Goal: Task Accomplishment & Management: Manage account settings

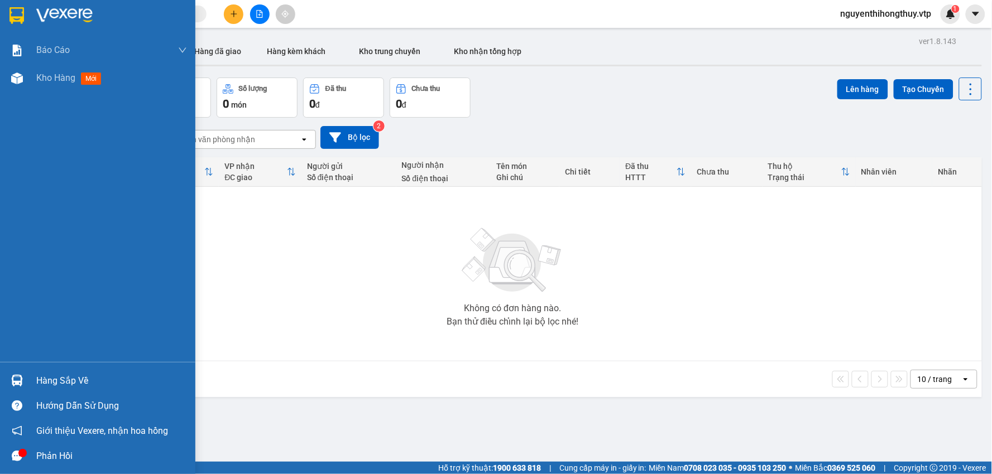
click at [71, 382] on div "Hàng sắp về" at bounding box center [111, 381] width 151 height 17
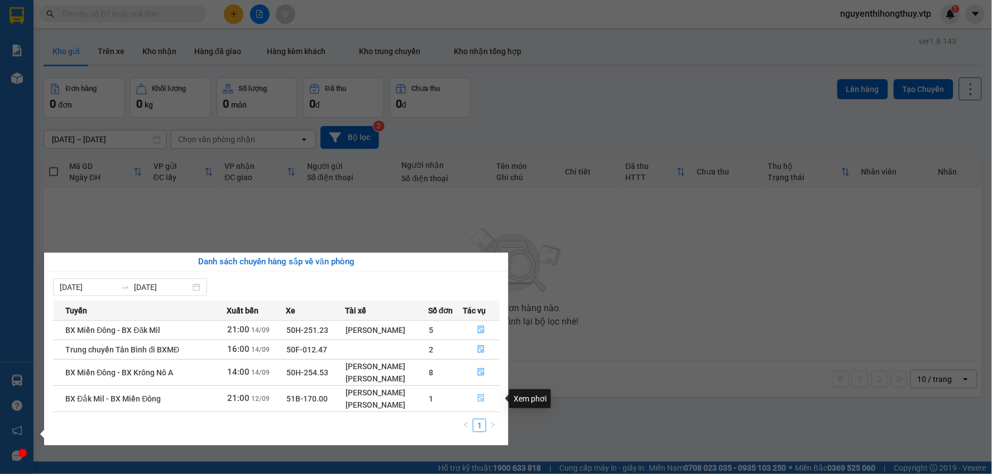
click at [484, 398] on icon "file-done" at bounding box center [481, 398] width 7 height 8
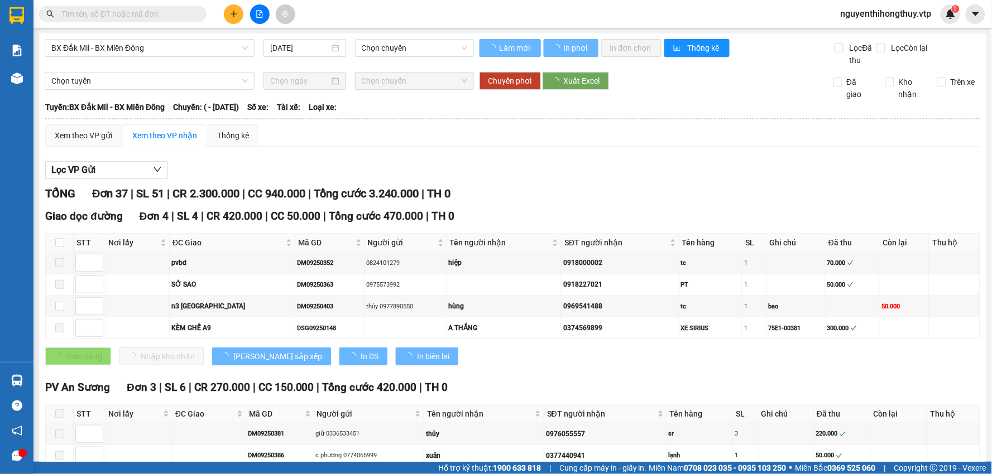
type input "12/09/2025"
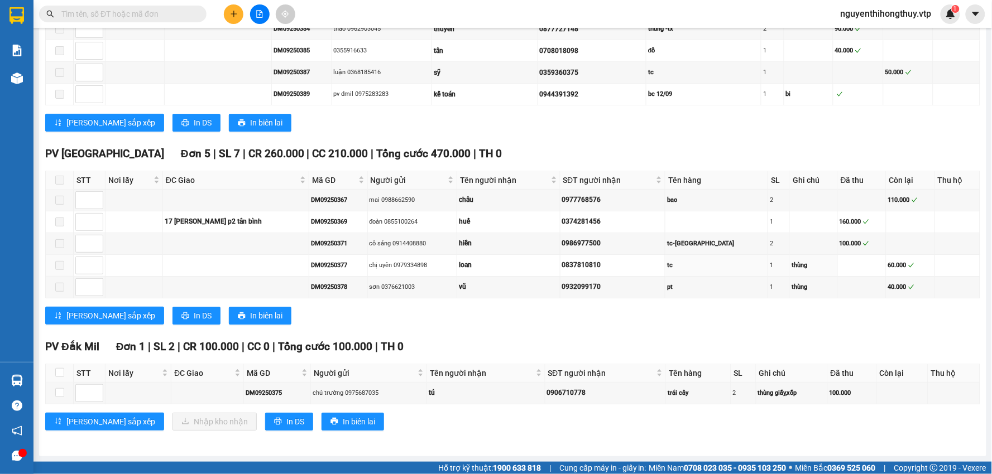
scroll to position [997, 0]
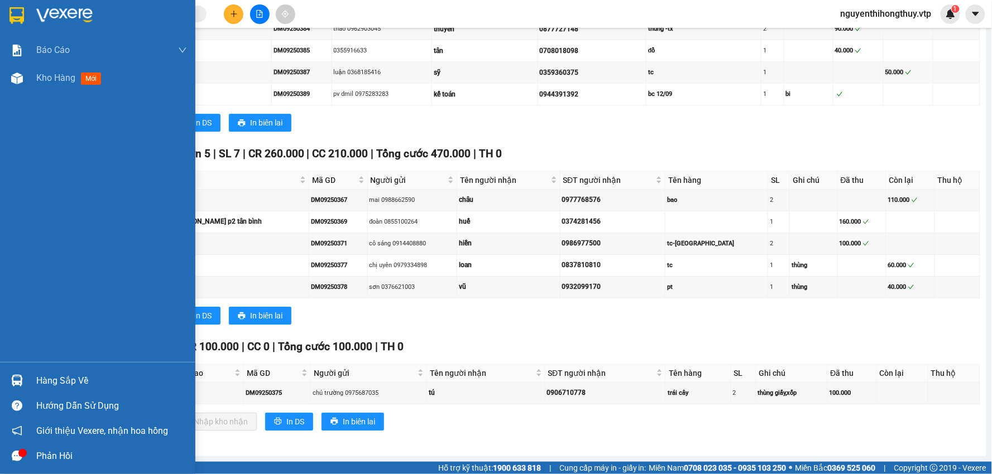
click at [16, 13] on img at bounding box center [16, 15] width 15 height 17
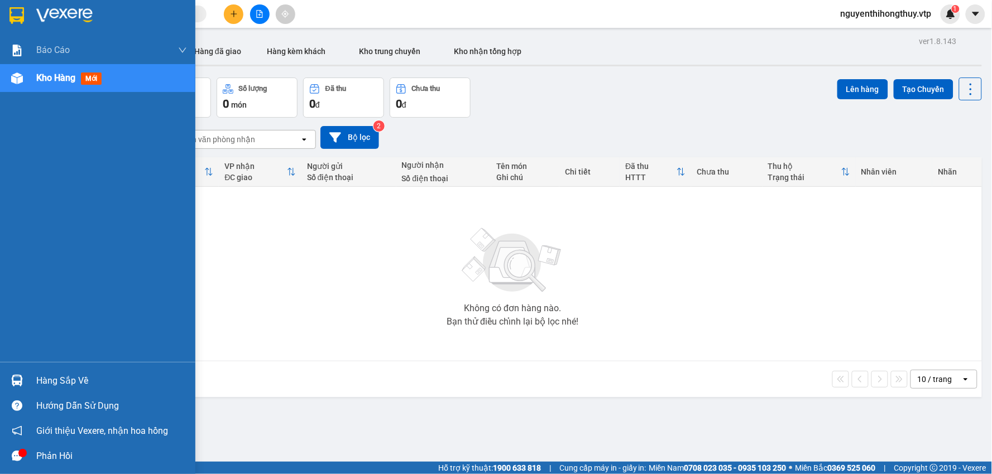
click at [86, 375] on div "Hàng sắp về" at bounding box center [111, 381] width 151 height 17
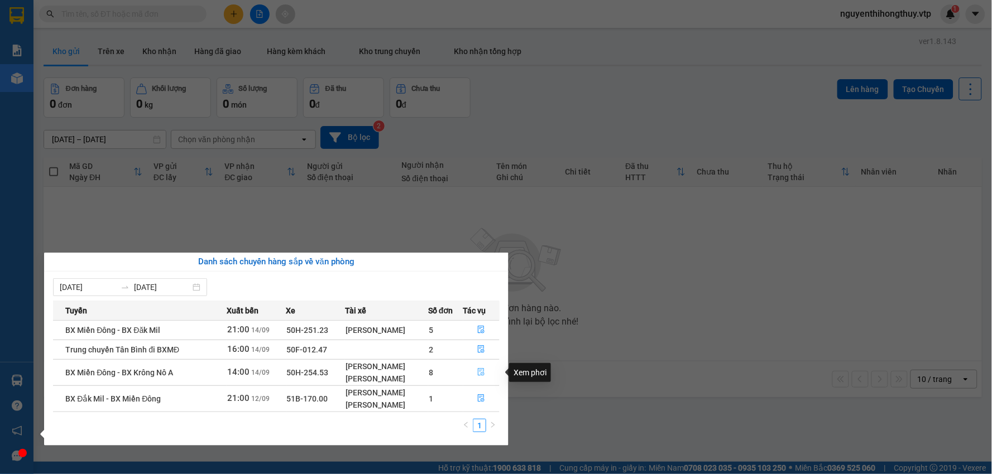
click at [483, 371] on icon "file-done" at bounding box center [481, 372] width 8 height 8
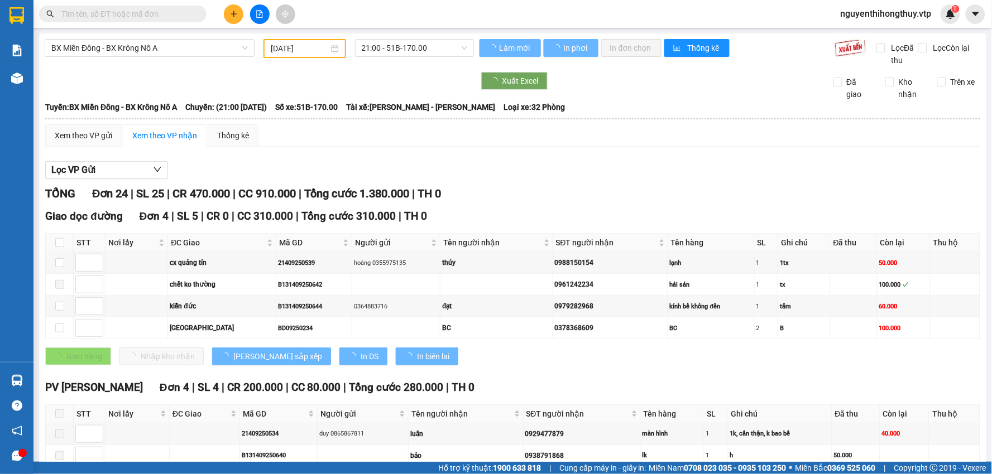
type input "[DATE]"
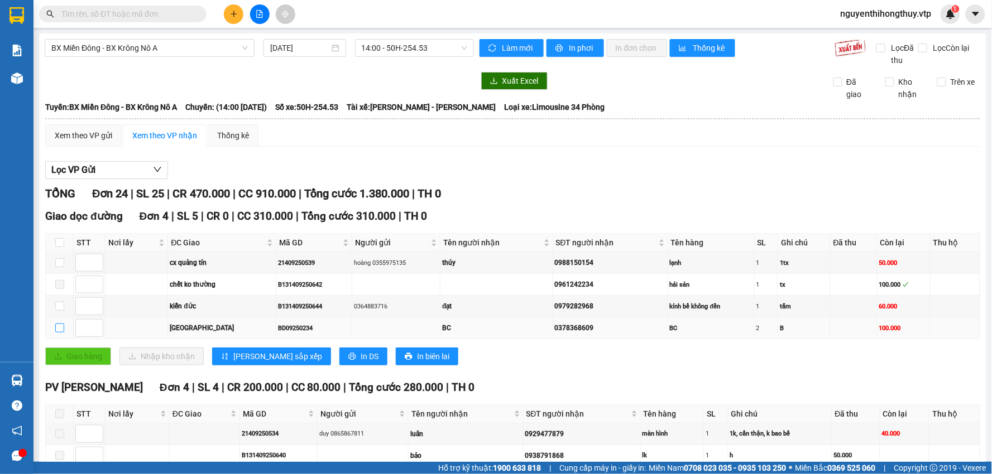
click at [62, 330] on input "checkbox" at bounding box center [59, 328] width 9 height 9
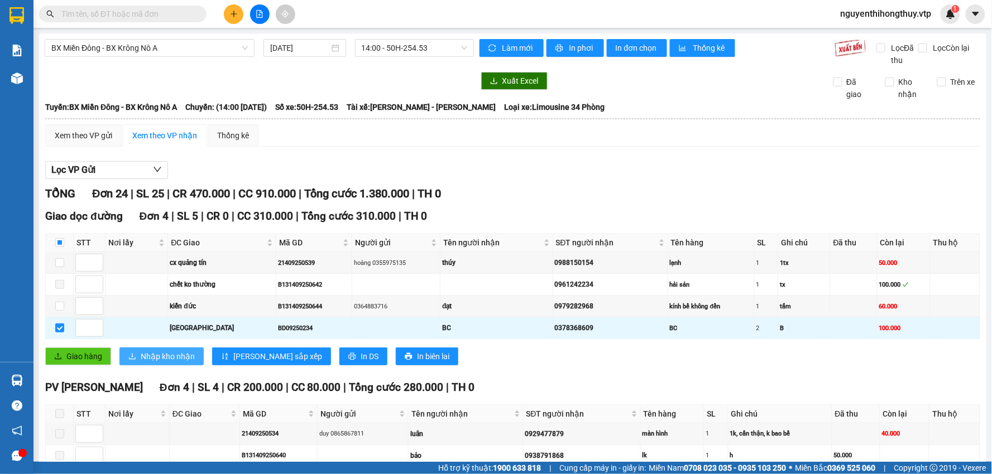
click at [138, 359] on button "Nhập kho nhận" at bounding box center [161, 357] width 84 height 18
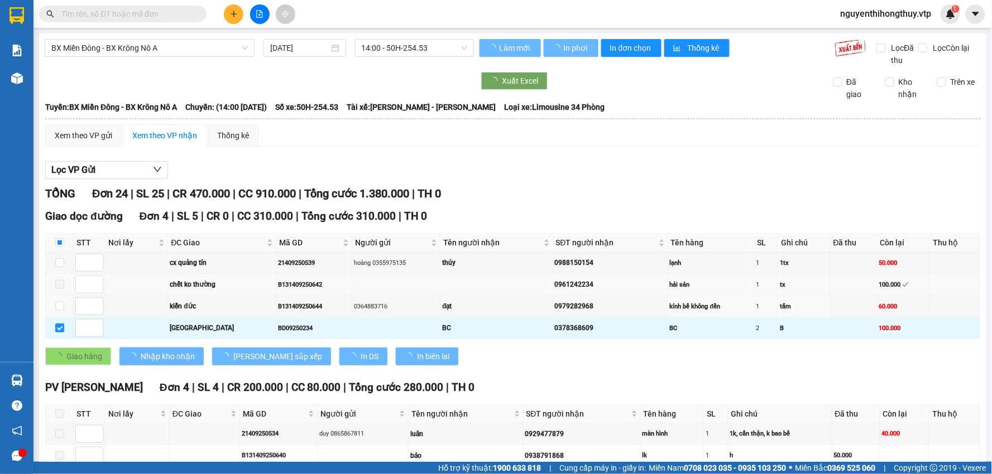
checkbox input "false"
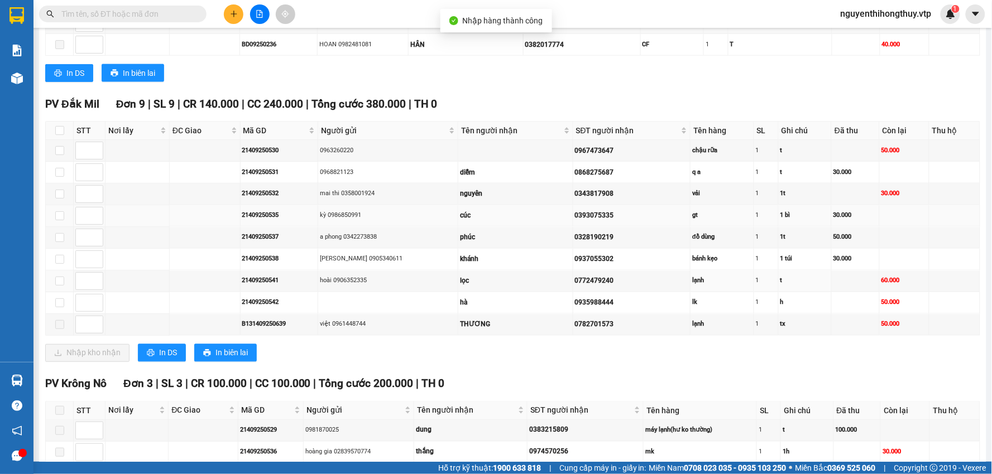
scroll to position [434, 0]
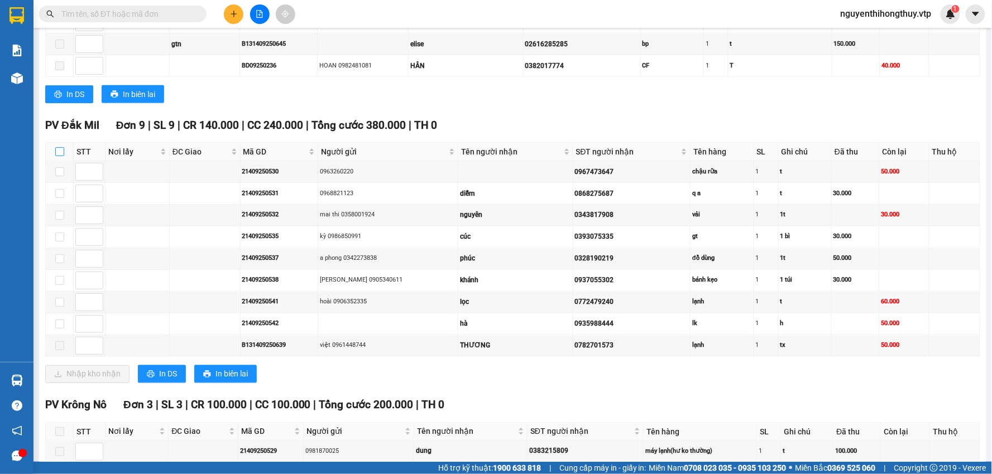
click at [60, 153] on input "checkbox" at bounding box center [59, 151] width 9 height 9
checkbox input "true"
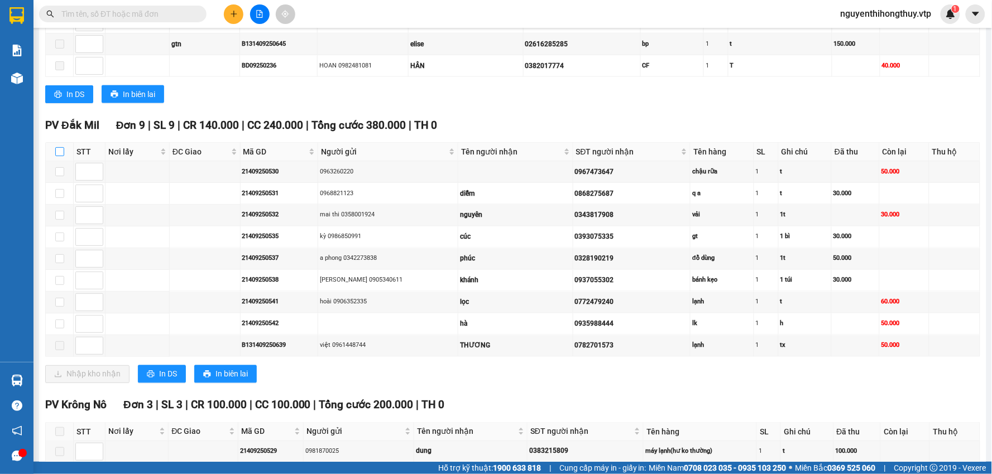
checkbox input "true"
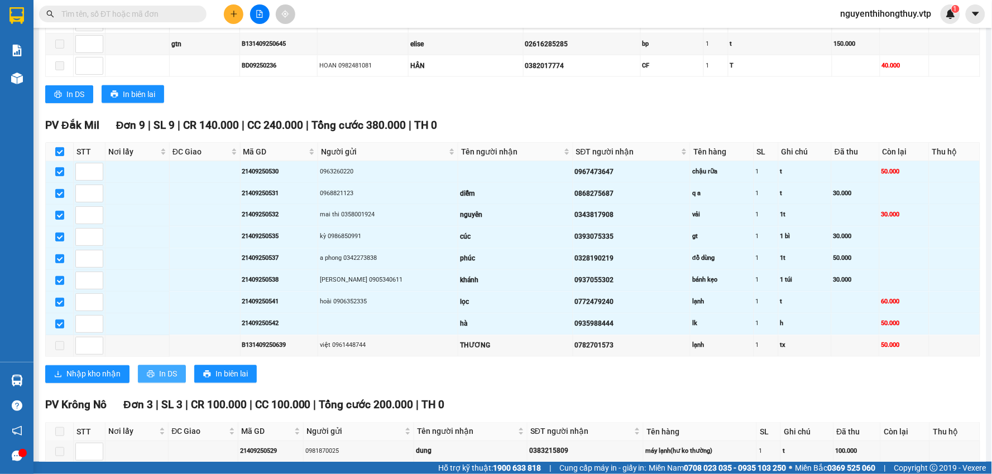
click at [160, 378] on span "In DS" at bounding box center [168, 374] width 18 height 12
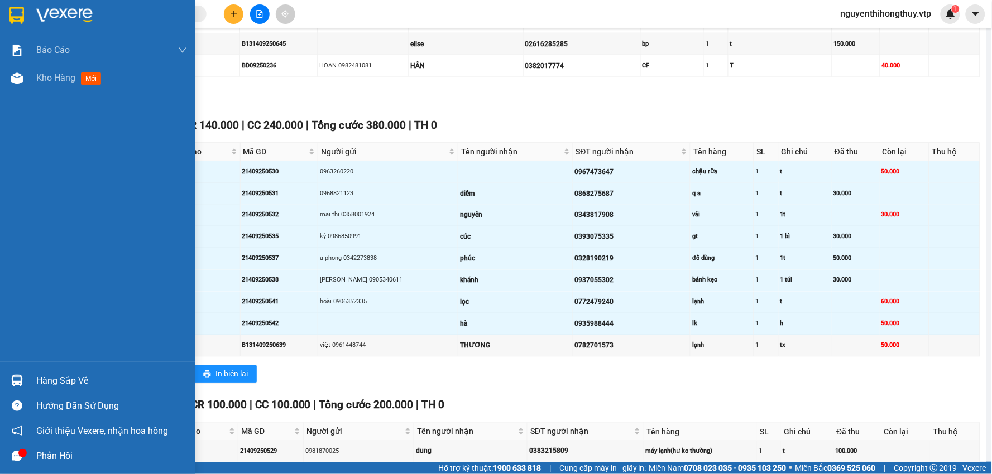
click at [13, 17] on img at bounding box center [16, 15] width 15 height 17
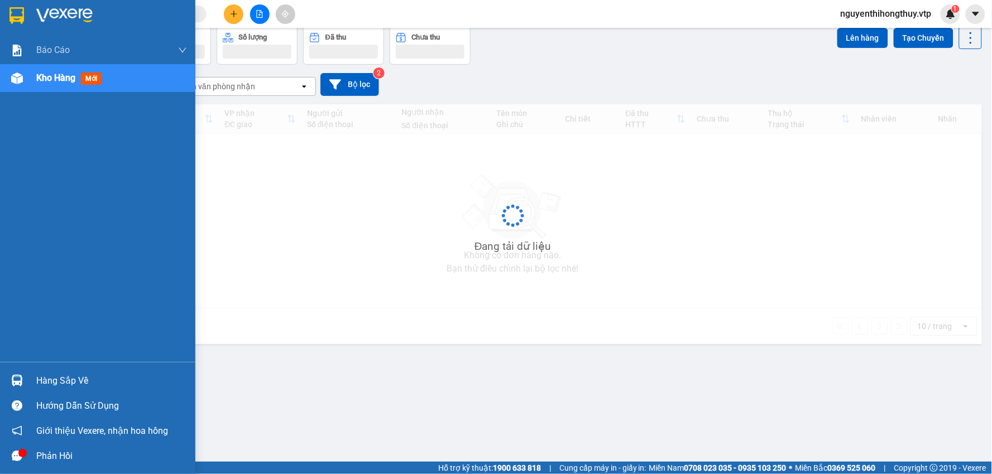
scroll to position [51, 0]
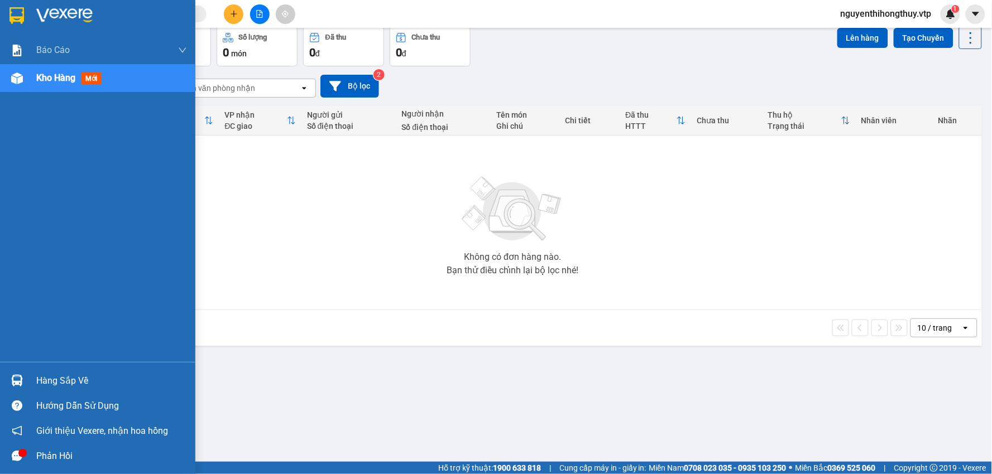
click at [89, 386] on div "Hàng sắp về" at bounding box center [111, 381] width 151 height 17
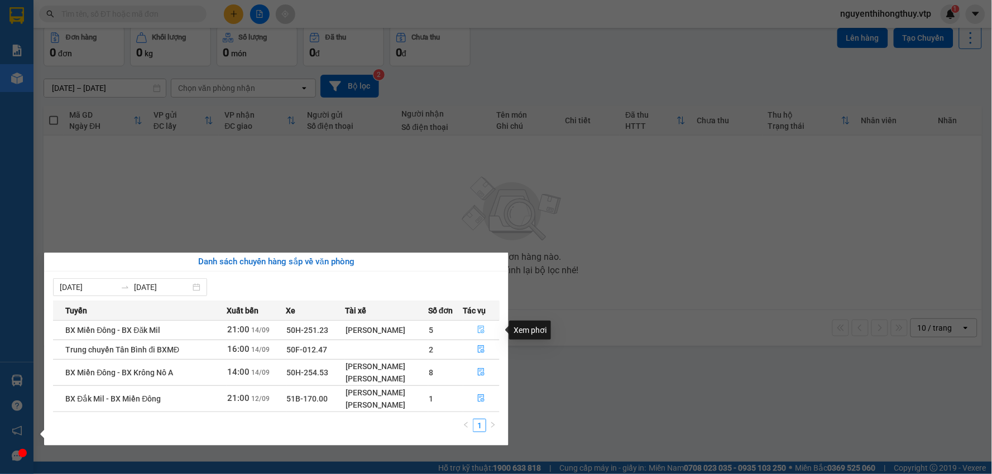
click at [481, 328] on icon "file-done" at bounding box center [481, 330] width 7 height 8
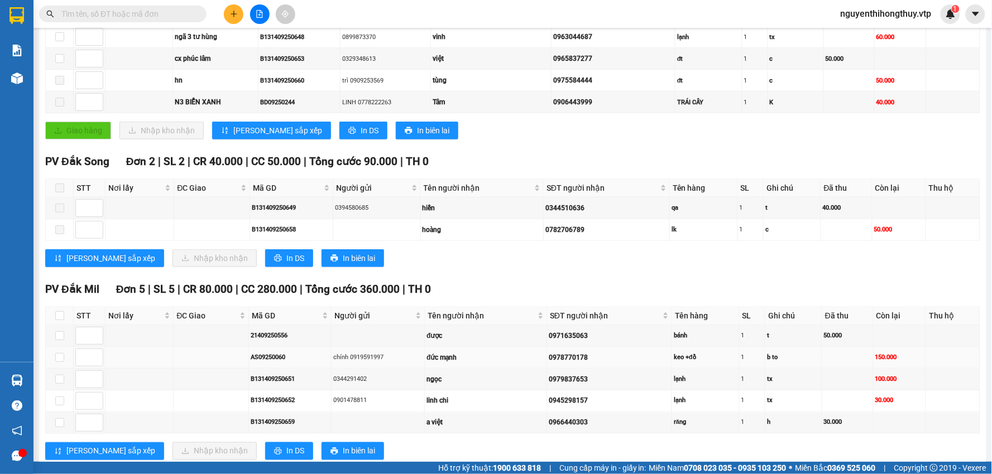
scroll to position [310, 0]
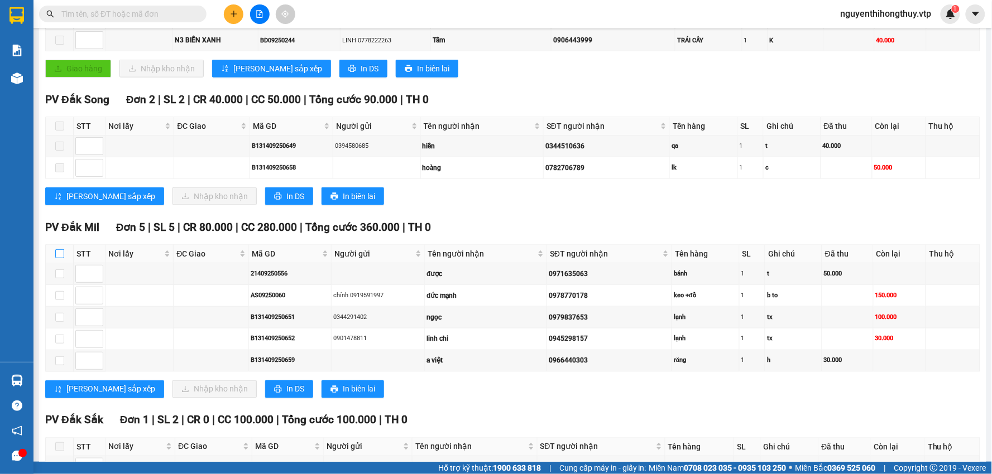
click at [57, 254] on input "checkbox" at bounding box center [59, 253] width 9 height 9
checkbox input "true"
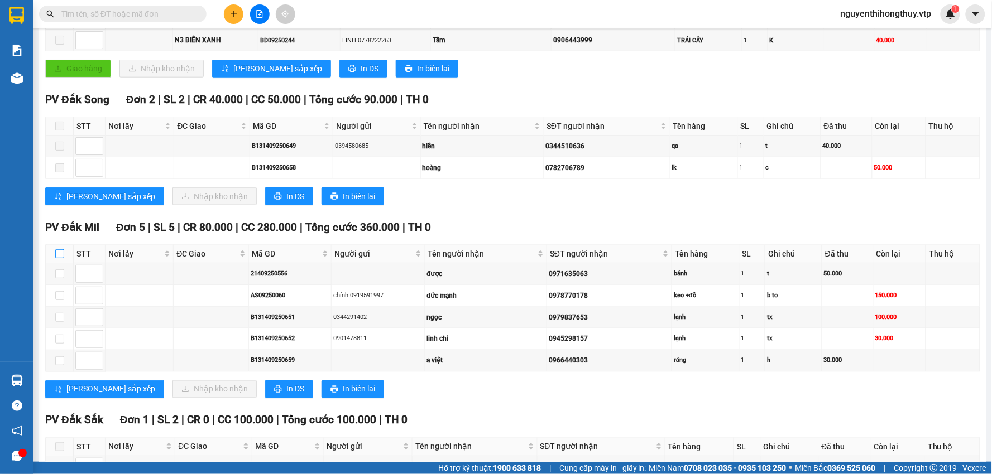
checkbox input "true"
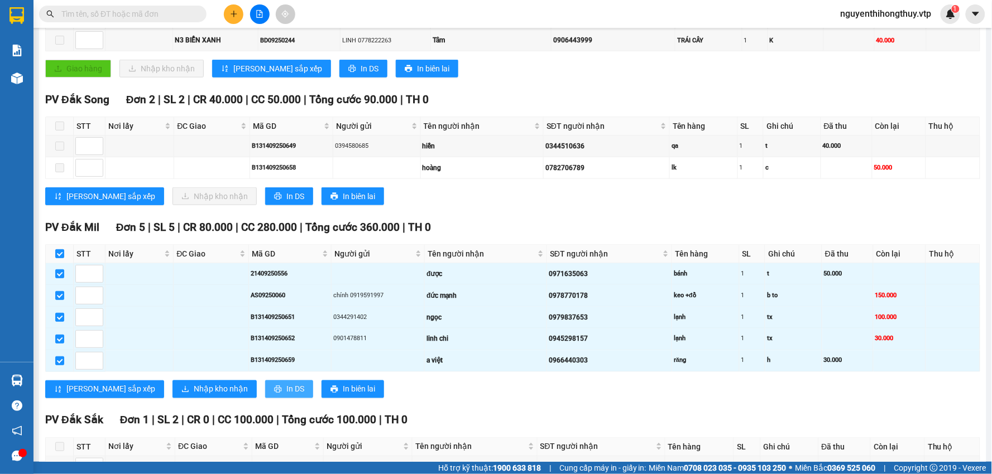
click at [265, 398] on button "In DS" at bounding box center [289, 390] width 48 height 18
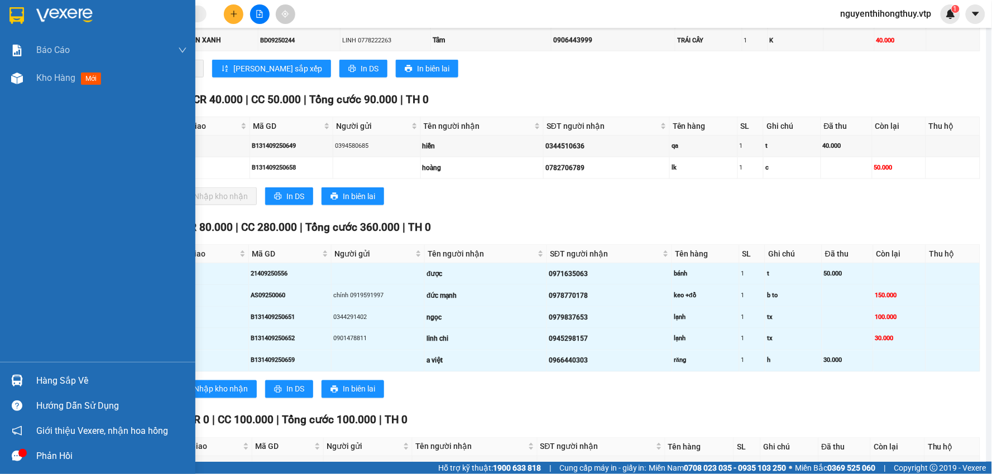
click at [18, 17] on img at bounding box center [16, 15] width 15 height 17
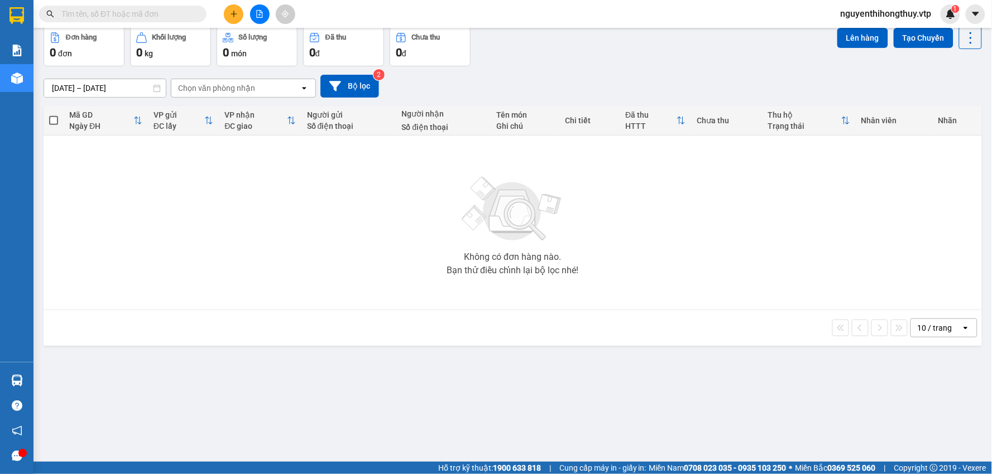
click at [936, 326] on div "10 / trang" at bounding box center [934, 328] width 35 height 11
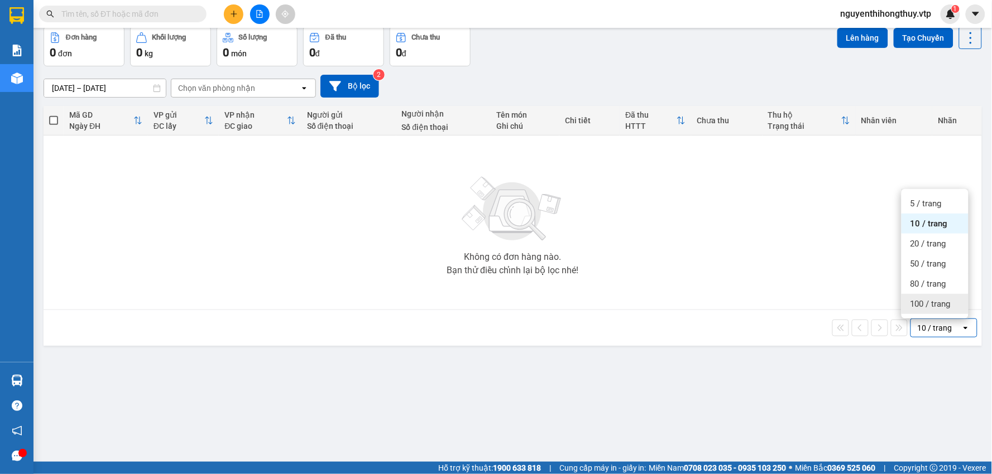
click at [925, 307] on span "100 / trang" at bounding box center [930, 304] width 40 height 11
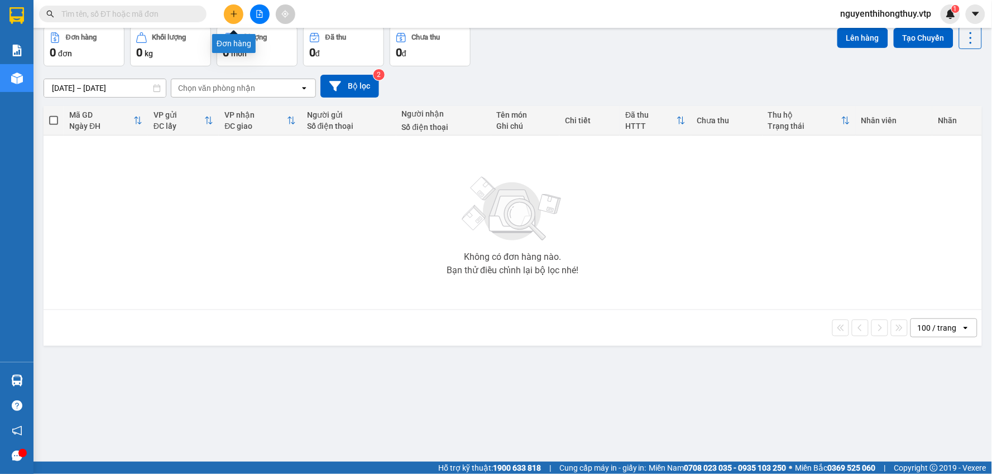
click at [235, 19] on button at bounding box center [234, 14] width 20 height 20
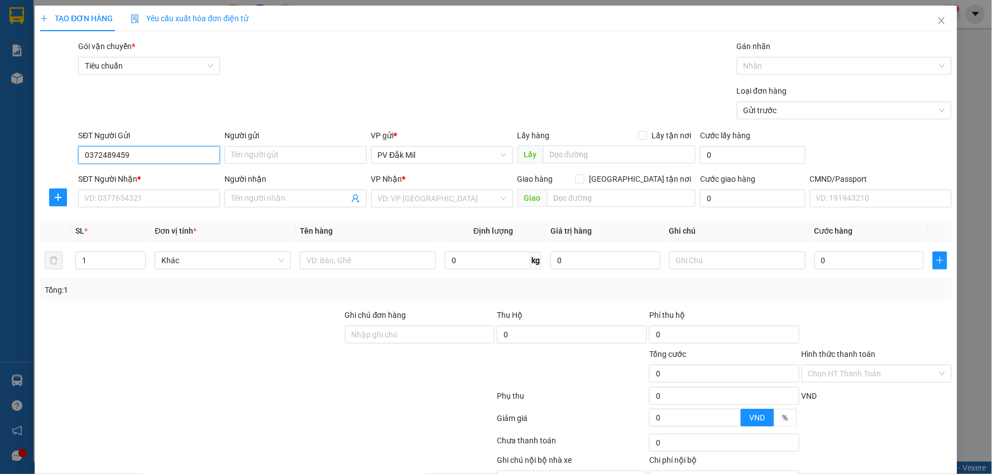
type input "0372239776"
type input "diệu"
type input "0922161161"
type input "THIỆN"
click at [152, 159] on input "0372239776" at bounding box center [149, 155] width 142 height 18
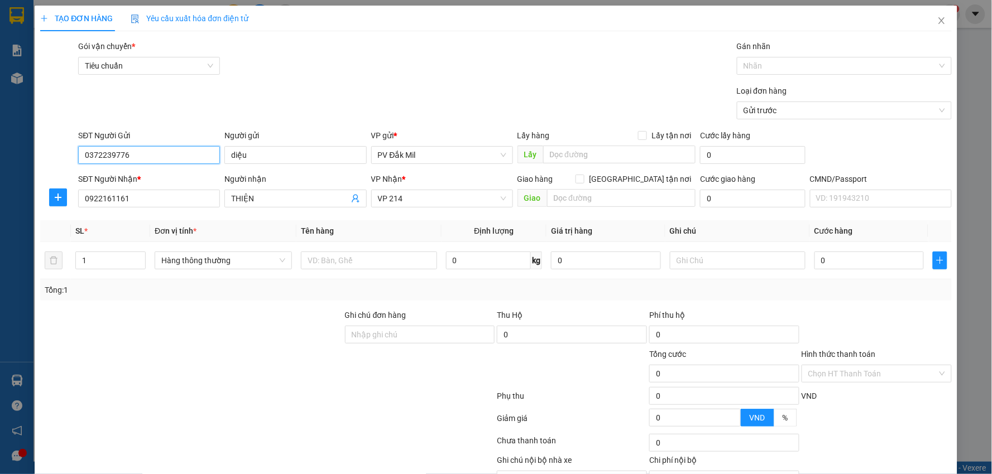
click at [152, 159] on input "0372239776" at bounding box center [149, 155] width 142 height 18
type input "0372489459"
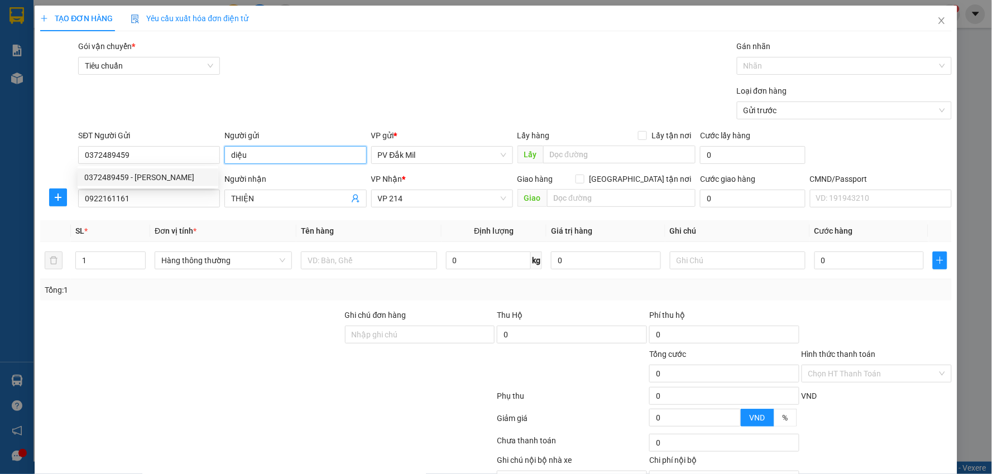
click at [246, 159] on input "diệu" at bounding box center [295, 155] width 142 height 18
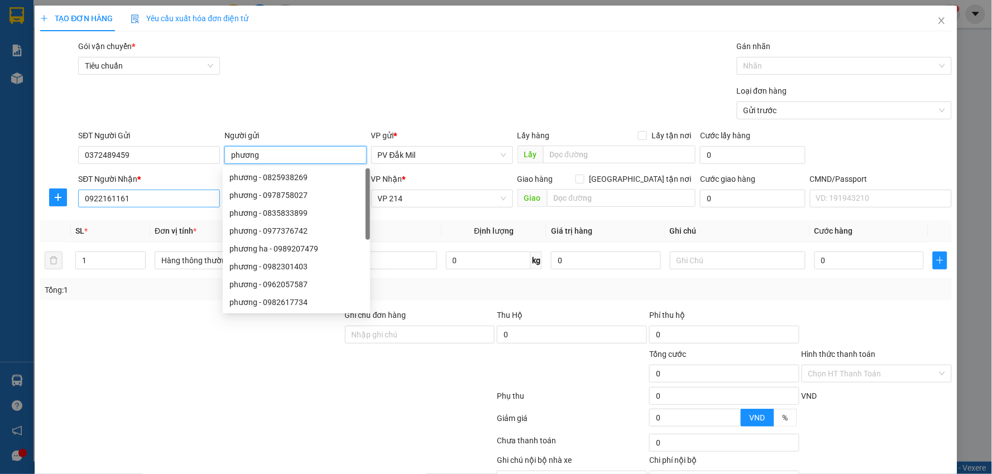
type input "phương"
click at [127, 201] on input "0922161161" at bounding box center [149, 199] width 142 height 18
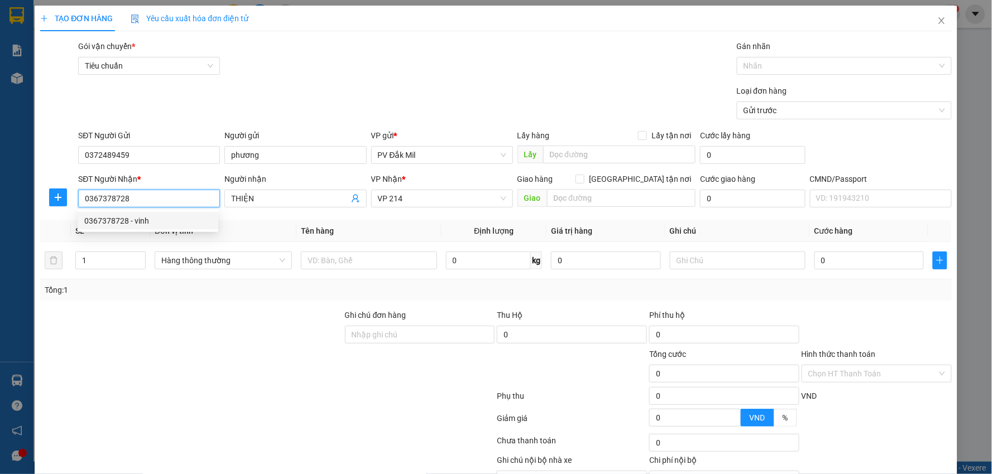
type input "0367378728"
type input "vinh"
type input "hòa lợi"
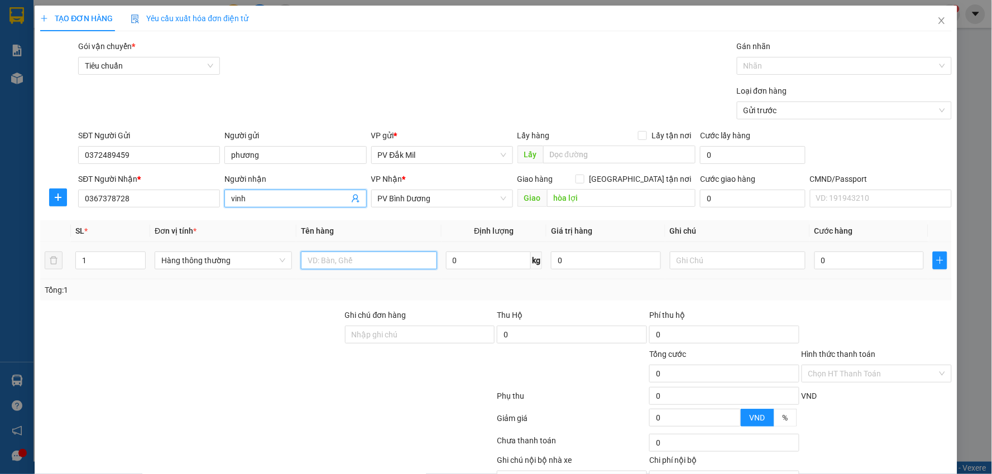
click at [335, 258] on input "text" at bounding box center [369, 261] width 136 height 18
type input "tc"
click at [679, 258] on input "text" at bounding box center [738, 261] width 136 height 18
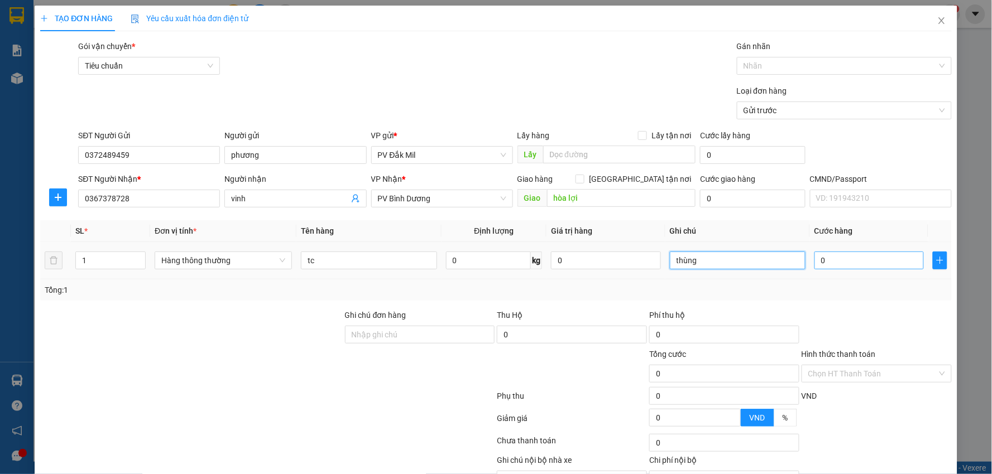
type input "thùng"
click at [850, 265] on input "0" at bounding box center [868, 261] width 109 height 18
type input "5"
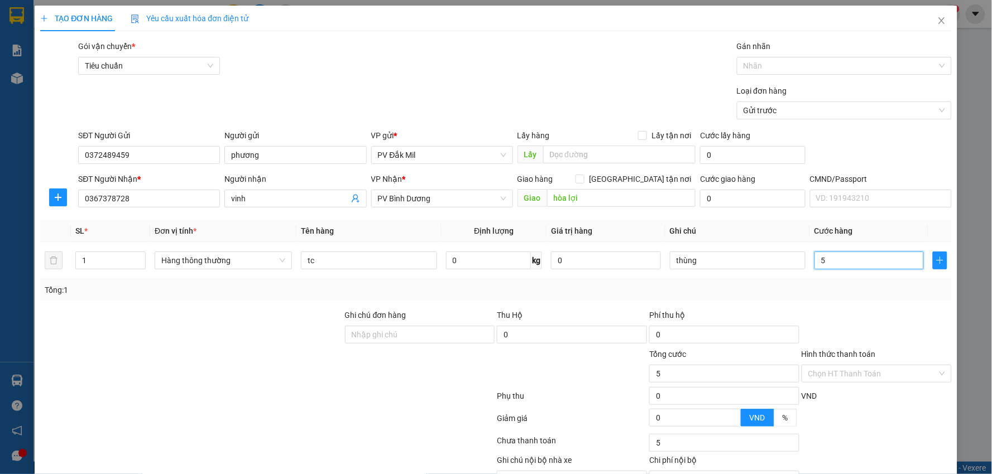
type input "50"
type input "500"
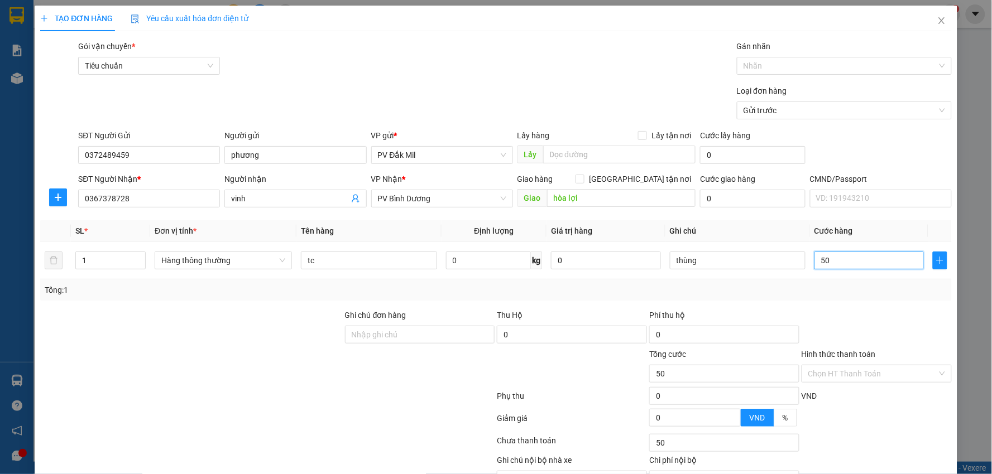
type input "500"
type input "5.000"
type input "50.000"
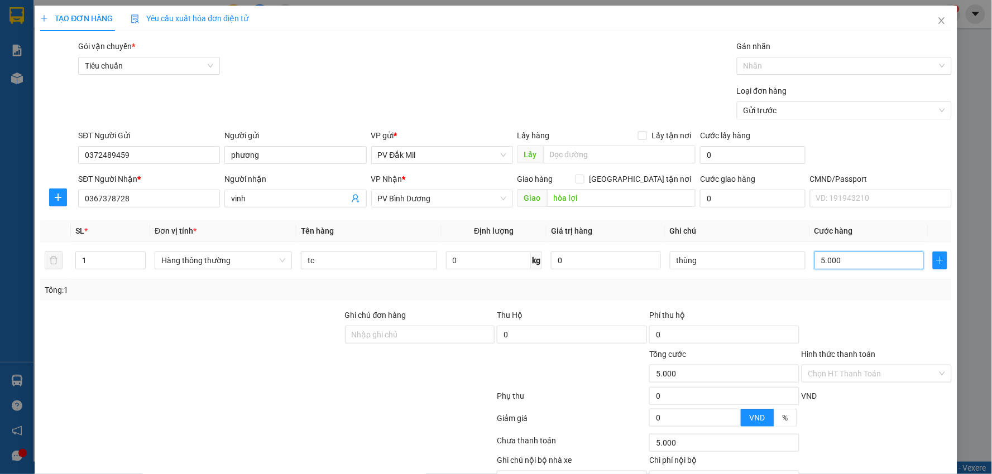
type input "50.000"
click at [872, 376] on input "Hình thức thanh toán" at bounding box center [872, 373] width 129 height 17
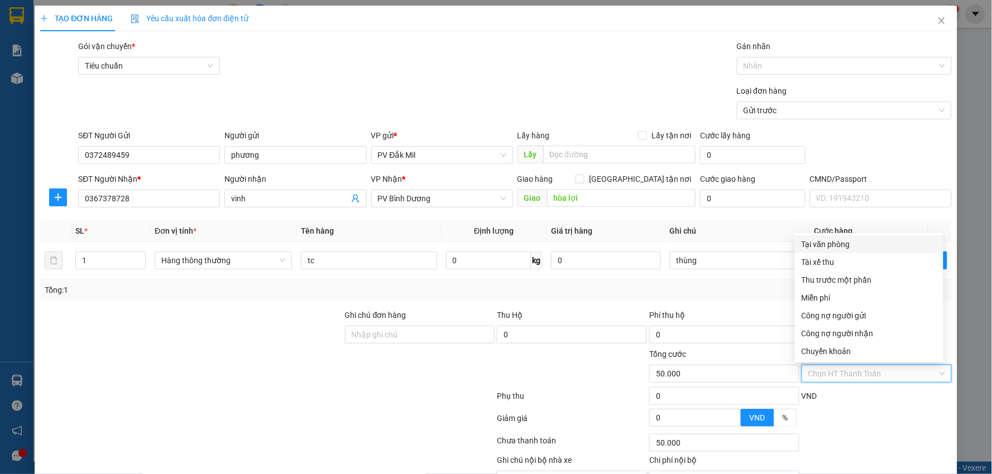
click at [872, 376] on input "Hình thức thanh toán" at bounding box center [872, 373] width 129 height 17
click at [855, 406] on div "VND" at bounding box center [876, 400] width 152 height 20
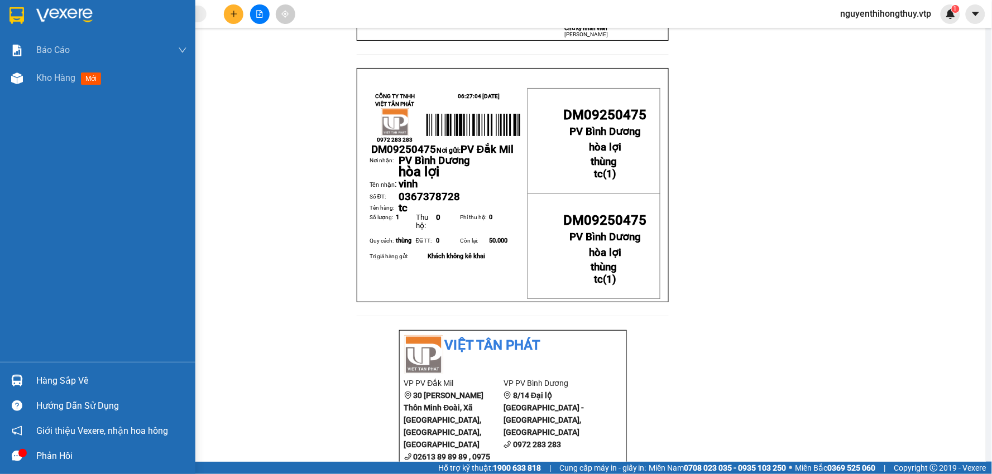
click at [13, 8] on img at bounding box center [16, 15] width 15 height 17
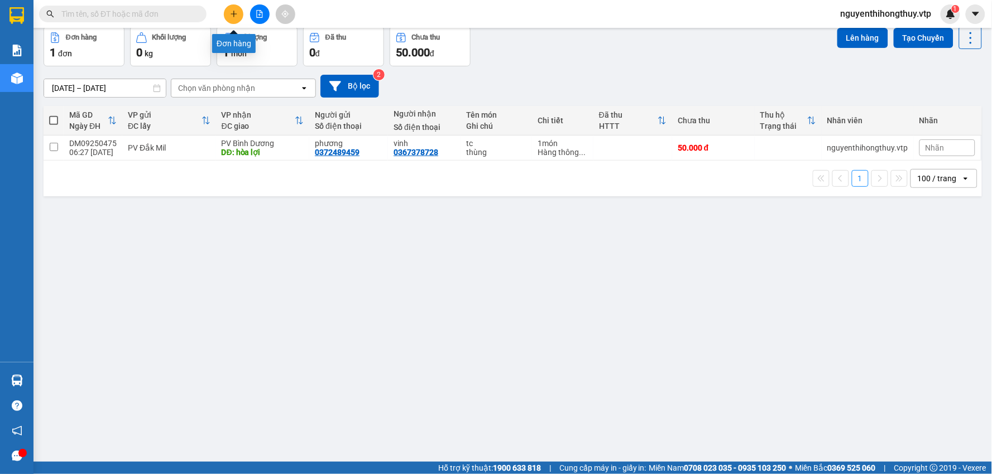
click at [237, 15] on icon "plus" at bounding box center [234, 14] width 8 height 8
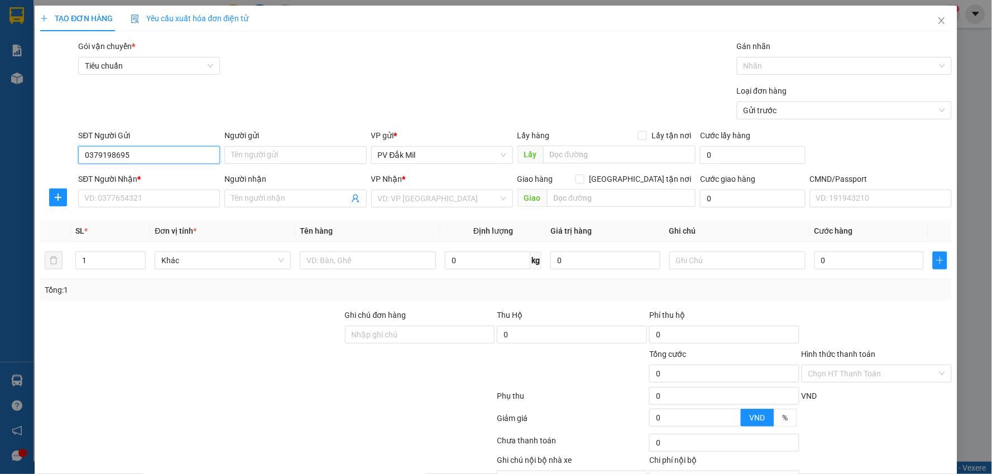
type input "0379198695"
type input "chi thoại"
click at [125, 190] on input "SĐT Người Nhận *" at bounding box center [149, 199] width 142 height 18
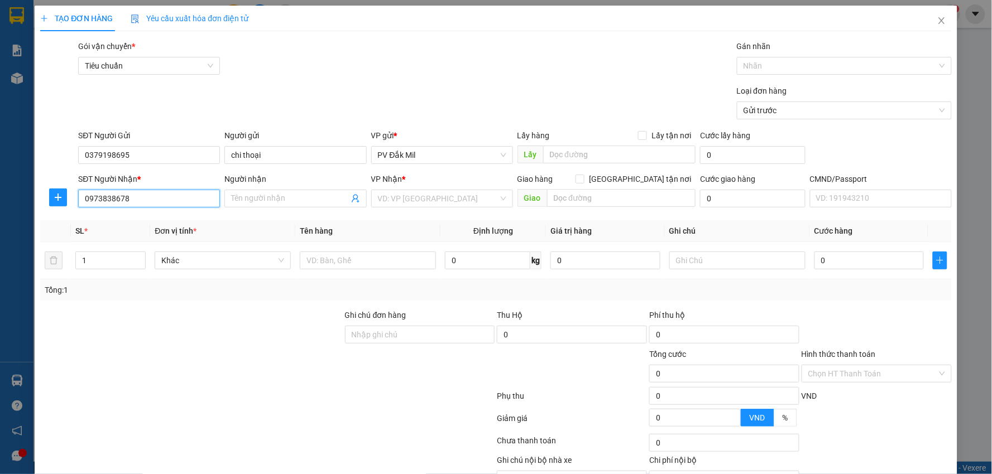
type input "0973838678"
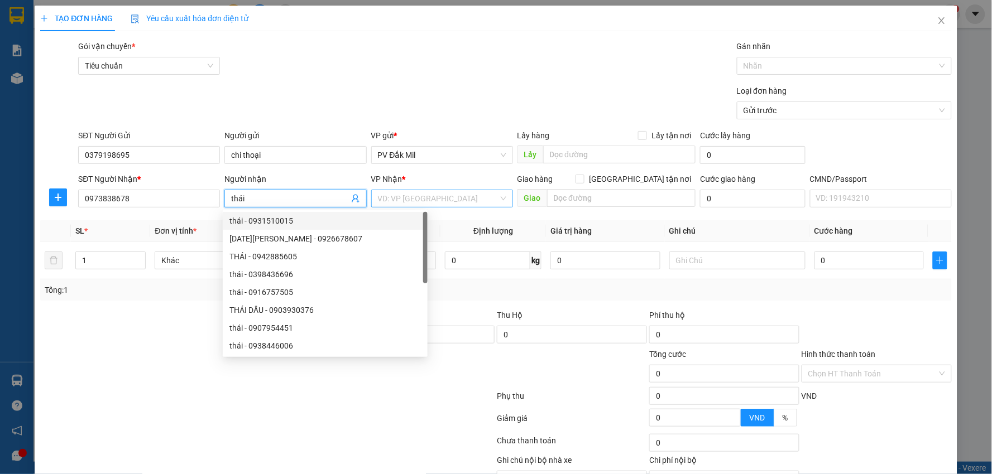
type input "thái"
click at [411, 205] on input "search" at bounding box center [438, 198] width 121 height 17
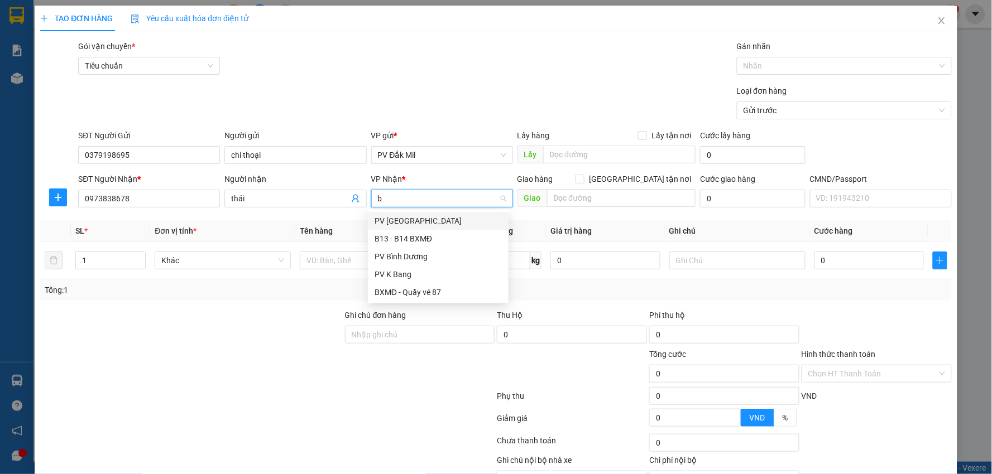
type input "bd"
click at [402, 212] on div "PV Bình Dương" at bounding box center [438, 221] width 141 height 18
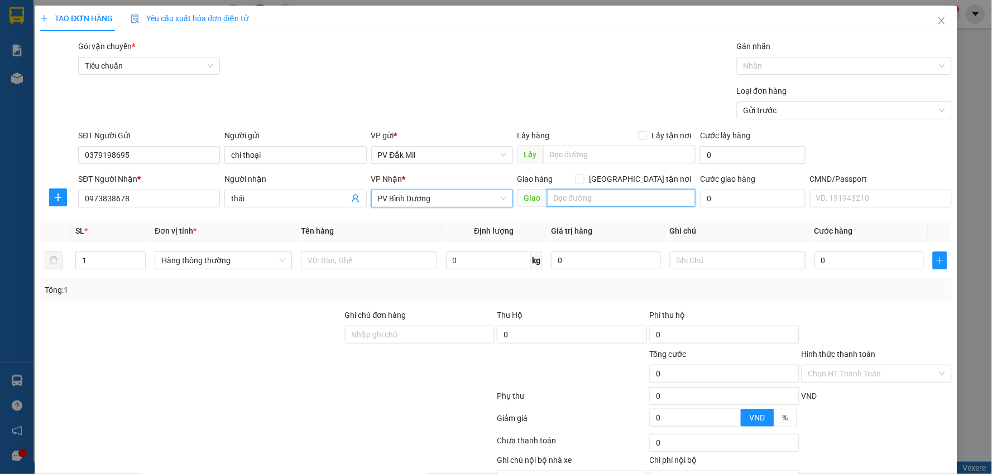
click at [574, 203] on input "text" at bounding box center [621, 198] width 149 height 18
type input "[PERSON_NAME]"
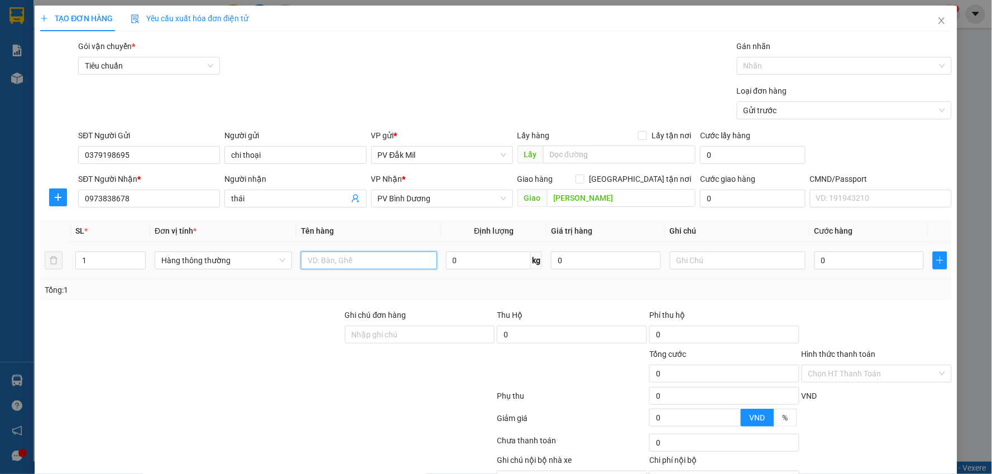
click at [359, 262] on input "text" at bounding box center [369, 261] width 136 height 18
type input "tc"
click at [686, 254] on input "text" at bounding box center [738, 261] width 136 height 18
type input "bao"
type input "6"
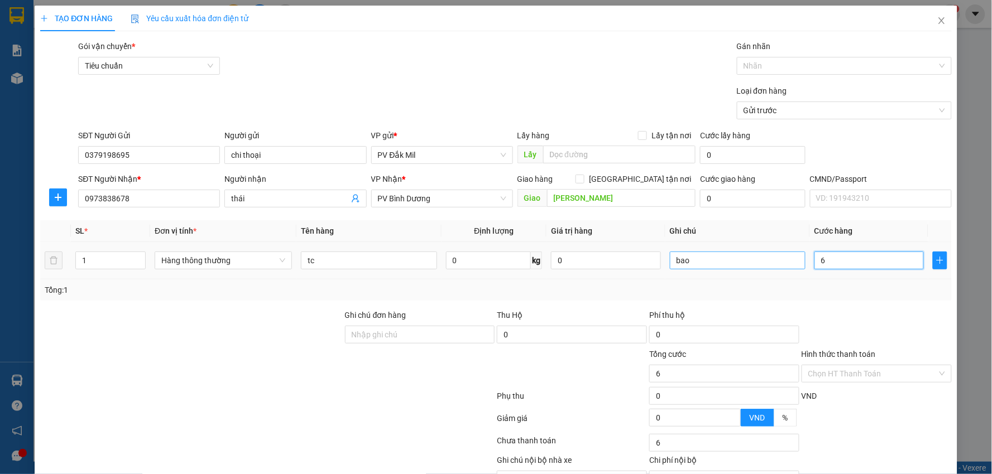
type input "6"
type input "60"
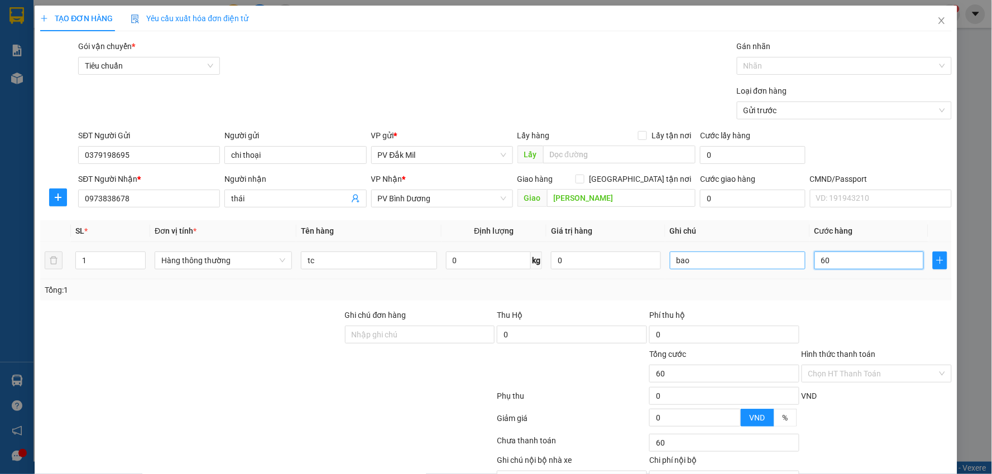
type input "600"
type input "6.000"
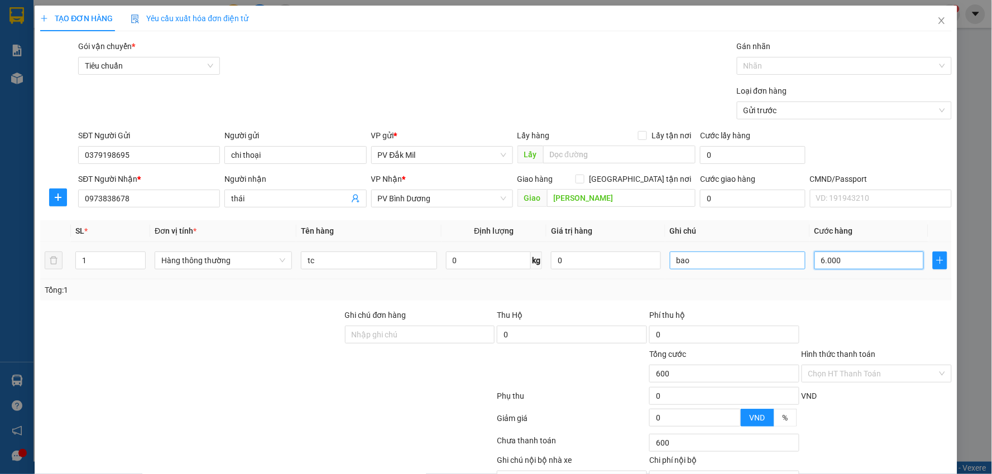
type input "6.000"
type input "60.000"
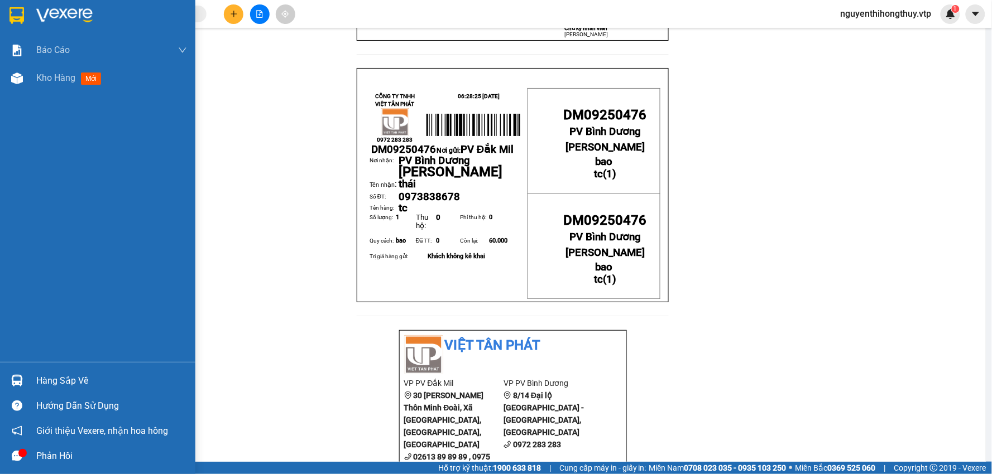
click at [18, 12] on img at bounding box center [16, 15] width 15 height 17
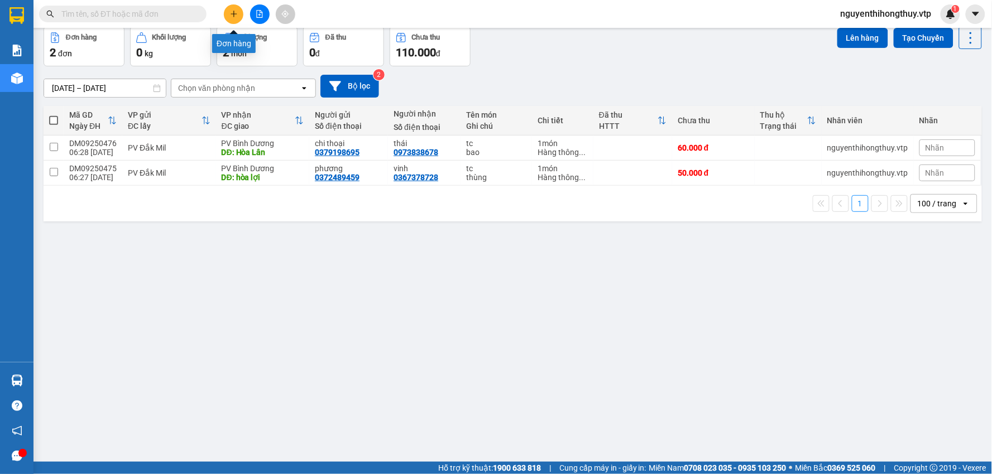
click at [235, 12] on icon "plus" at bounding box center [234, 14] width 8 height 8
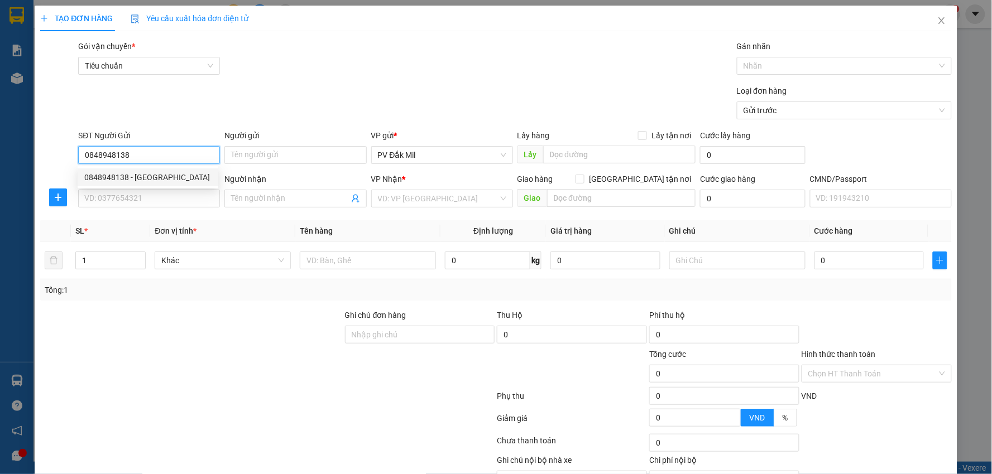
type input "0848948138"
type input "đức"
type input "0368111148"
type input "chiến"
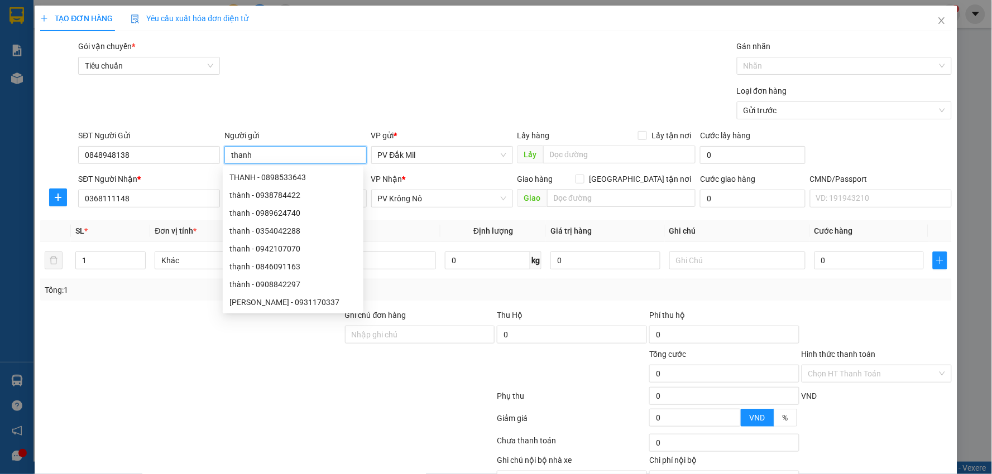
type input "thanh"
click at [228, 88] on div "Loại đơn hàng Gửi trước" at bounding box center [514, 104] width 877 height 39
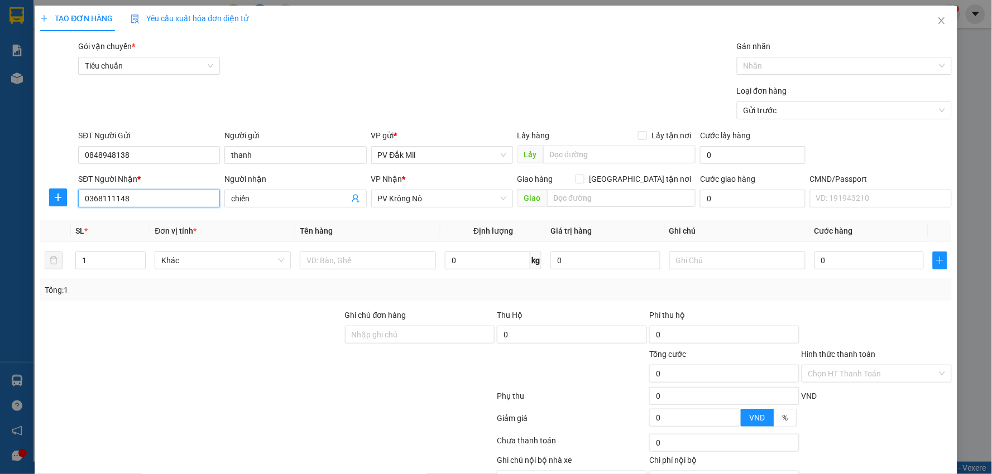
click at [151, 199] on input "0368111148" at bounding box center [149, 199] width 142 height 18
type input "0986334031"
click at [265, 194] on input "chiến" at bounding box center [289, 199] width 117 height 12
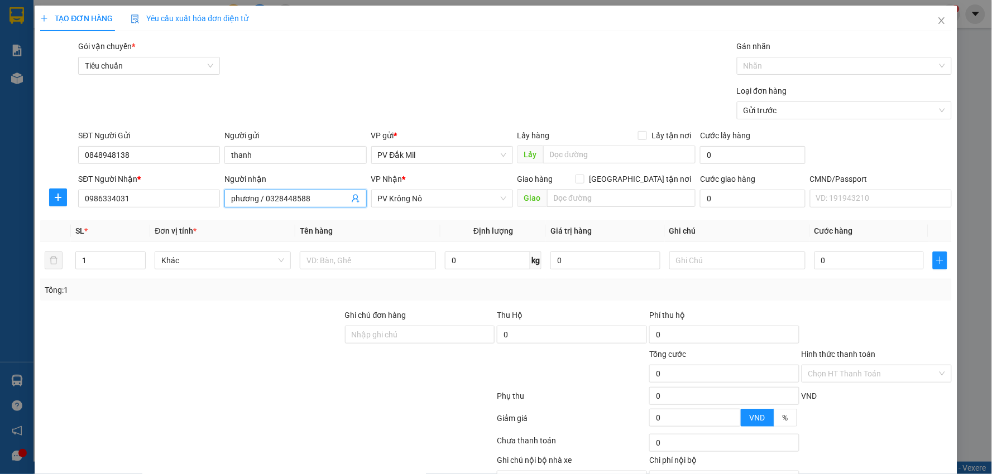
type input "phương / 0328448588"
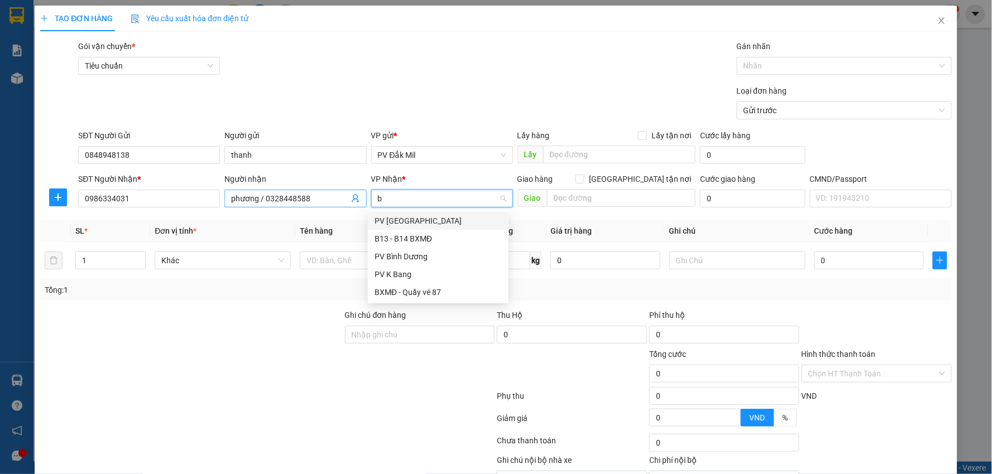
type input "bd"
click at [395, 218] on div "PV Bình Dương" at bounding box center [437, 221] width 127 height 12
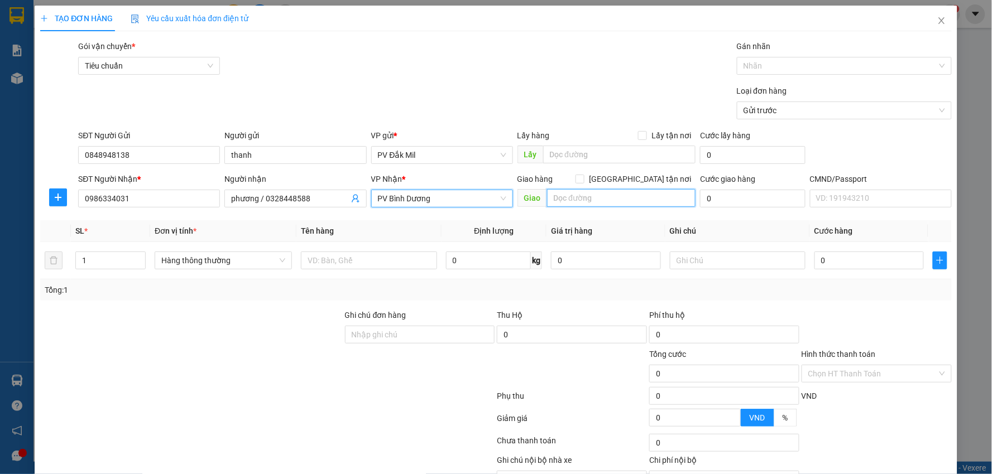
click at [583, 199] on input "text" at bounding box center [621, 198] width 149 height 18
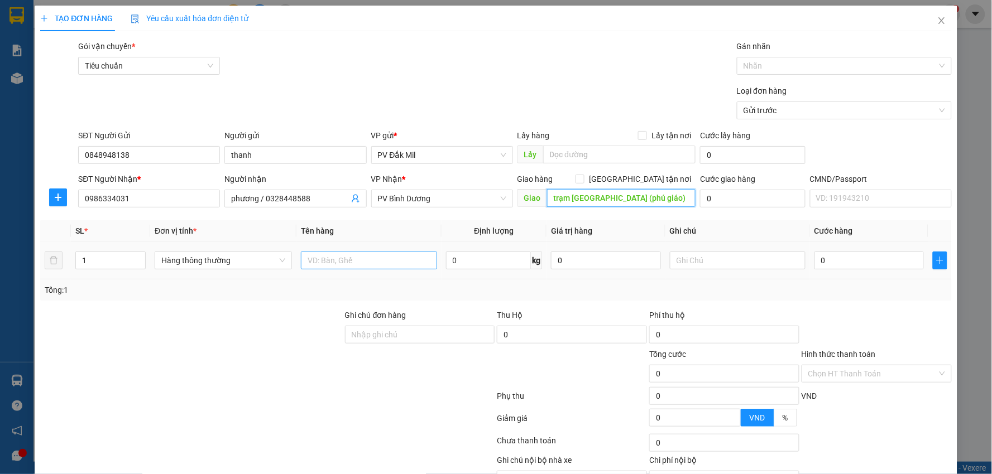
type input "trạm [GEOGRAPHIC_DATA][PERSON_NAME] ([PERSON_NAME])"
click at [346, 258] on input "text" at bounding box center [369, 261] width 136 height 18
type input "pb"
click at [670, 263] on input "text" at bounding box center [738, 261] width 136 height 18
type input "kiện"
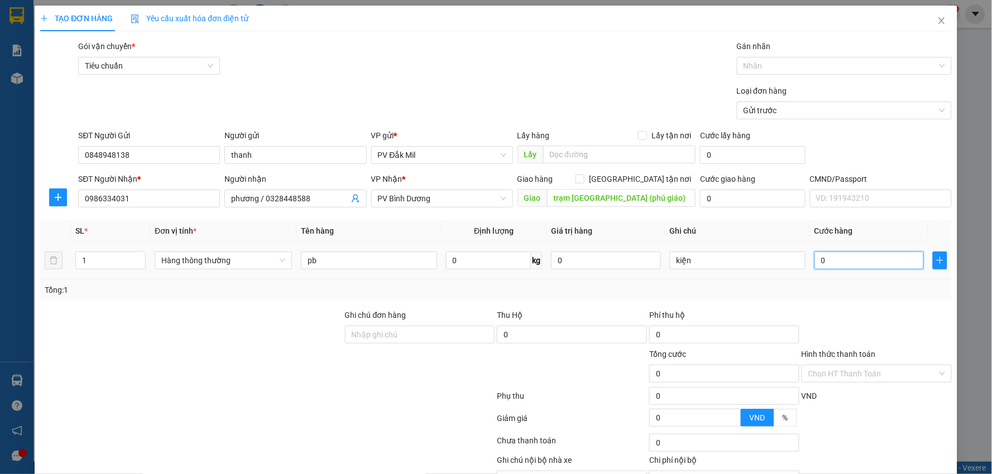
click at [817, 258] on input "0" at bounding box center [868, 261] width 109 height 18
type input "4"
type input "40"
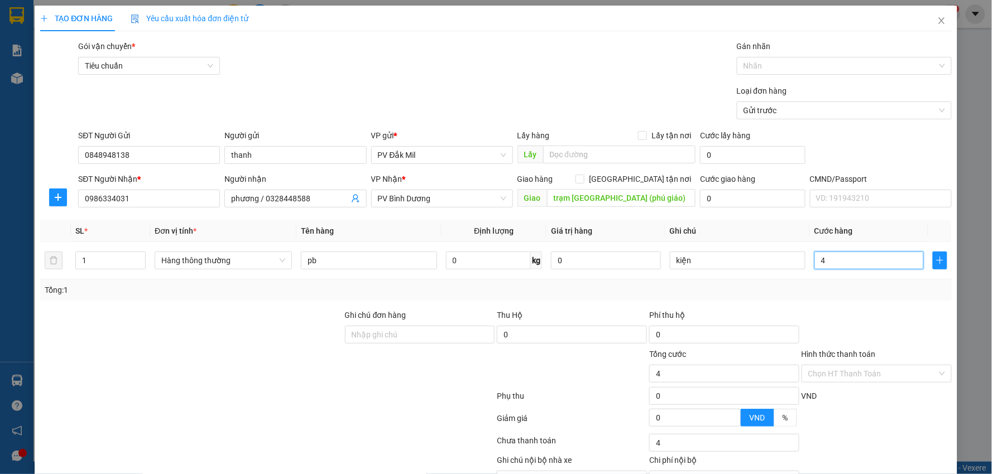
type input "40"
type input "400"
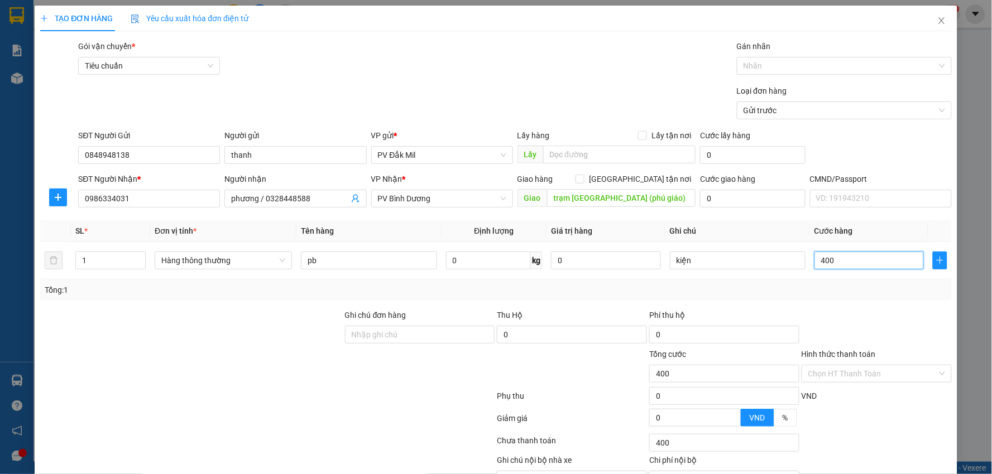
type input "4.000"
type input "40.000"
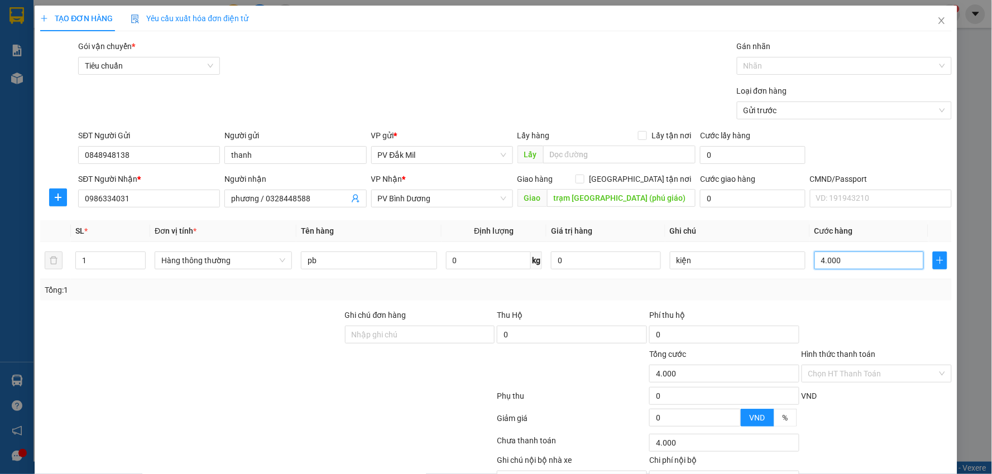
type input "40.000"
click at [404, 343] on input "Ghi chú đơn hàng" at bounding box center [420, 335] width 150 height 18
type input "gọi trước 3"
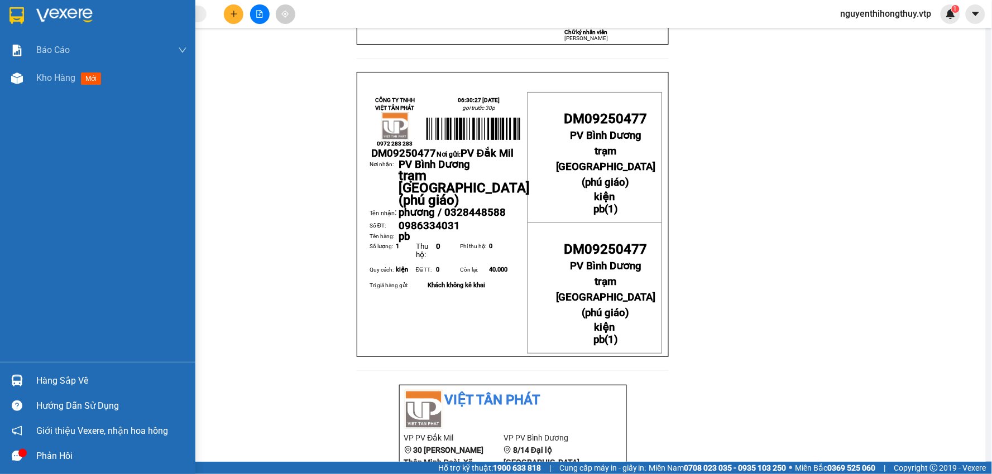
click at [24, 10] on div at bounding box center [17, 16] width 20 height 20
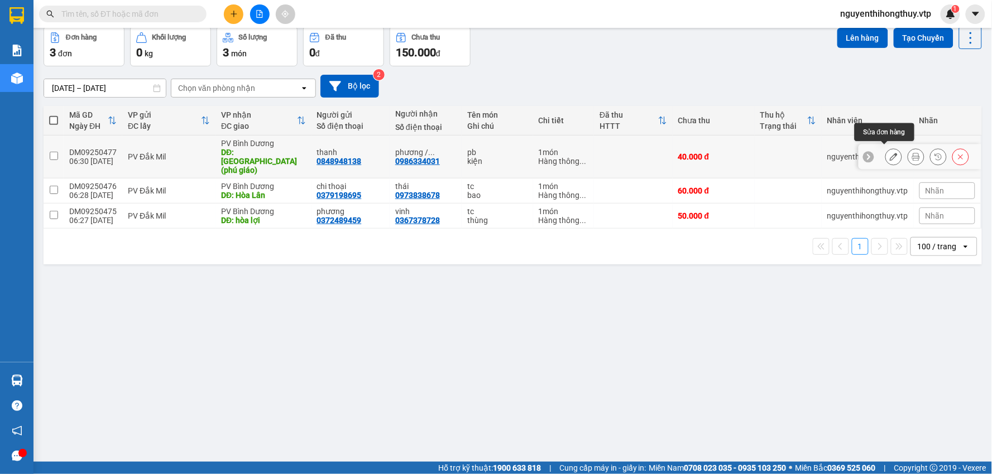
click at [886, 155] on button at bounding box center [894, 157] width 16 height 20
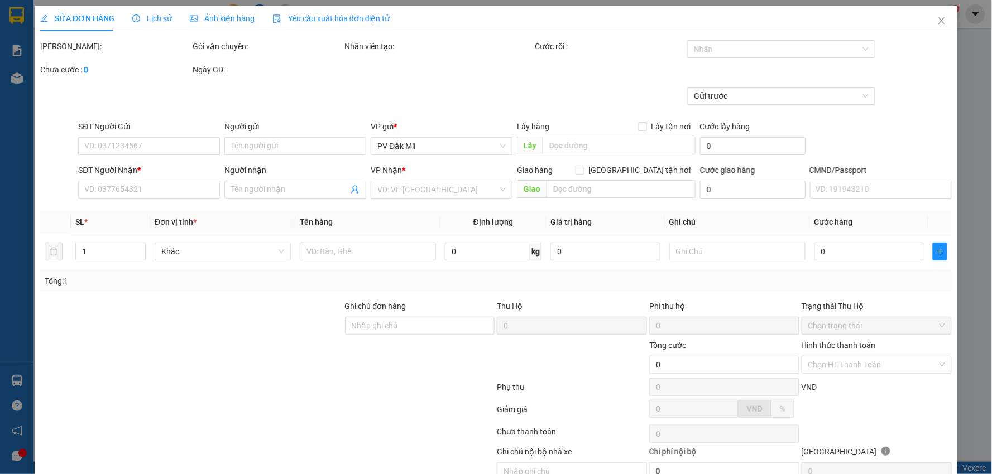
type input "0848948138"
type input "thanh"
type input "0986334031"
type input "phương / 0328448588"
type input "trạm [GEOGRAPHIC_DATA][PERSON_NAME] ([PERSON_NAME])"
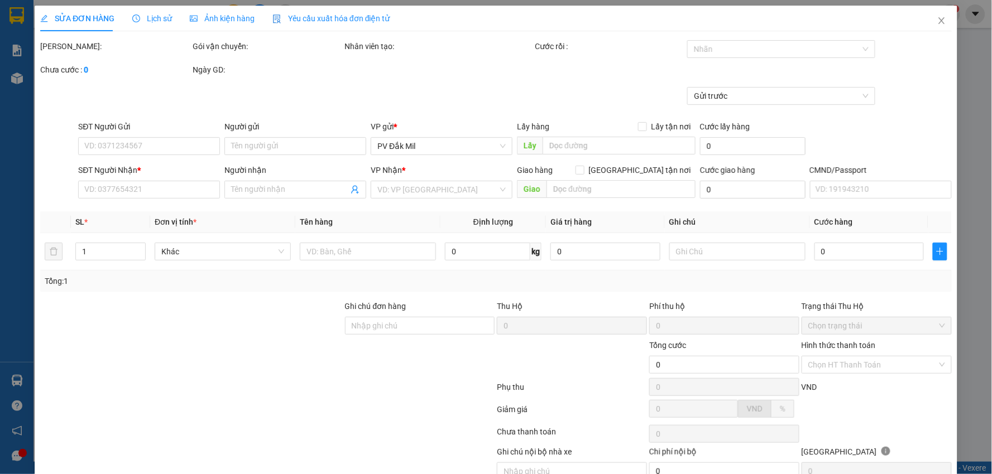
type input "gọi trước 30p"
type input "40.000"
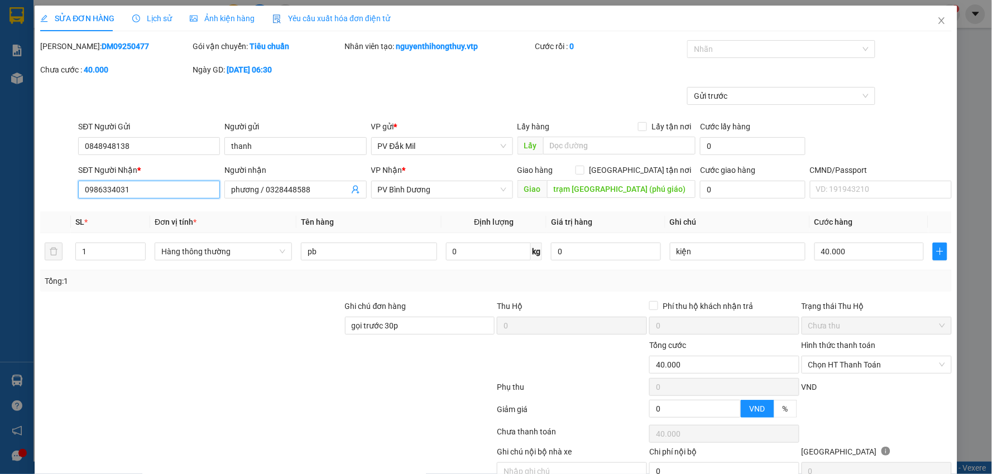
click at [97, 190] on input "0986334031" at bounding box center [149, 190] width 142 height 18
type input "096334031"
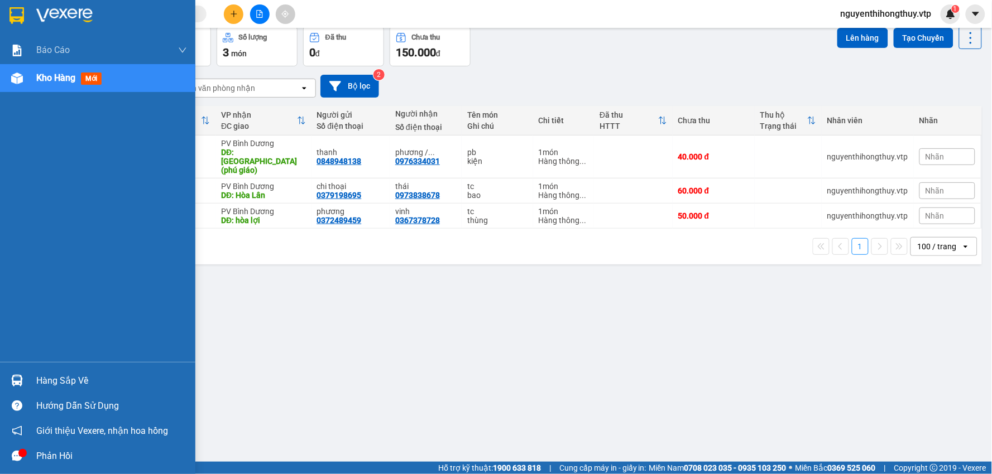
click at [49, 377] on div "Hàng sắp về" at bounding box center [111, 381] width 151 height 17
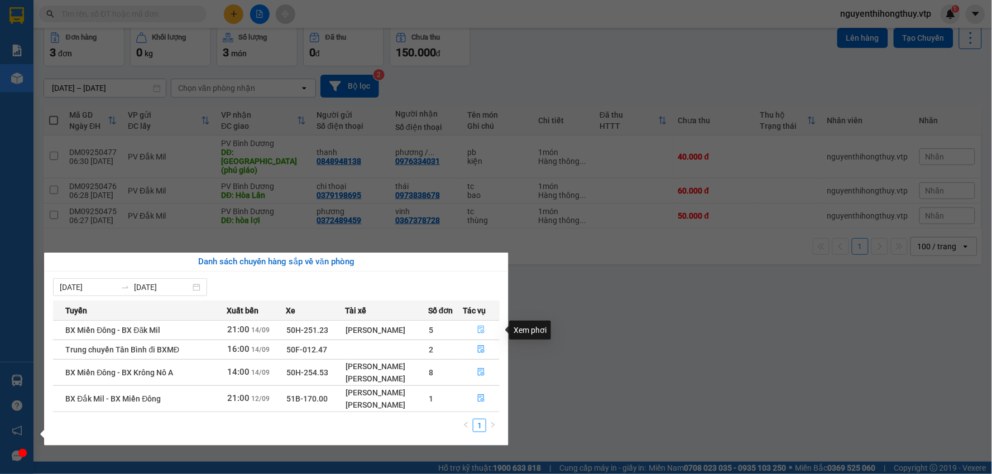
click at [478, 328] on icon "file-done" at bounding box center [481, 330] width 8 height 8
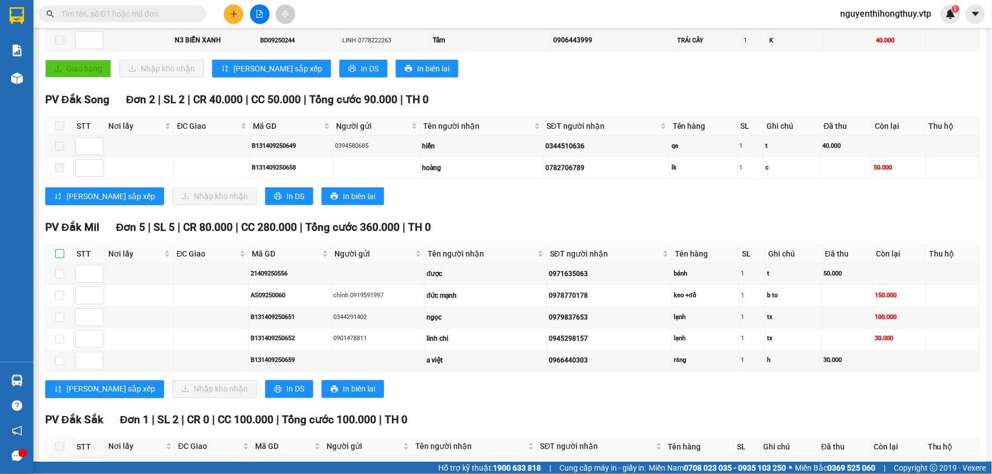
click at [64, 249] on input "checkbox" at bounding box center [59, 253] width 9 height 9
checkbox input "true"
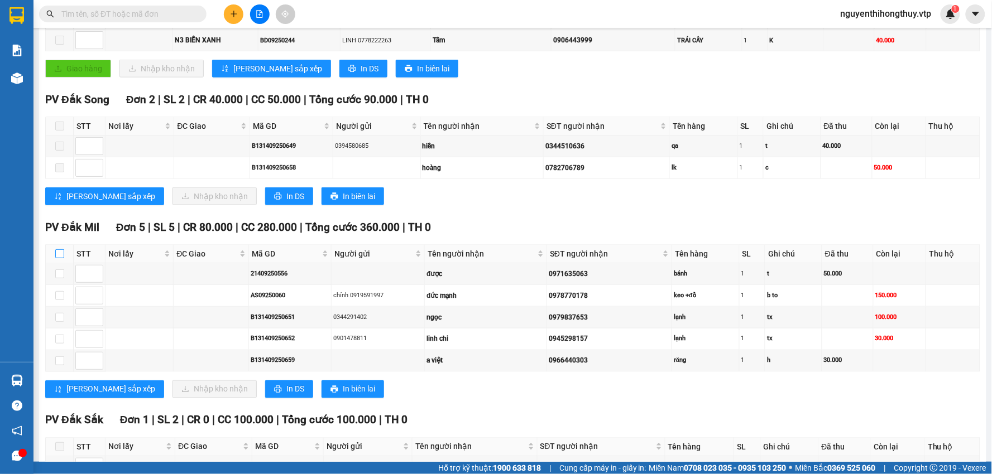
checkbox input "true"
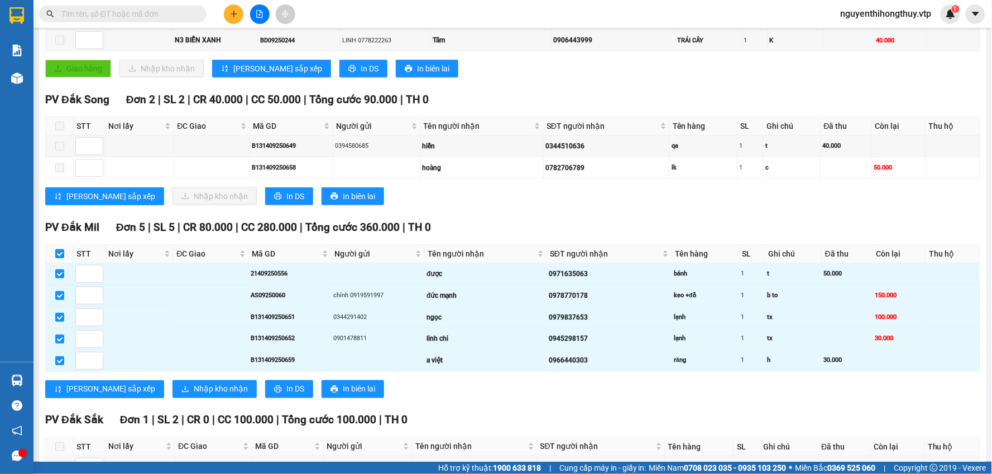
click at [64, 249] on input "checkbox" at bounding box center [59, 253] width 9 height 9
checkbox input "false"
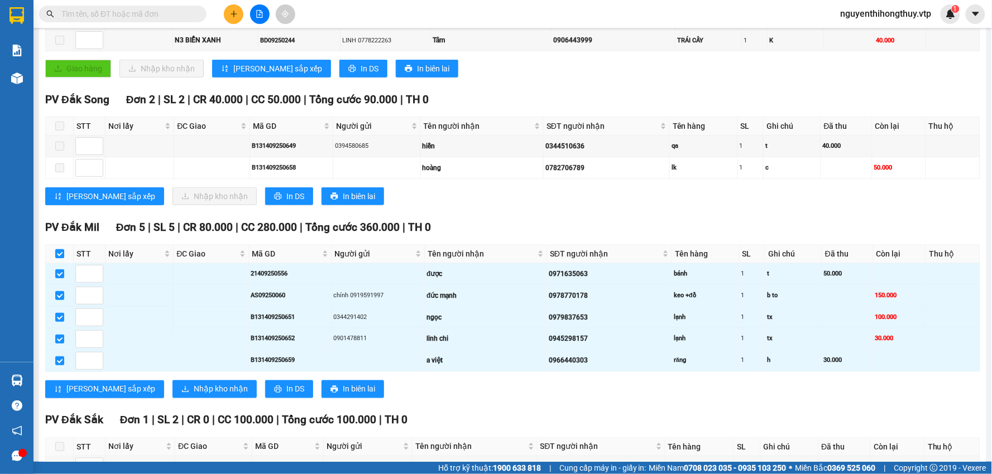
checkbox input "false"
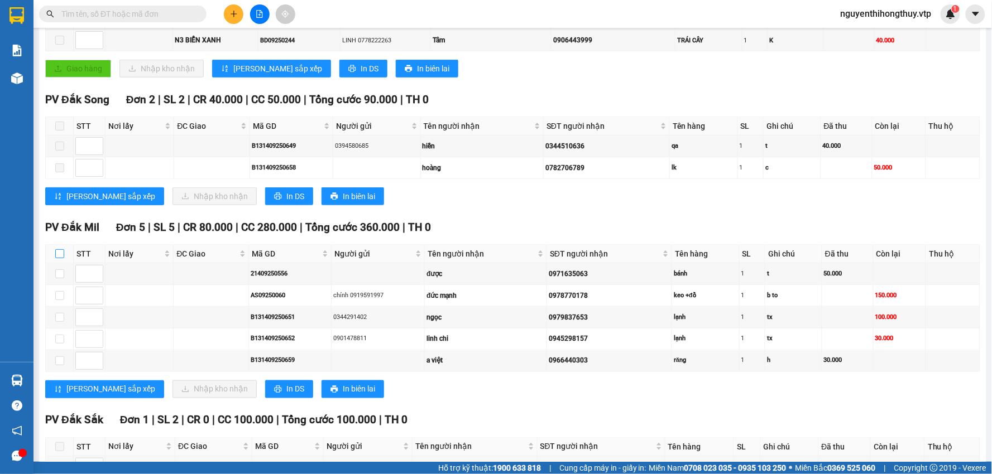
click at [64, 249] on input "checkbox" at bounding box center [59, 253] width 9 height 9
checkbox input "true"
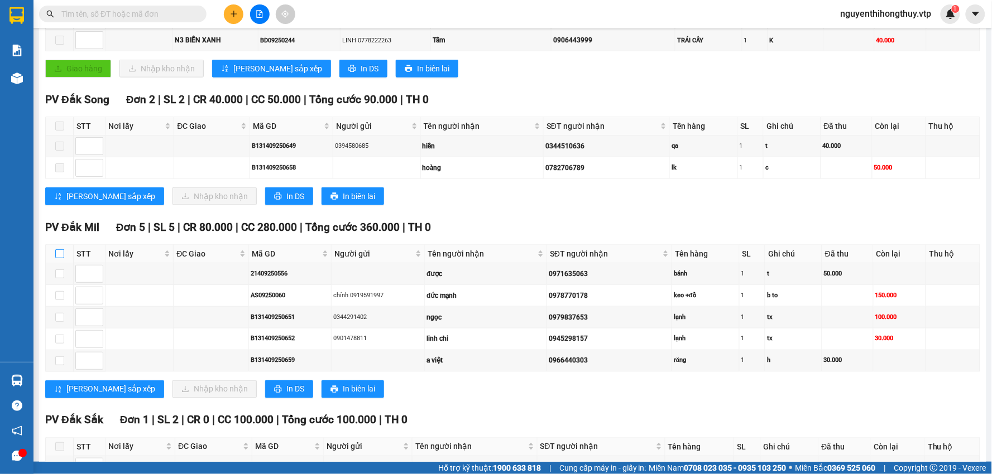
checkbox input "true"
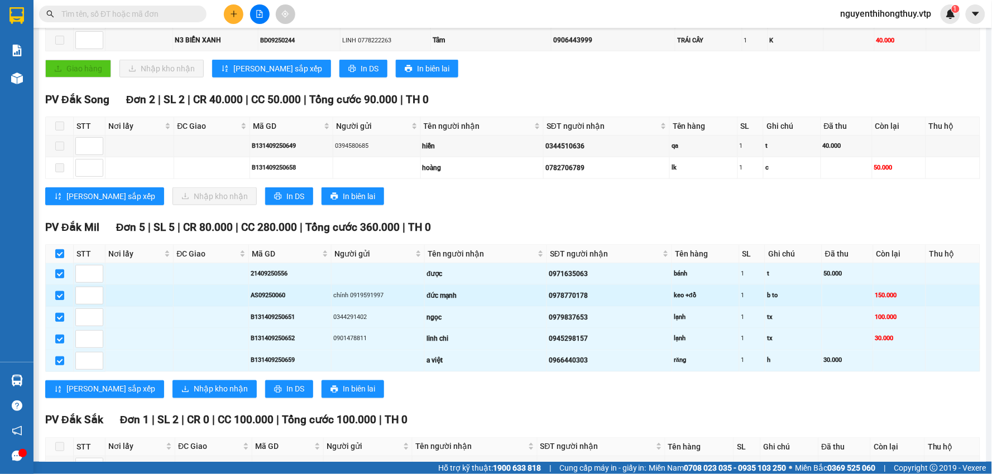
click at [58, 291] on input "checkbox" at bounding box center [59, 295] width 9 height 9
checkbox input "false"
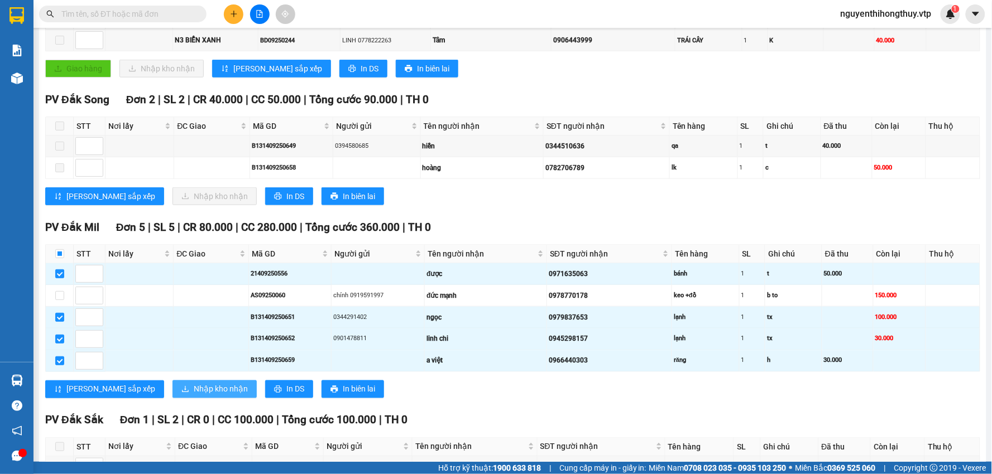
click at [194, 383] on span "Nhập kho nhận" at bounding box center [221, 389] width 54 height 12
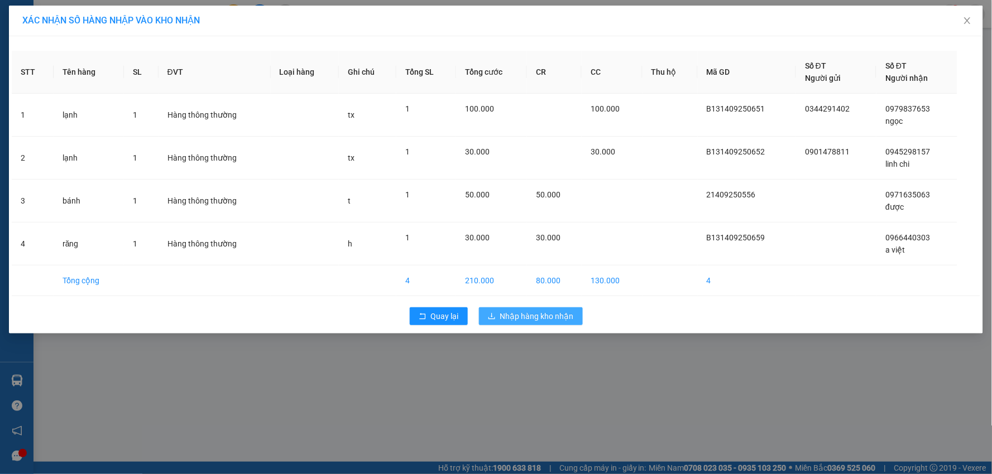
click at [536, 314] on span "Nhập hàng kho nhận" at bounding box center [537, 316] width 74 height 12
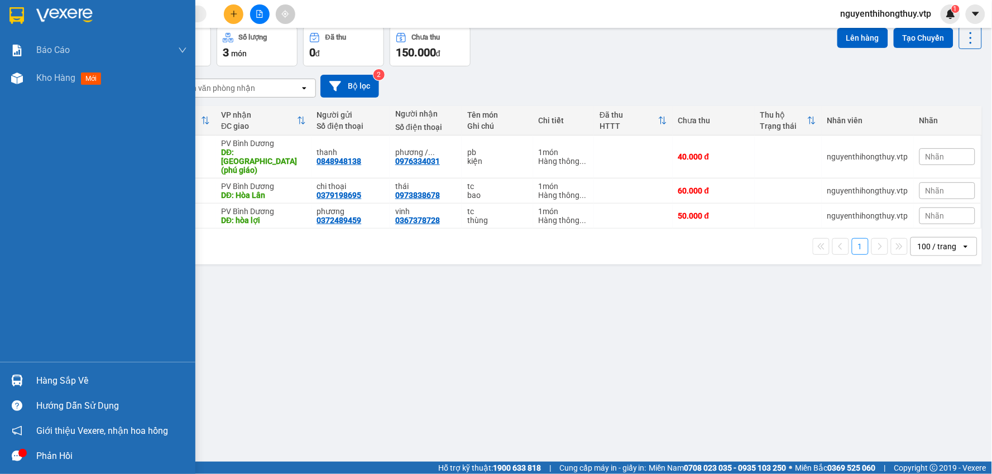
click at [19, 379] on img at bounding box center [17, 381] width 12 height 12
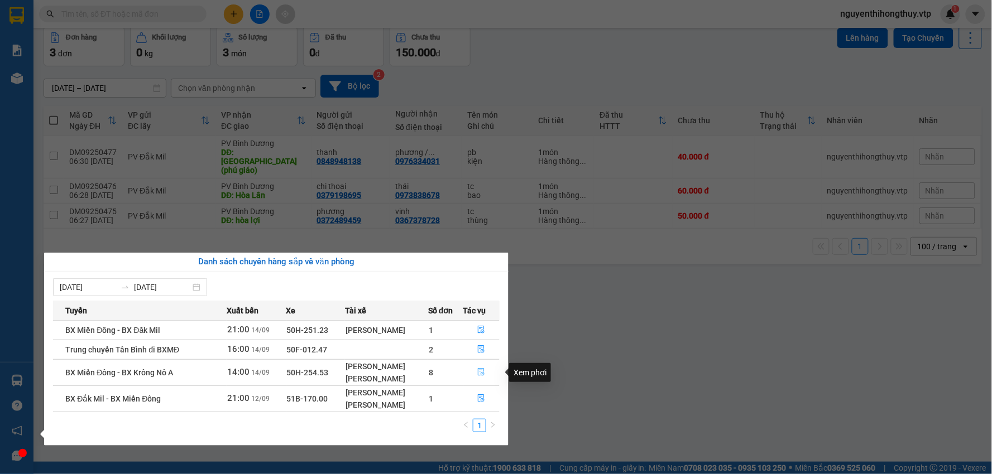
click at [483, 373] on icon "file-done" at bounding box center [481, 372] width 7 height 8
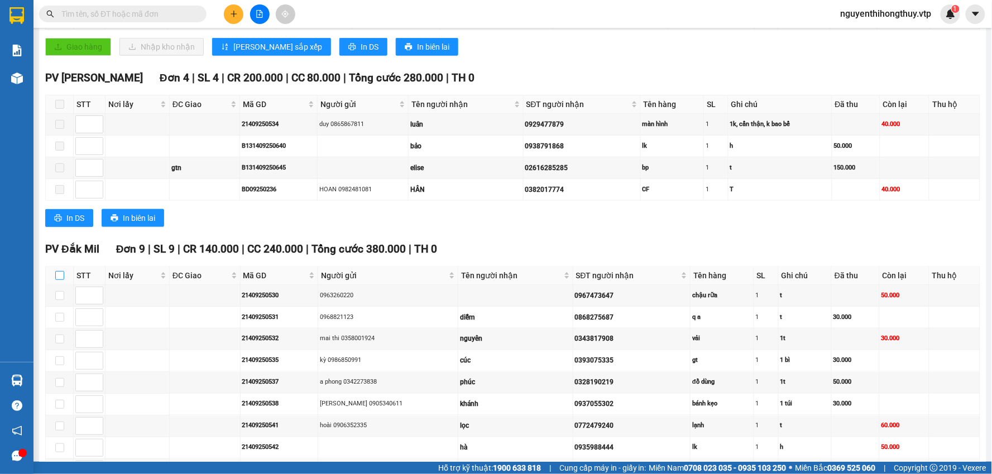
click at [61, 271] on input "checkbox" at bounding box center [59, 275] width 9 height 9
checkbox input "true"
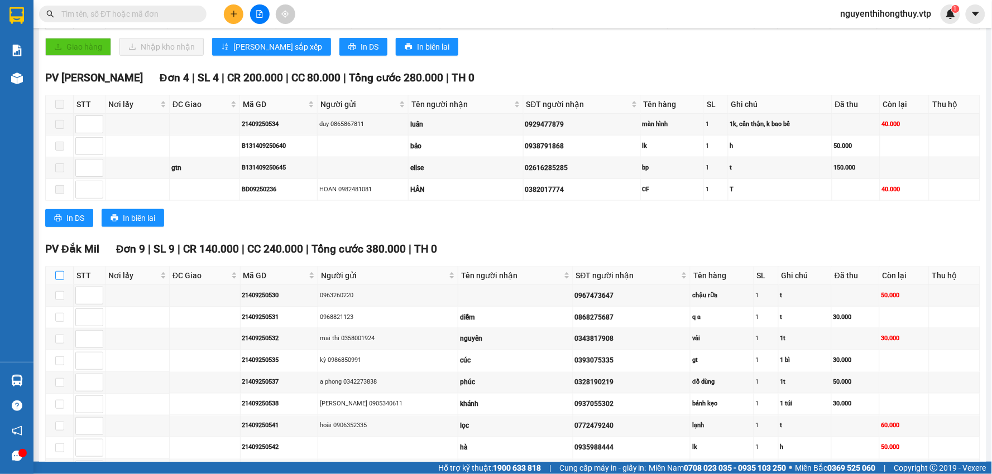
checkbox input "true"
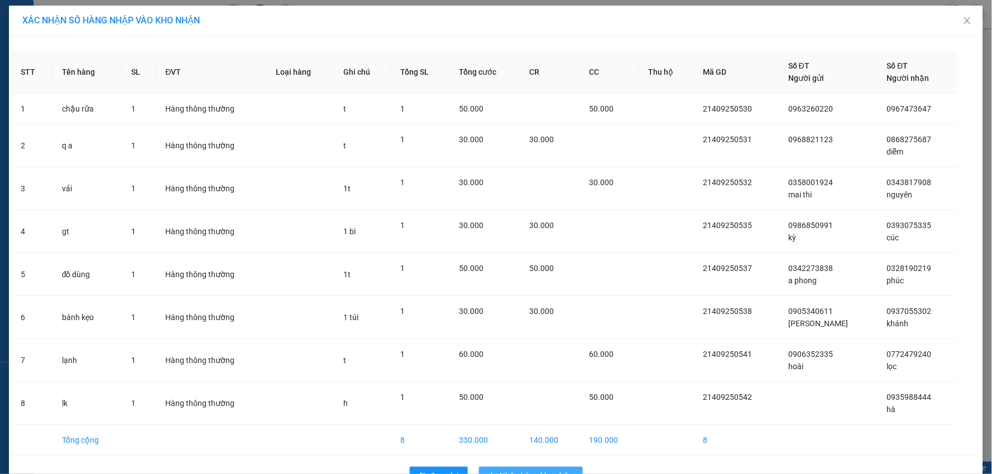
click at [530, 470] on span "Nhập hàng kho nhận" at bounding box center [537, 476] width 74 height 12
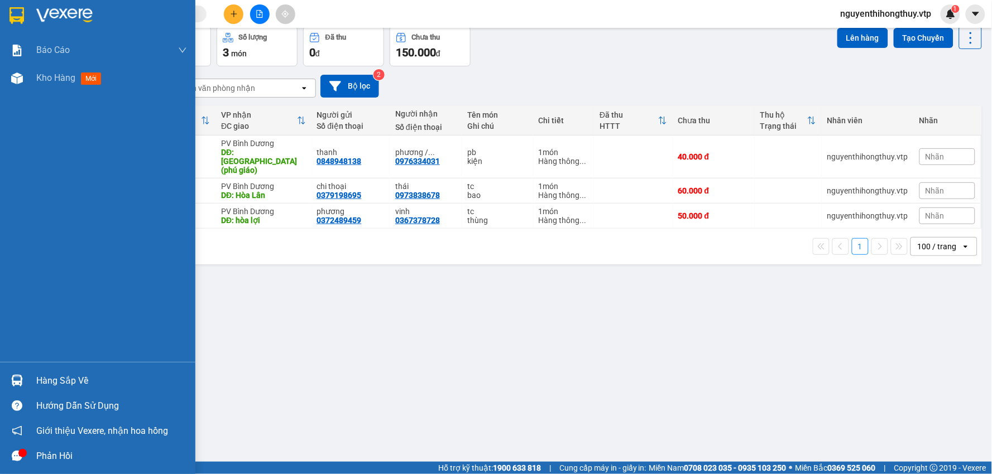
click at [52, 381] on div "Hàng sắp về" at bounding box center [111, 381] width 151 height 17
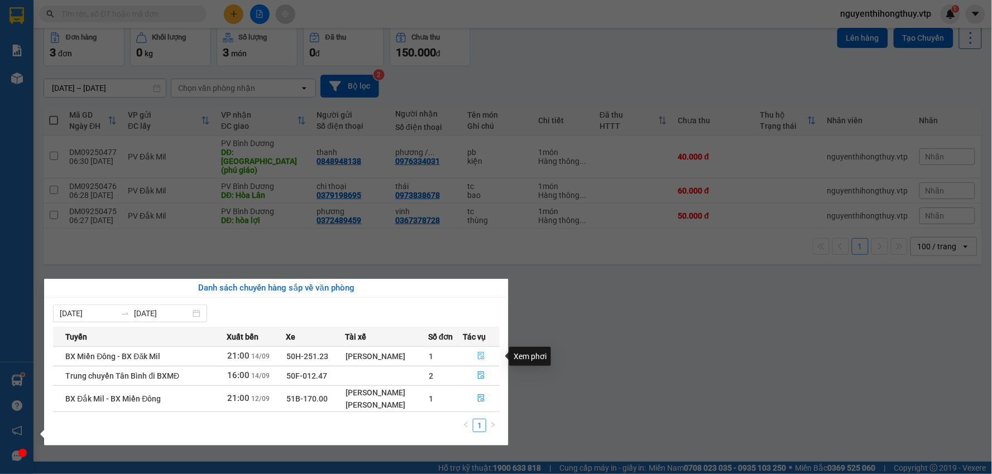
click at [476, 358] on button "button" at bounding box center [482, 357] width 36 height 18
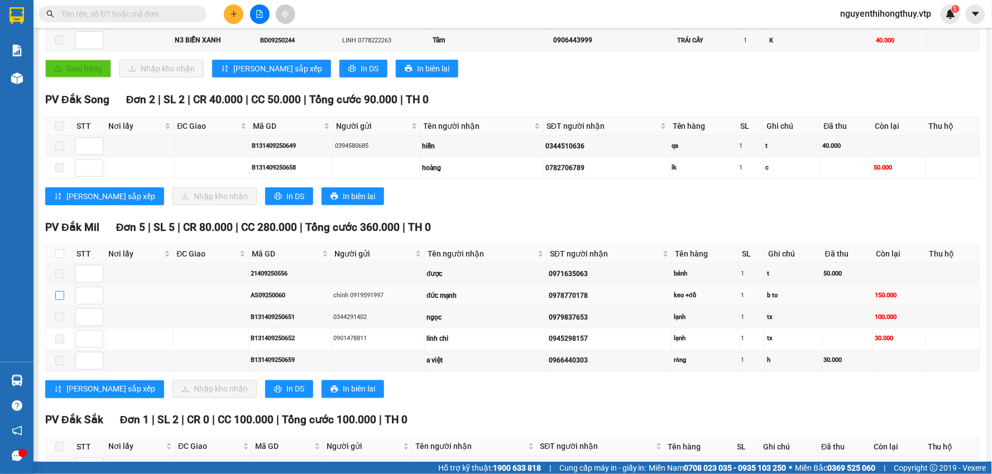
click at [62, 291] on input "checkbox" at bounding box center [59, 295] width 9 height 9
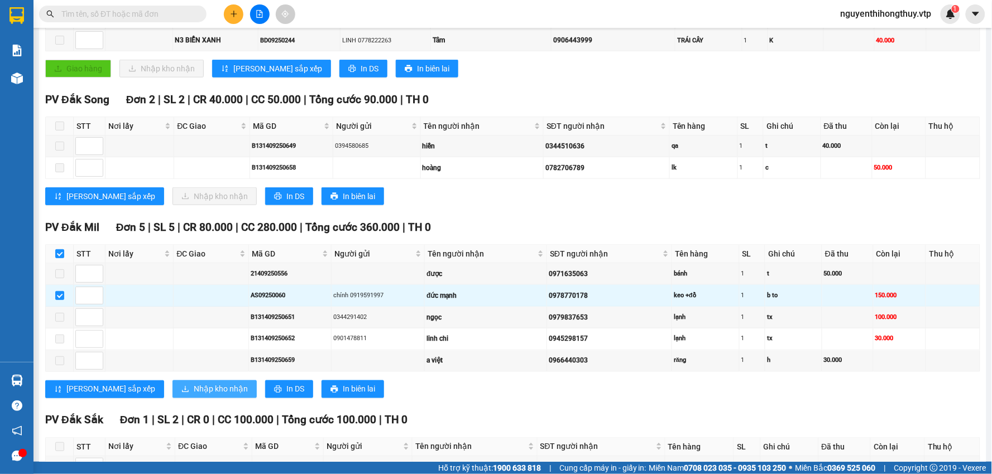
click at [194, 383] on span "Nhập kho nhận" at bounding box center [221, 389] width 54 height 12
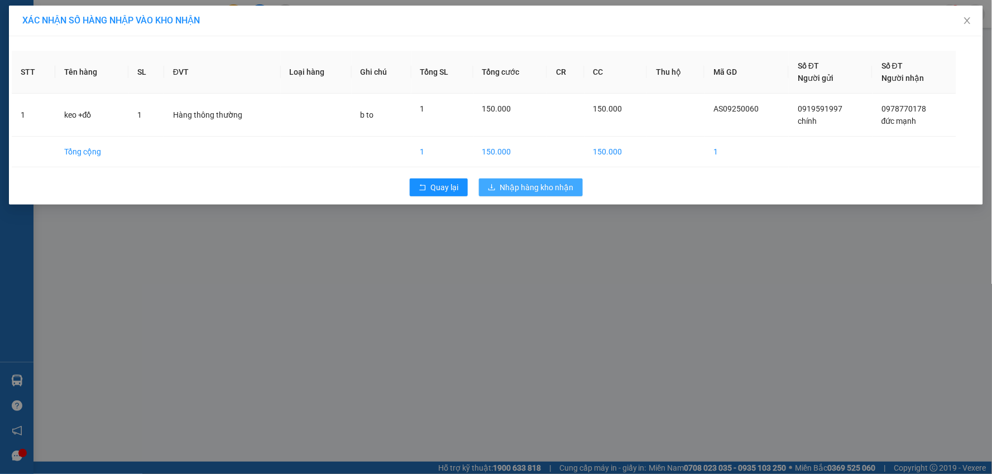
click at [513, 187] on span "Nhập hàng kho nhận" at bounding box center [537, 187] width 74 height 12
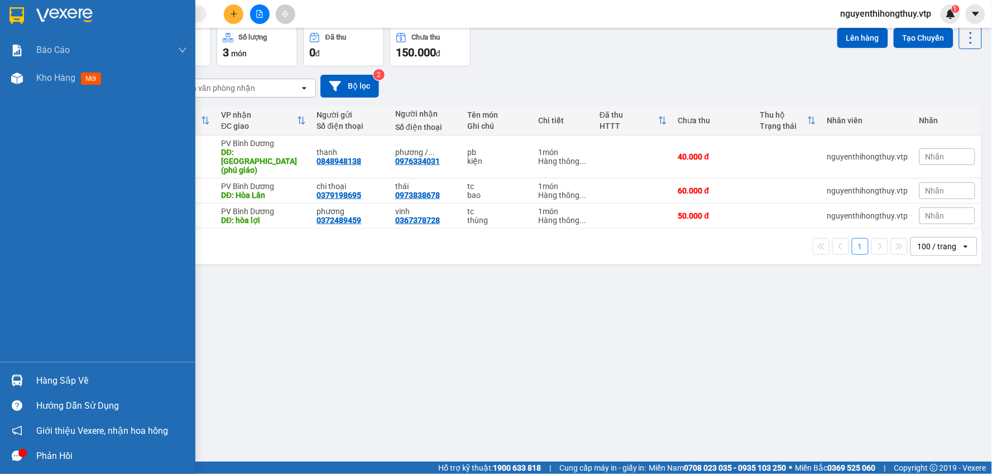
click at [70, 377] on div "Hàng sắp về" at bounding box center [111, 381] width 151 height 17
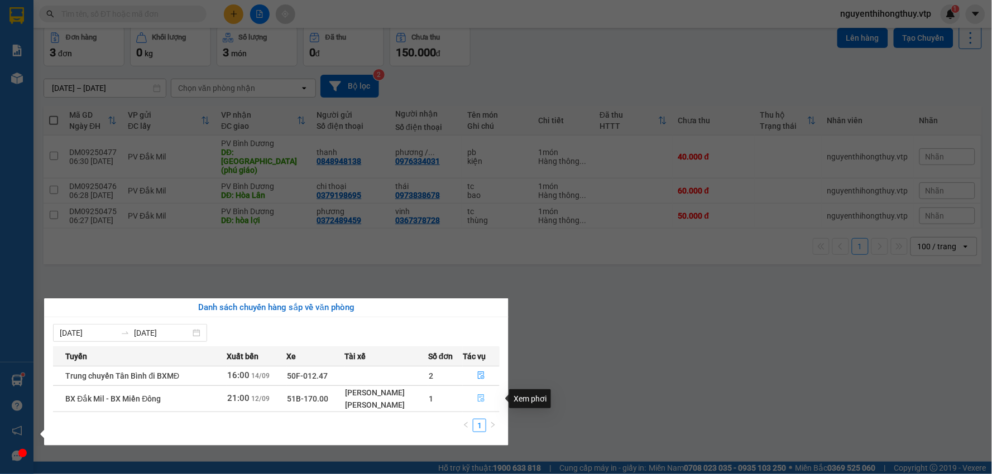
click at [480, 397] on icon "file-done" at bounding box center [481, 398] width 7 height 8
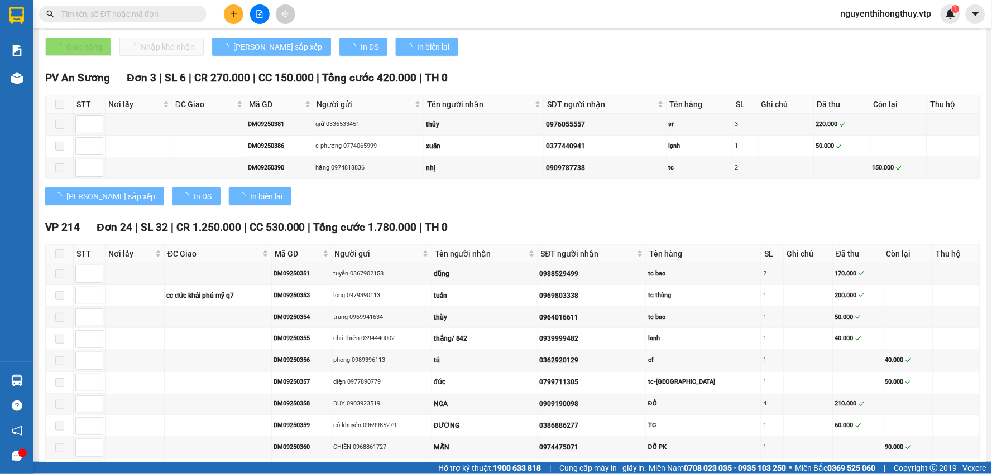
type input "[DATE]"
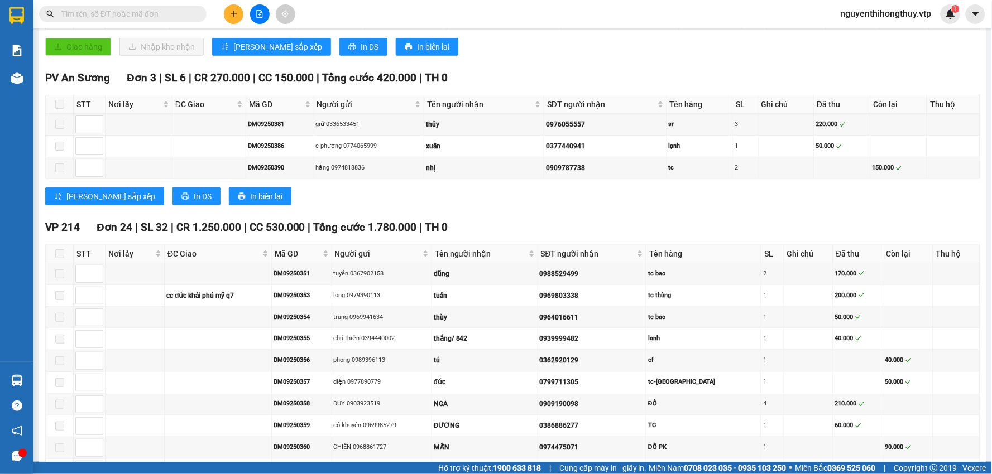
drag, startPoint x: 588, startPoint y: 391, endPoint x: 535, endPoint y: 396, distance: 53.2
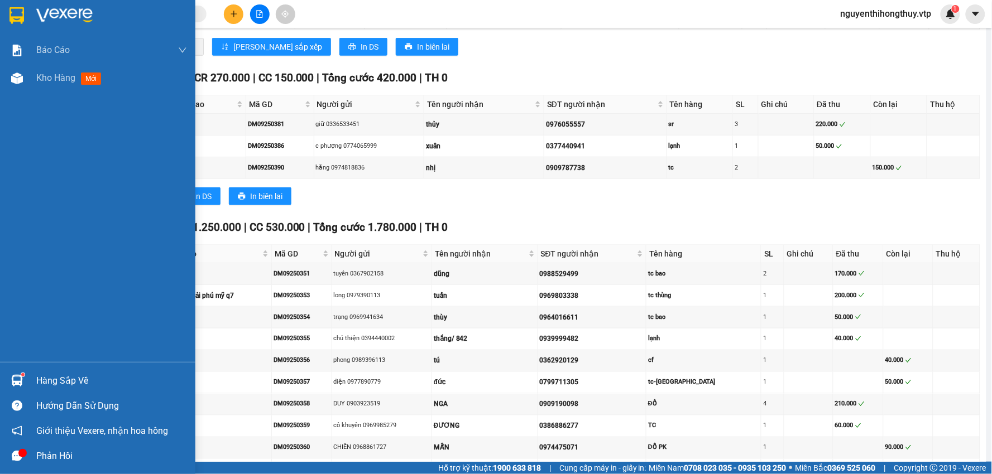
click at [15, 381] on img at bounding box center [17, 381] width 12 height 12
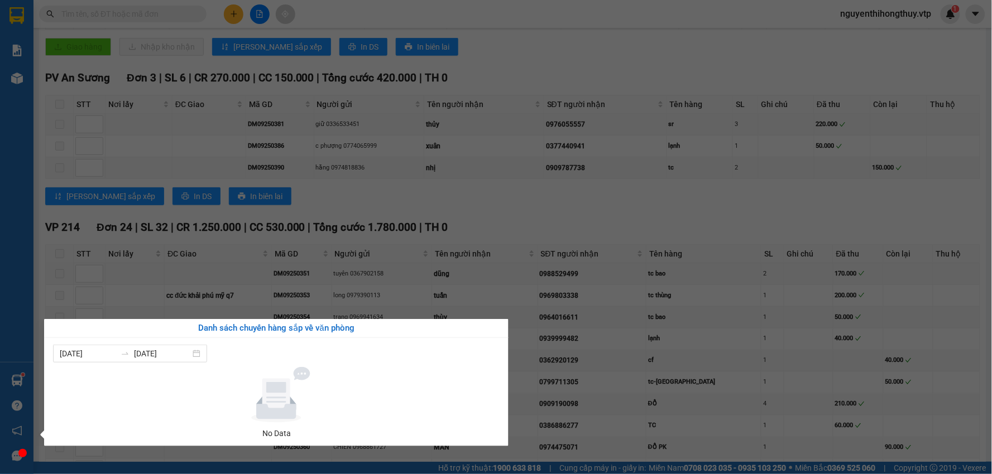
click at [18, 381] on div "Báo cáo BC giao hàng (nhà xe) BC hàng tồn (all) Báo cáo dòng tiền (nhân viên) -…" at bounding box center [16, 237] width 33 height 474
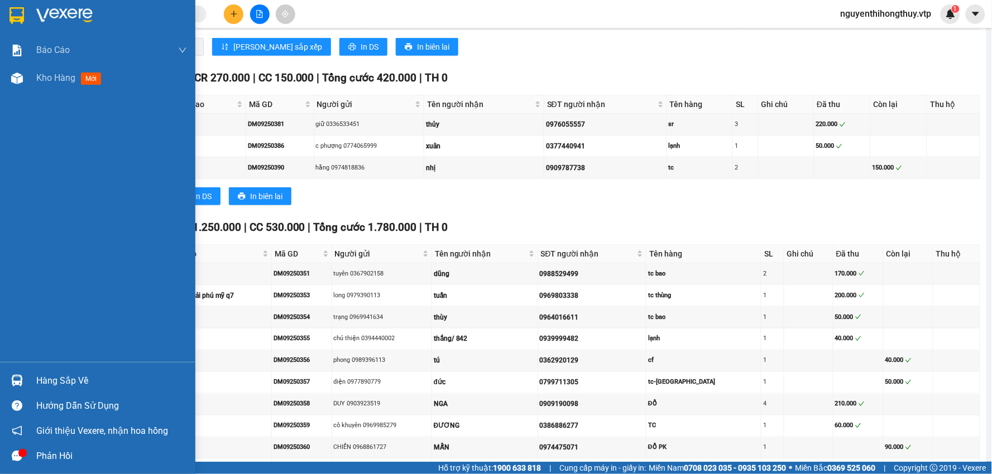
click at [7, 12] on div at bounding box center [17, 16] width 20 height 20
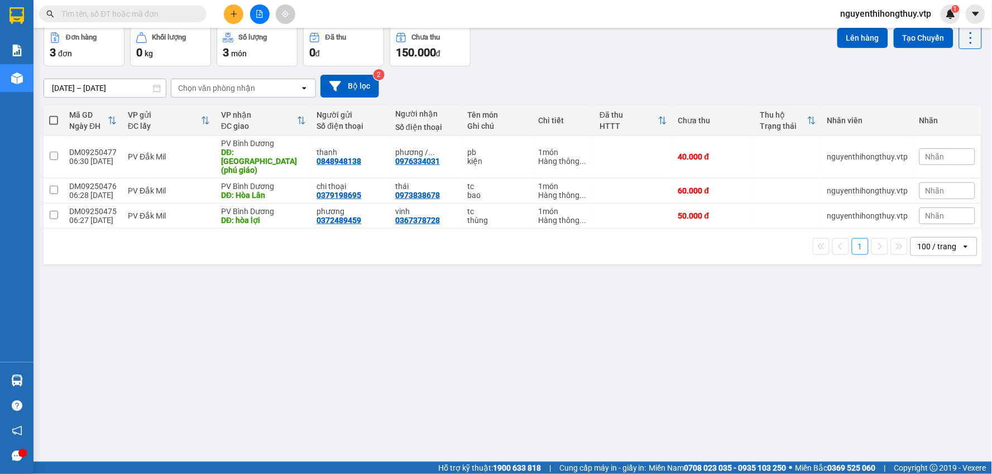
click at [102, 13] on button "Trên xe" at bounding box center [111, 0] width 45 height 27
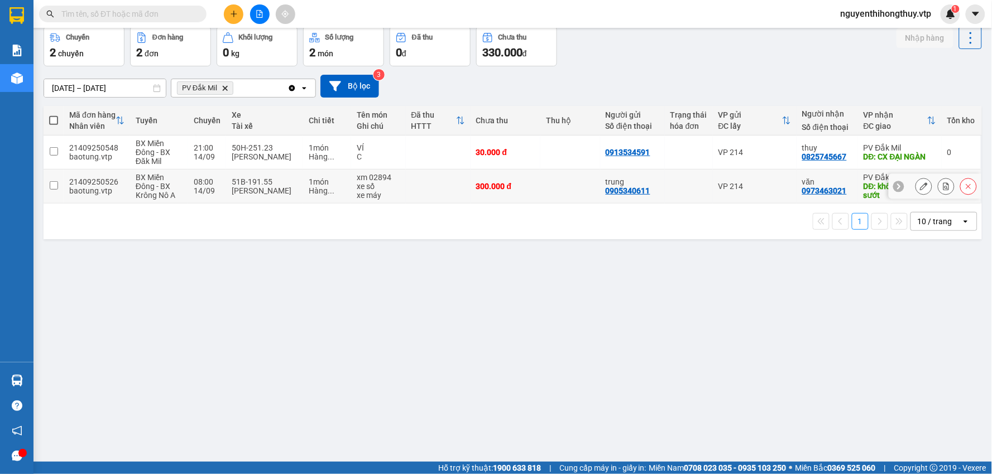
drag, startPoint x: 792, startPoint y: 244, endPoint x: 840, endPoint y: 252, distance: 48.5
click at [840, 204] on td "văn 0973463021" at bounding box center [826, 187] width 61 height 34
checkbox input "true"
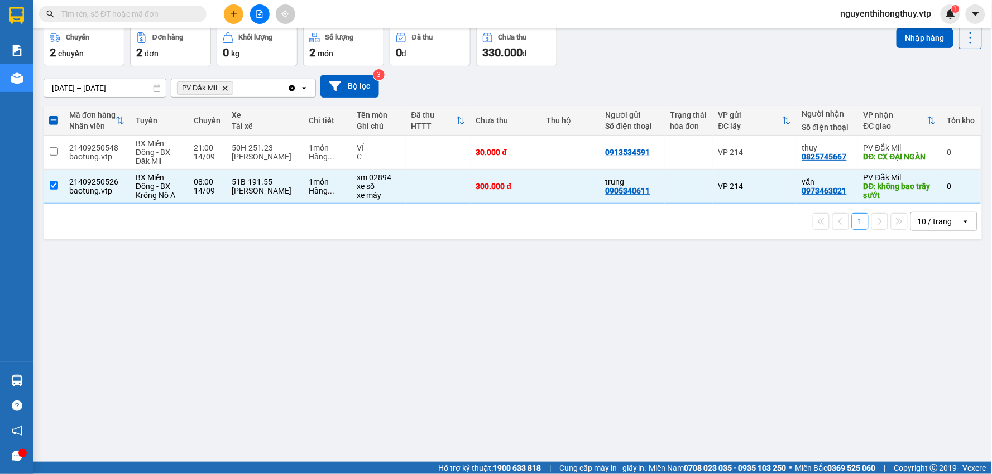
click at [163, 9] on input "text" at bounding box center [127, 14] width 132 height 12
click at [812, 195] on div "0973463021" at bounding box center [824, 190] width 45 height 9
drag, startPoint x: 812, startPoint y: 243, endPoint x: 672, endPoint y: 336, distance: 168.7
click at [672, 336] on div "ver 1.8.143 Kho gửi Trên xe Kho nhận Hàng đã giao Hàng kèm khách Kho trung chuy…" at bounding box center [512, 219] width 947 height 474
click at [920, 190] on icon at bounding box center [924, 186] width 8 height 8
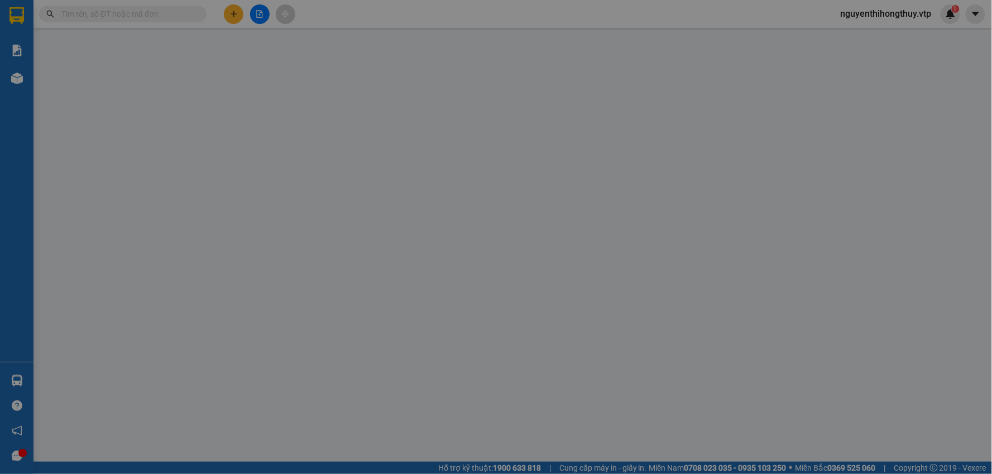
type input "15.000"
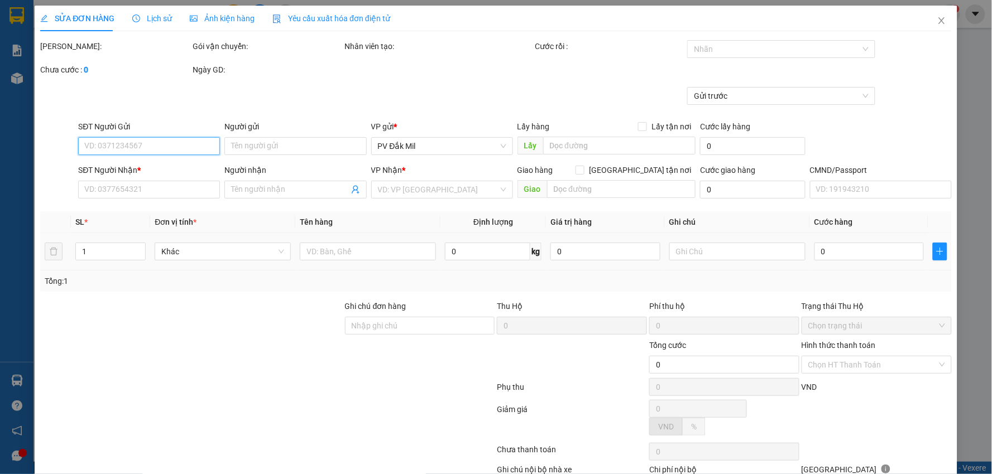
type input "0905340611"
type input "trung"
type input "0973463021"
type input "văn"
type input "không bao trầy sướt"
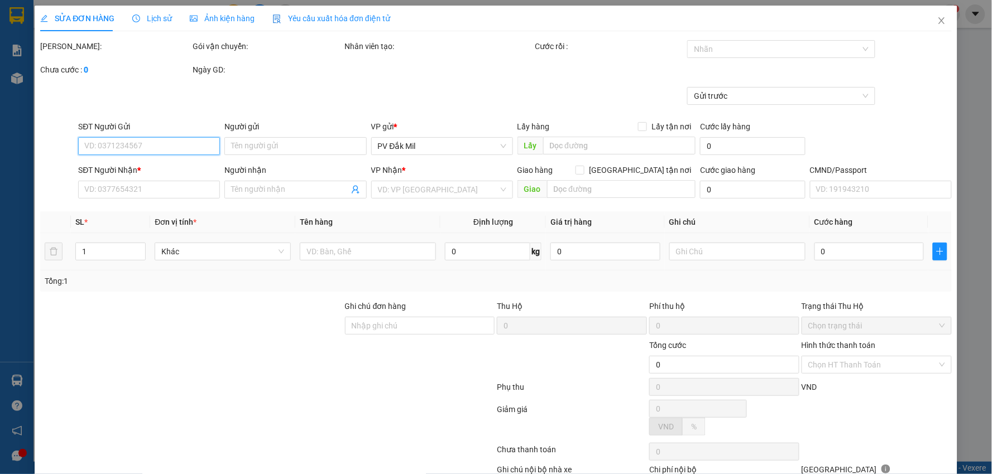
type input "300.000"
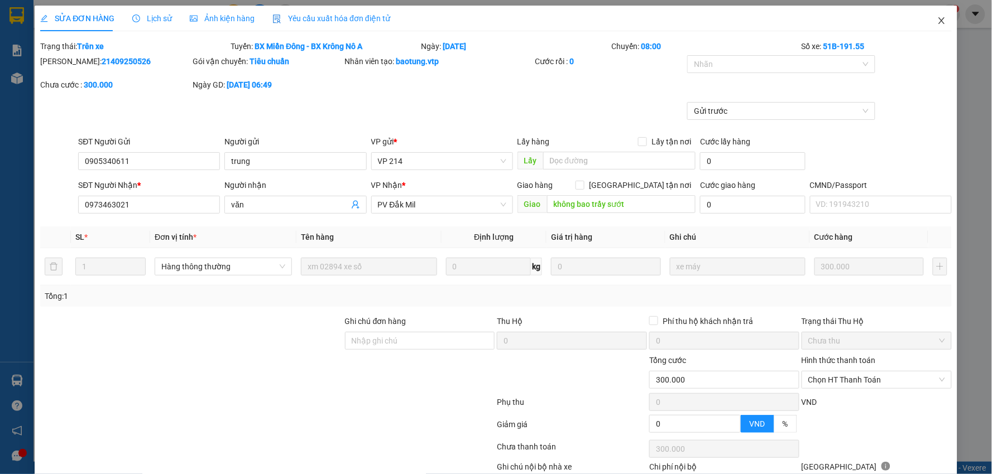
click at [937, 24] on icon "close" at bounding box center [941, 20] width 9 height 9
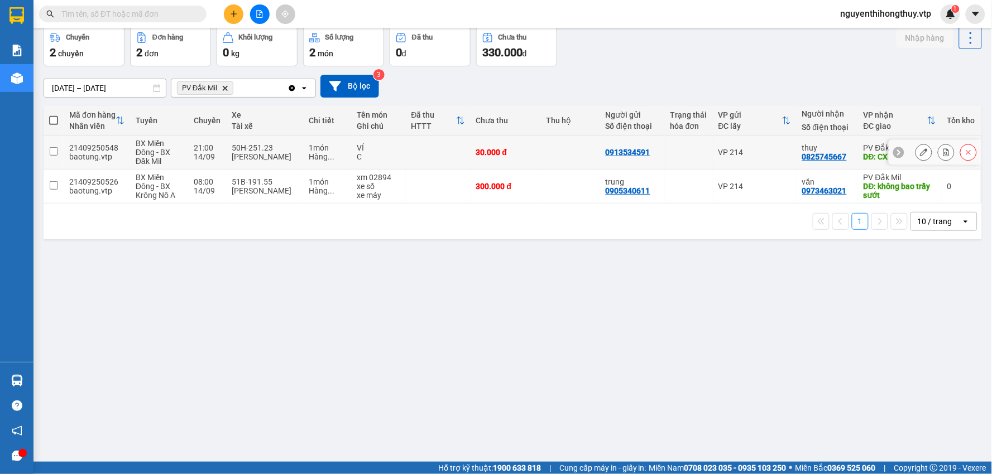
click at [50, 156] on input "checkbox" at bounding box center [54, 151] width 8 height 8
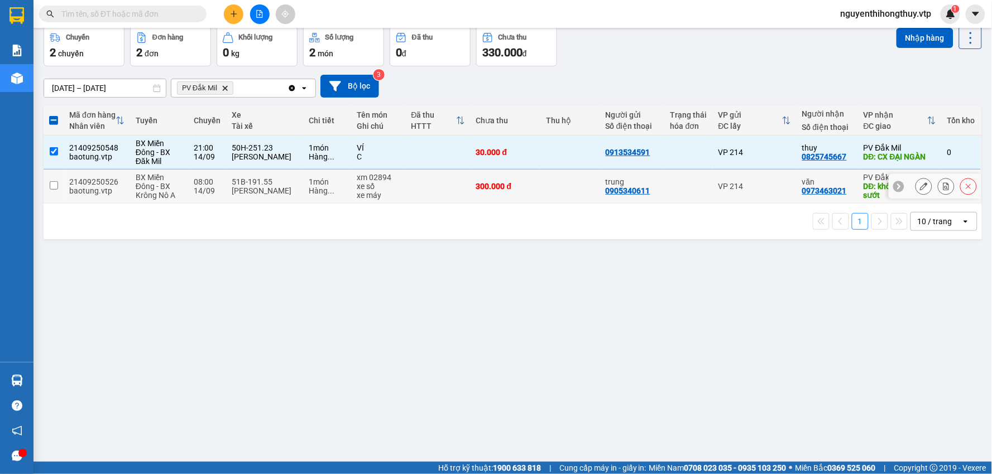
click at [54, 190] on input "checkbox" at bounding box center [54, 185] width 8 height 8
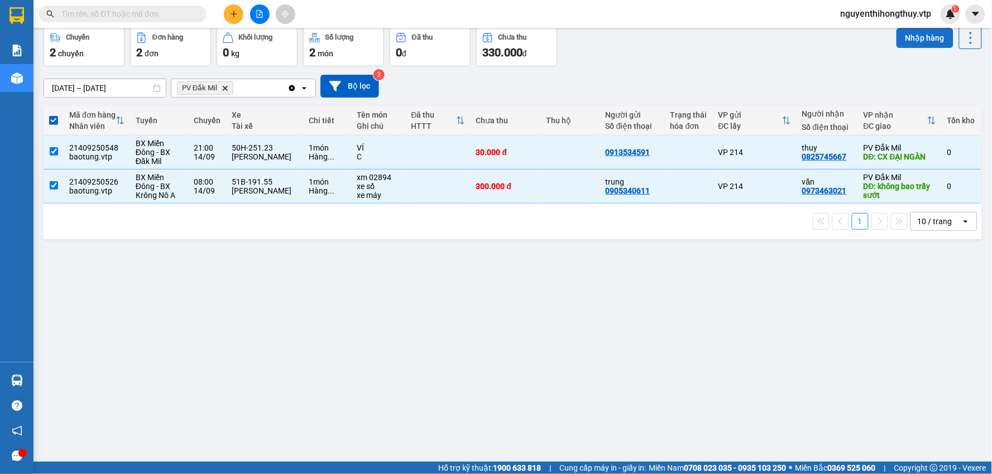
click at [923, 48] on button "Nhập hàng" at bounding box center [924, 38] width 57 height 20
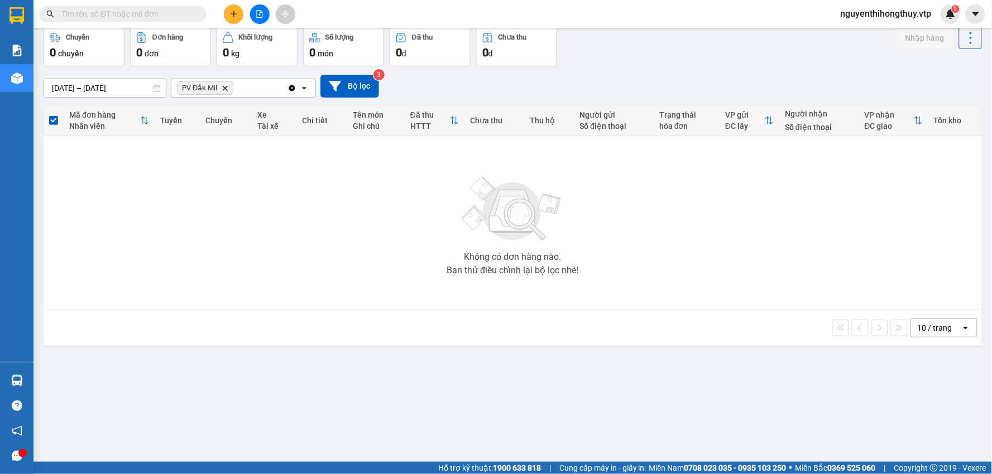
click at [223, 92] on icon "Delete" at bounding box center [225, 88] width 7 height 7
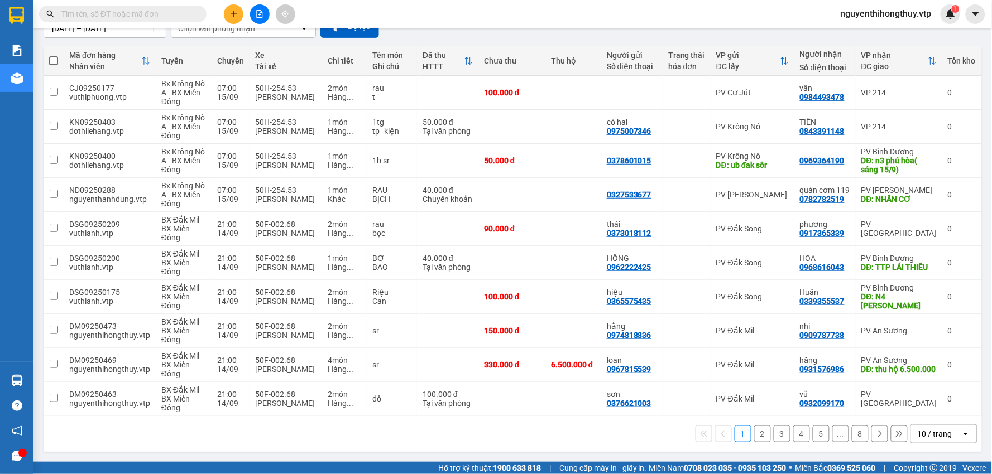
click at [937, 436] on div "10 / trang" at bounding box center [934, 434] width 35 height 11
click at [929, 411] on span "100 / trang" at bounding box center [930, 415] width 40 height 11
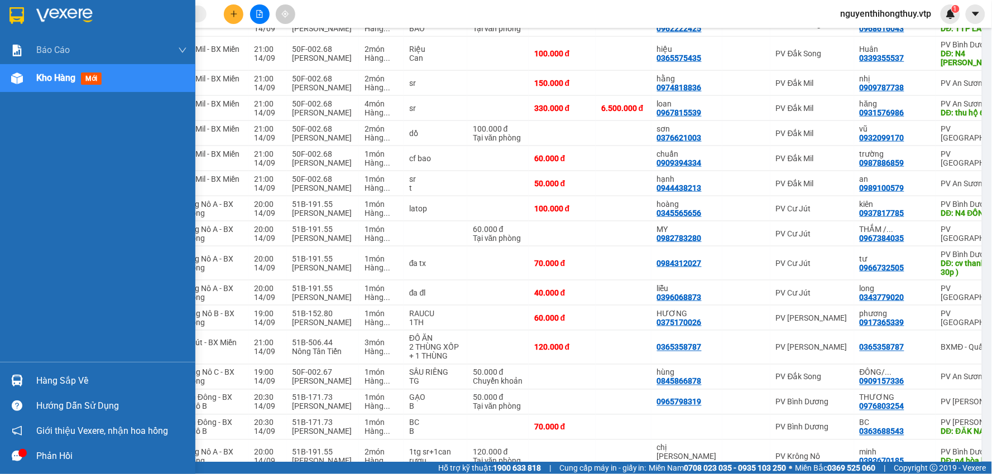
click at [12, 15] on img at bounding box center [16, 15] width 15 height 17
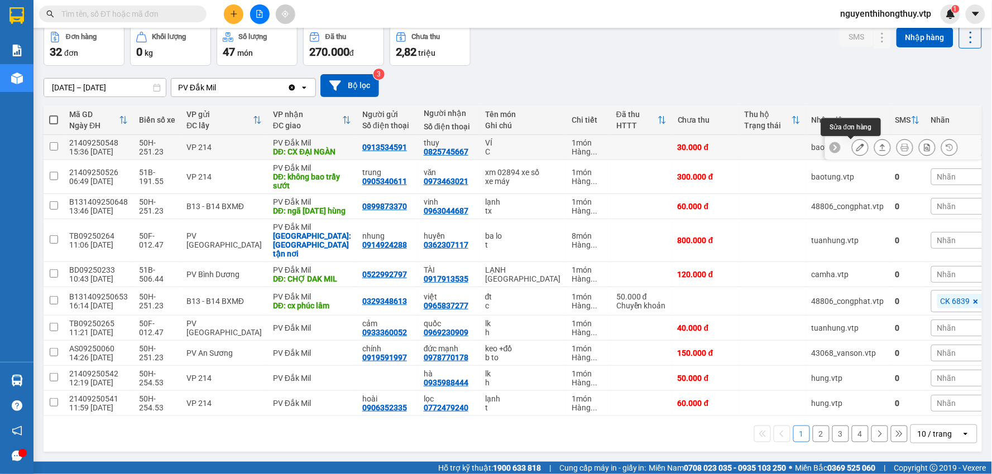
click at [856, 151] on icon at bounding box center [860, 147] width 8 height 8
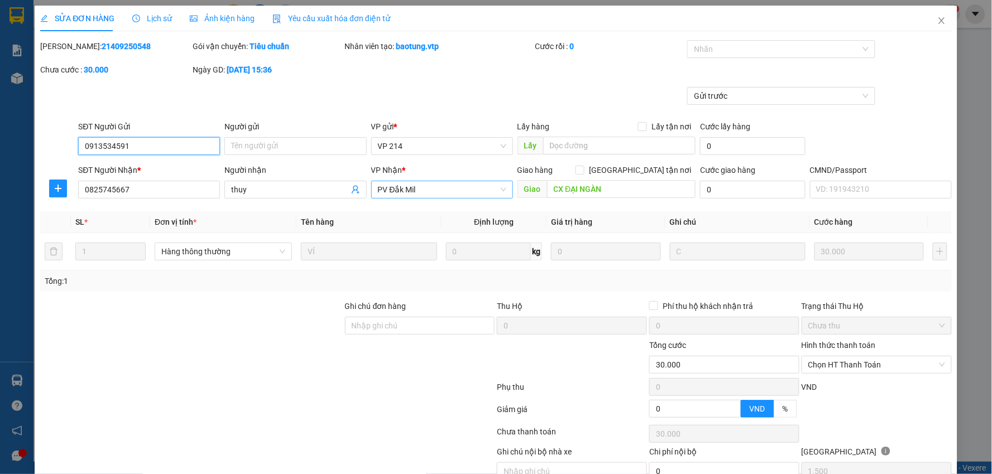
click at [462, 187] on span "PV Đắk Mil" at bounding box center [442, 189] width 128 height 17
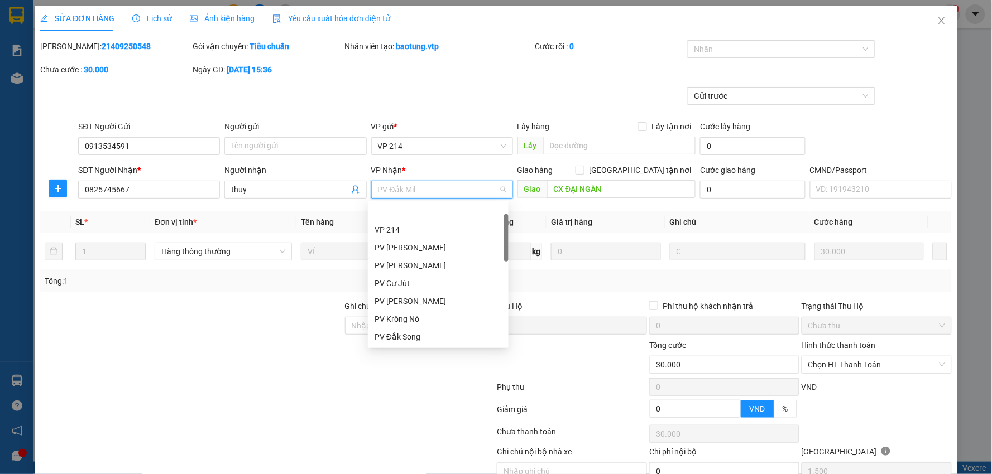
click at [405, 349] on div "PV Đắk Sắk" at bounding box center [437, 355] width 127 height 12
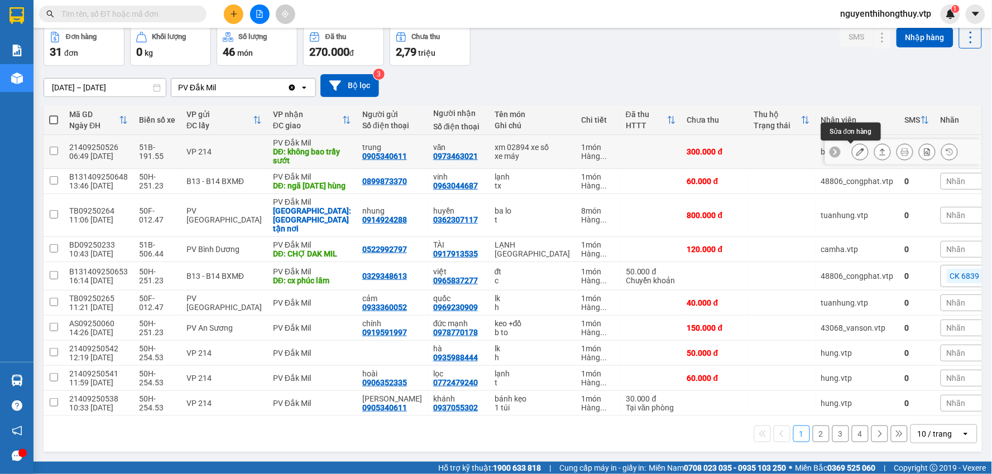
click at [856, 156] on icon at bounding box center [860, 152] width 8 height 8
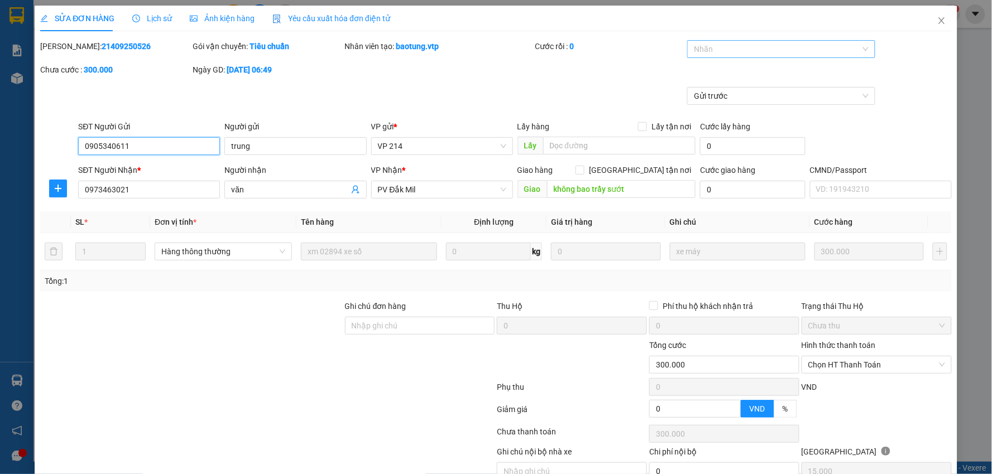
click at [753, 51] on div at bounding box center [775, 48] width 171 height 13
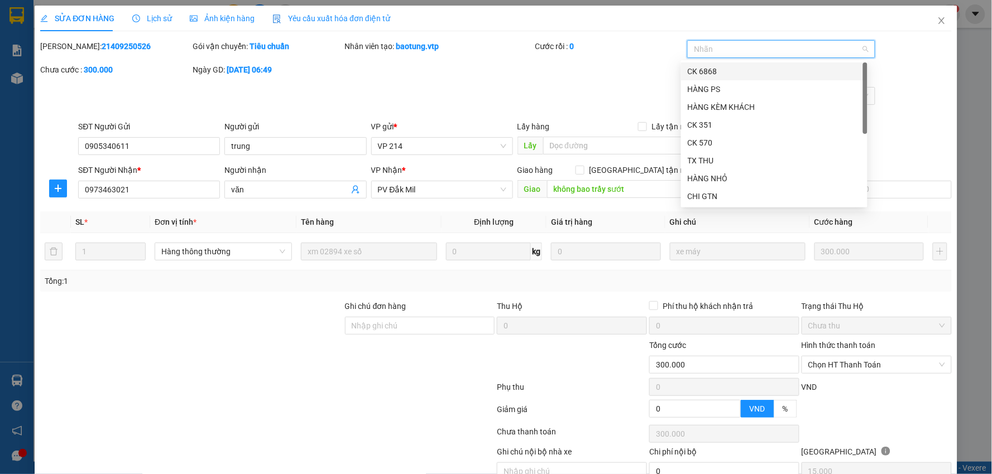
click at [743, 46] on div at bounding box center [775, 48] width 171 height 13
click at [725, 162] on div "TX THU" at bounding box center [773, 161] width 173 height 12
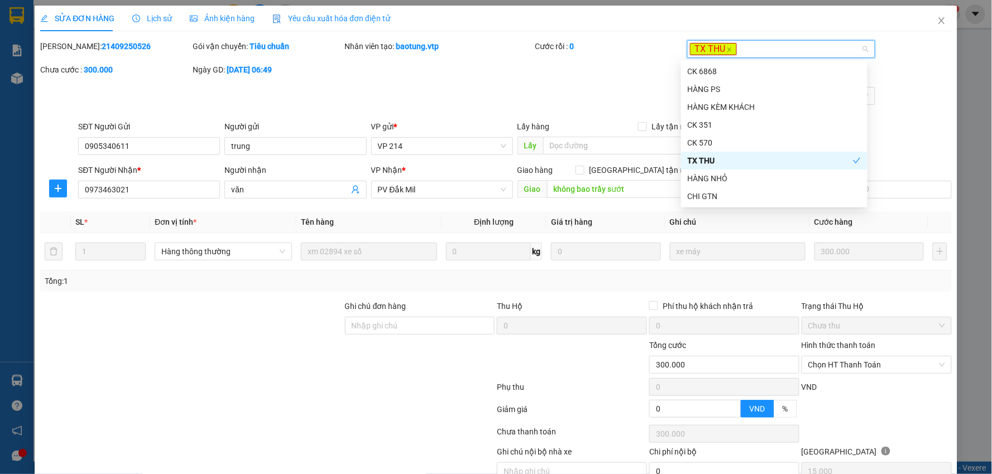
click at [591, 80] on div "Mã ĐH: 21409250526 Gói vận chuyển: Tiêu chuẩn Nhân viên tạo: baotung.vtp Cước r…" at bounding box center [495, 63] width 913 height 47
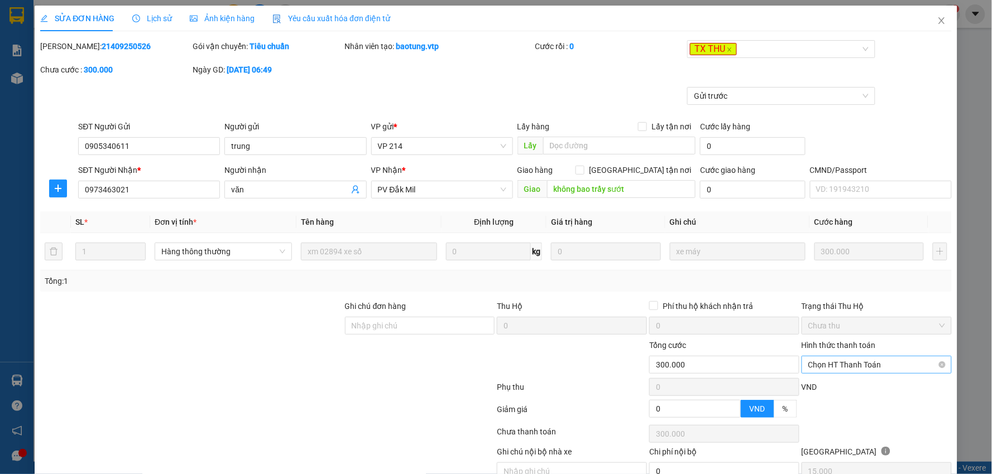
click at [900, 357] on span "Chọn HT Thanh Toán" at bounding box center [876, 365] width 137 height 17
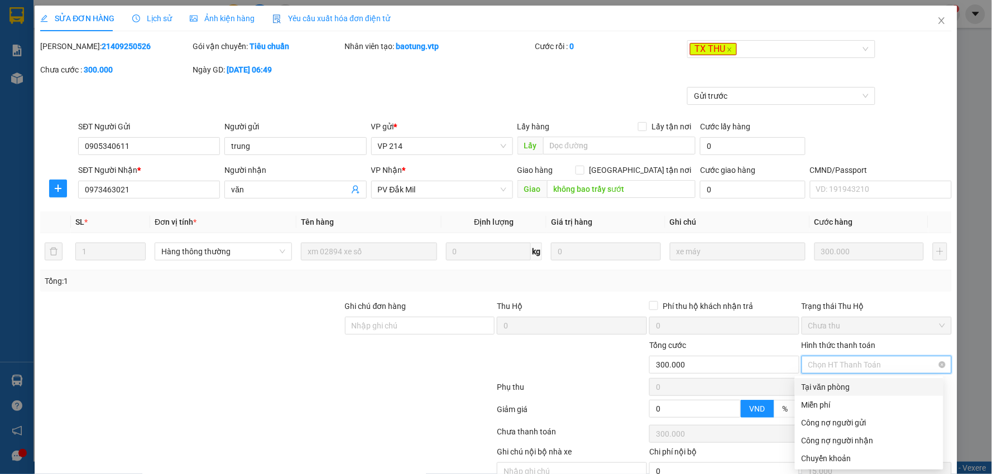
click at [897, 357] on span "Chọn HT Thanh Toán" at bounding box center [876, 365] width 137 height 17
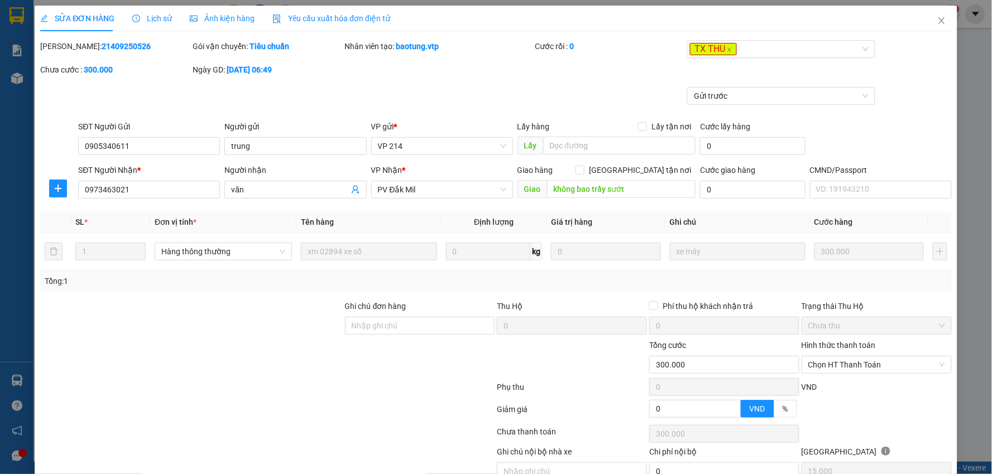
click at [916, 121] on div "SĐT Người Gửi 0905340611 Người gửi trung VP gửi * VP 214 Lấy hàng Lấy tận nơi L…" at bounding box center [514, 140] width 877 height 39
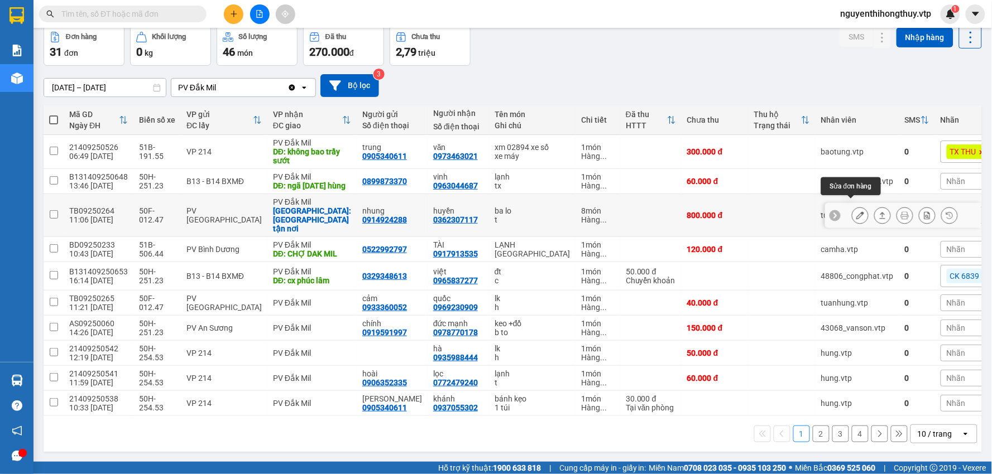
click at [852, 225] on button at bounding box center [860, 216] width 16 height 20
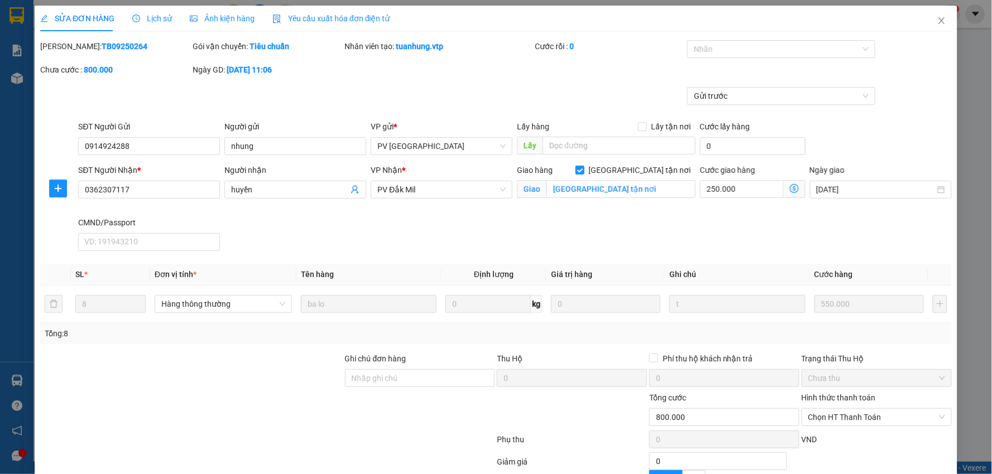
type input "27.500"
click at [937, 20] on icon "close" at bounding box center [941, 20] width 9 height 9
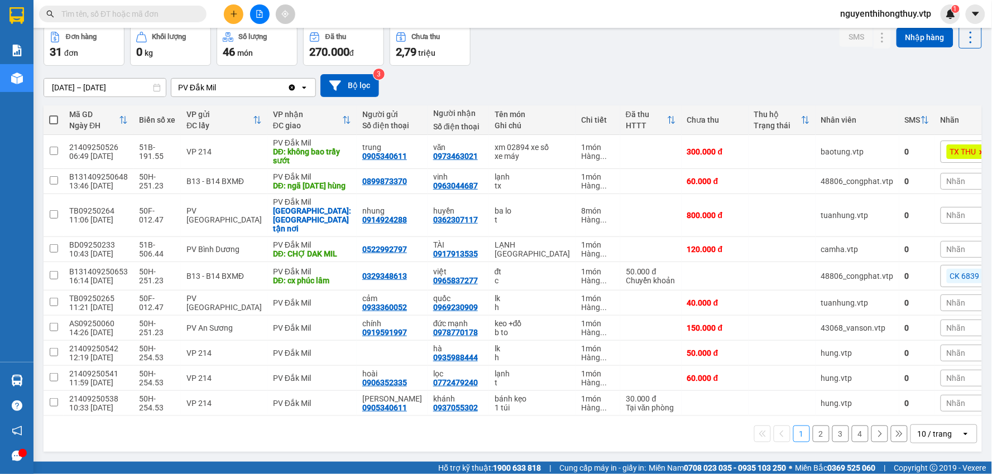
click at [604, 66] on div "Đơn hàng 31 đơn Khối lượng 0 kg Số lượng 46 món Đã thu 270.000 đ Chưa thu 2,79 …" at bounding box center [513, 46] width 938 height 40
click at [164, 15] on input "text" at bounding box center [127, 14] width 132 height 12
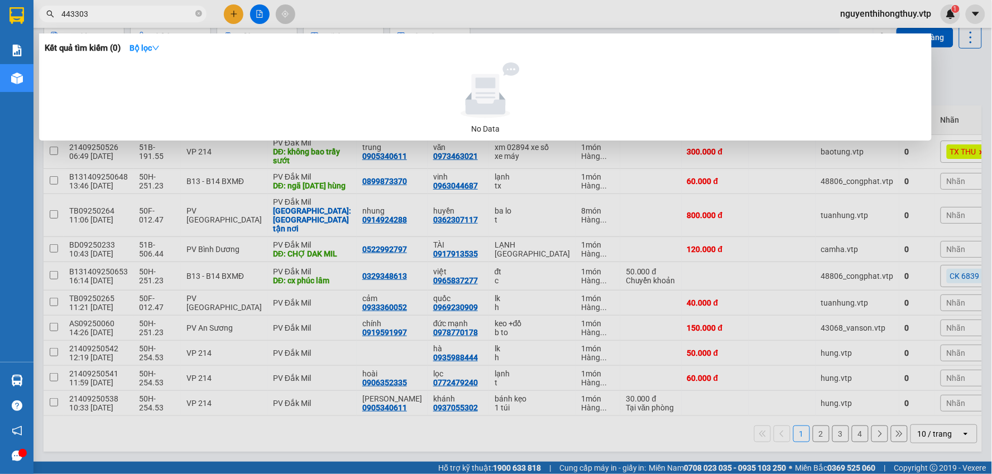
click at [94, 15] on input "443303" at bounding box center [127, 14] width 132 height 12
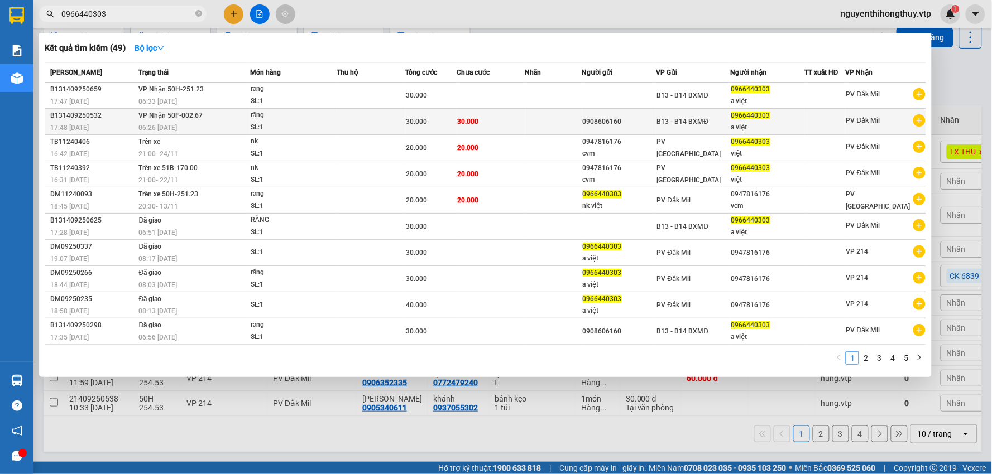
type input "0966440303"
click at [398, 122] on td at bounding box center [370, 122] width 69 height 26
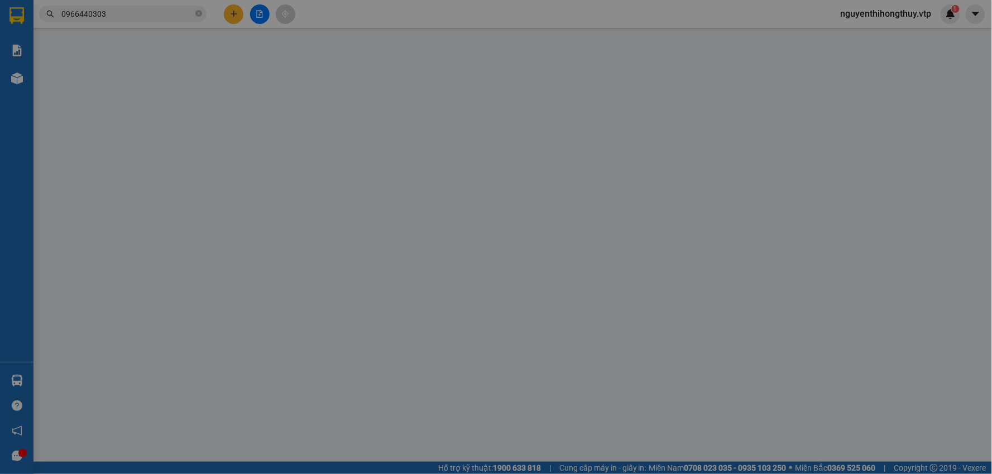
type input "1.500"
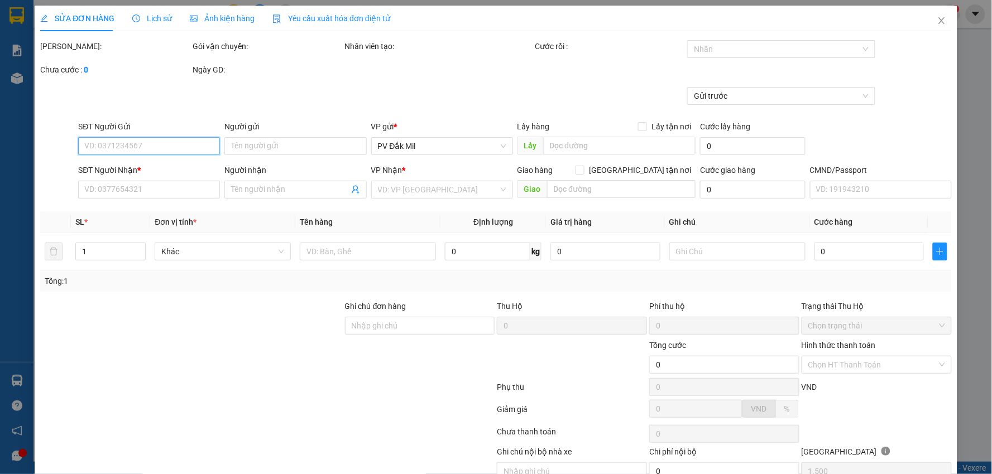
type input "0908606160"
type input "0966440303"
type input "a việt"
type input "30.000"
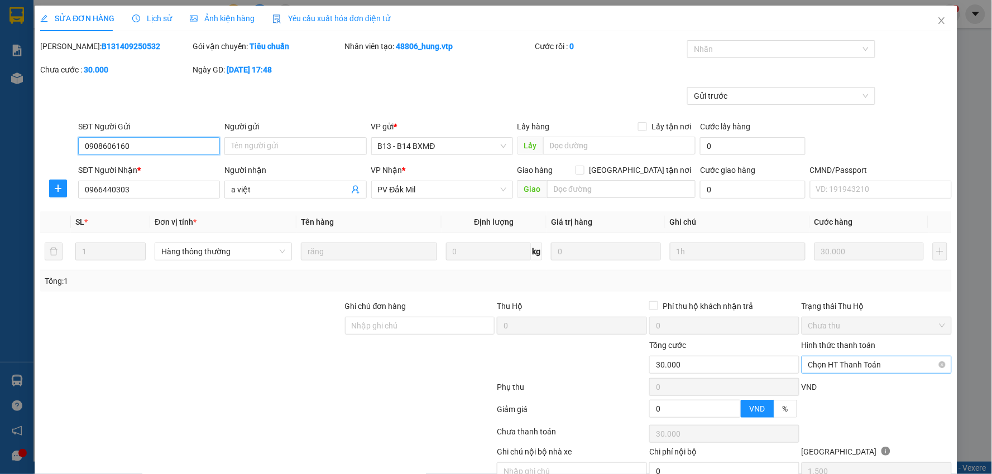
click at [879, 357] on span "Chọn HT Thanh Toán" at bounding box center [876, 365] width 137 height 17
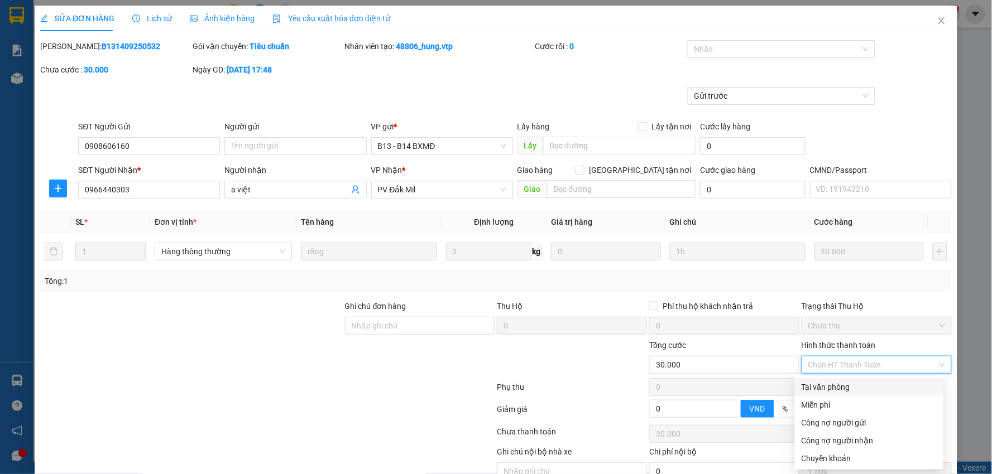
click at [840, 381] on div "Tại văn phòng" at bounding box center [868, 387] width 135 height 12
type input "0"
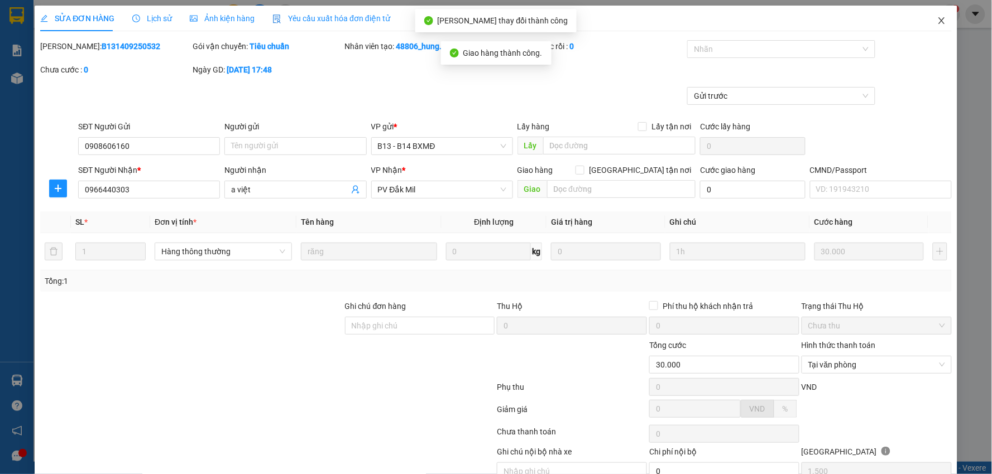
click at [937, 21] on icon "close" at bounding box center [941, 20] width 9 height 9
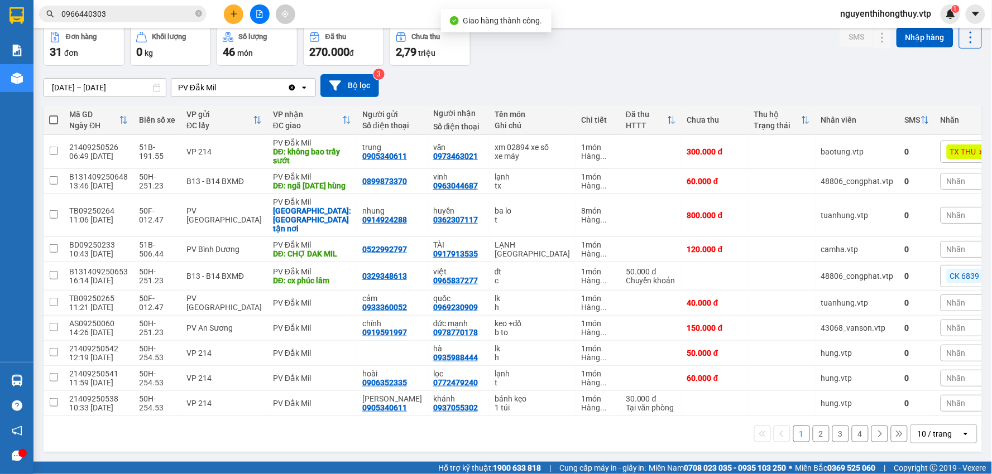
click at [114, 19] on input "0966440303" at bounding box center [127, 14] width 132 height 12
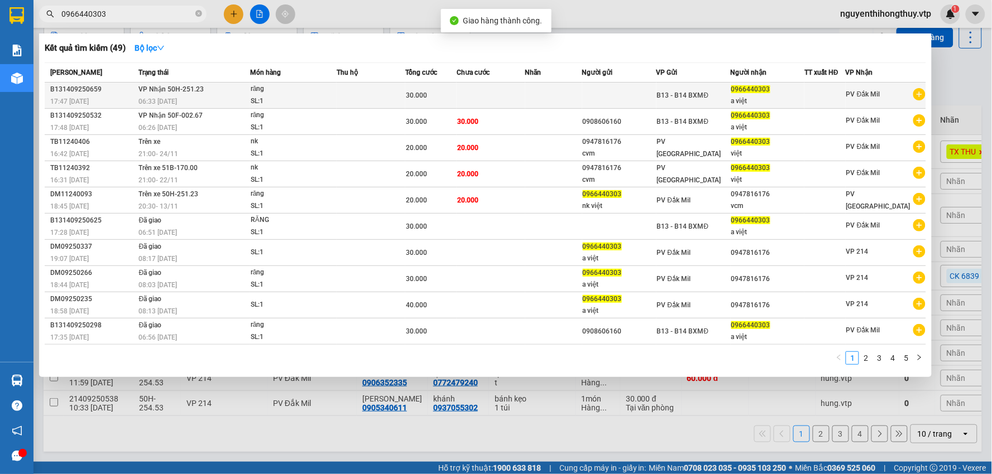
click at [349, 100] on td at bounding box center [370, 96] width 69 height 26
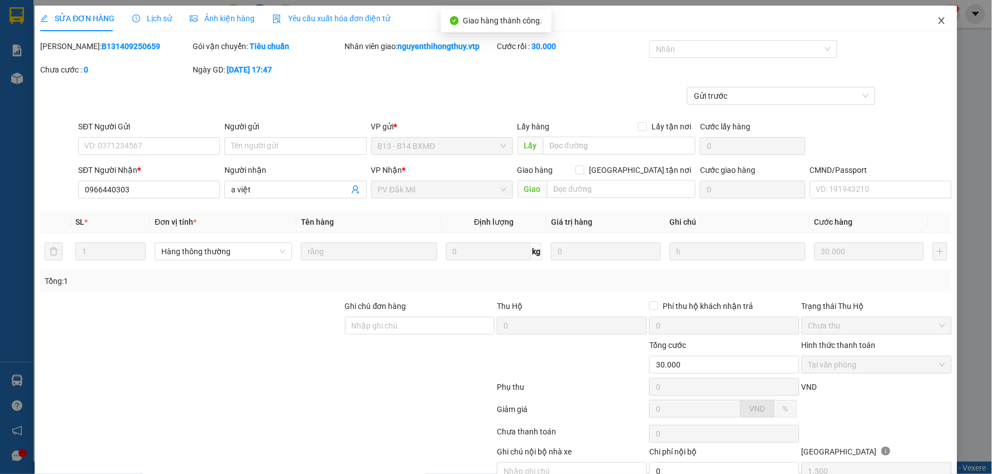
click at [937, 21] on icon "close" at bounding box center [941, 20] width 9 height 9
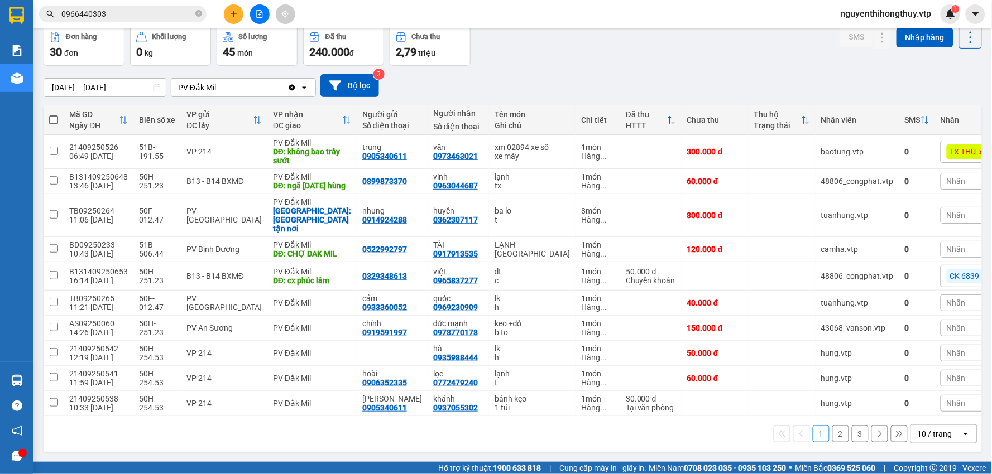
click at [934, 429] on div "10 / trang" at bounding box center [934, 434] width 35 height 11
click at [912, 387] on span "100 / trang" at bounding box center [930, 392] width 40 height 11
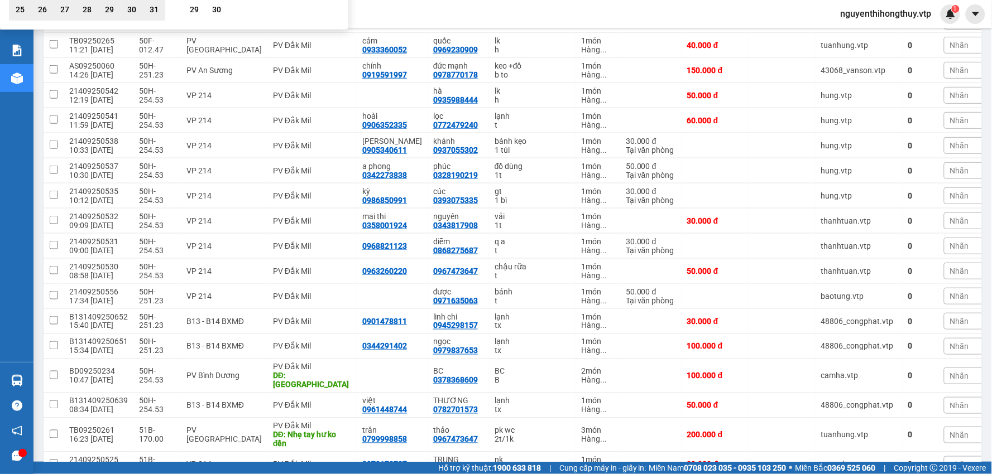
type input "[DATE] – [DATE]"
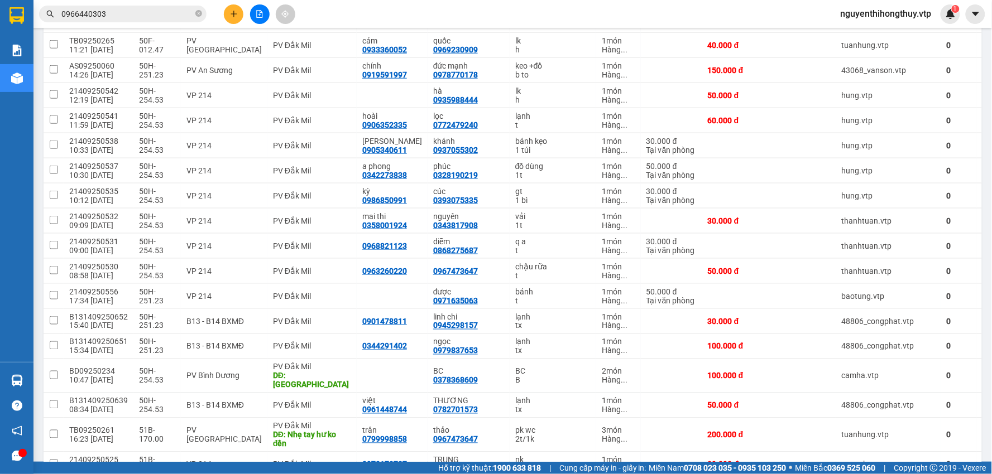
scroll to position [51, 0]
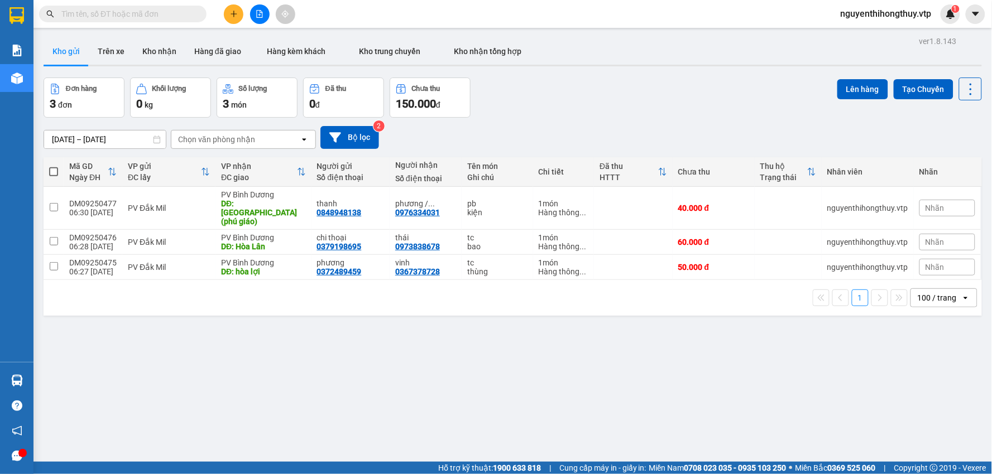
click at [97, 13] on input "text" at bounding box center [127, 14] width 132 height 12
paste input "0906710778"
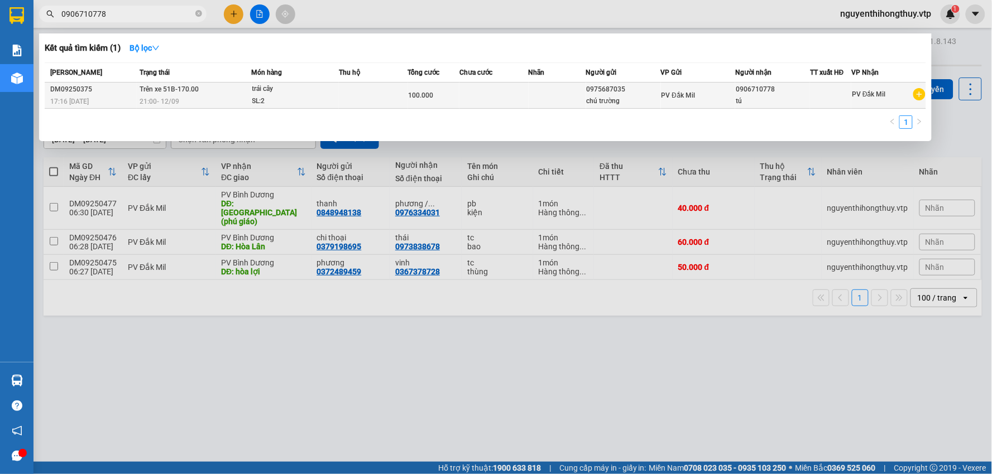
type input "0906710778"
click at [312, 97] on div "SL: 2" at bounding box center [294, 101] width 84 height 12
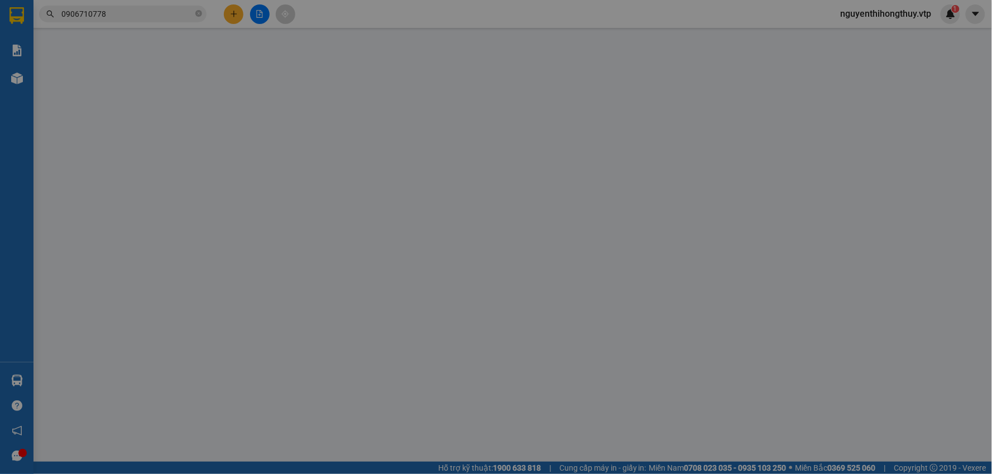
type input "0975687035"
type input "chú trường"
type input "0906710778"
type input "tú"
type input "100.000"
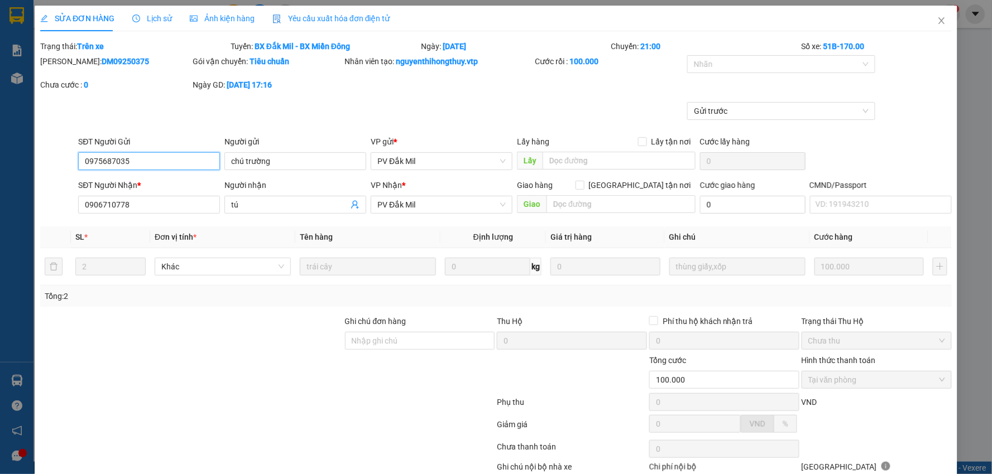
type input "5.000"
click at [446, 205] on span "PV Đắk Mil" at bounding box center [442, 204] width 128 height 17
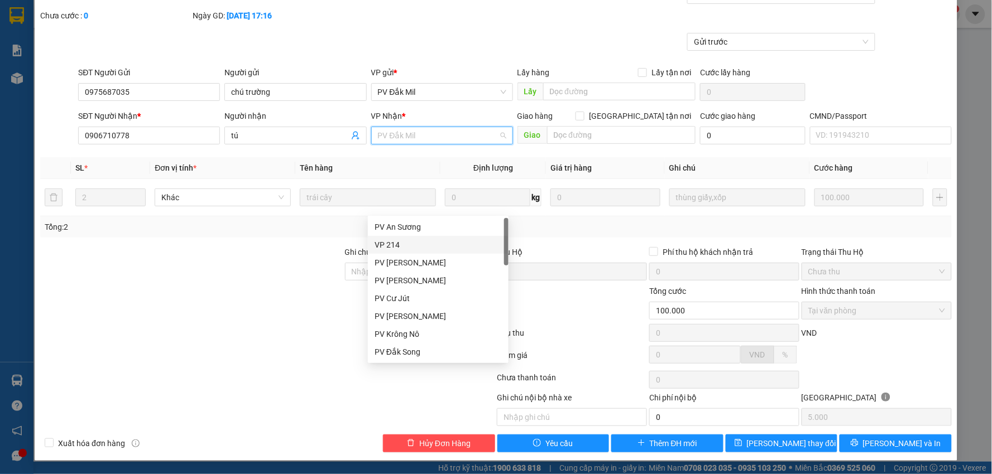
click at [376, 242] on div "VP 214" at bounding box center [437, 245] width 127 height 12
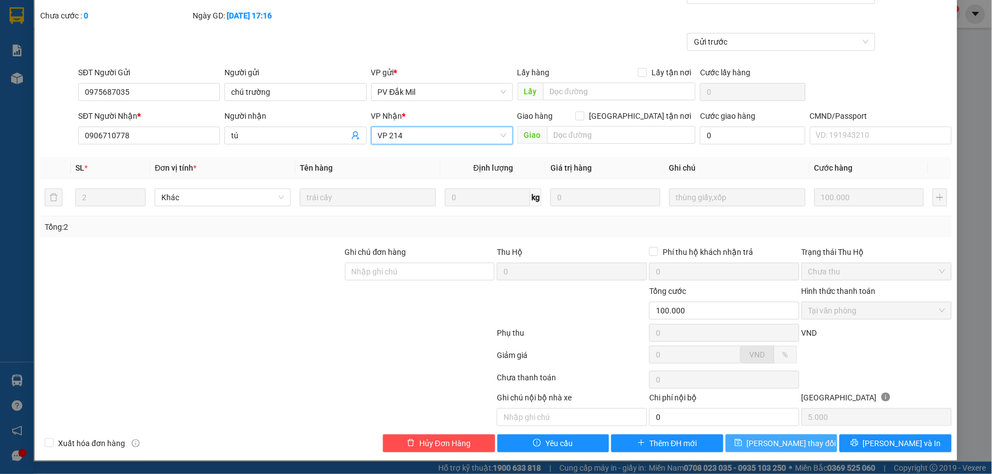
click at [742, 444] on icon "save" at bounding box center [738, 443] width 8 height 8
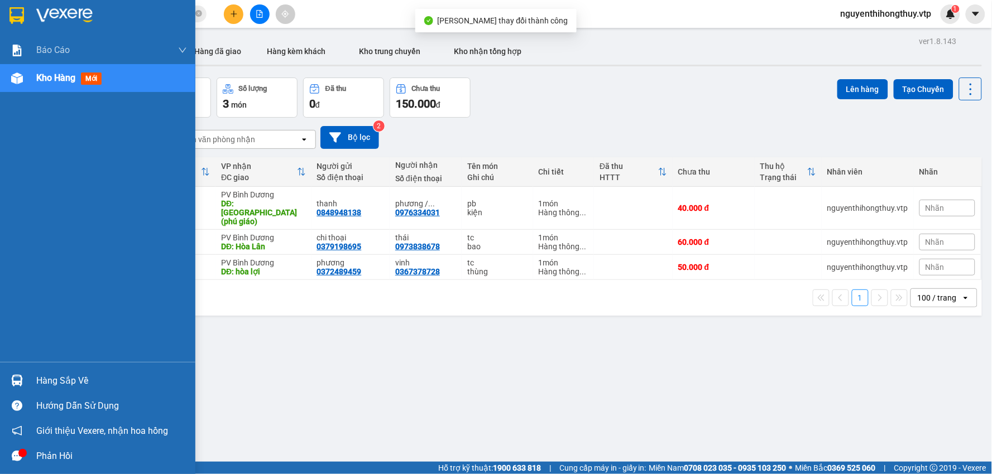
click at [71, 376] on div "Hàng sắp về" at bounding box center [111, 381] width 151 height 17
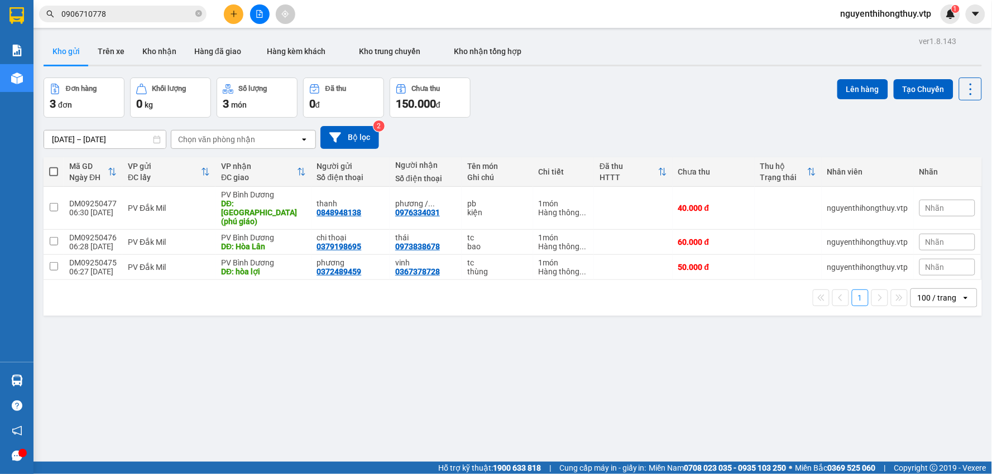
click at [703, 371] on section "Kết quả tìm kiếm ( 1 ) Bộ lọc Mã ĐH Trạng thái Món hàng Thu hộ Tổng cước Chưa c…" at bounding box center [496, 237] width 992 height 474
click at [110, 45] on button "Trên xe" at bounding box center [111, 51] width 45 height 27
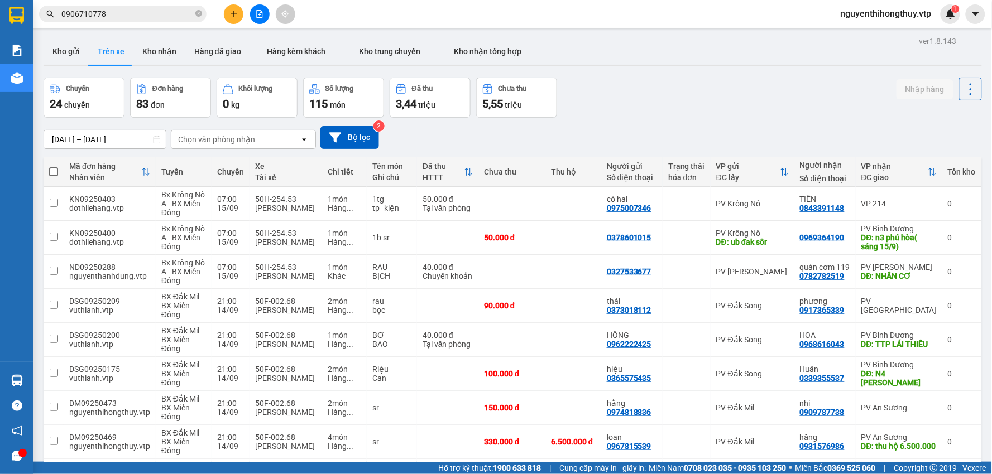
click at [210, 134] on div "Chọn văn phòng nhận" at bounding box center [216, 139] width 77 height 11
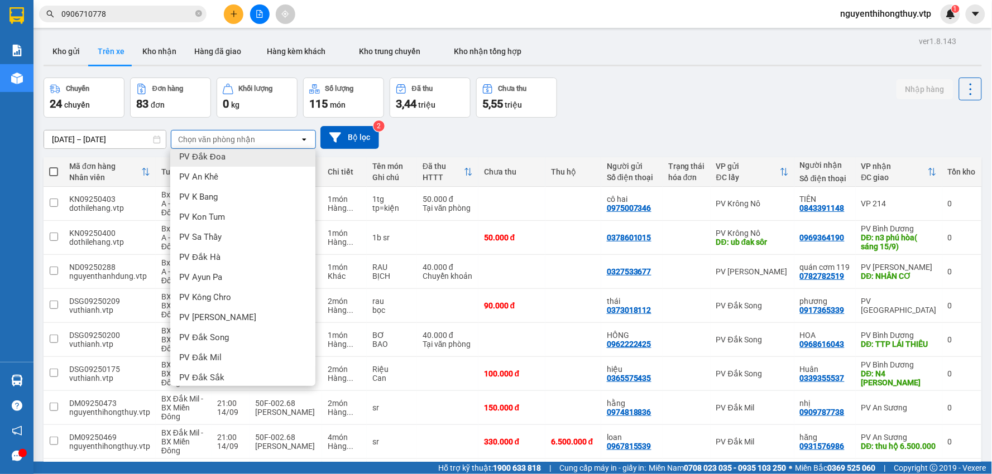
scroll to position [186, 0]
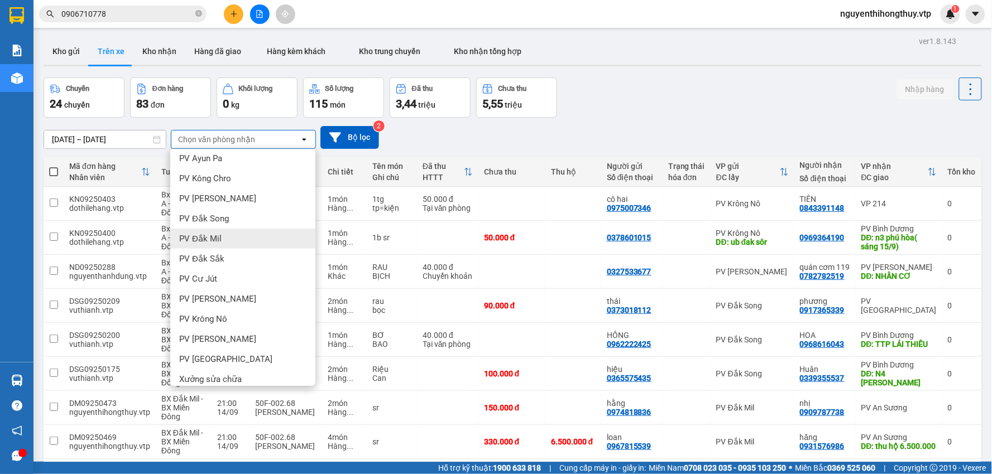
click at [218, 232] on div "PV Đắk Mil" at bounding box center [242, 239] width 145 height 20
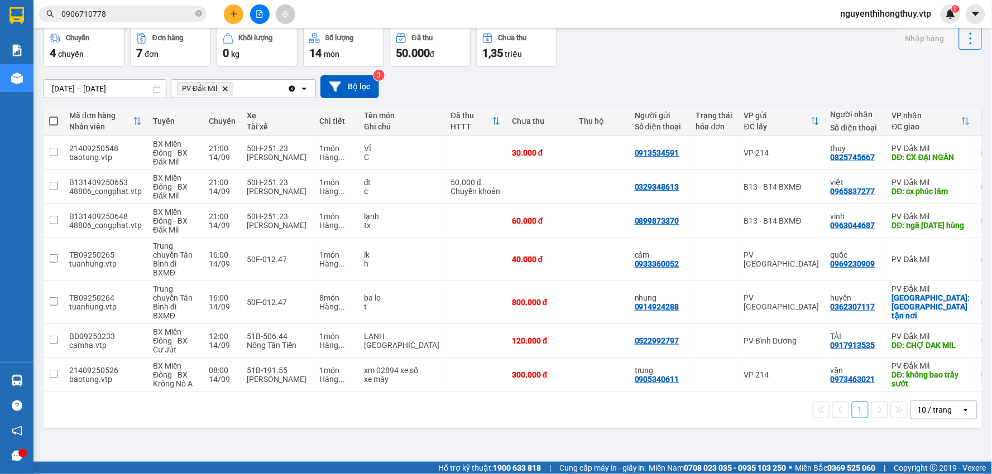
scroll to position [51, 0]
click at [51, 254] on input "checkbox" at bounding box center [54, 258] width 8 height 8
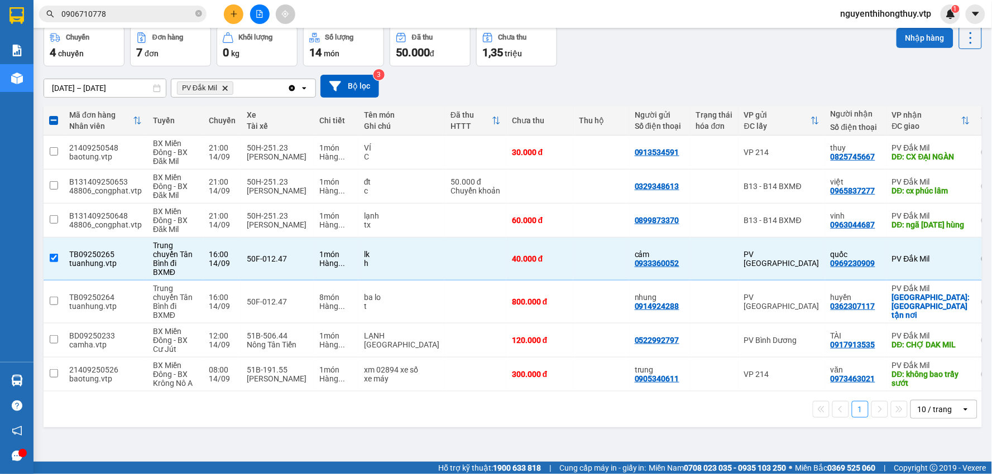
click at [911, 41] on button "Nhập hàng" at bounding box center [924, 38] width 57 height 20
checkbox input "false"
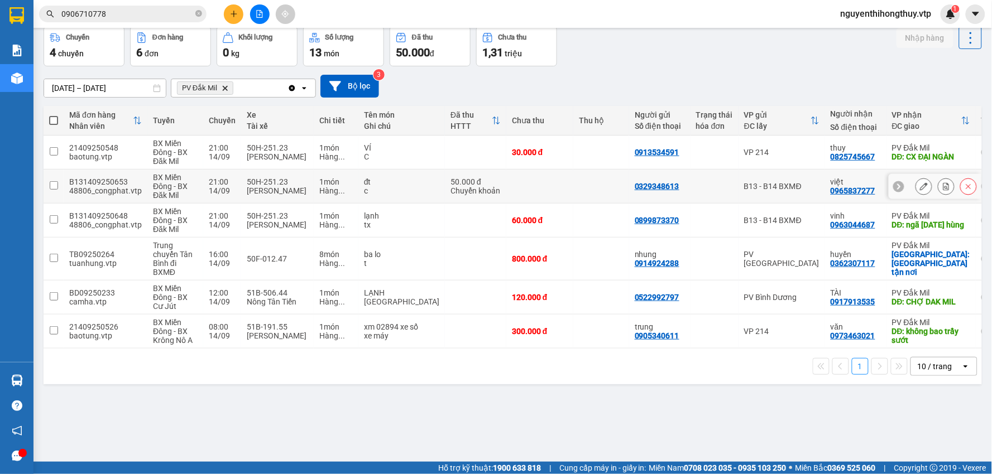
click at [56, 185] on input "checkbox" at bounding box center [54, 185] width 8 height 8
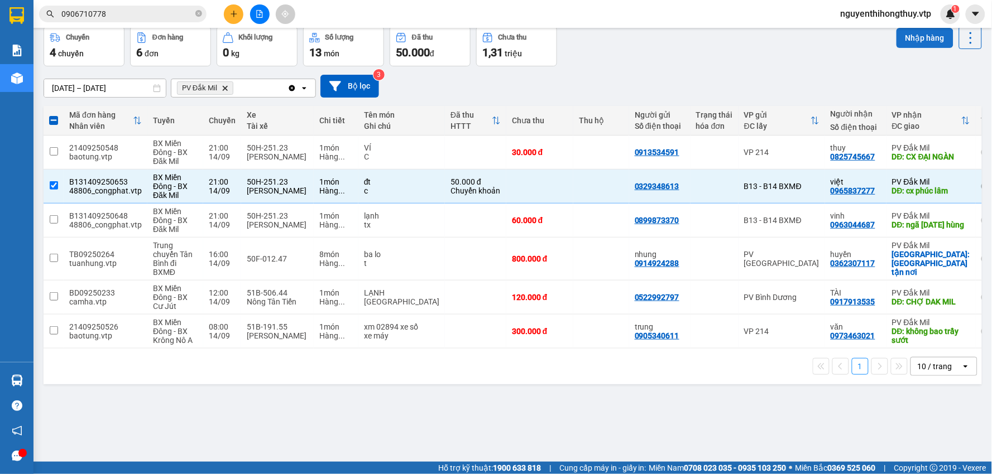
click at [902, 42] on button "Nhập hàng" at bounding box center [924, 38] width 57 height 20
checkbox input "false"
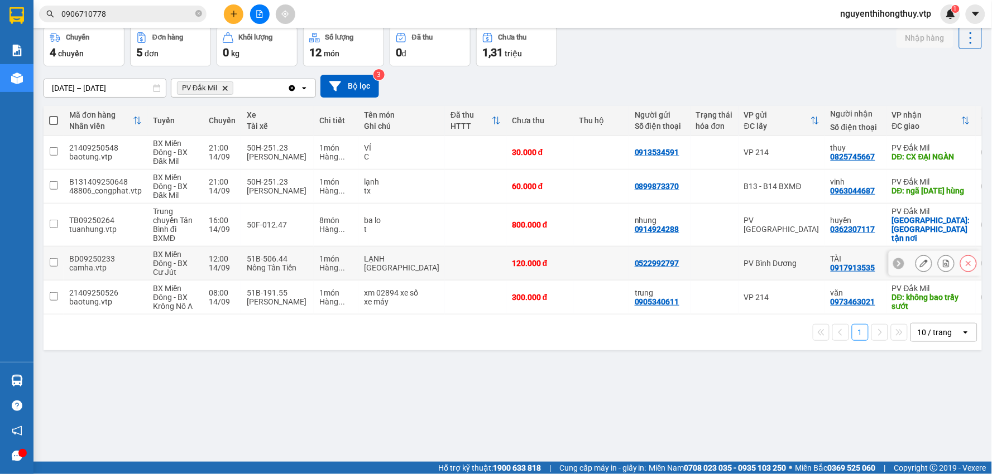
click at [51, 262] on input "checkbox" at bounding box center [54, 262] width 8 height 8
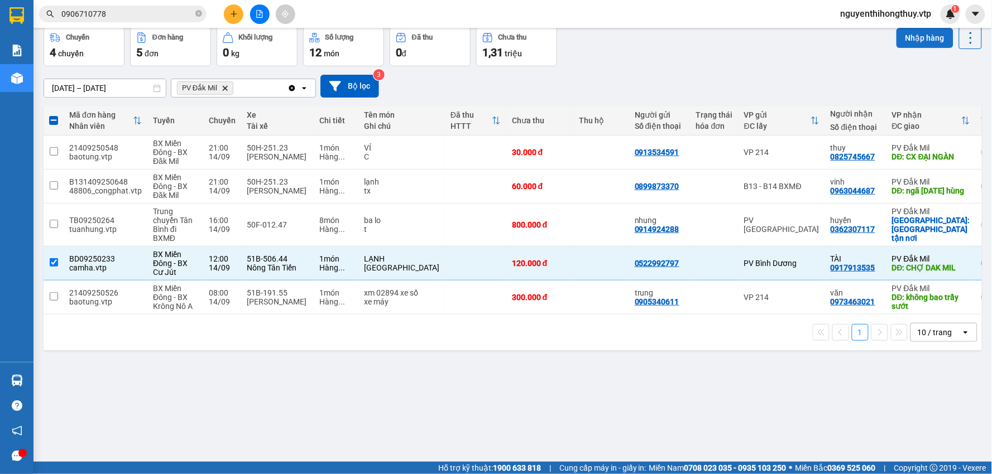
click at [904, 36] on button "Nhập hàng" at bounding box center [924, 38] width 57 height 20
checkbox input "false"
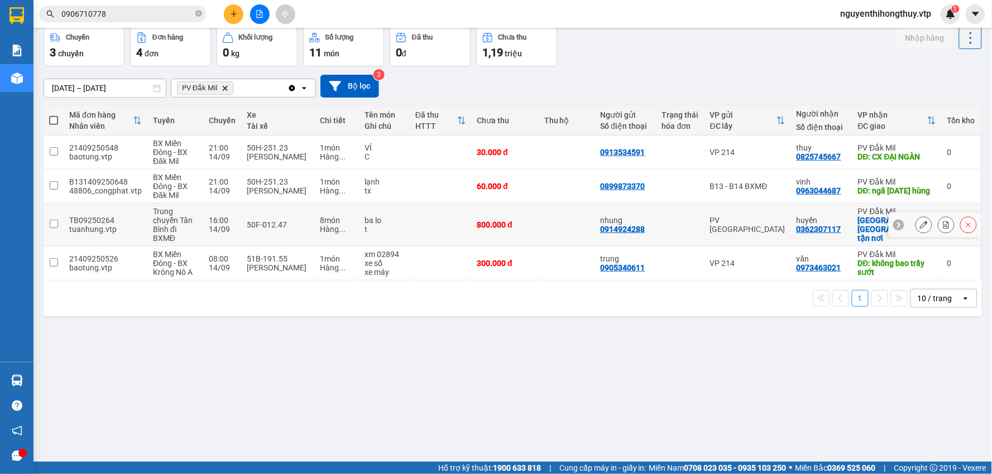
click at [674, 225] on div at bounding box center [680, 224] width 37 height 9
checkbox input "true"
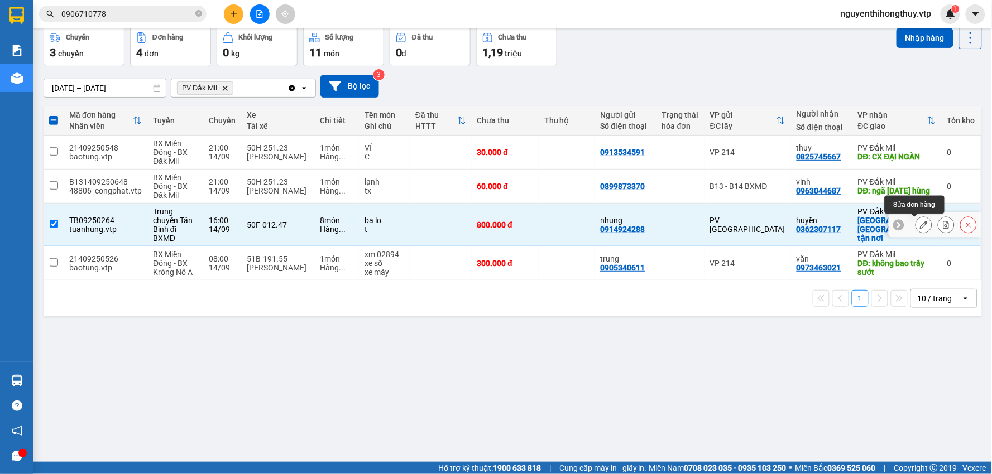
click at [920, 224] on icon at bounding box center [924, 225] width 8 height 8
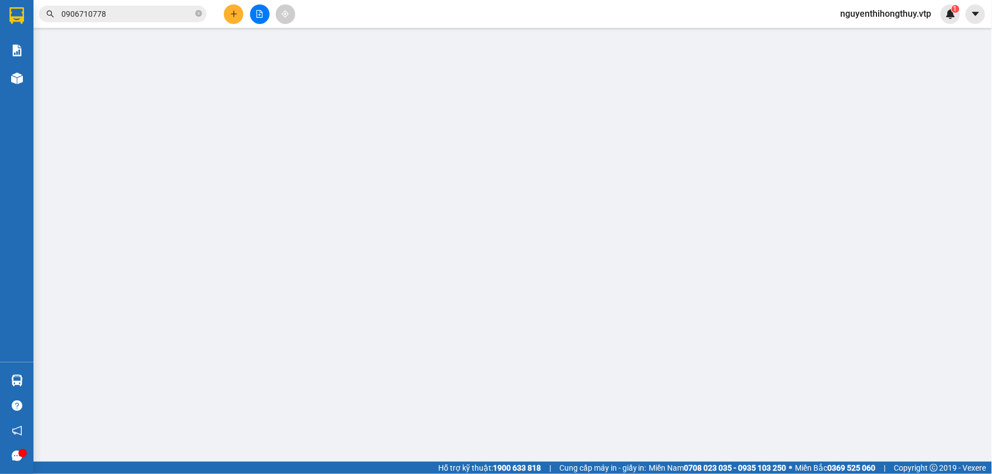
type input "0914924288"
type input "nhung"
type input "0362307117"
type input "huyền"
checkbox input "true"
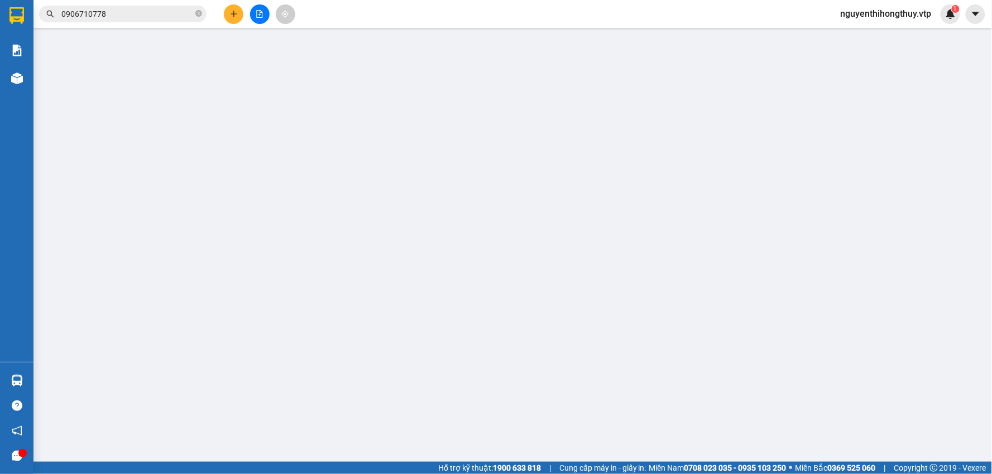
type input "Giao tận nơi"
type input "800.000"
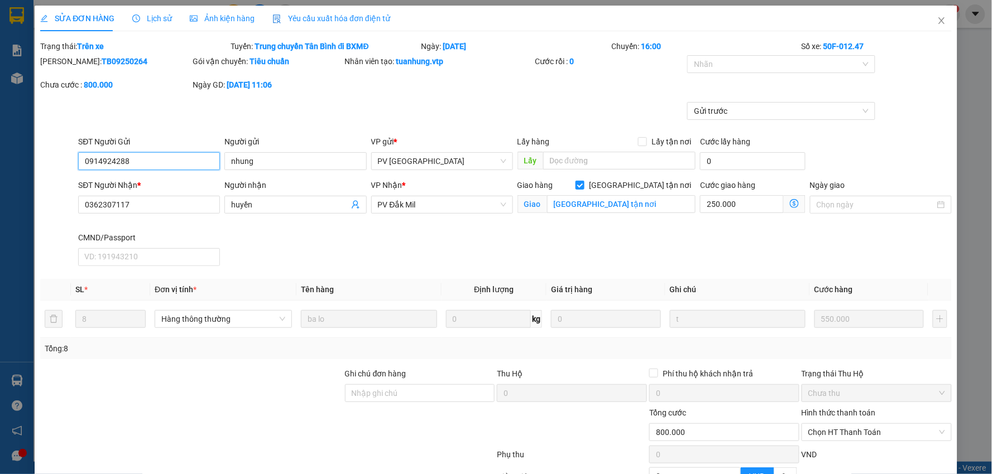
type input "27.500"
click at [926, 22] on span "Close" at bounding box center [941, 21] width 31 height 31
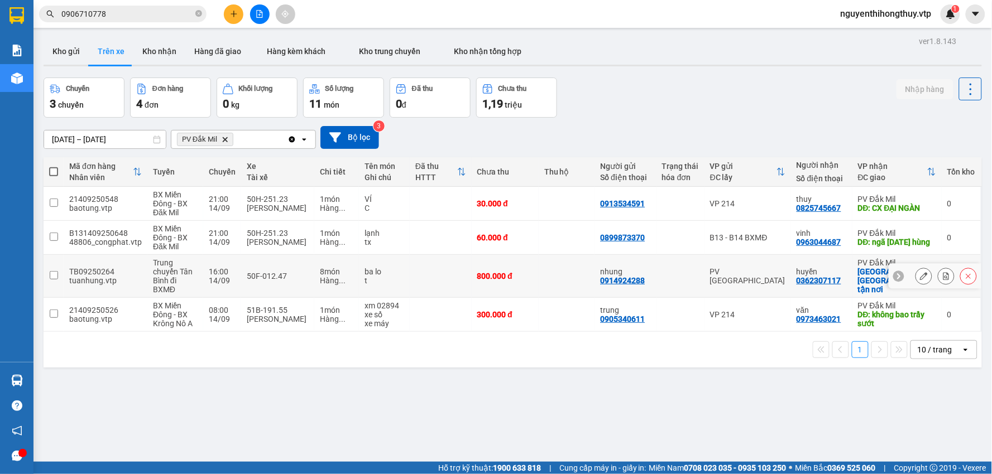
click at [53, 275] on input "checkbox" at bounding box center [54, 275] width 8 height 8
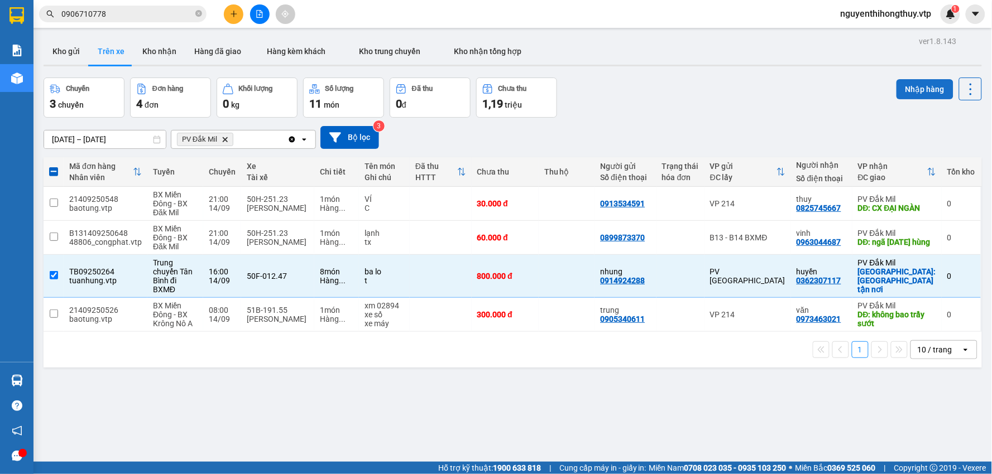
click at [916, 86] on button "Nhập hàng" at bounding box center [924, 89] width 57 height 20
checkbox input "false"
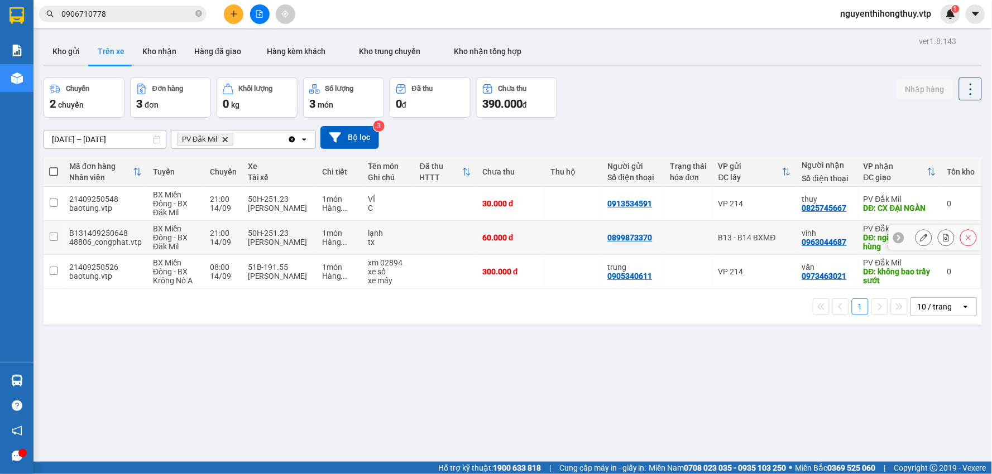
click at [52, 238] on input "checkbox" at bounding box center [54, 237] width 8 height 8
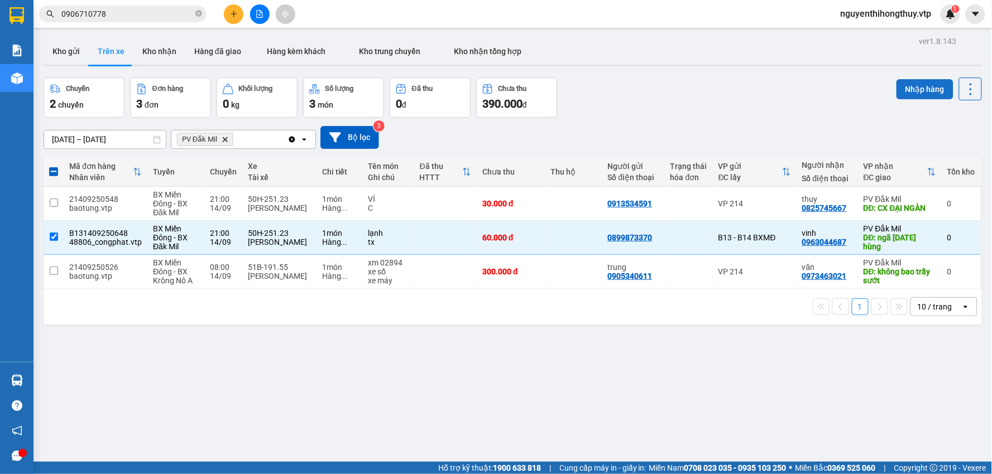
click at [920, 88] on button "Nhập hàng" at bounding box center [924, 89] width 57 height 20
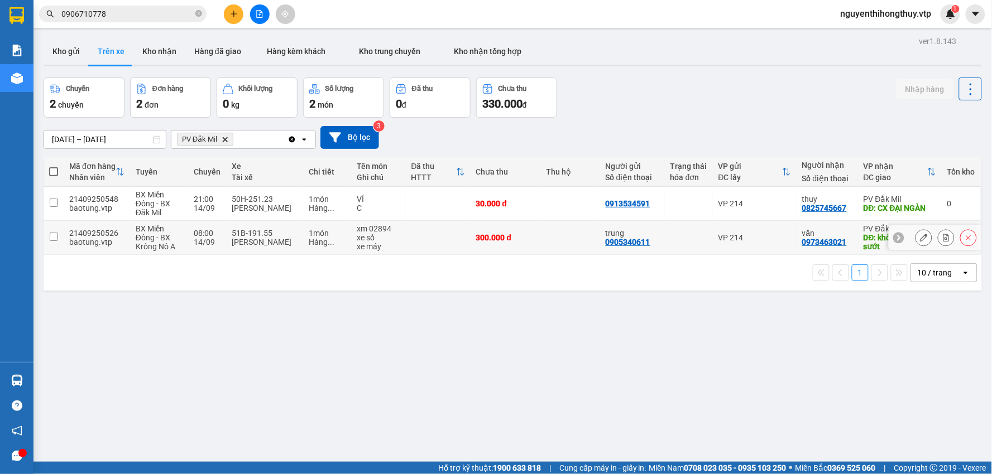
click at [697, 234] on td at bounding box center [689, 238] width 48 height 34
checkbox input "true"
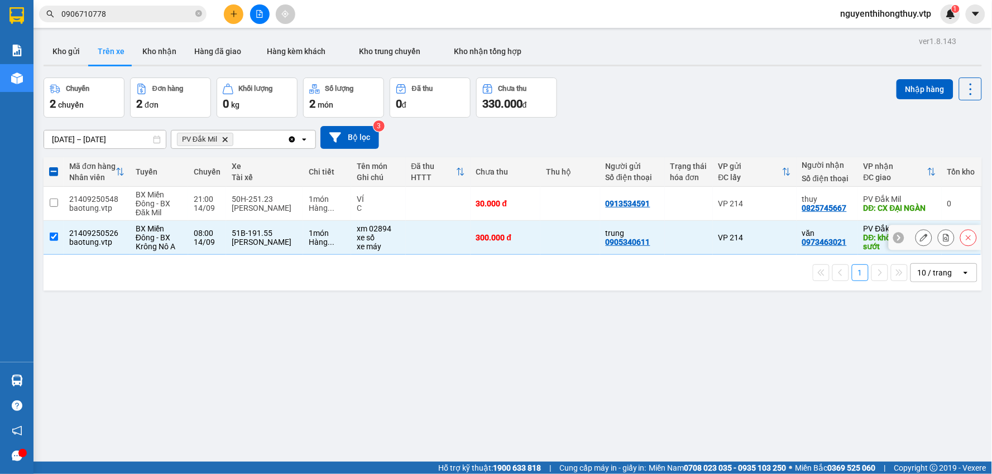
click at [920, 235] on icon at bounding box center [924, 238] width 8 height 8
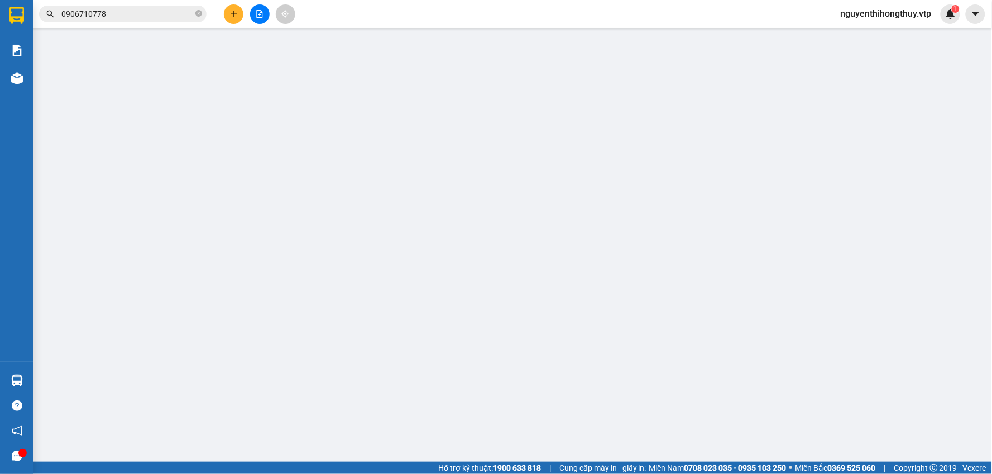
type input "0905340611"
type input "trung"
type input "0973463021"
type input "văn"
type input "không bao trầy sướt"
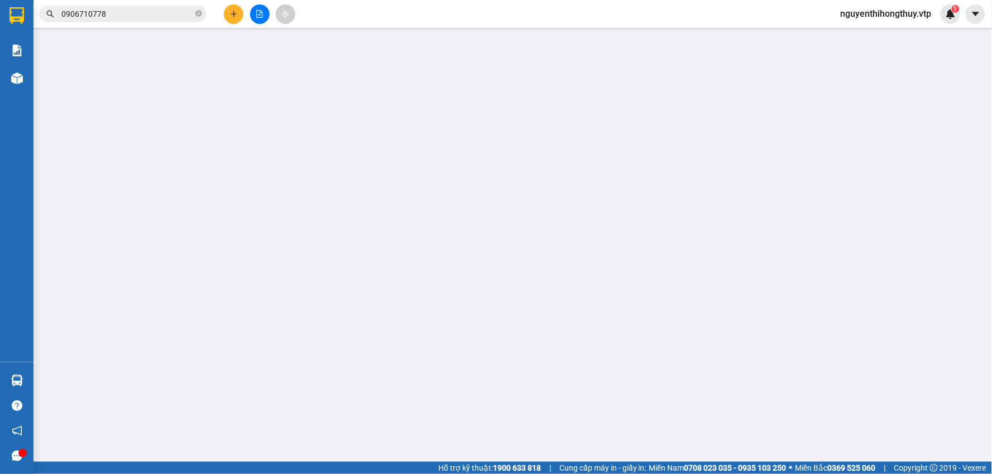
type input "300.000"
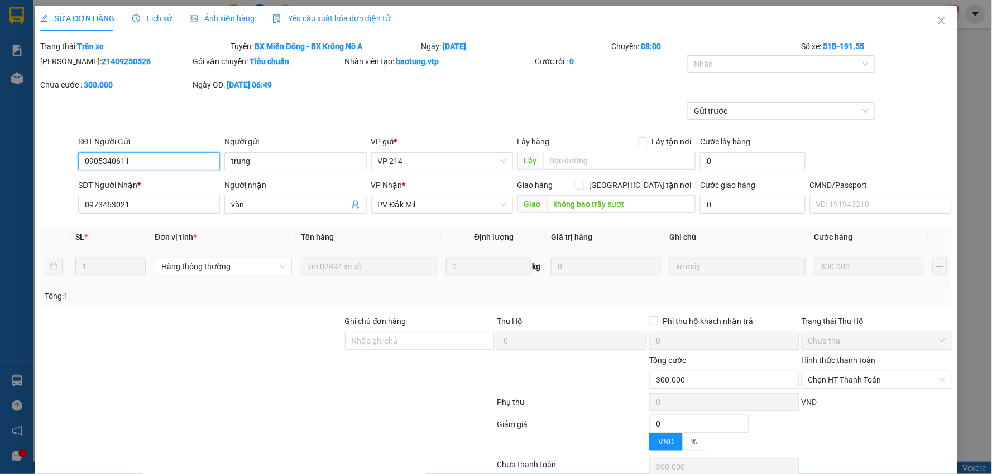
type input "15.000"
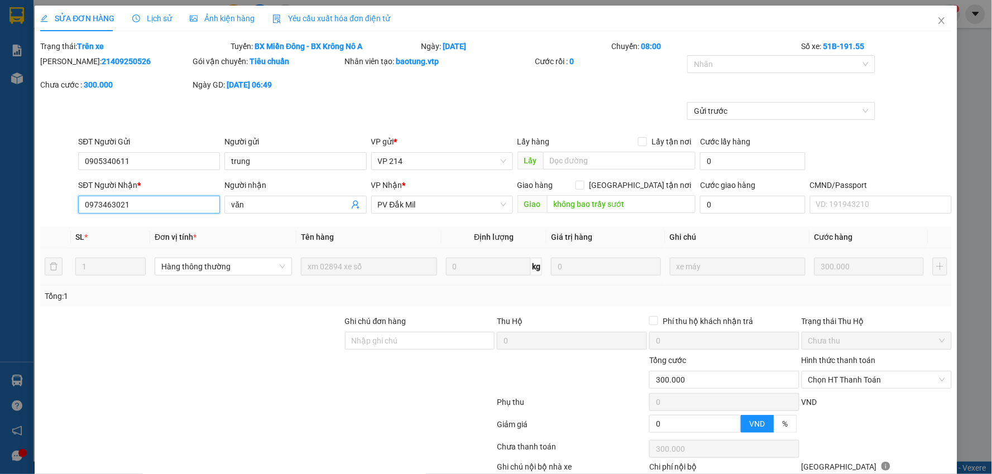
drag, startPoint x: 140, startPoint y: 205, endPoint x: 0, endPoint y: 205, distance: 140.1
click at [0, 205] on div "SỬA ĐƠN HÀNG Lịch sử Ảnh kiện hàng Yêu cầu xuất hóa đơn điện tử Total Paid Fee …" at bounding box center [496, 237] width 992 height 474
click at [137, 158] on input "0905340611" at bounding box center [149, 161] width 142 height 18
drag, startPoint x: 152, startPoint y: 205, endPoint x: 0, endPoint y: 207, distance: 152.3
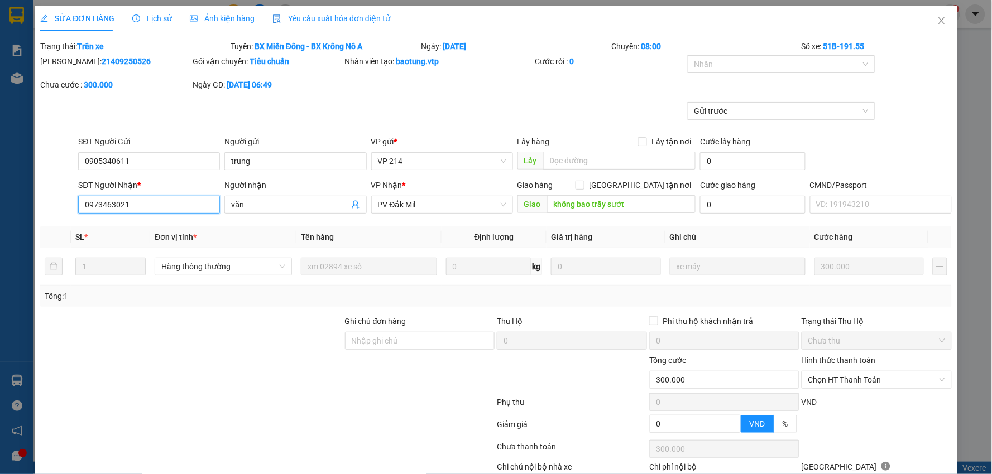
click at [17, 206] on div "SỬA ĐƠN HÀNG Lịch sử Ảnh kiện hàng Yêu cầu xuất hóa đơn điện tử Total Paid Fee …" at bounding box center [496, 237] width 992 height 474
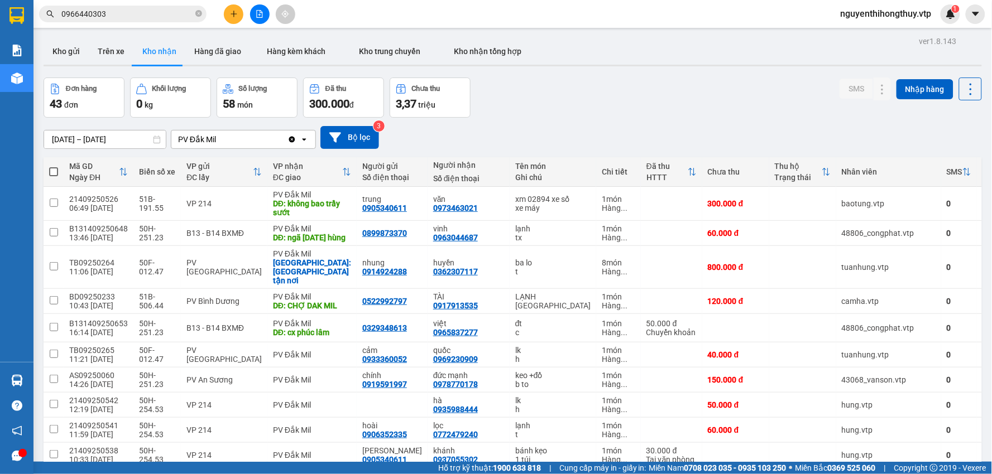
scroll to position [51, 0]
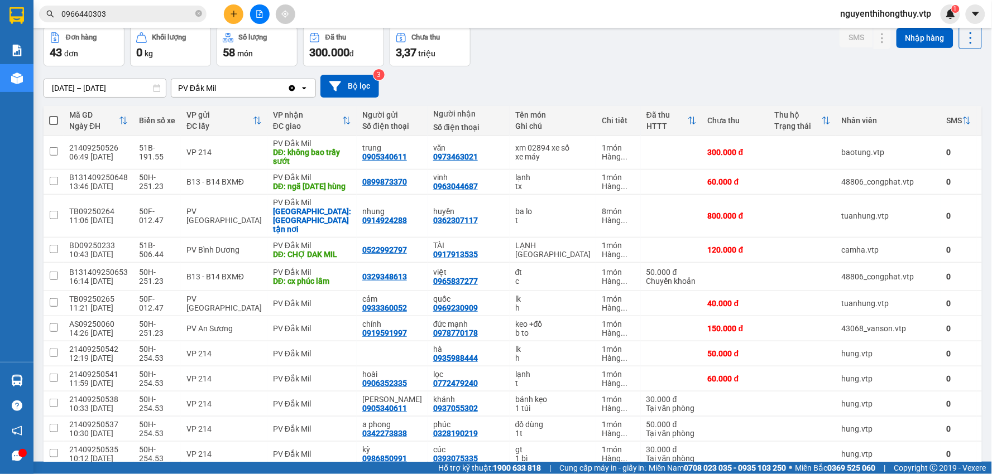
click at [132, 16] on input "0966440303" at bounding box center [127, 14] width 132 height 12
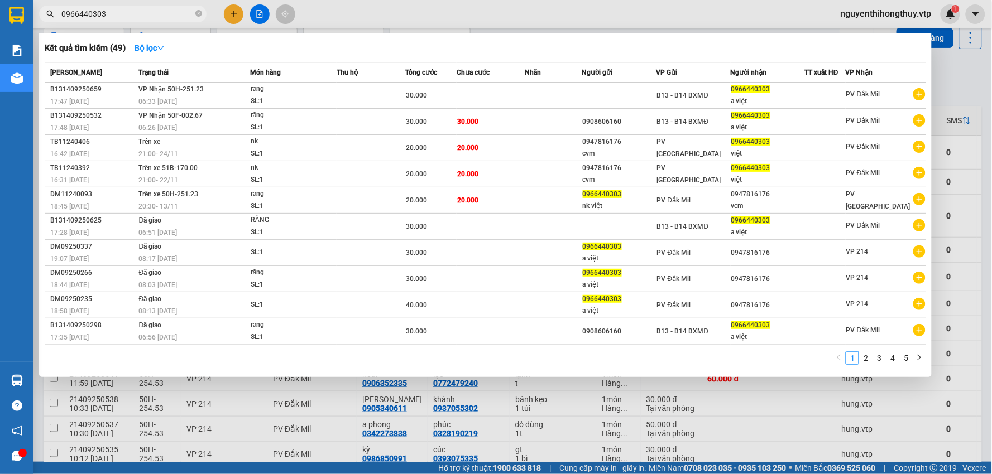
click at [132, 16] on input "0966440303" at bounding box center [127, 14] width 132 height 12
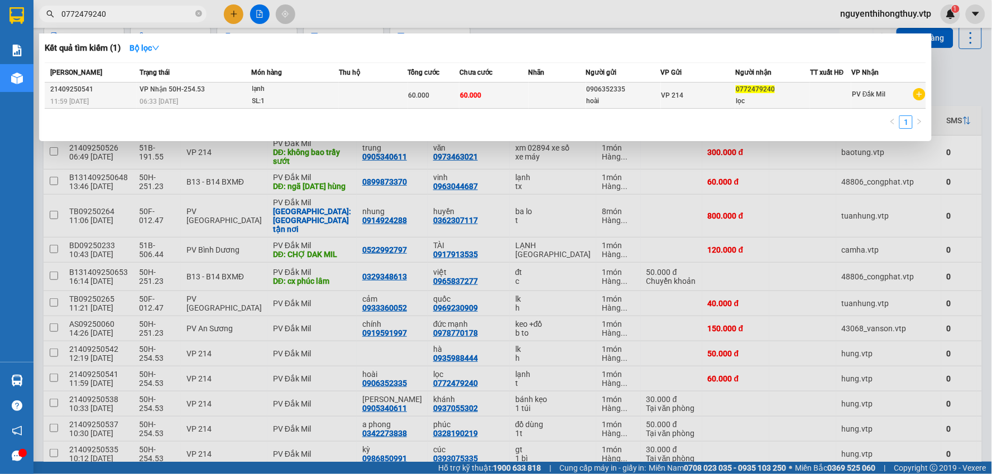
type input "0772479240"
click at [514, 96] on td "60.000" at bounding box center [493, 96] width 69 height 26
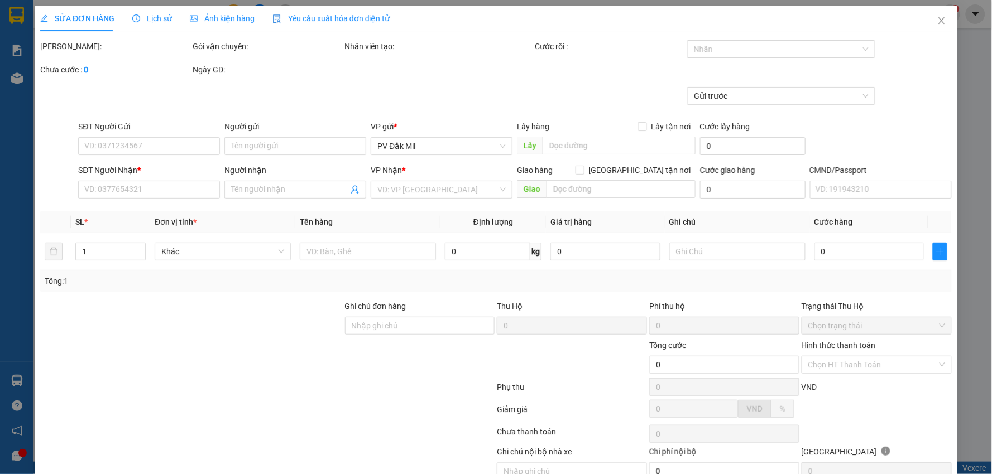
type input "3.000"
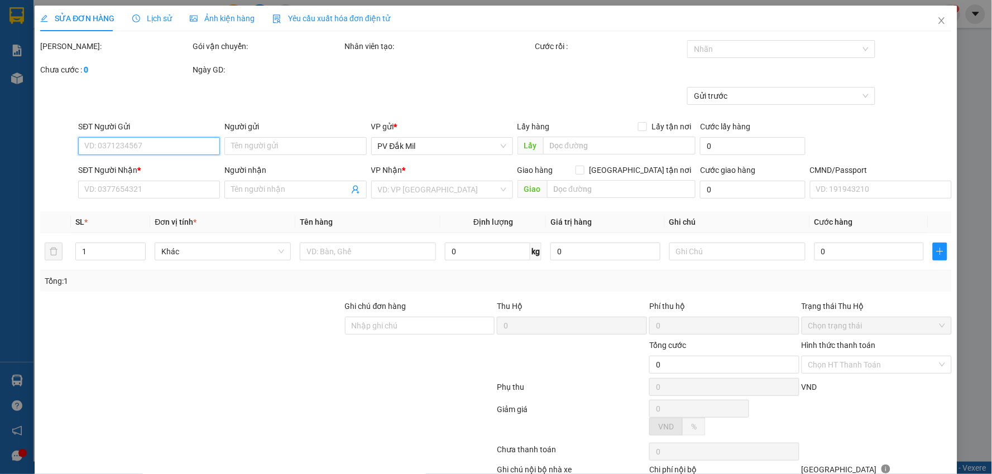
type input "0906352335"
type input "hoài"
type input "0772479240"
type input "lọc"
type input "60.000"
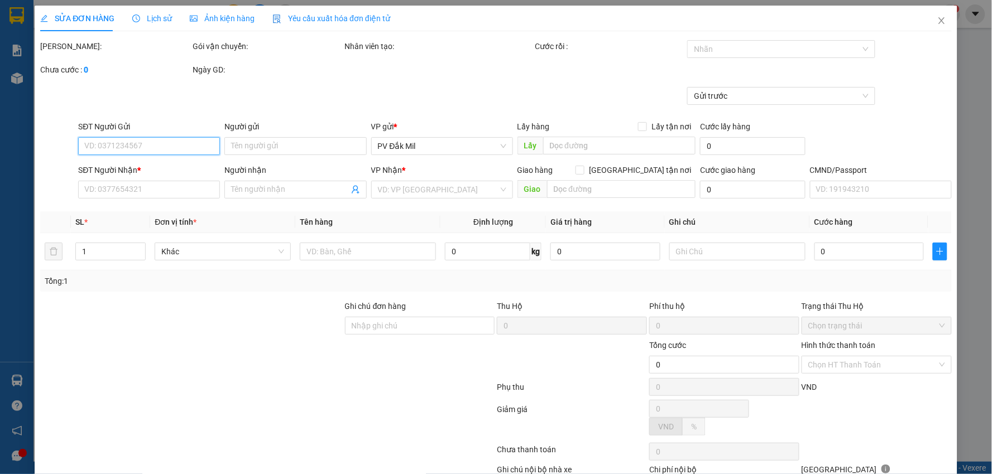
type input "60.000"
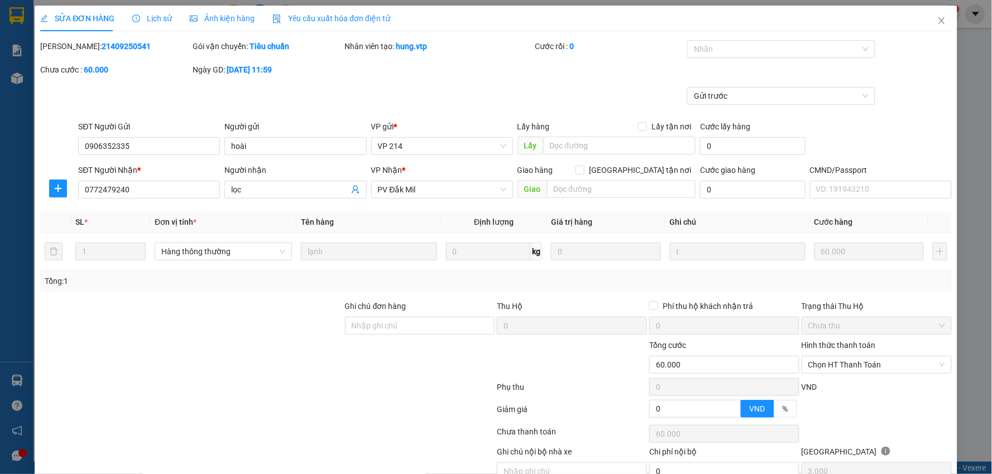
click at [154, 21] on span "Lịch sử" at bounding box center [152, 18] width 40 height 9
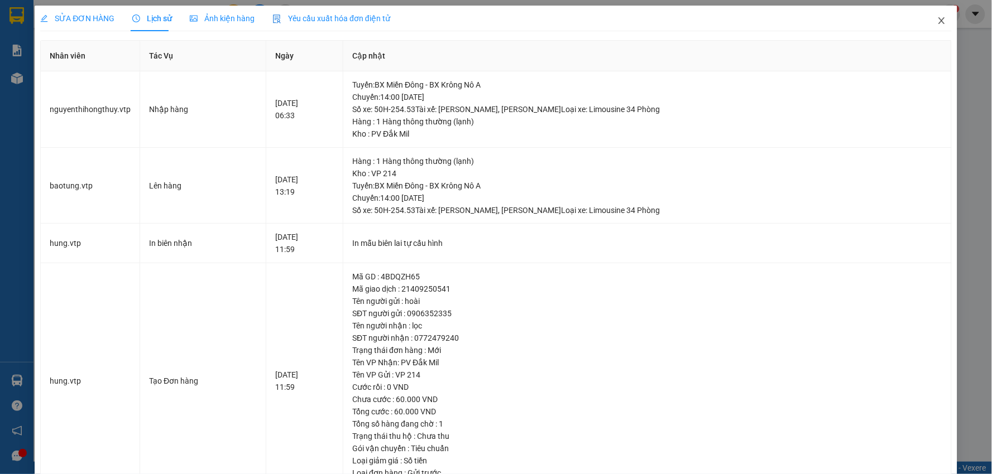
click at [937, 20] on icon "close" at bounding box center [941, 20] width 9 height 9
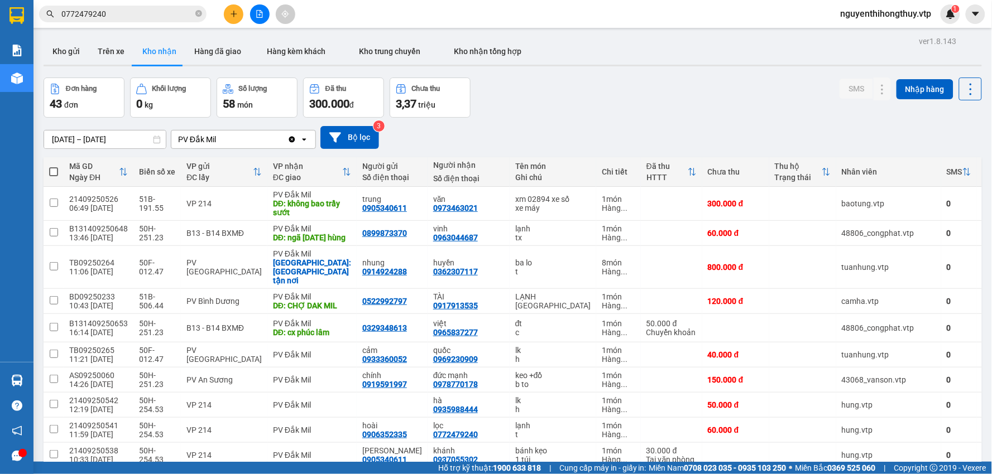
click at [123, 8] on input "0772479240" at bounding box center [127, 14] width 132 height 12
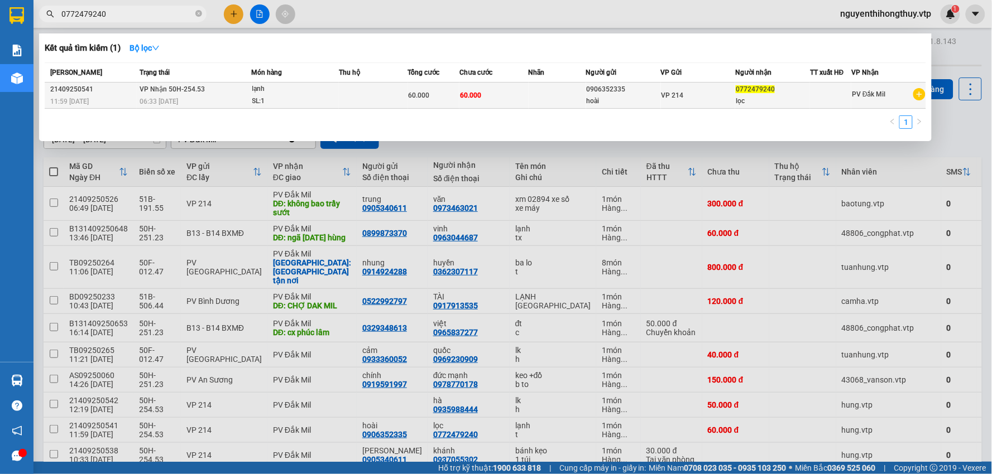
click at [565, 97] on td at bounding box center [556, 96] width 57 height 26
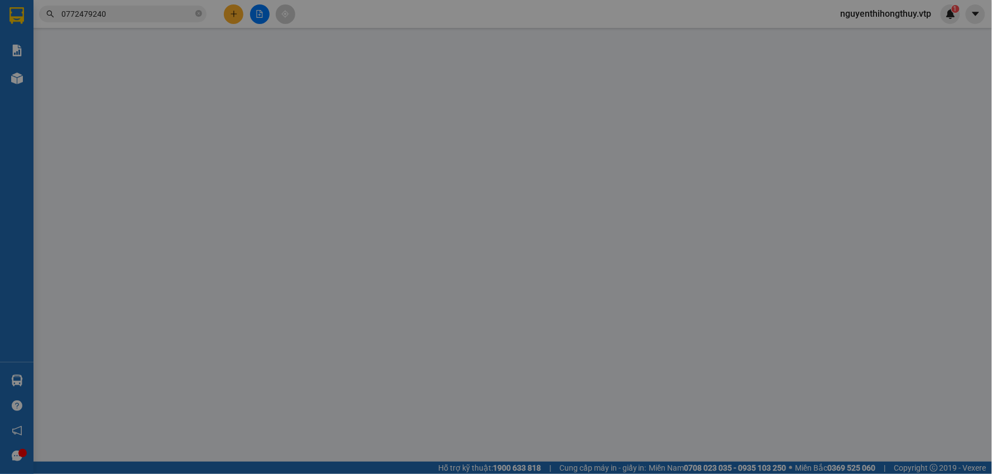
type input "0906352335"
type input "hoài"
type input "0772479240"
type input "lọc"
type input "60.000"
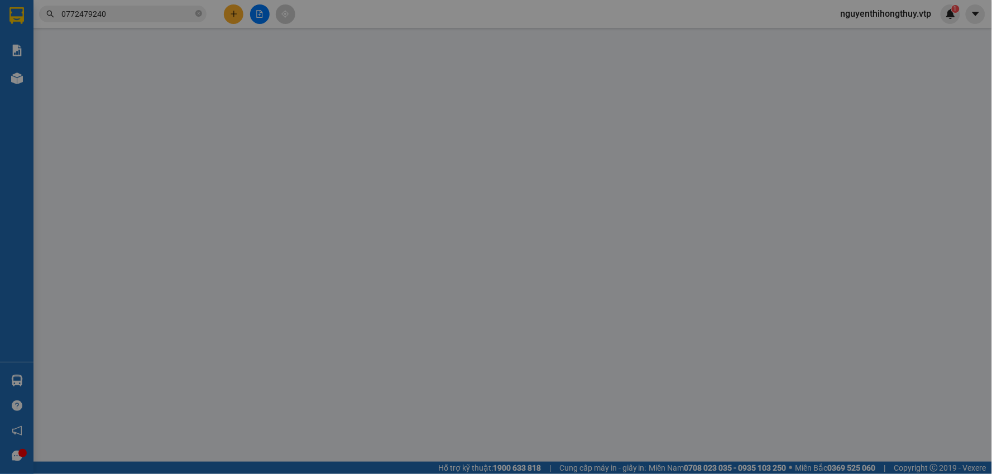
type input "60.000"
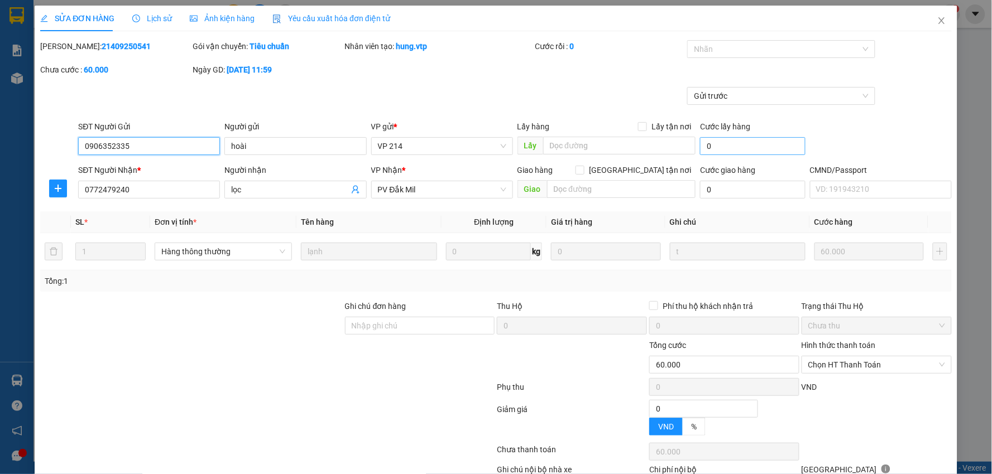
type input "3.000"
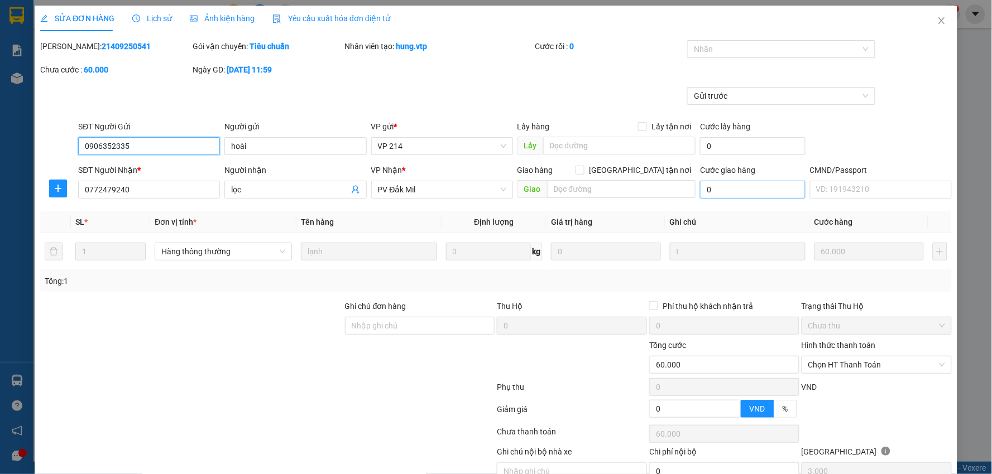
scroll to position [54, 0]
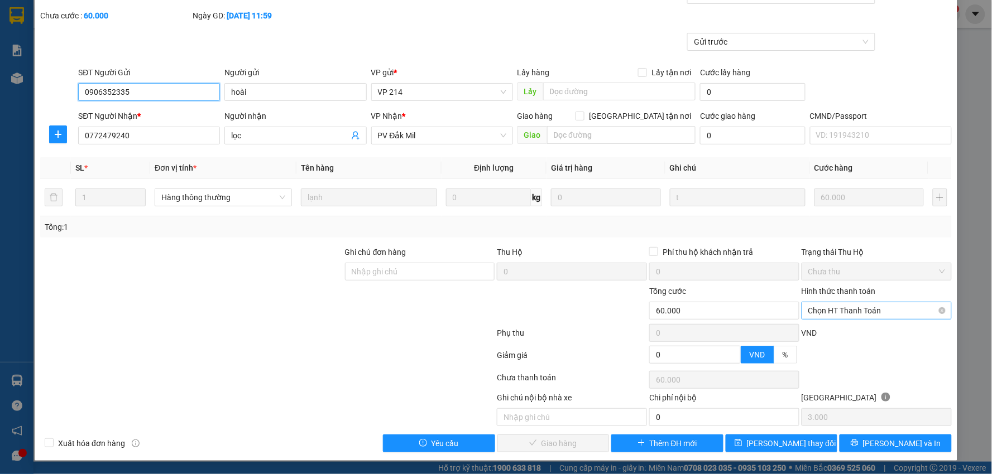
click at [845, 311] on span "Chọn HT Thanh Toán" at bounding box center [876, 310] width 137 height 17
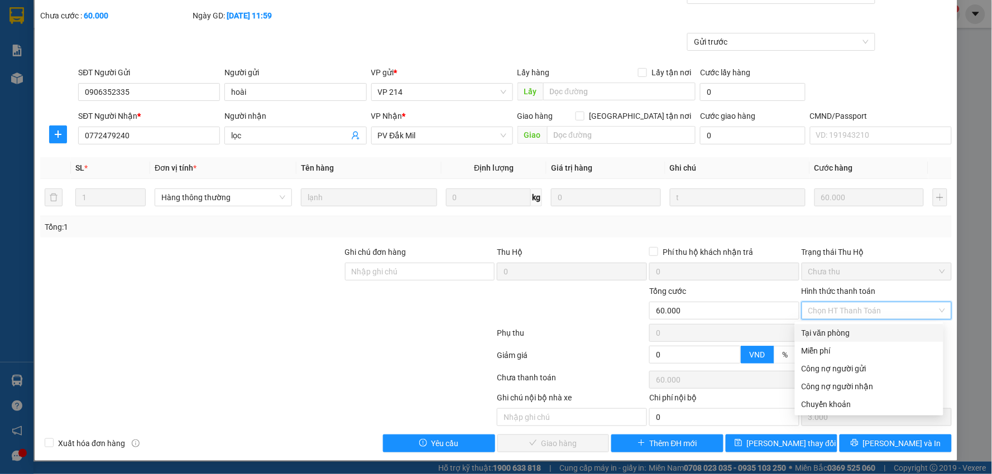
click at [831, 330] on div "Tại văn phòng" at bounding box center [868, 333] width 135 height 12
type input "0"
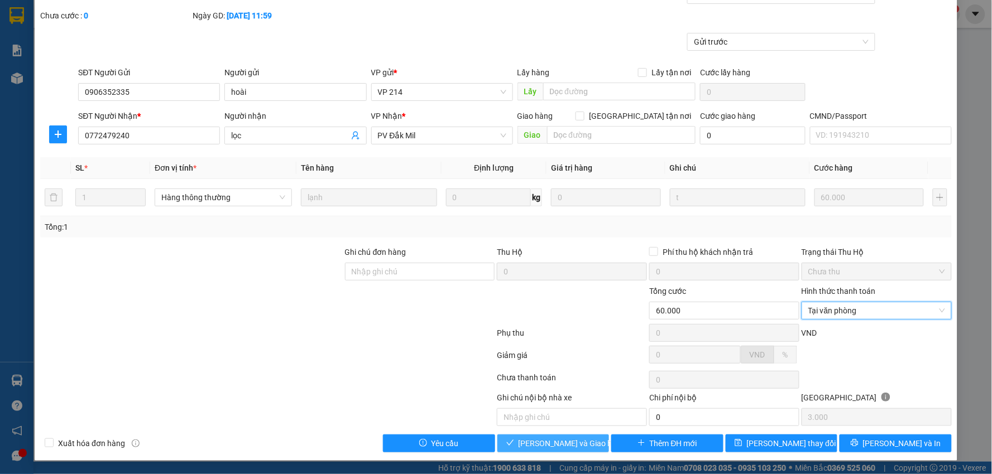
click at [550, 439] on span "[PERSON_NAME] và [PERSON_NAME] hàng" at bounding box center [571, 443] width 107 height 12
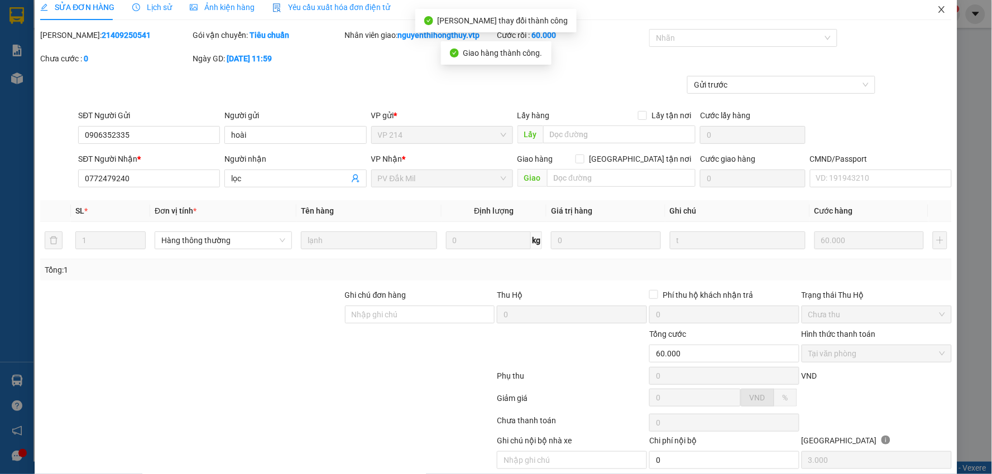
scroll to position [0, 0]
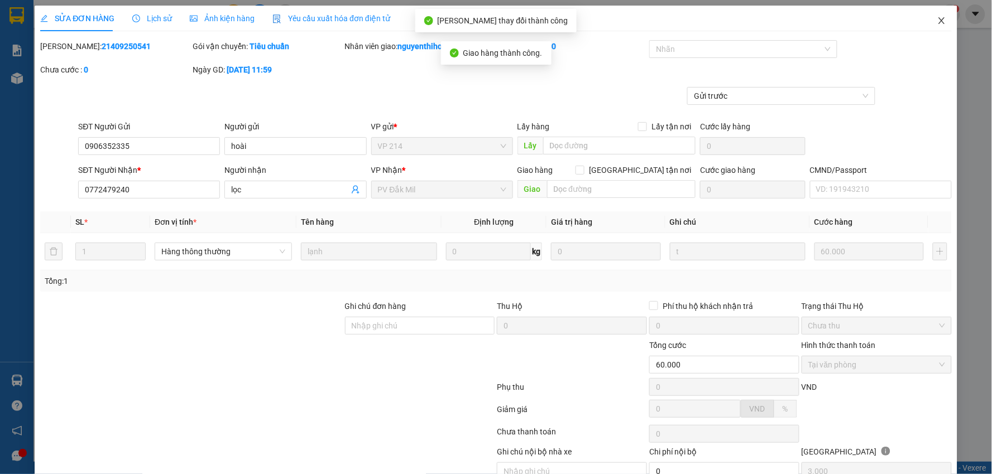
click at [937, 18] on icon "close" at bounding box center [941, 20] width 9 height 9
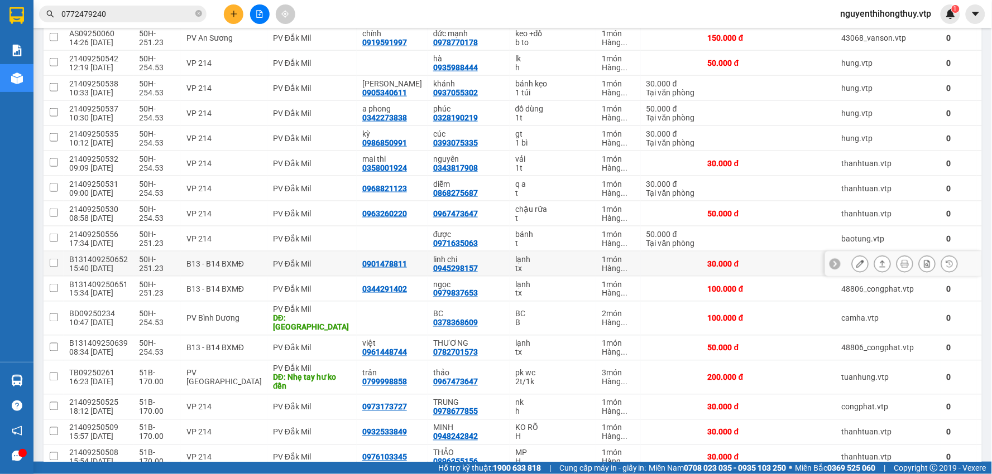
scroll to position [372, 0]
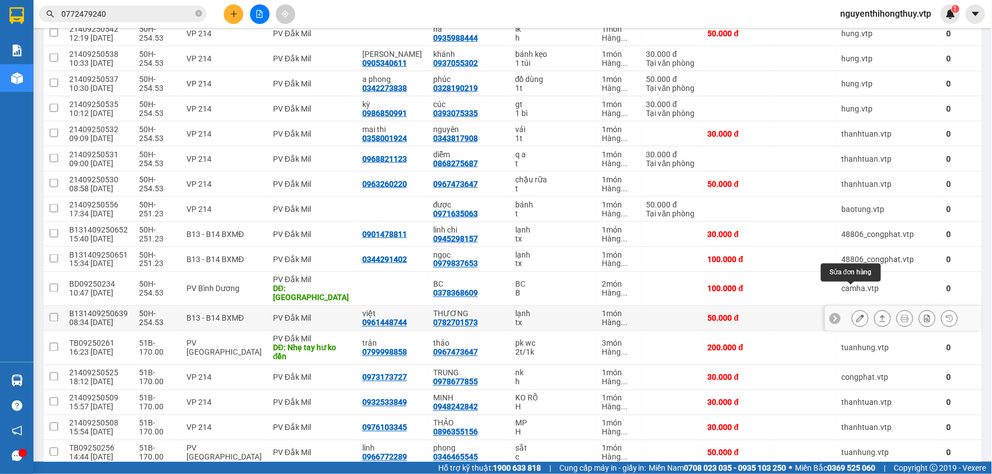
click at [856, 315] on icon at bounding box center [860, 319] width 8 height 8
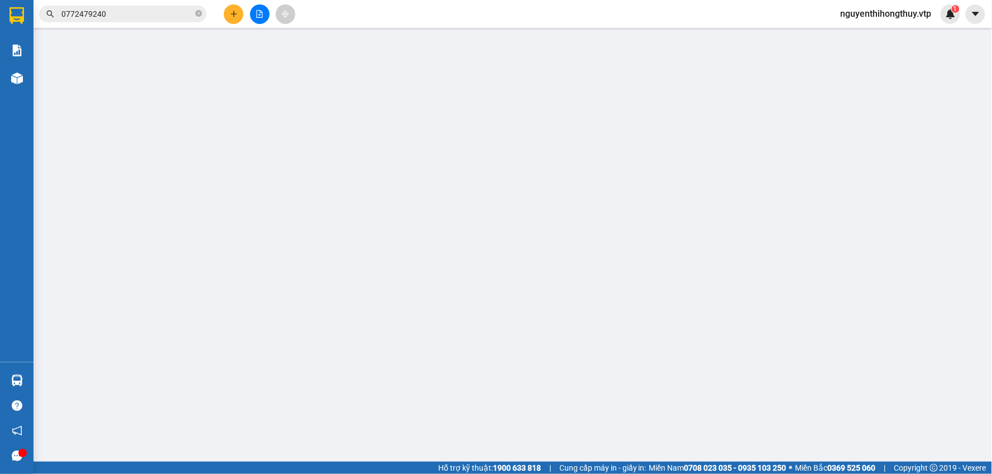
type input "0961448744"
type input "việt"
type input "0782701573"
type input "THƯƠNG"
type input "50.000"
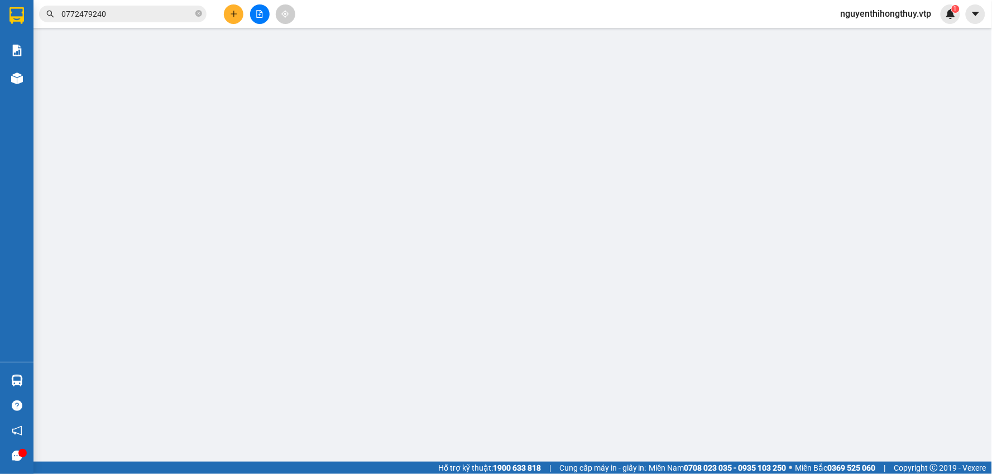
type input "50.000"
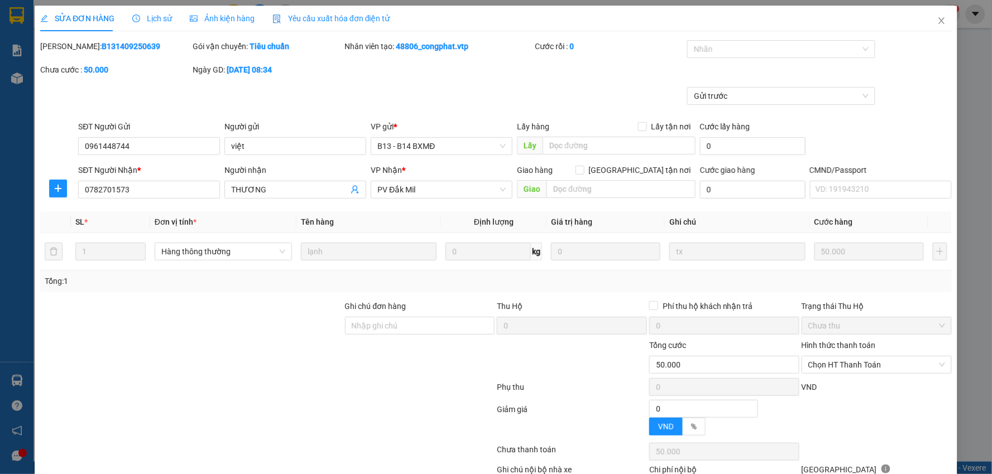
type input "2.500"
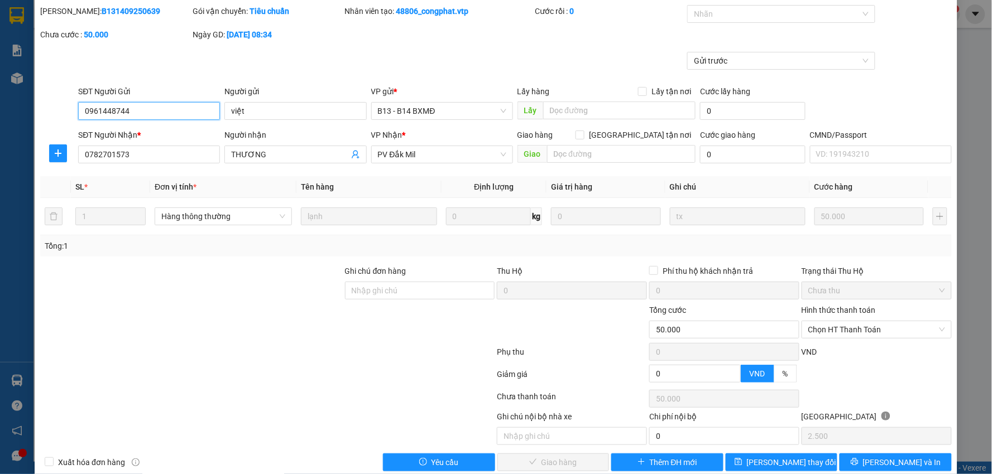
scroll to position [54, 0]
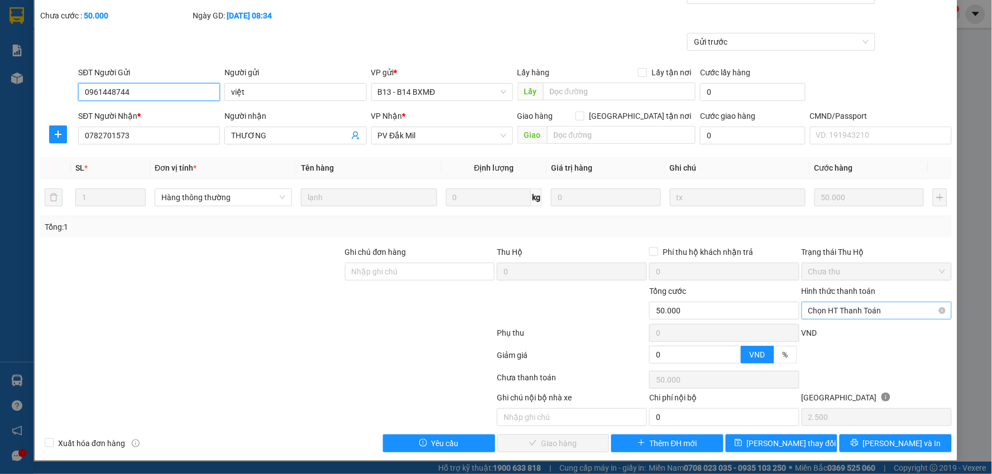
click at [834, 314] on span "Chọn HT Thanh Toán" at bounding box center [876, 310] width 137 height 17
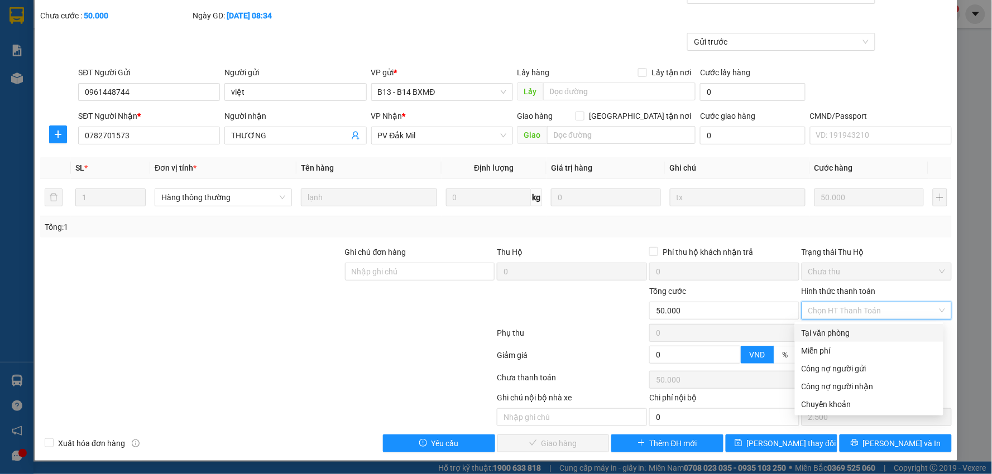
drag, startPoint x: 827, startPoint y: 330, endPoint x: 648, endPoint y: 404, distance: 193.9
click at [826, 330] on div "Tại văn phòng" at bounding box center [868, 333] width 135 height 12
type input "0"
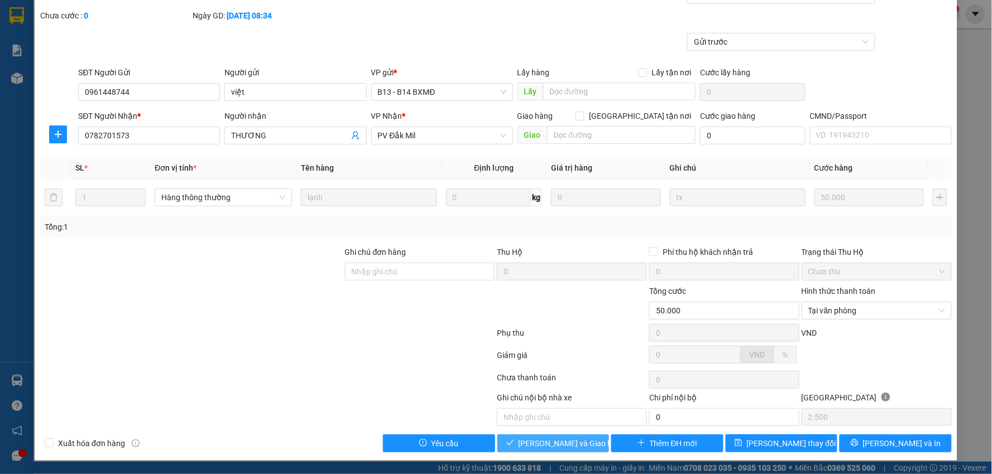
click at [550, 441] on span "[PERSON_NAME] và [PERSON_NAME] hàng" at bounding box center [571, 443] width 107 height 12
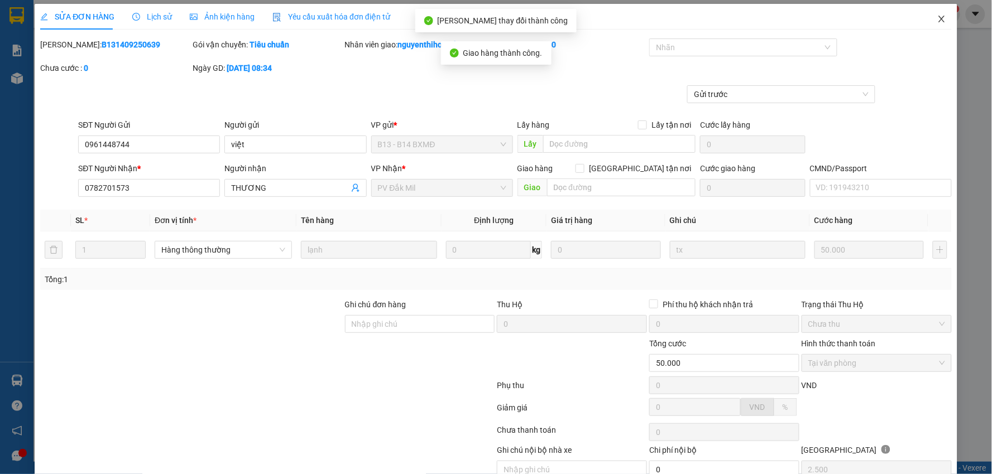
scroll to position [0, 0]
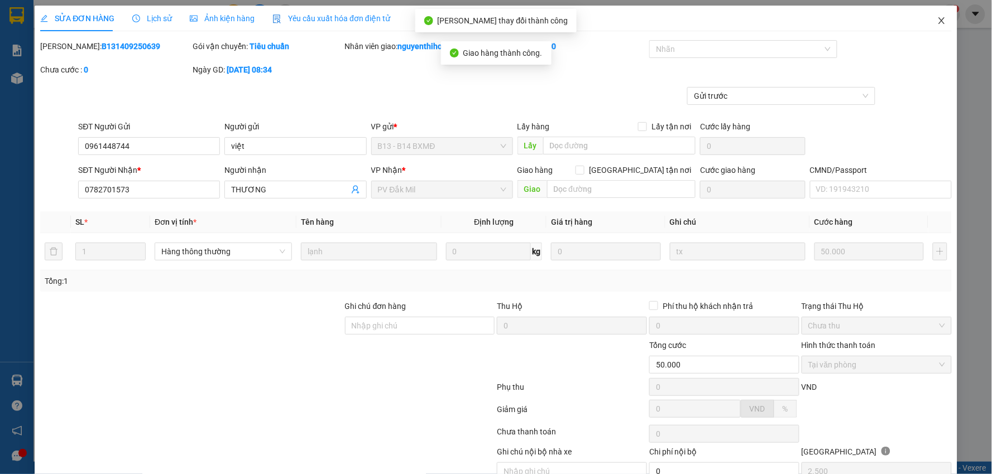
click at [937, 23] on icon "close" at bounding box center [941, 20] width 9 height 9
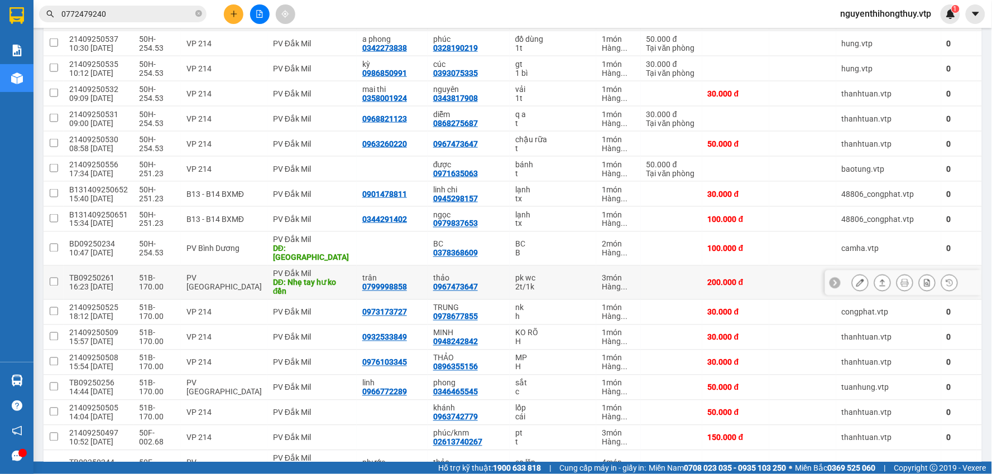
scroll to position [434, 0]
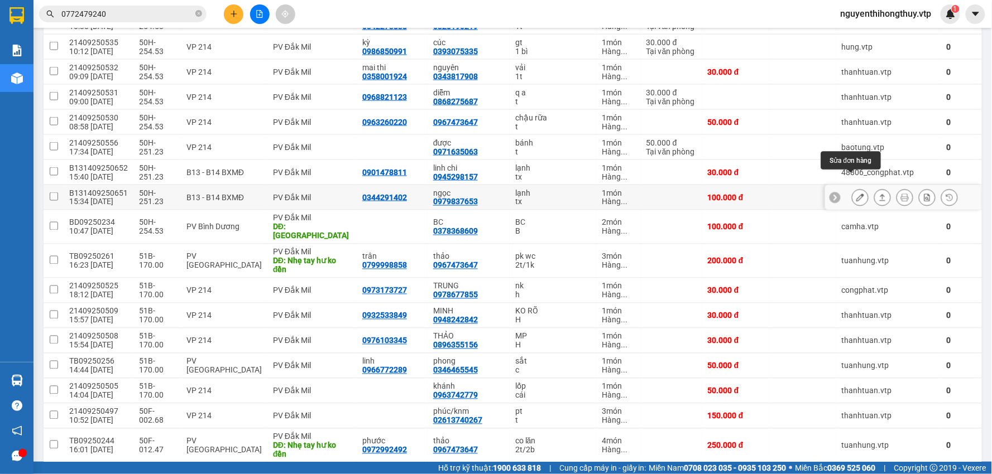
click at [856, 194] on icon at bounding box center [860, 198] width 8 height 8
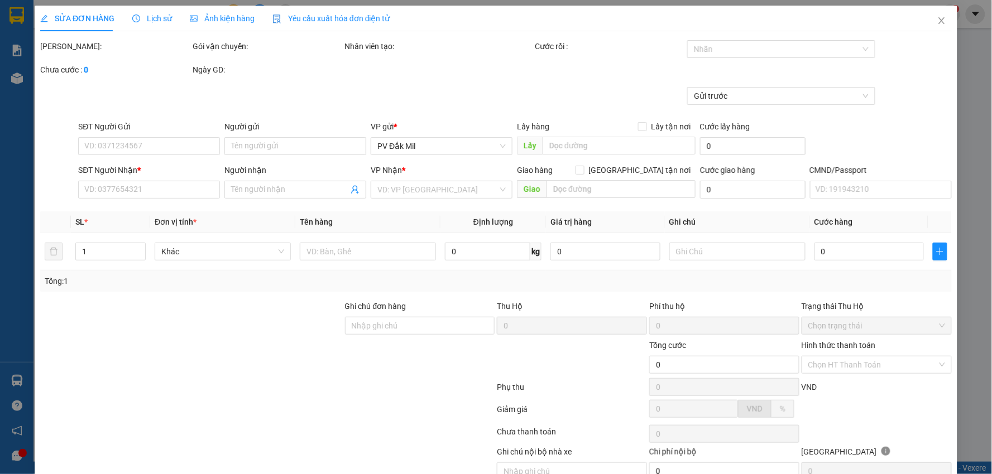
type input "0344291402"
type input "0979837653"
type input "ngọc"
type input "100.000"
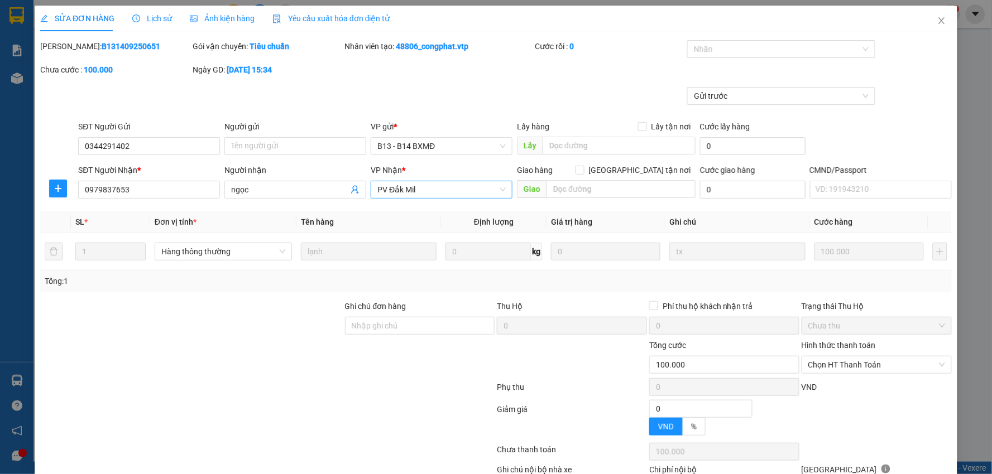
type input "5.000"
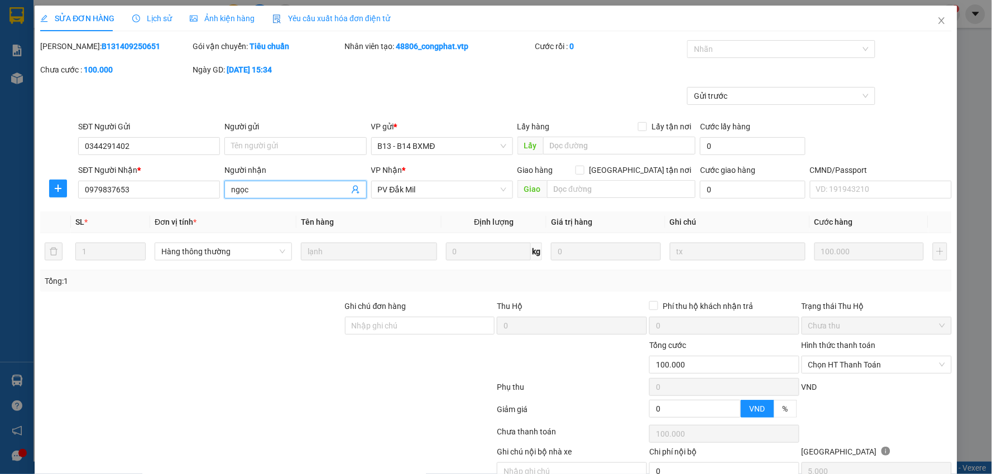
click at [322, 194] on input "ngọc" at bounding box center [289, 190] width 117 height 12
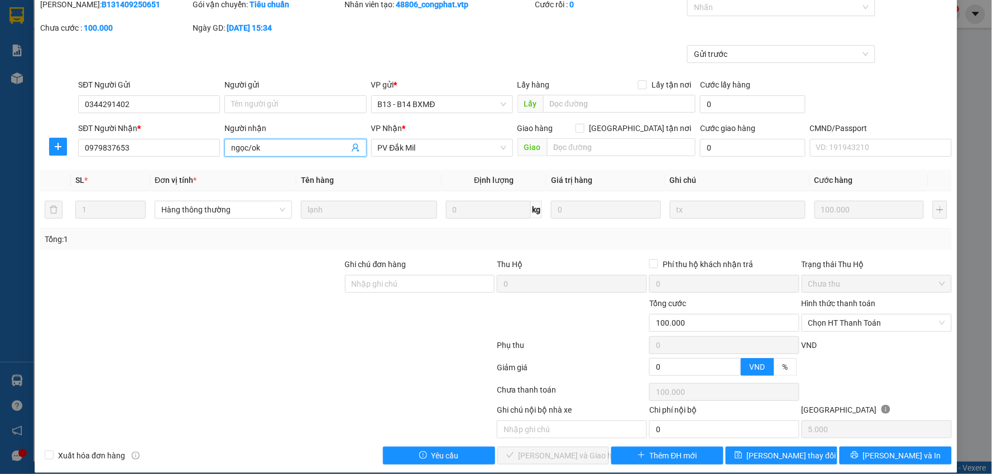
scroll to position [54, 0]
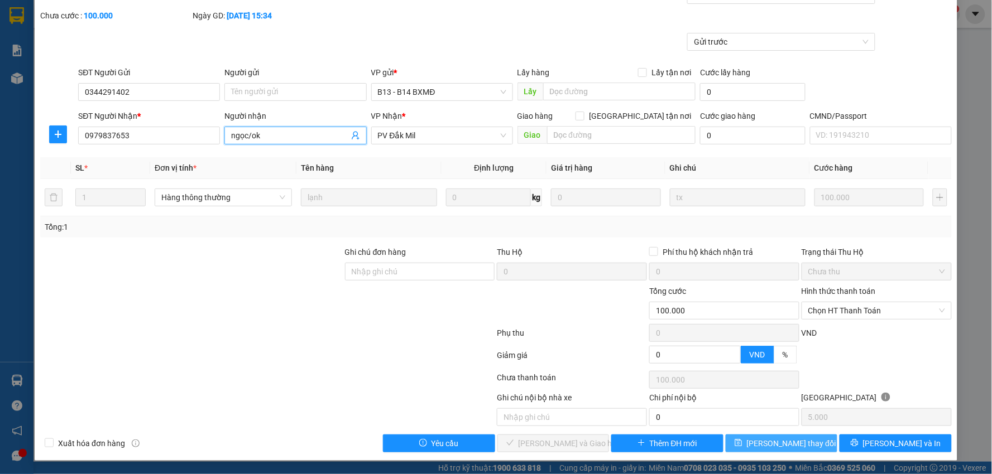
type input "ngọc/ok"
click at [778, 445] on span "[PERSON_NAME] đổi" at bounding box center [791, 443] width 89 height 12
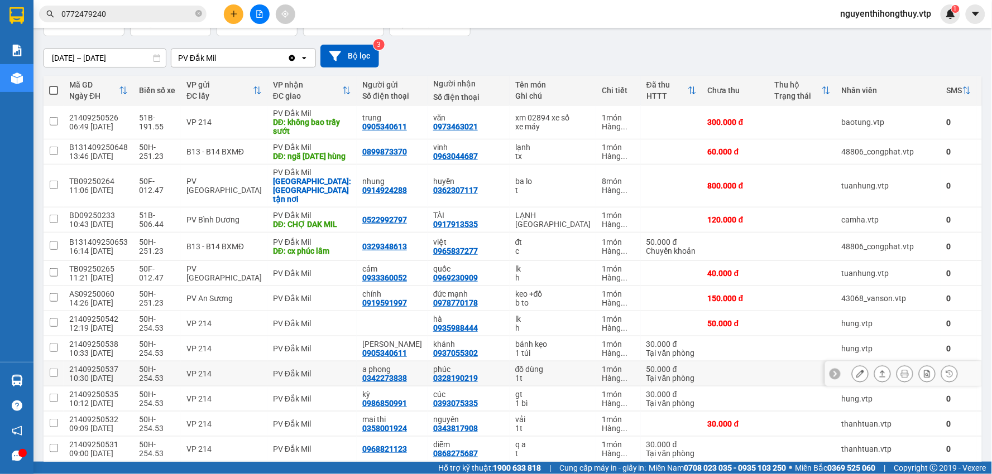
scroll to position [62, 0]
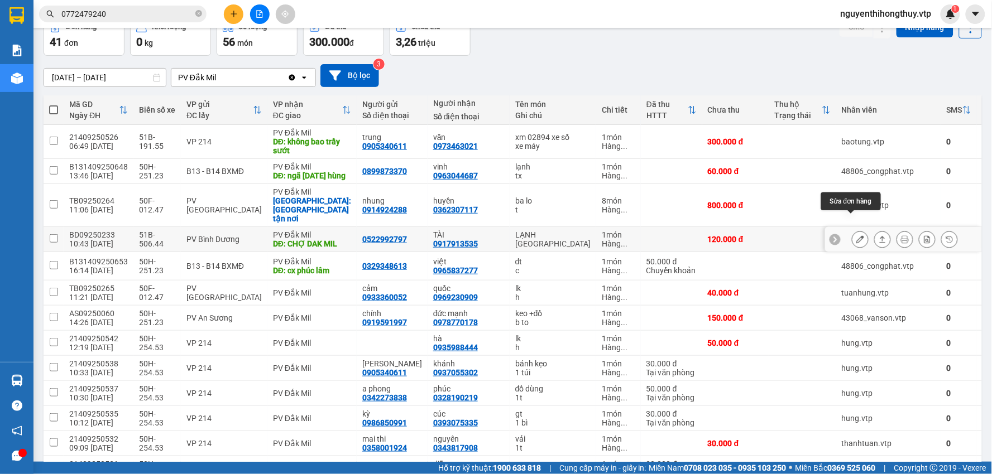
click at [856, 235] on icon at bounding box center [860, 239] width 8 height 8
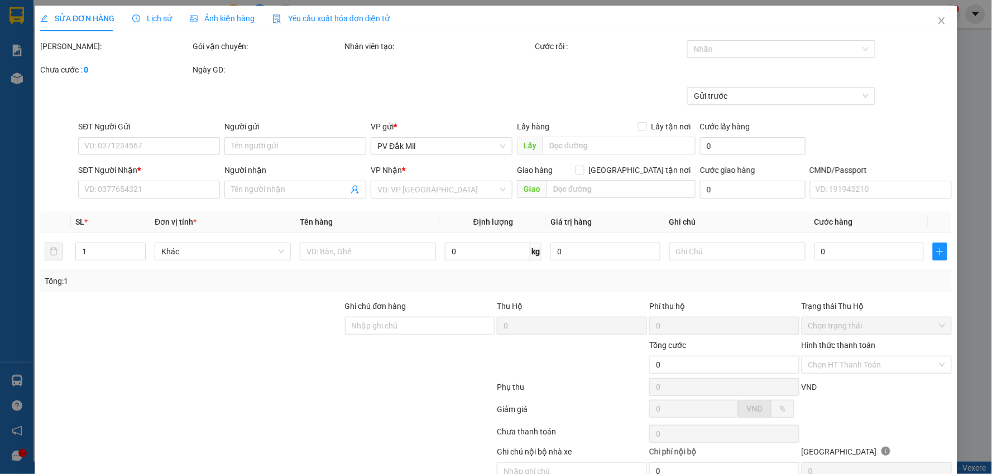
type input "6.000"
type input "0522992797"
type input "0917913535"
type input "TÀI"
type input "CHỢ DAK MIL"
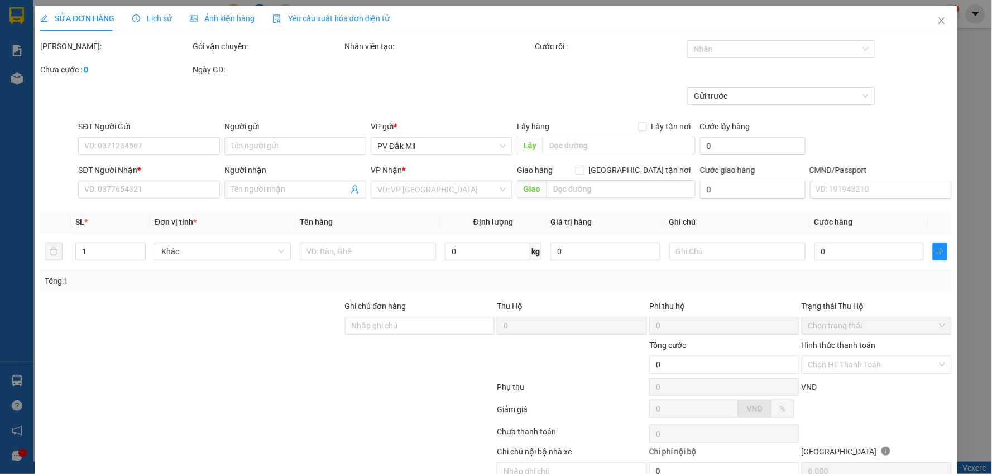
type input "120.000"
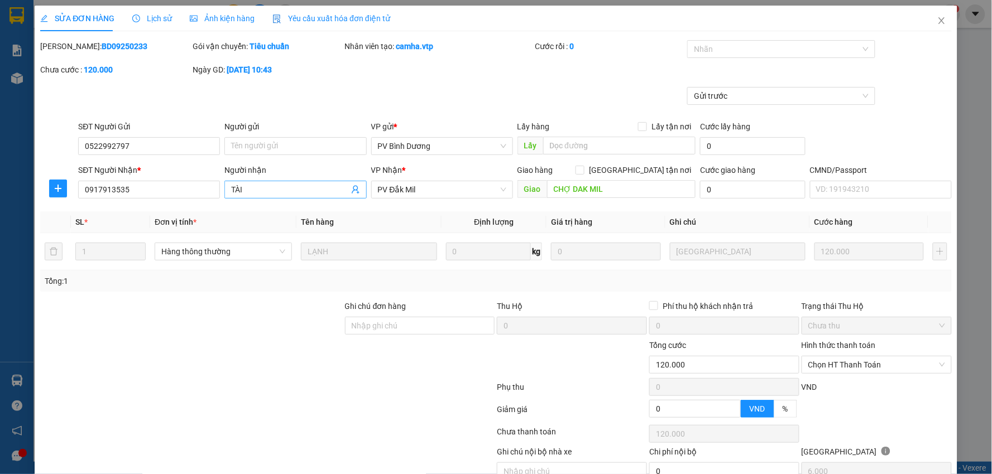
click at [261, 189] on input "TÀI" at bounding box center [289, 190] width 117 height 12
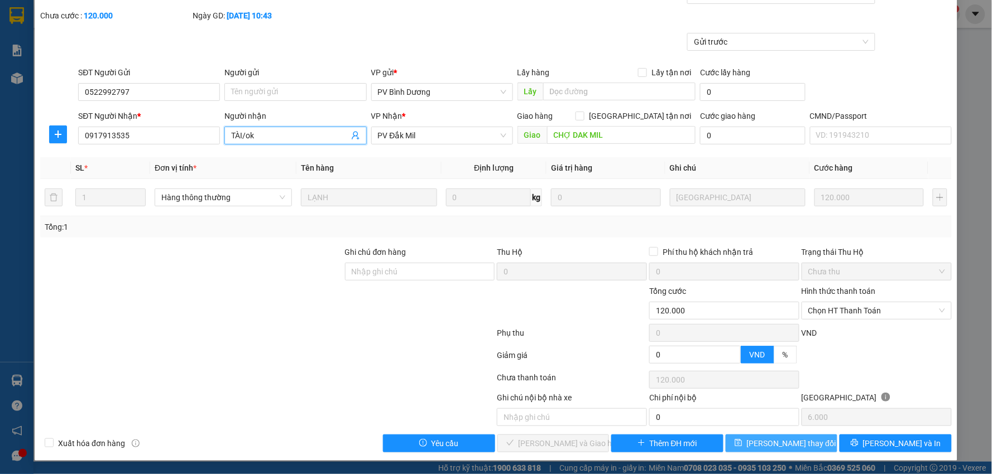
type input "TÀI/ok"
click at [773, 444] on span "[PERSON_NAME] đổi" at bounding box center [791, 443] width 89 height 12
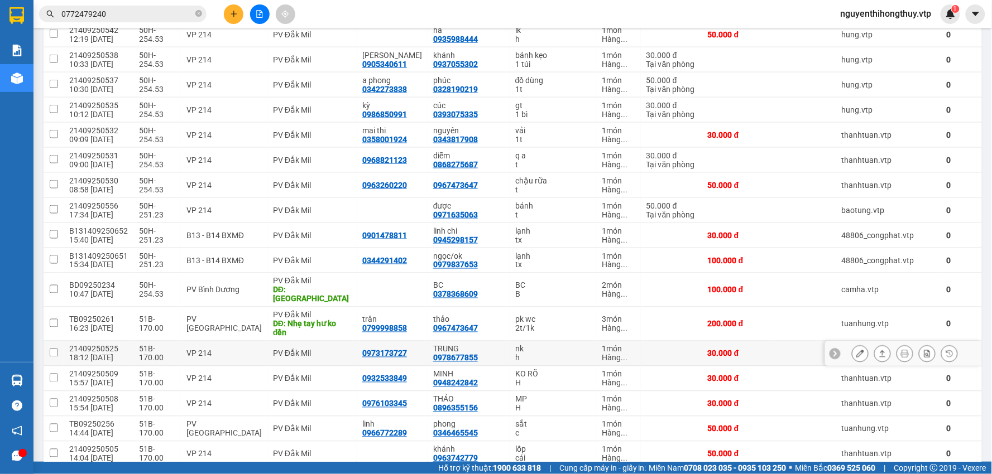
scroll to position [372, 0]
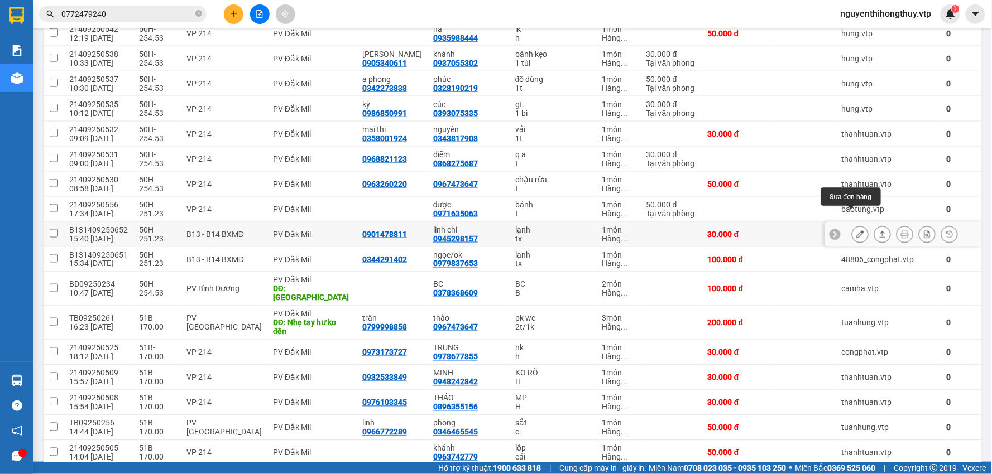
click at [855, 225] on button at bounding box center [860, 235] width 16 height 20
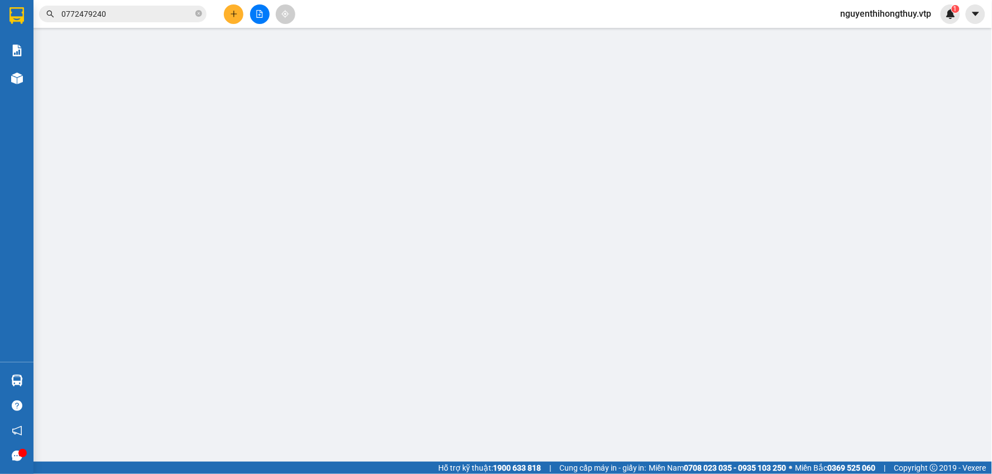
type input "0901478811"
type input "0945298157"
type input "linh chi"
type input "30.000"
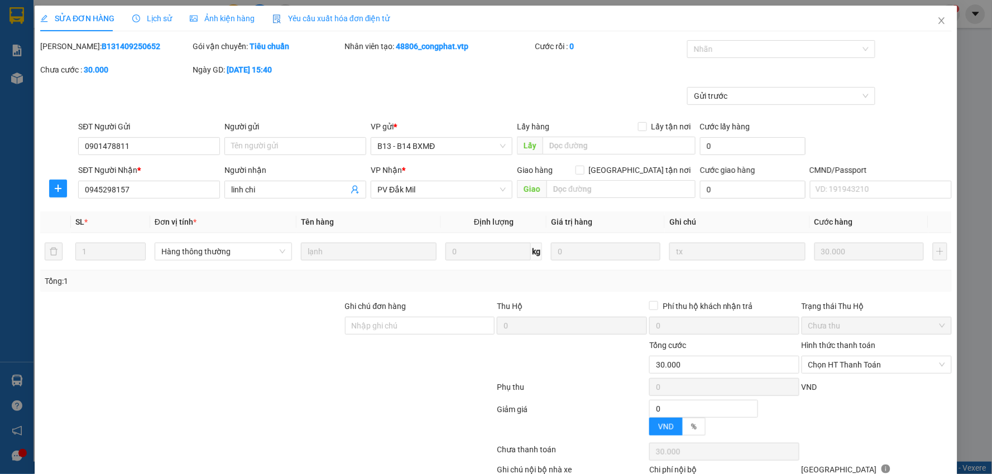
type input "1.500"
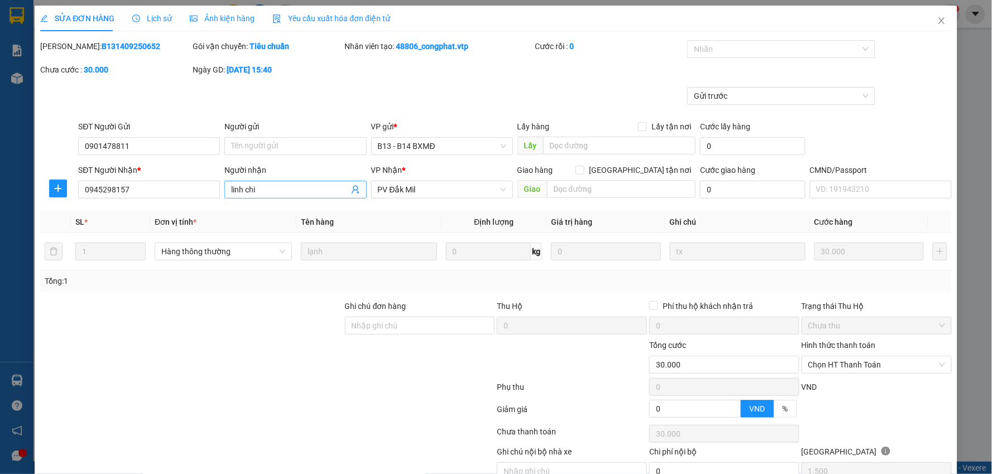
click at [271, 188] on input "linh chi" at bounding box center [289, 190] width 117 height 12
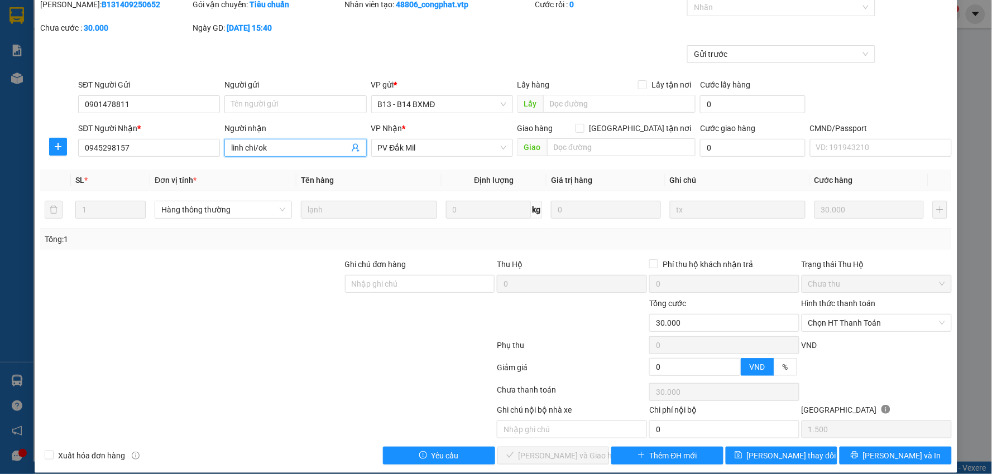
scroll to position [54, 0]
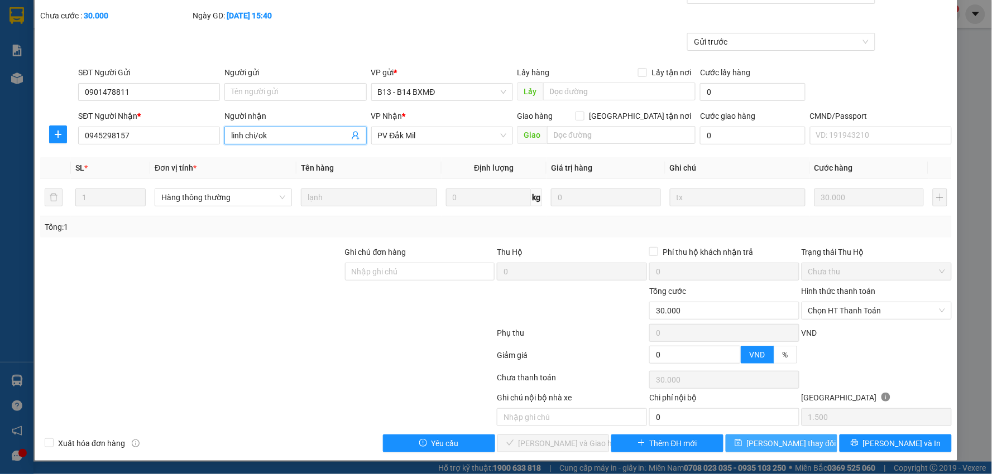
type input "linh chi/ok"
click at [779, 445] on span "[PERSON_NAME] đổi" at bounding box center [791, 443] width 89 height 12
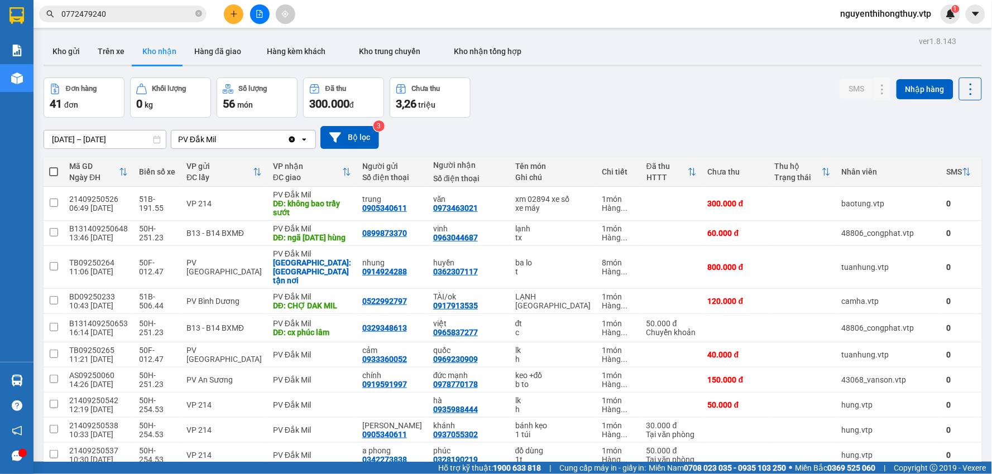
click at [135, 14] on input "0772479240" at bounding box center [127, 14] width 132 height 12
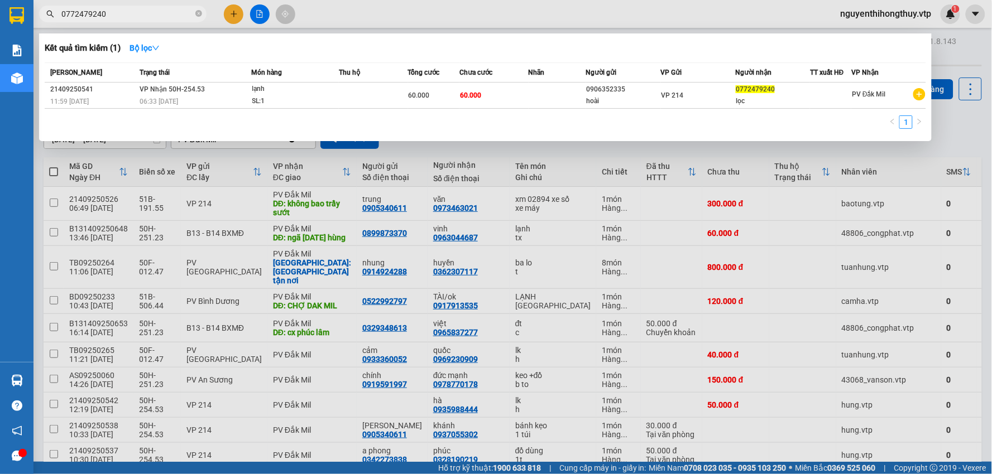
click at [135, 14] on input "0772479240" at bounding box center [127, 14] width 132 height 12
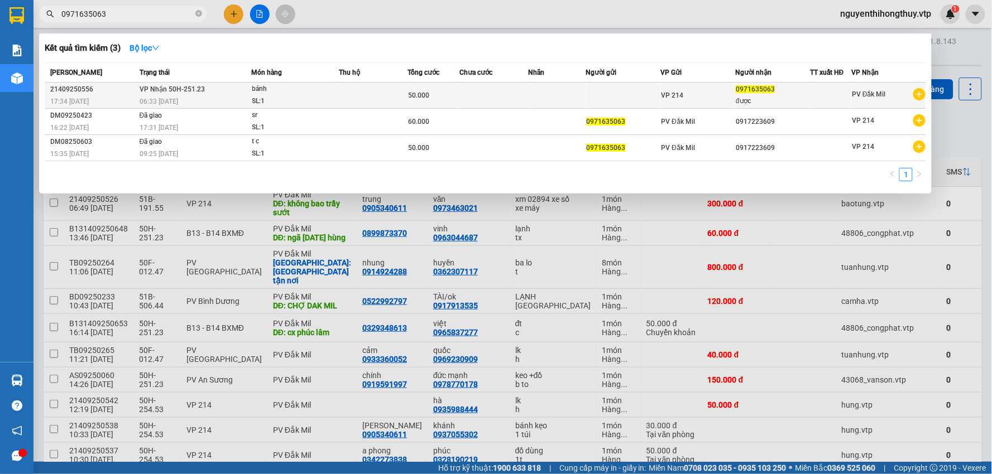
type input "0971635063"
click at [371, 93] on td at bounding box center [373, 96] width 69 height 26
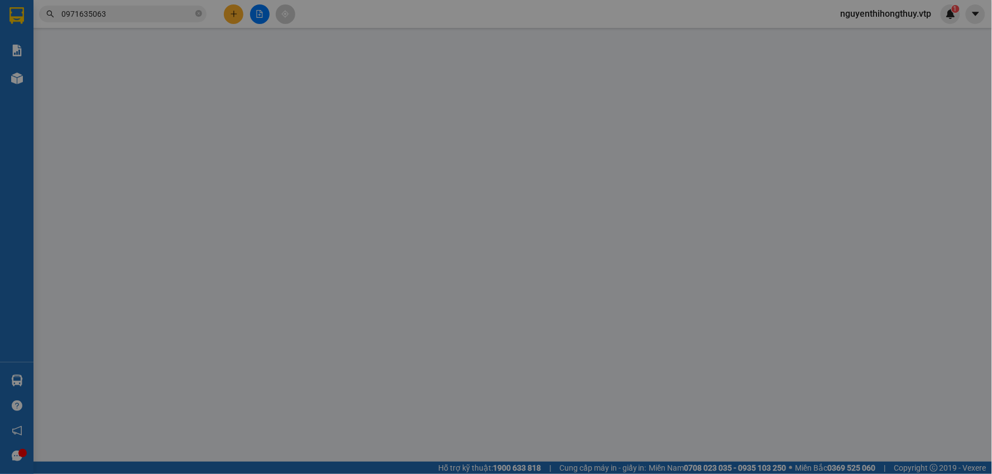
type input "0971635063"
type input "được"
type input "50.000"
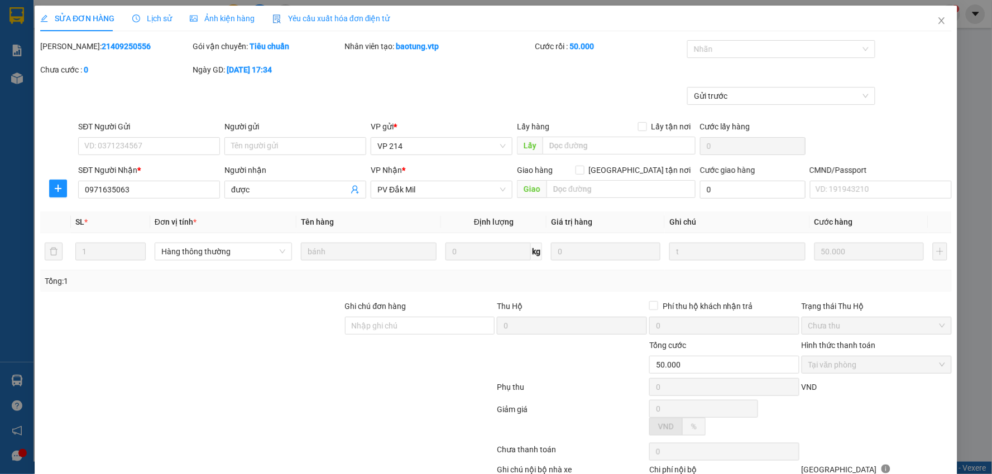
type input "2.500"
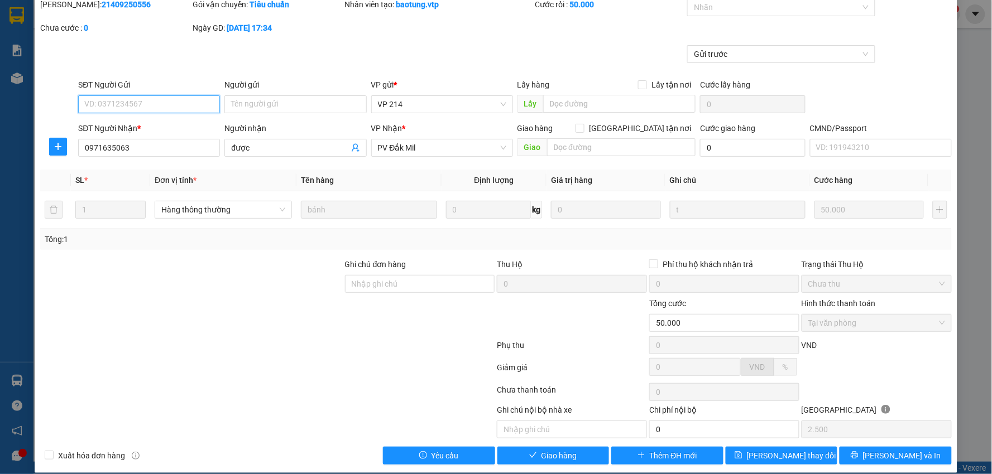
scroll to position [54, 0]
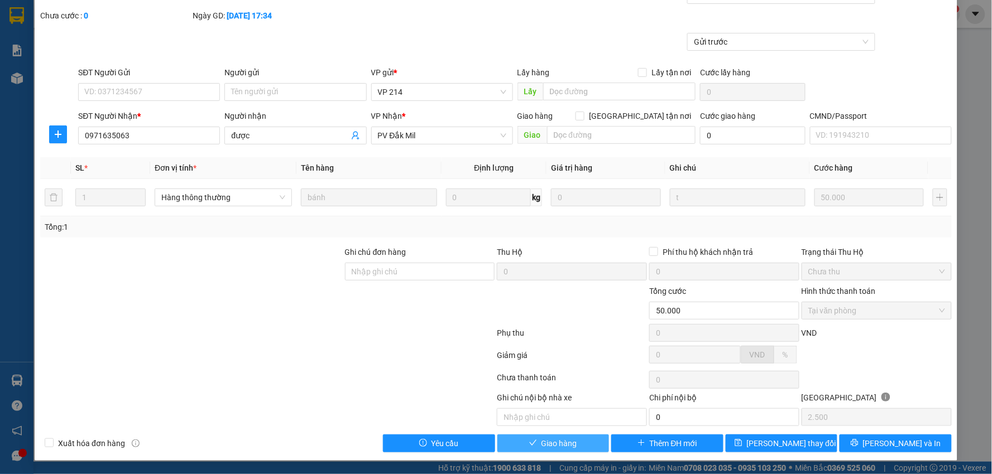
click at [556, 447] on span "Giao hàng" at bounding box center [559, 443] width 36 height 12
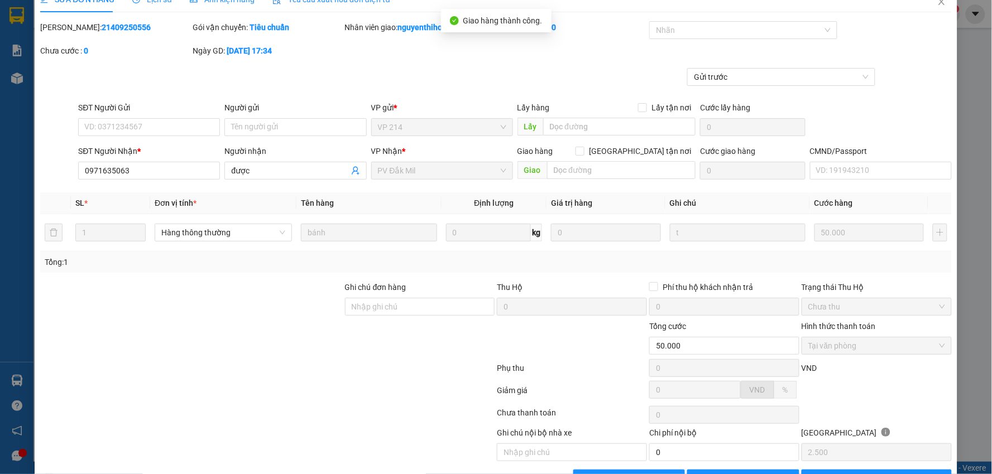
scroll to position [0, 0]
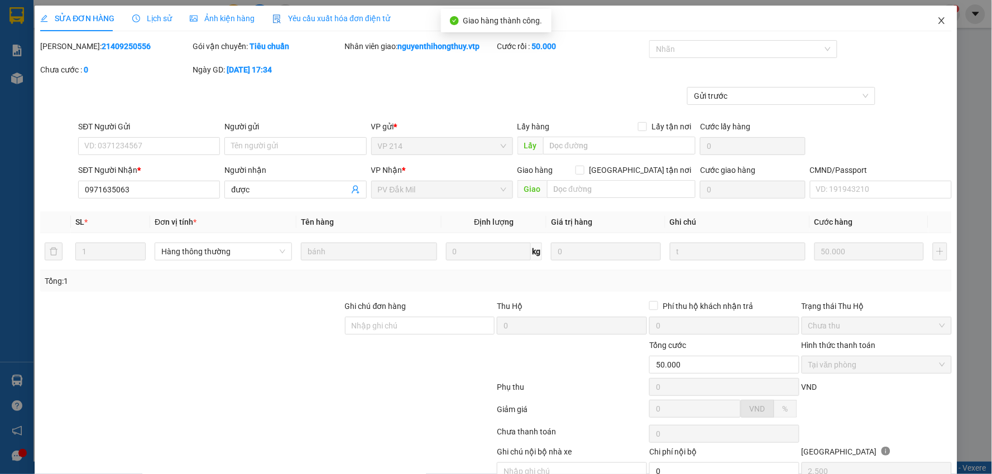
click at [938, 21] on icon "close" at bounding box center [941, 20] width 6 height 7
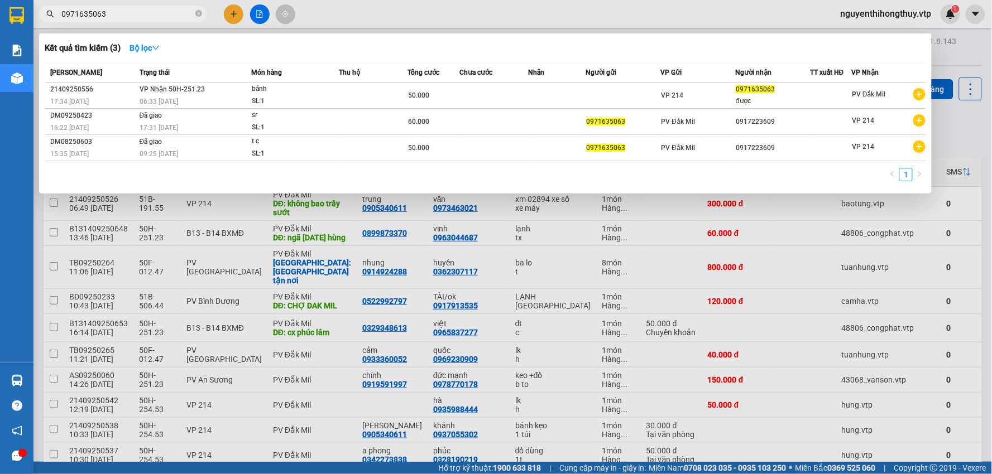
click at [153, 11] on input "0971635063" at bounding box center [127, 14] width 132 height 12
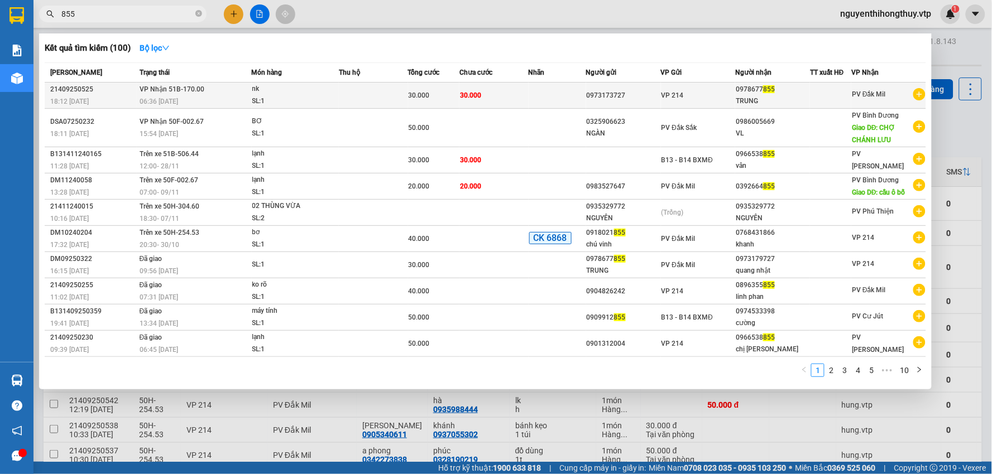
type input "855"
click at [400, 93] on td at bounding box center [373, 96] width 69 height 26
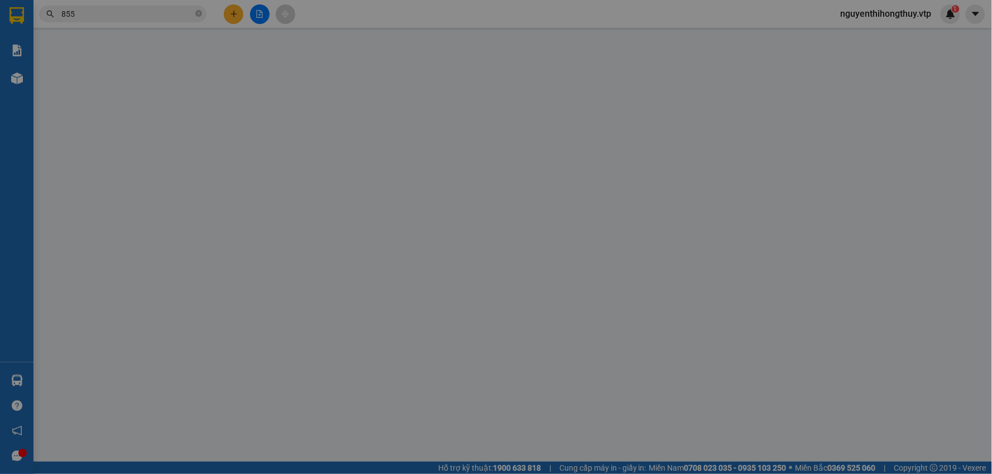
type input "1.500"
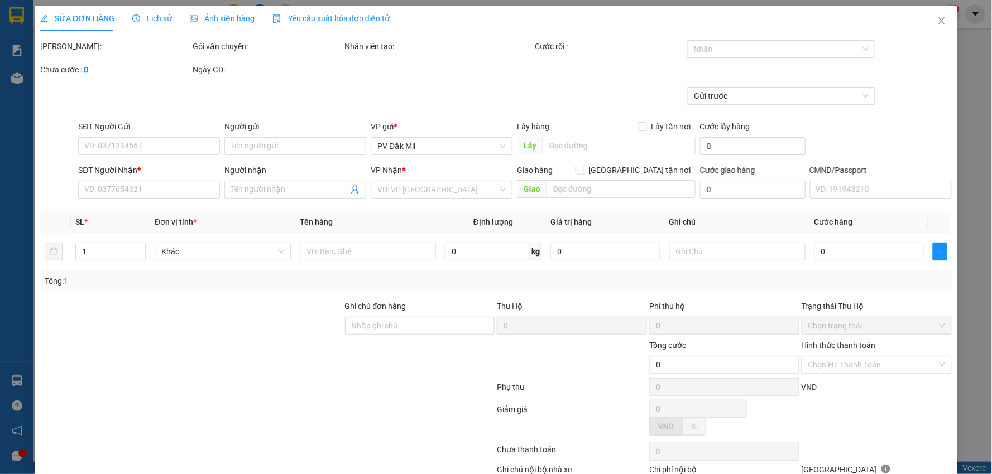
type input "0973173727"
type input "0978677855"
type input "TRUNG"
type input "30.000"
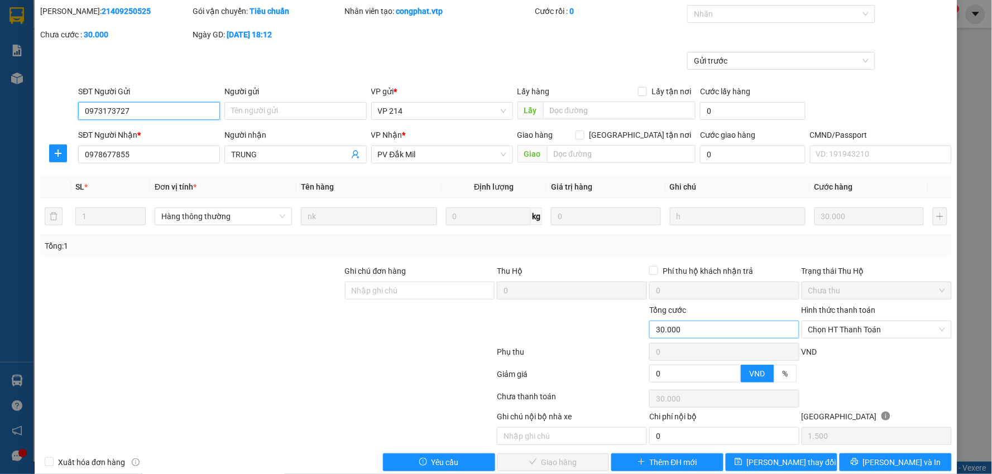
scroll to position [54, 0]
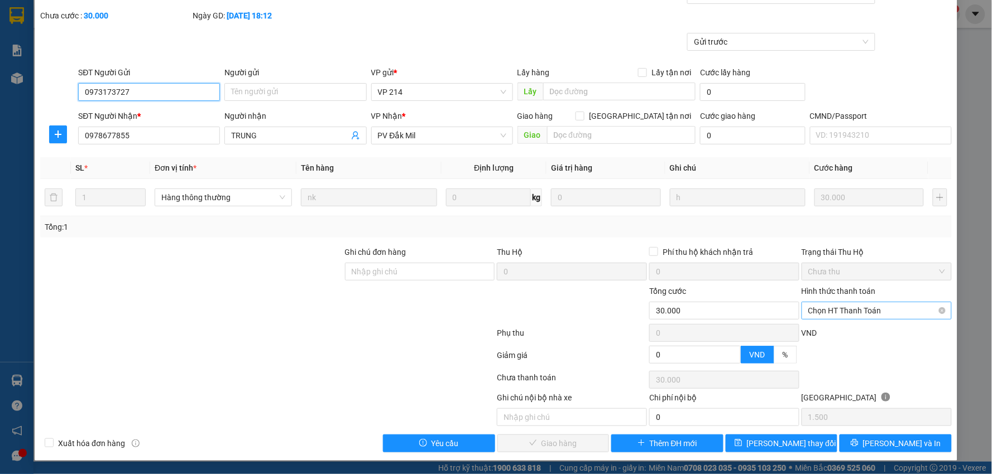
click at [844, 313] on span "Chọn HT Thanh Toán" at bounding box center [876, 310] width 137 height 17
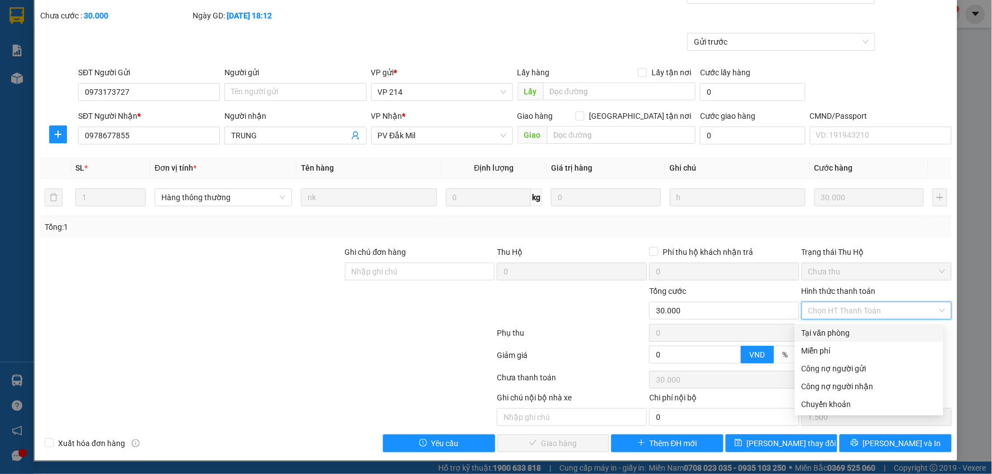
click at [827, 338] on div "Tại văn phòng" at bounding box center [868, 333] width 135 height 12
type input "0"
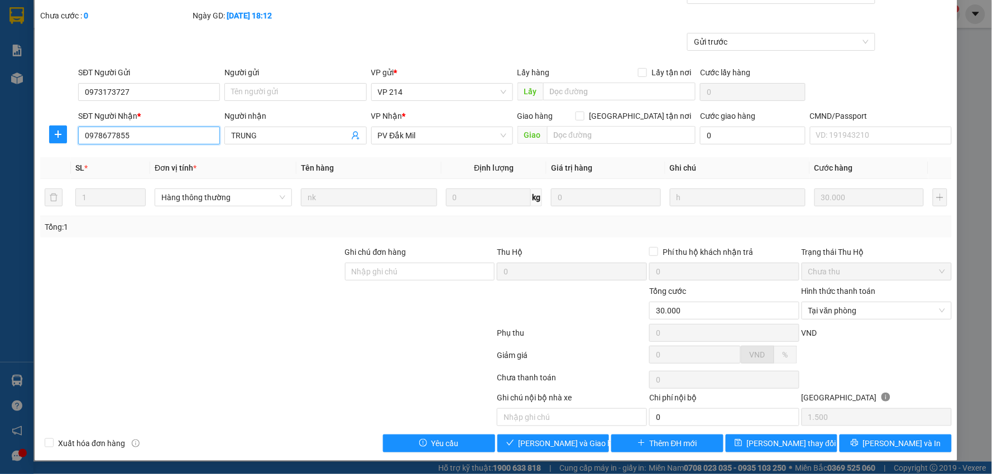
drag, startPoint x: 134, startPoint y: 136, endPoint x: 71, endPoint y: 129, distance: 63.4
click at [71, 129] on div "SĐT Người Nhận * 0978677855 0978677855 Người nhận TRUNG VP Nhận * PV Đắk Mil Gi…" at bounding box center [495, 129] width 913 height 39
click at [532, 446] on span "[PERSON_NAME] và [PERSON_NAME] hàng" at bounding box center [571, 443] width 107 height 12
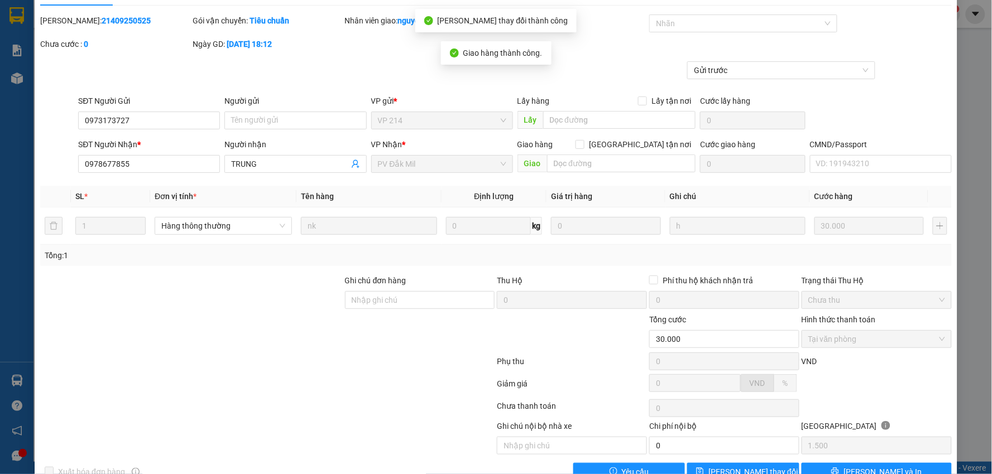
scroll to position [0, 0]
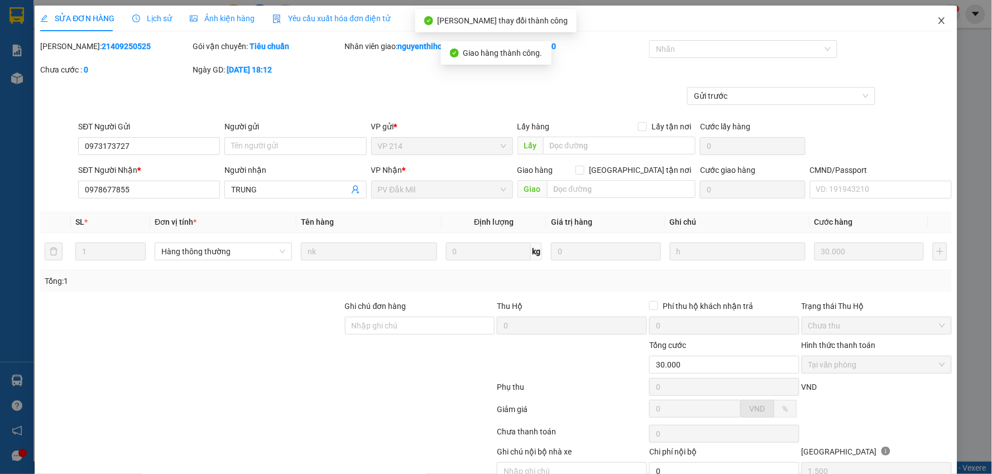
click at [937, 21] on icon "close" at bounding box center [941, 20] width 9 height 9
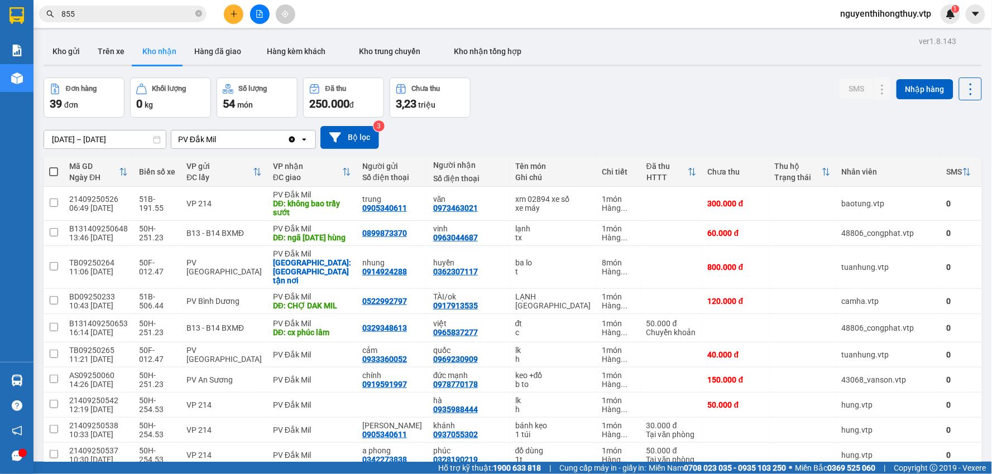
click at [155, 12] on input "855" at bounding box center [127, 14] width 132 height 12
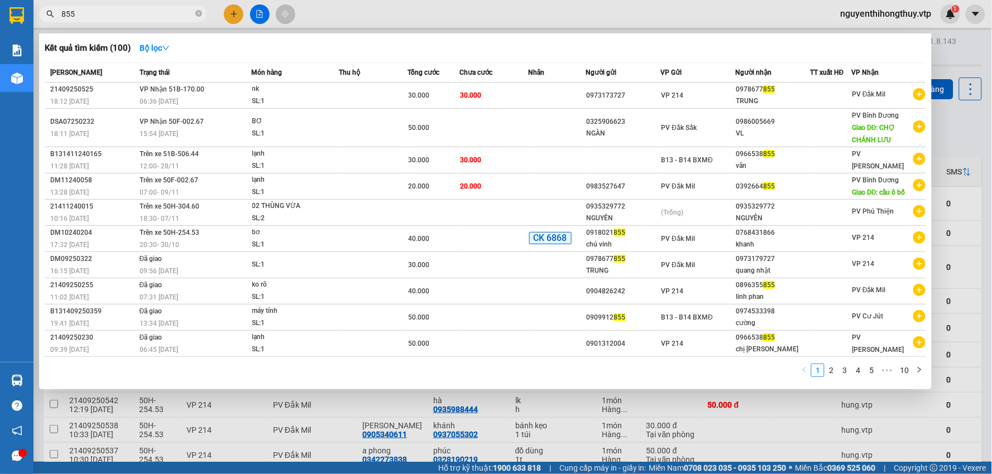
click at [155, 12] on input "855" at bounding box center [127, 14] width 132 height 12
paste input "0978677"
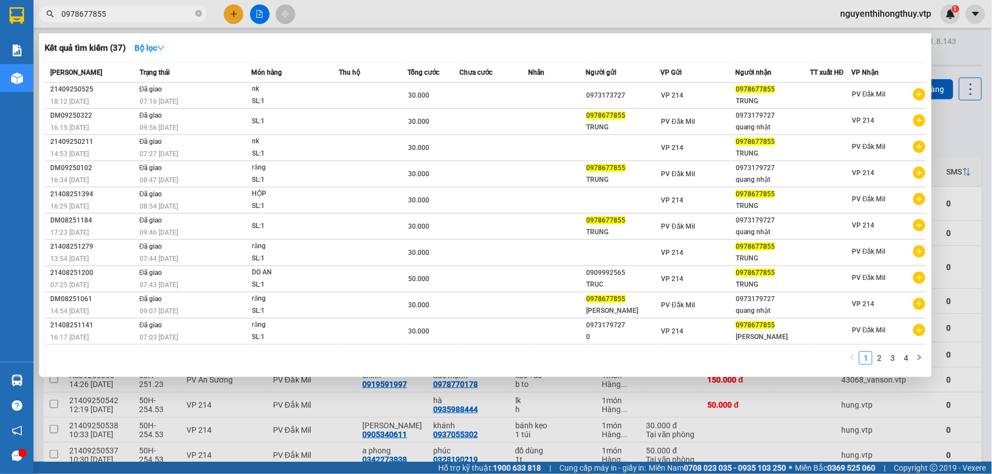
click at [401, 21] on div at bounding box center [496, 237] width 992 height 474
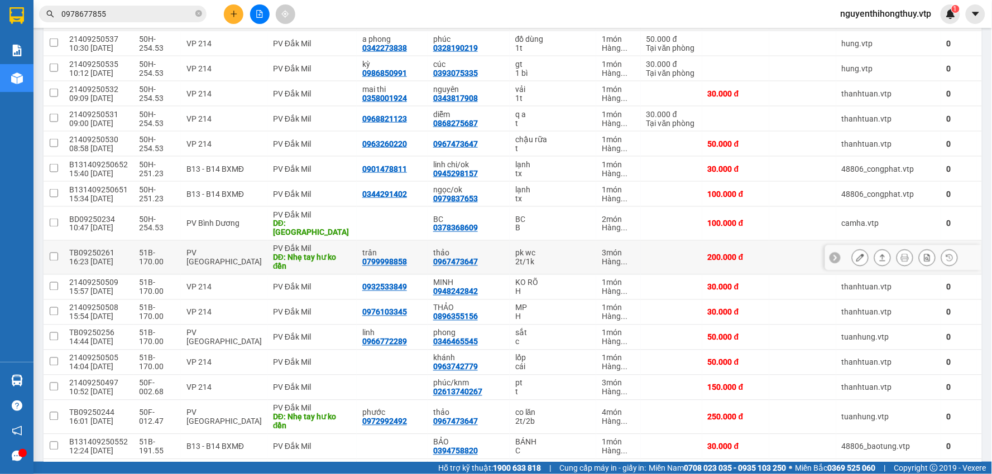
scroll to position [434, 0]
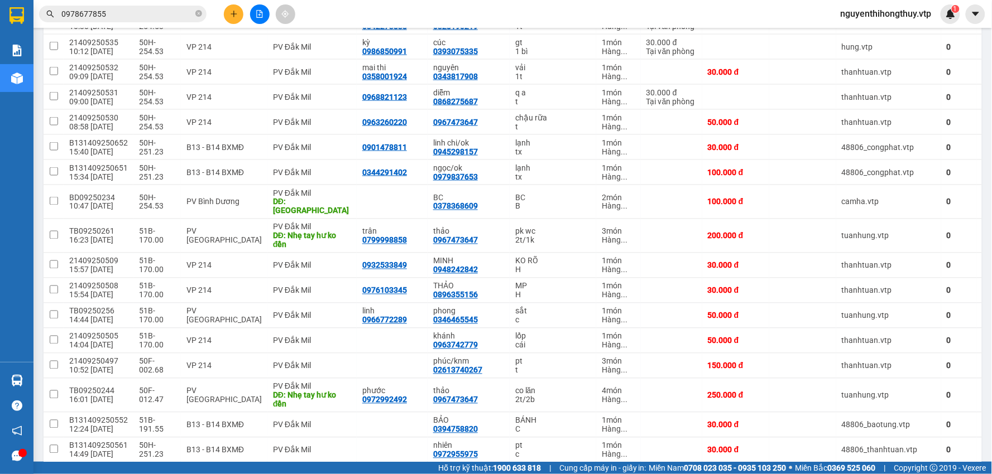
click at [158, 15] on input "0978677855" at bounding box center [127, 14] width 132 height 12
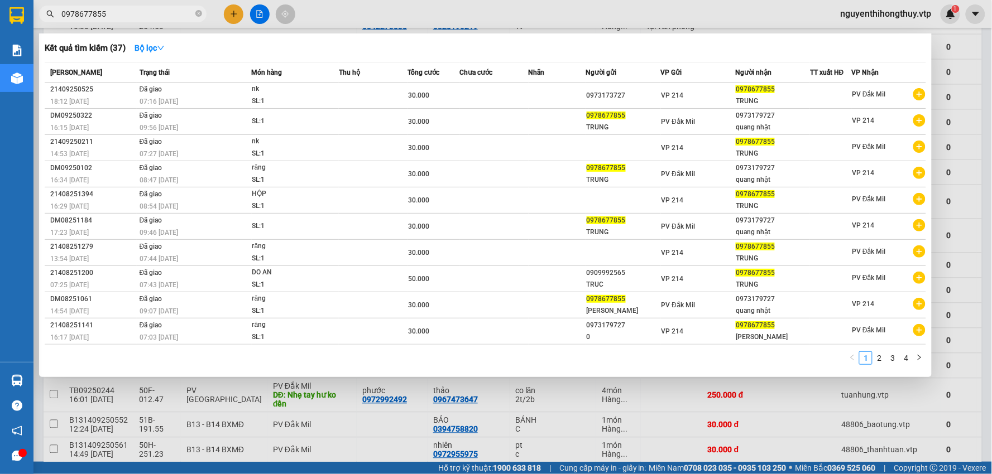
click at [158, 15] on input "0978677855" at bounding box center [127, 14] width 132 height 12
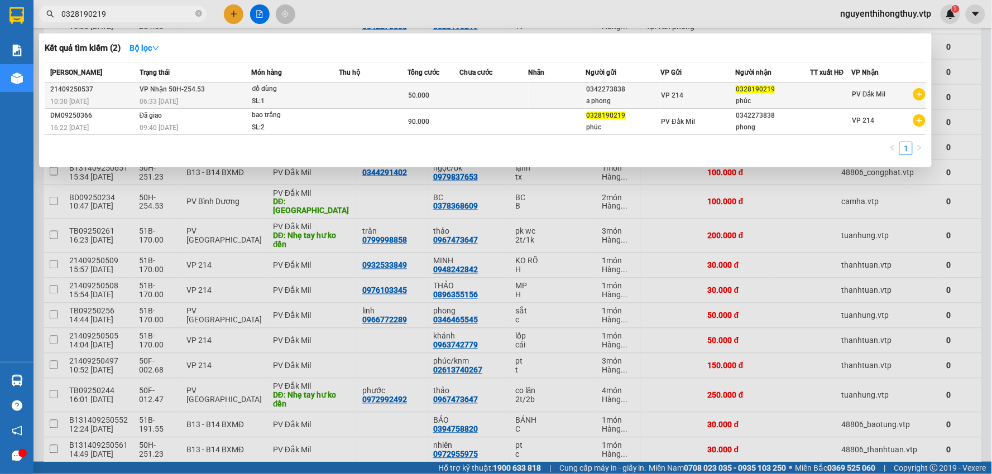
type input "0328190219"
click at [453, 99] on div "50.000" at bounding box center [433, 95] width 51 height 12
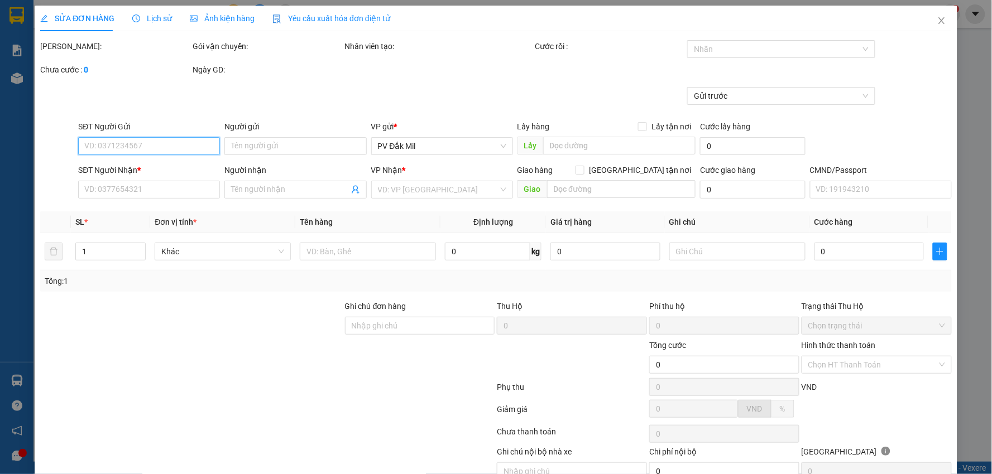
type input "0342273838"
type input "a phong"
type input "0328190219"
type input "phúc"
type input "50.000"
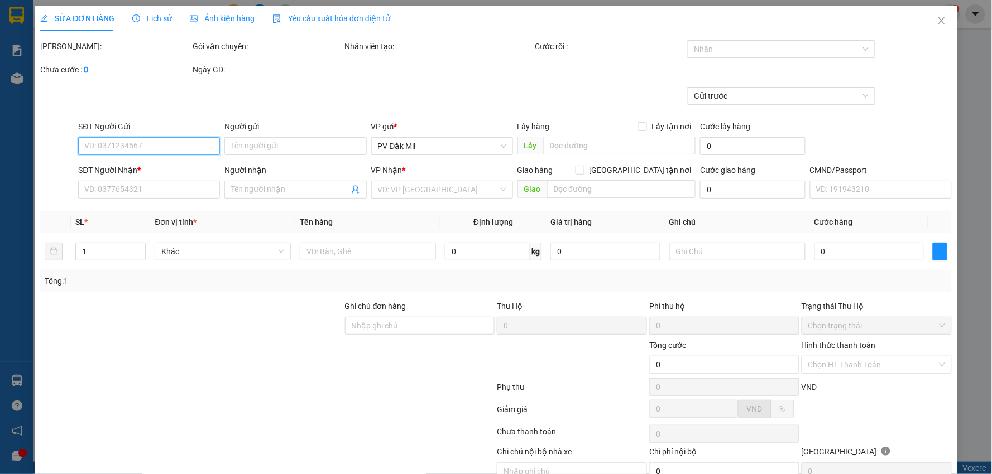
type input "2.500"
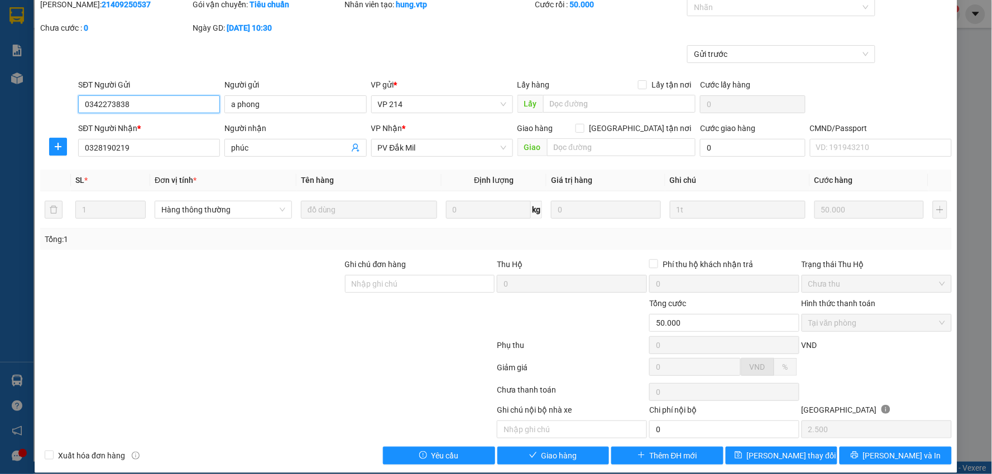
scroll to position [54, 0]
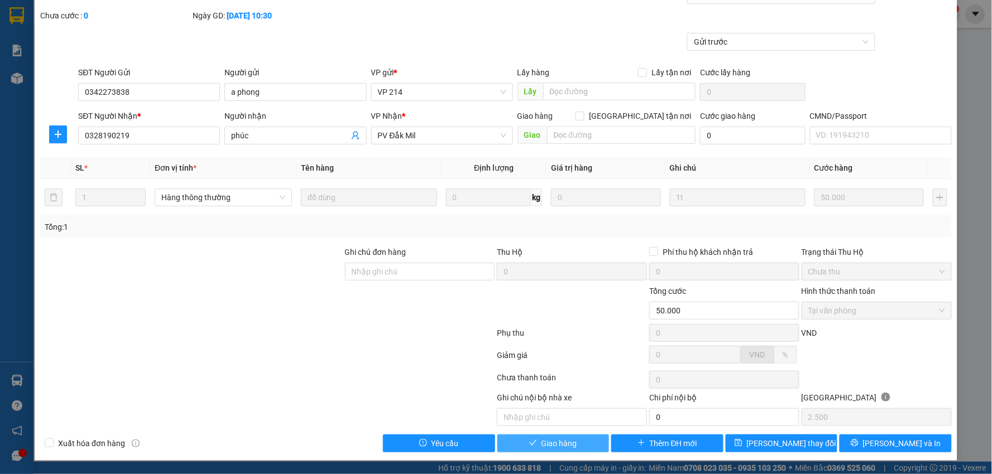
click at [543, 443] on span "Giao hàng" at bounding box center [559, 443] width 36 height 12
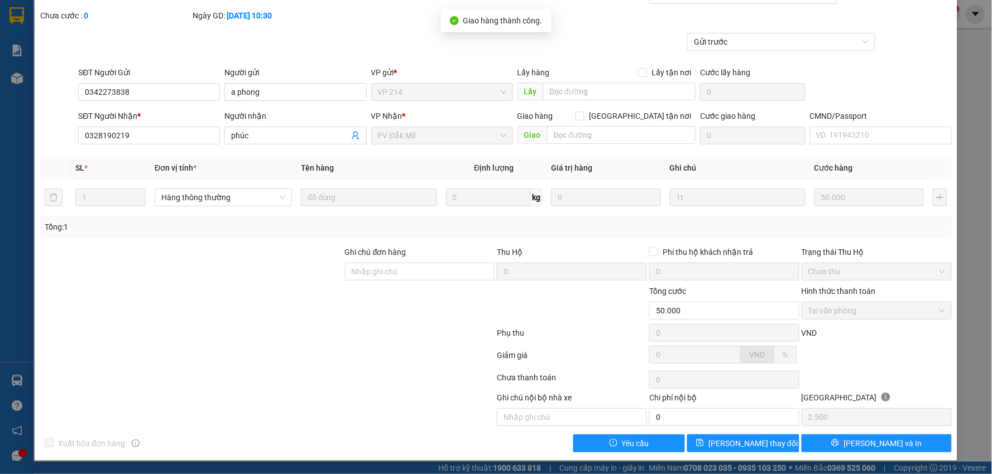
scroll to position [0, 0]
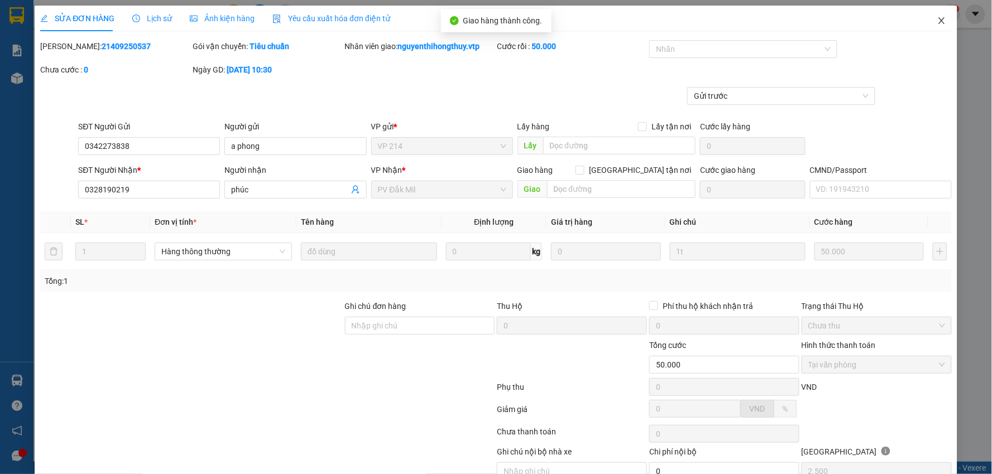
click at [937, 22] on icon "close" at bounding box center [941, 20] width 9 height 9
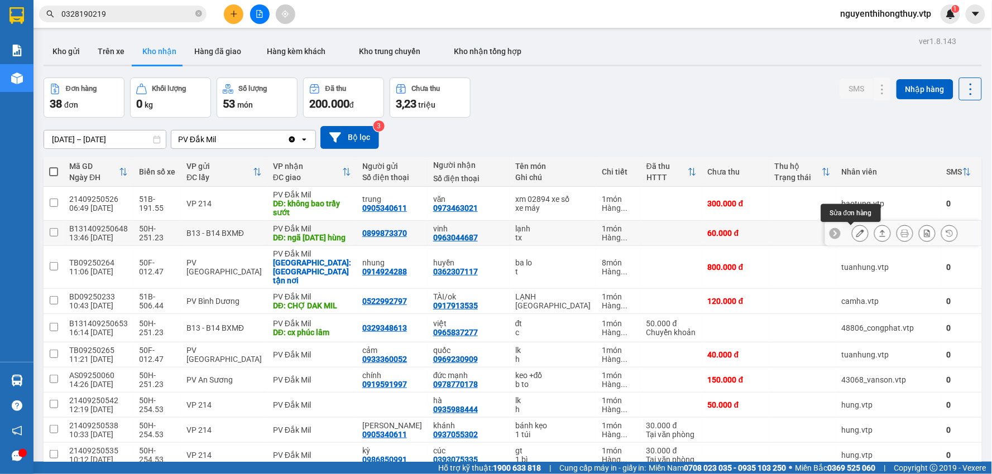
click at [852, 235] on button at bounding box center [860, 234] width 16 height 20
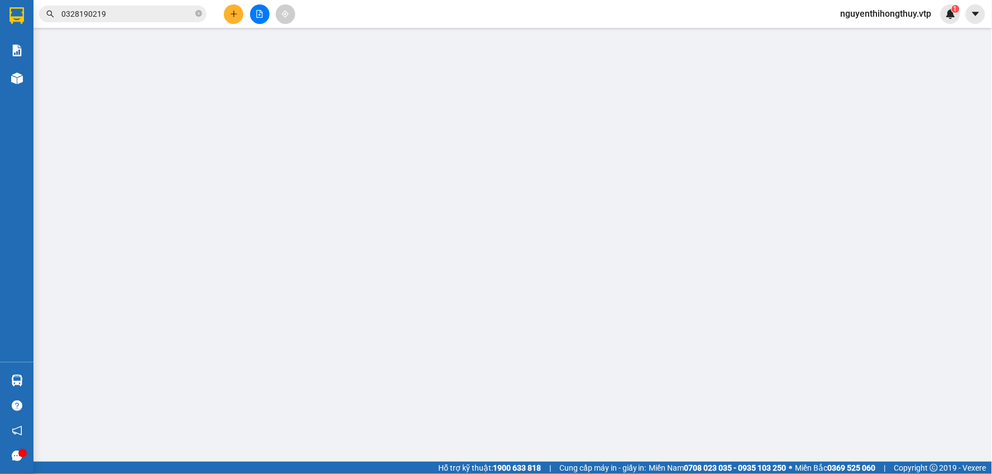
type input "3.000"
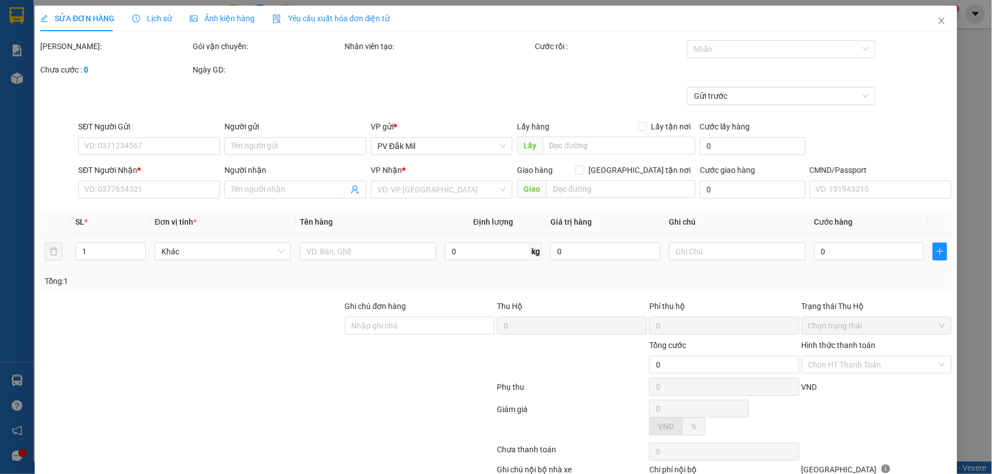
type input "0899873370"
type input "0963044687"
type input "vinh"
type input "ngã 3 tư hùng"
type input "60.000"
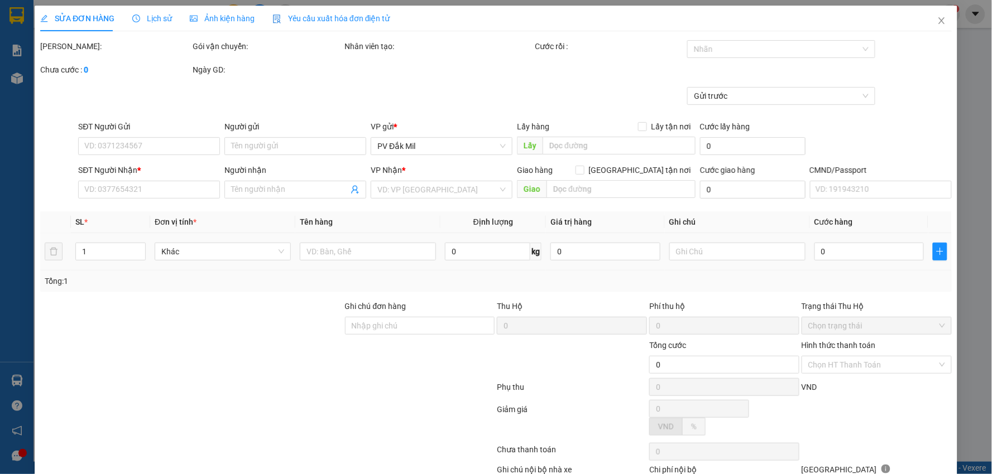
type input "60.000"
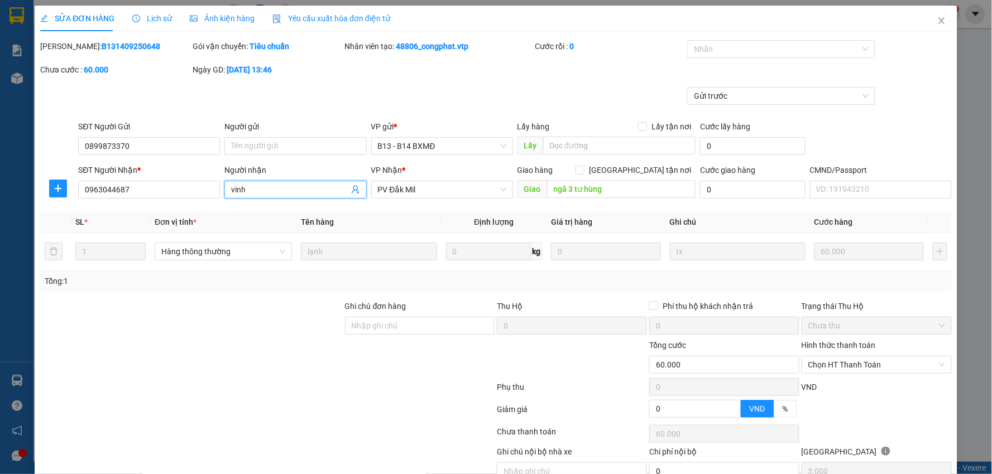
click at [311, 187] on input "vinh" at bounding box center [289, 190] width 117 height 12
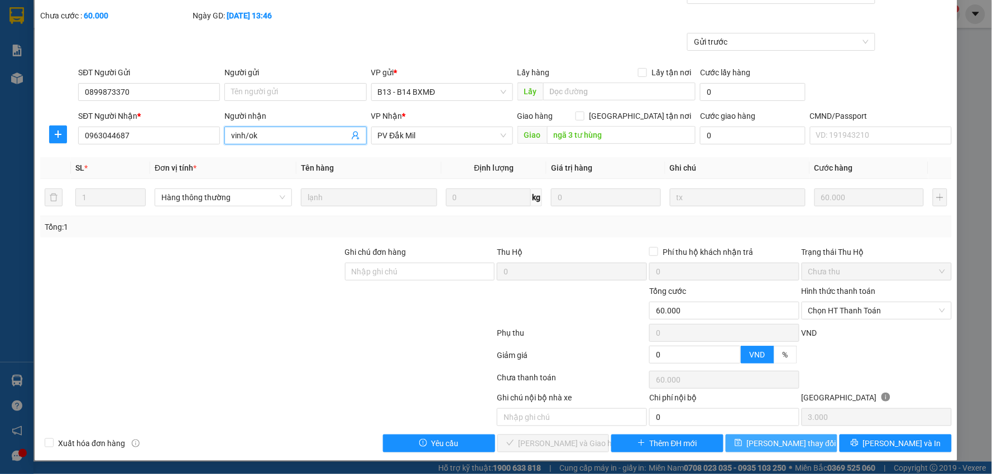
type input "vinh/ok"
click at [773, 446] on span "[PERSON_NAME] đổi" at bounding box center [791, 443] width 89 height 12
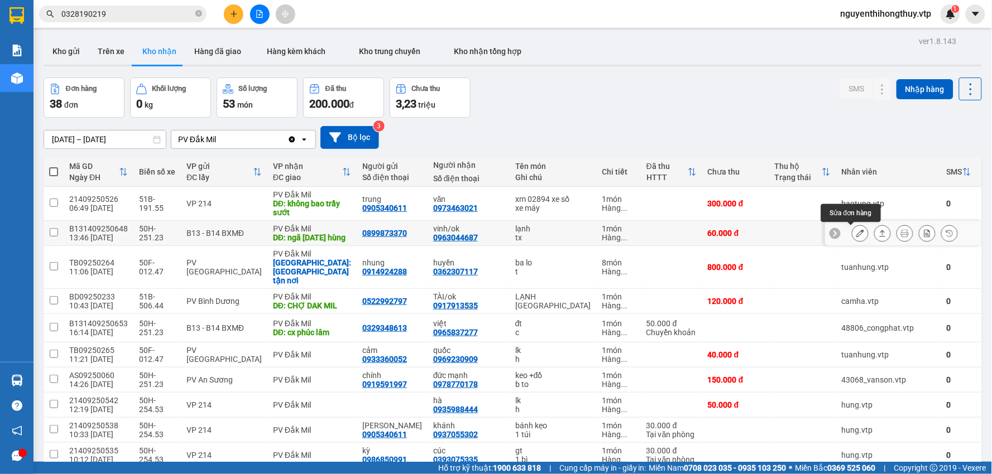
click at [856, 235] on icon at bounding box center [860, 233] width 8 height 8
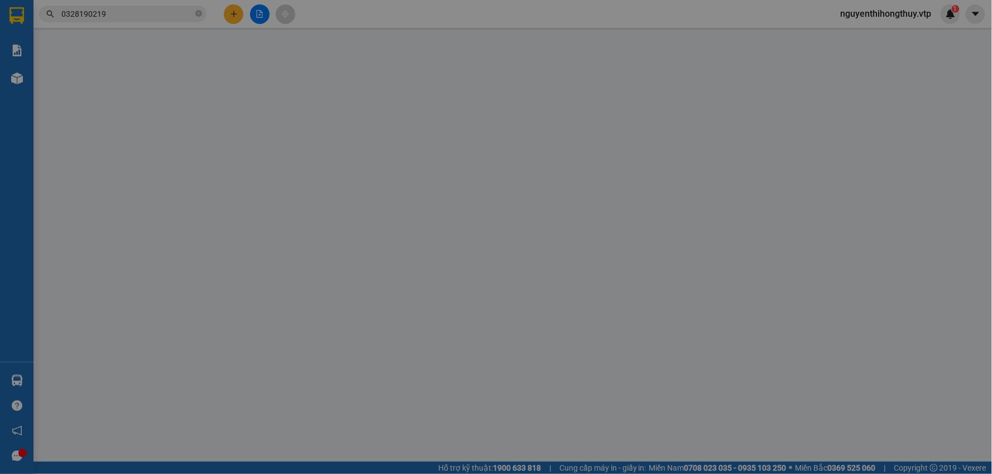
type input "0899873370"
type input "0963044687"
type input "vinh/ok"
type input "ngã 3 tư hùng"
type input "60.000"
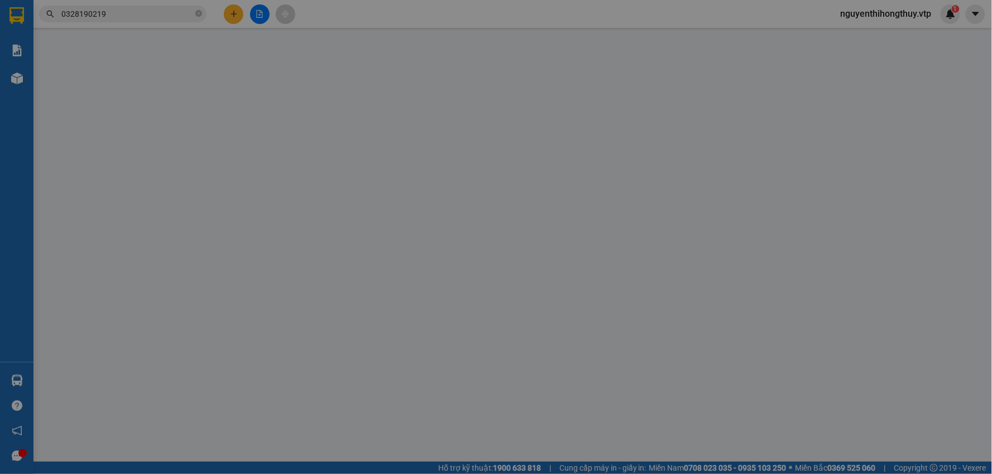
type input "60.000"
type input "3.000"
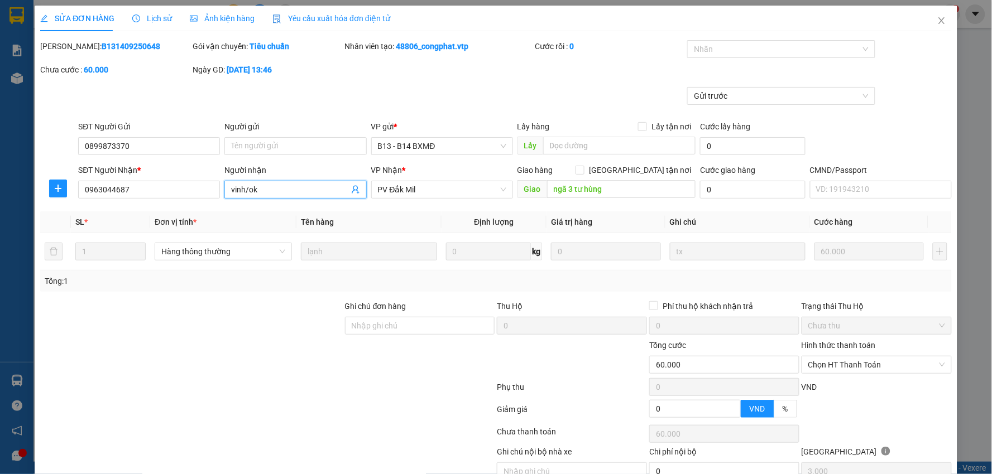
click at [287, 190] on input "vinh/ok" at bounding box center [289, 190] width 117 height 12
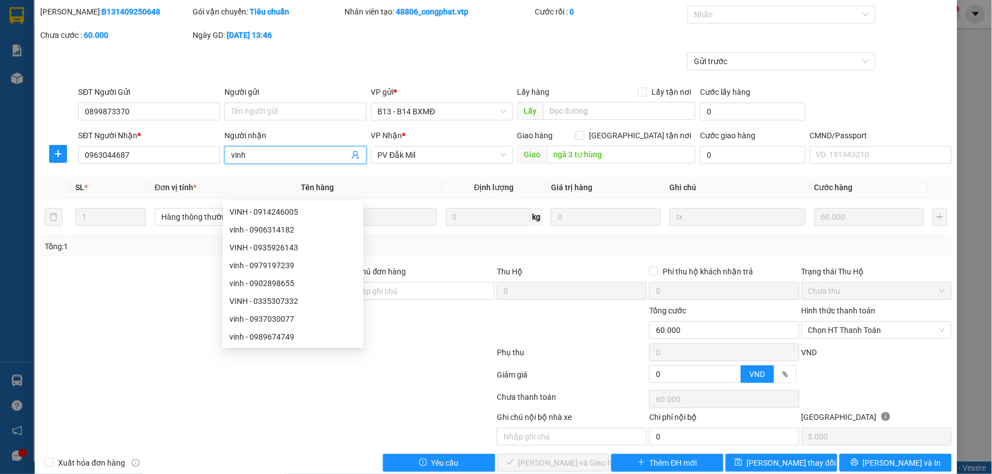
scroll to position [54, 0]
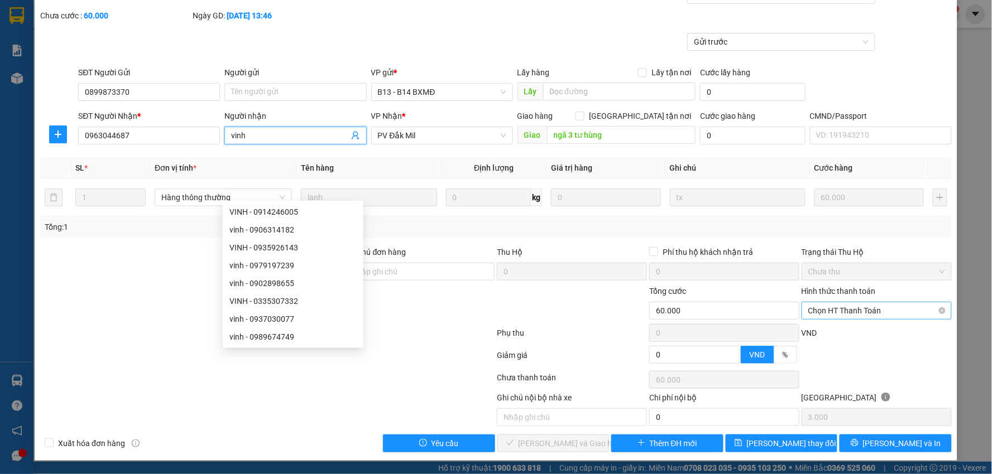
click at [848, 311] on span "Chọn HT Thanh Toán" at bounding box center [876, 310] width 137 height 17
type input "vinh"
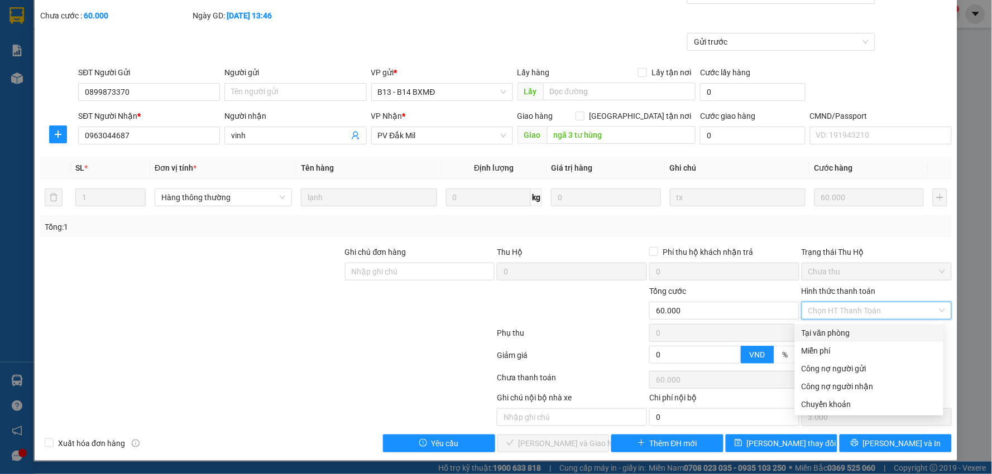
click at [824, 331] on div "Tại văn phòng" at bounding box center [868, 333] width 135 height 12
type input "0"
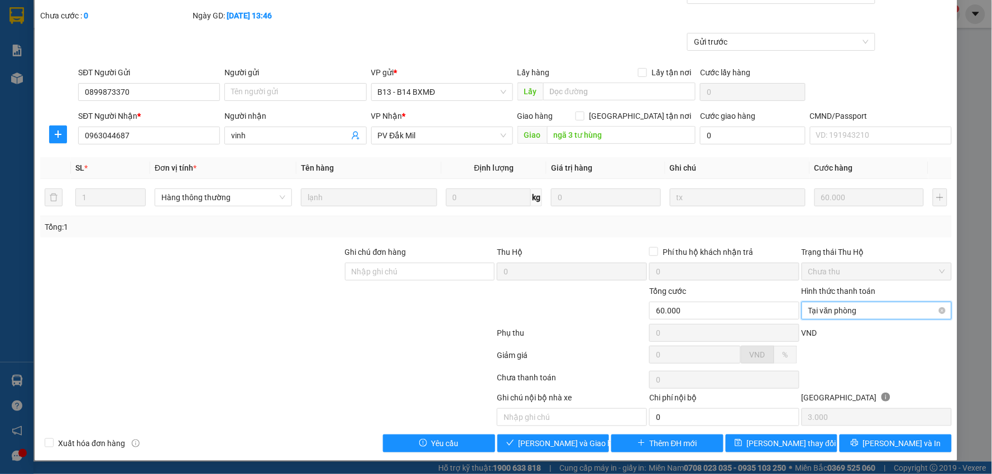
click at [843, 310] on span "Tại văn phòng" at bounding box center [876, 310] width 137 height 17
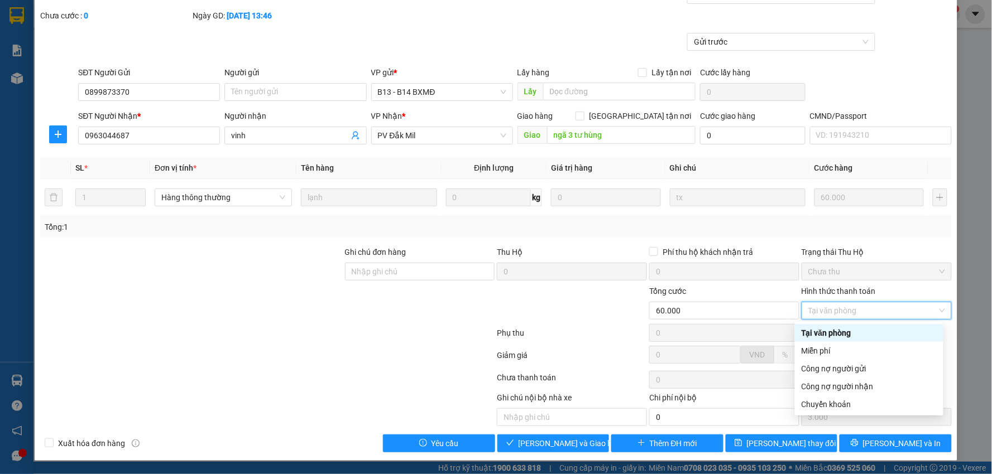
click at [889, 291] on div "Hình thức thanh toán" at bounding box center [876, 293] width 150 height 17
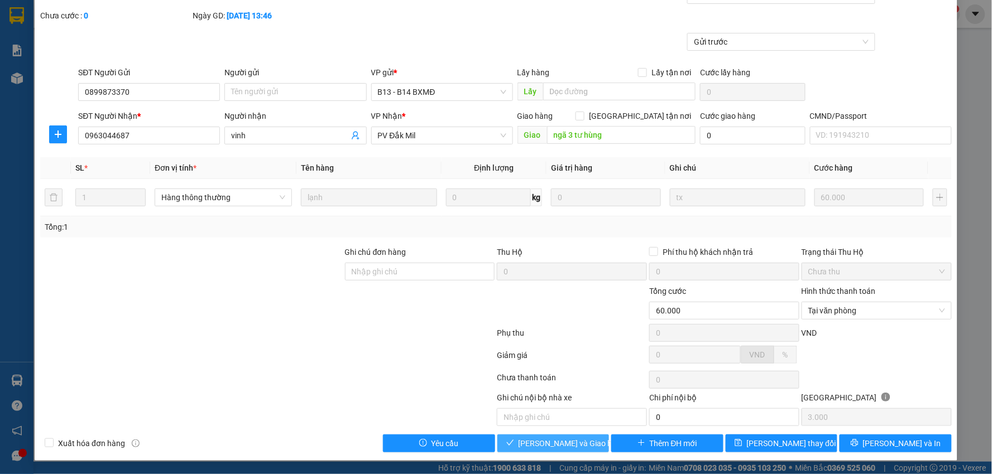
click at [532, 443] on span "[PERSON_NAME] và [PERSON_NAME] hàng" at bounding box center [571, 443] width 107 height 12
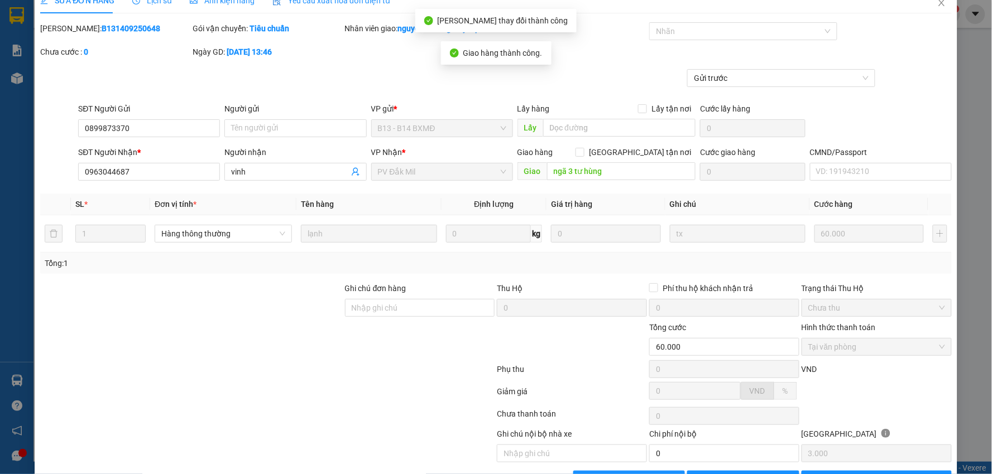
scroll to position [0, 0]
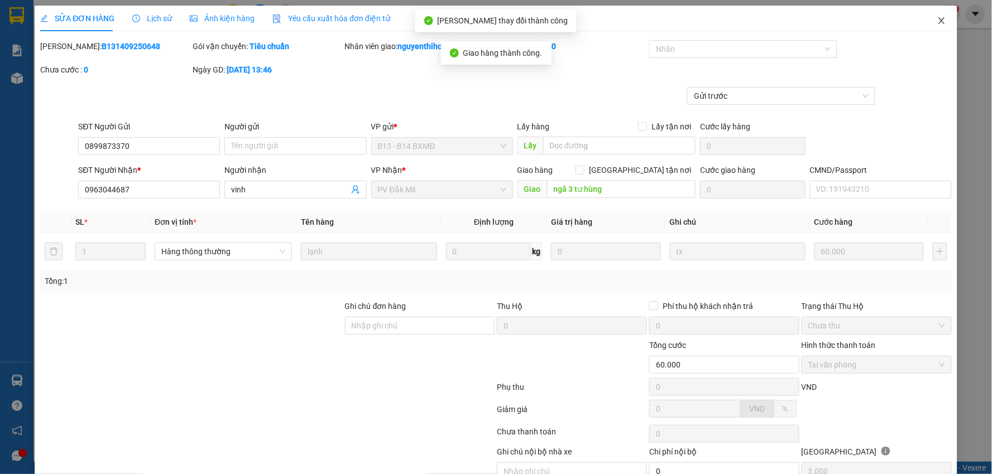
click at [937, 20] on icon "close" at bounding box center [941, 20] width 9 height 9
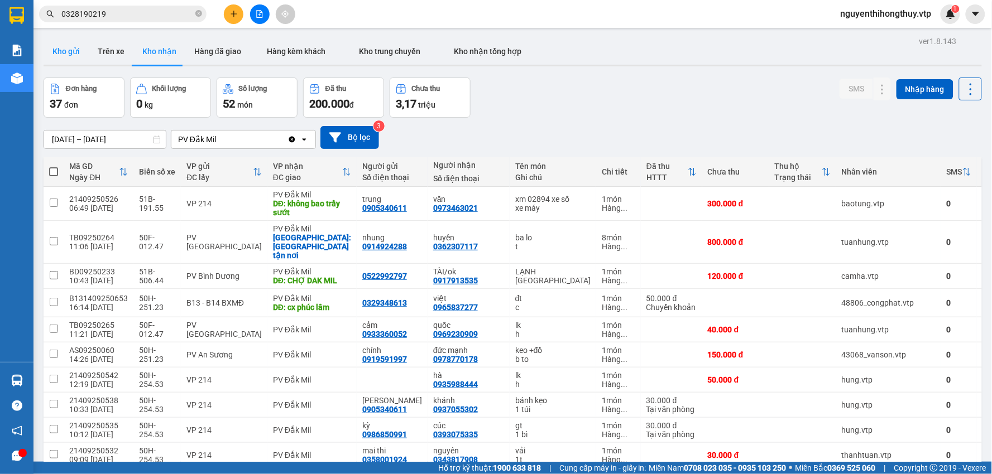
click at [61, 51] on button "Kho gửi" at bounding box center [66, 51] width 45 height 27
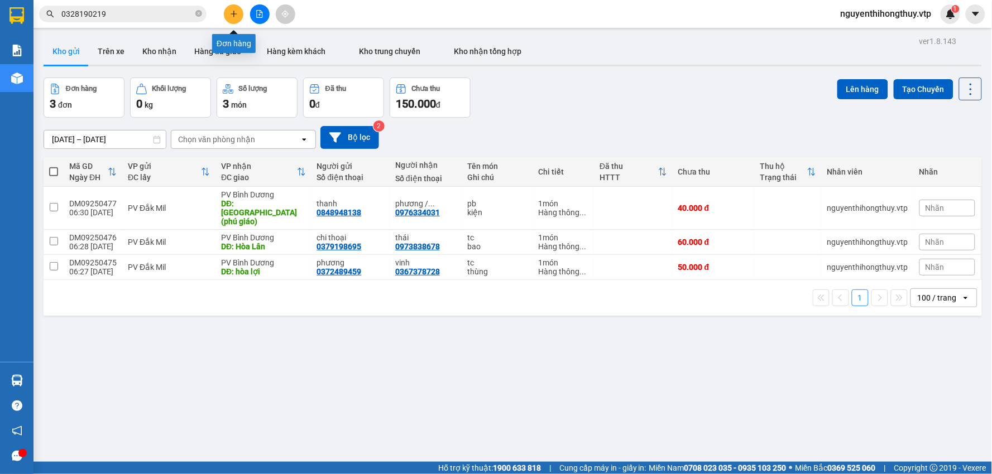
click at [237, 21] on button at bounding box center [234, 14] width 20 height 20
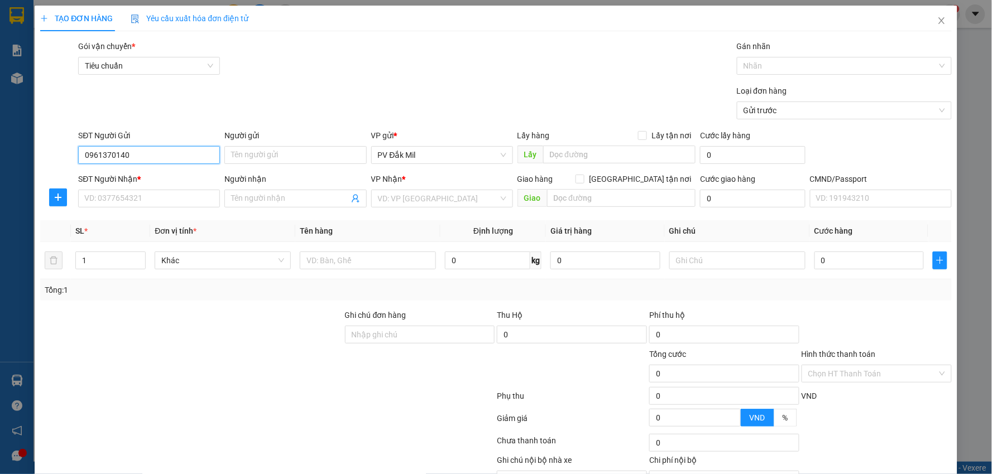
type input "0961370140"
type input "a trưởng"
click at [123, 196] on input "SĐT Người Nhận *" at bounding box center [149, 199] width 142 height 18
paste input "0703400534"
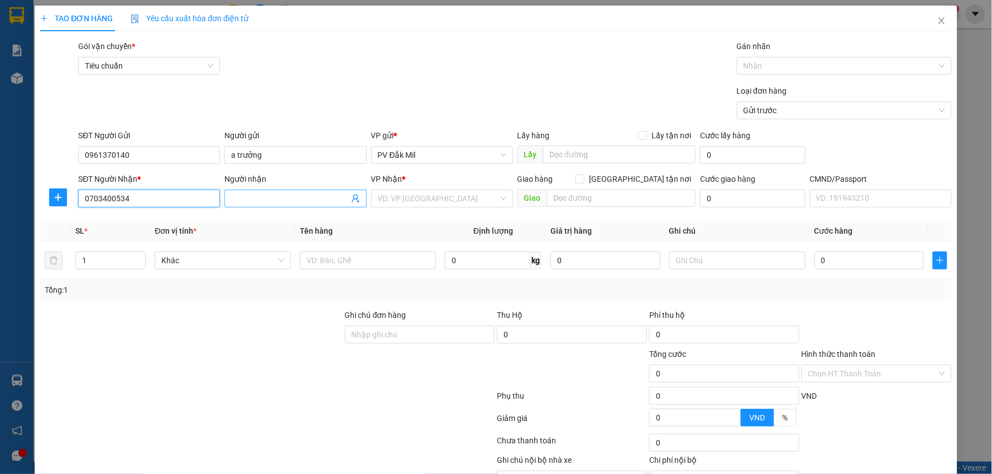
type input "0703400534"
click at [294, 200] on input "Người nhận" at bounding box center [289, 199] width 117 height 12
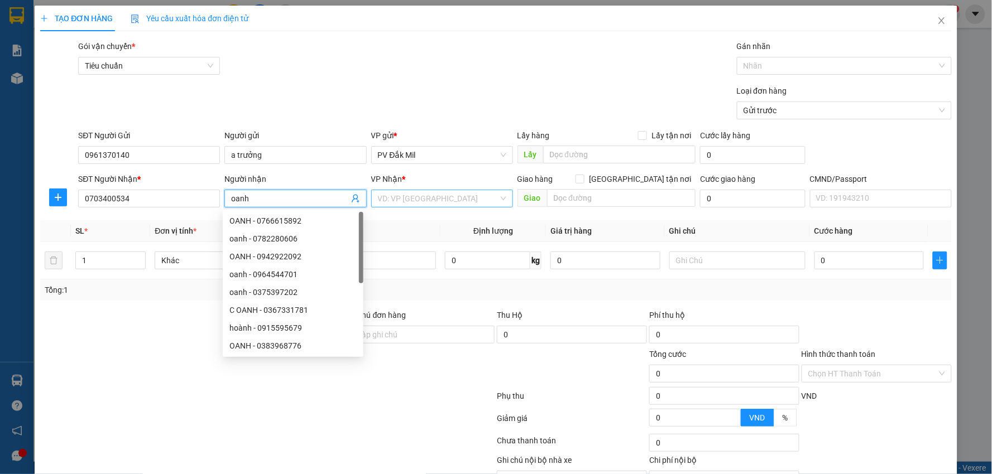
type input "oanh"
click at [405, 202] on input "search" at bounding box center [438, 198] width 121 height 17
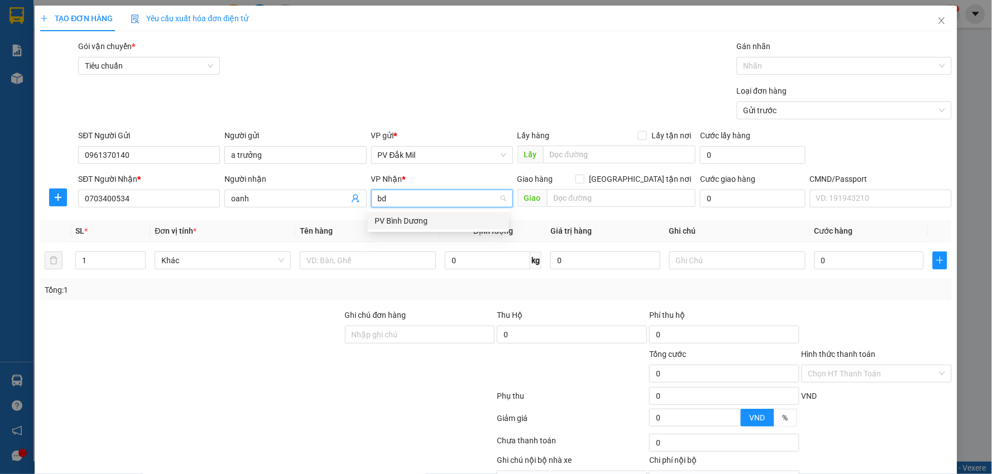
type input "bd"
click at [415, 229] on body "Kết quả tìm kiếm ( 2 ) Bộ lọc Mã ĐH Trạng thái Món hàng Thu hộ Tổng cước Chưa c…" at bounding box center [496, 237] width 992 height 474
click at [409, 198] on input "search" at bounding box center [438, 198] width 121 height 17
type input "bd"
click at [398, 215] on div "PV Bình Dương" at bounding box center [437, 221] width 127 height 12
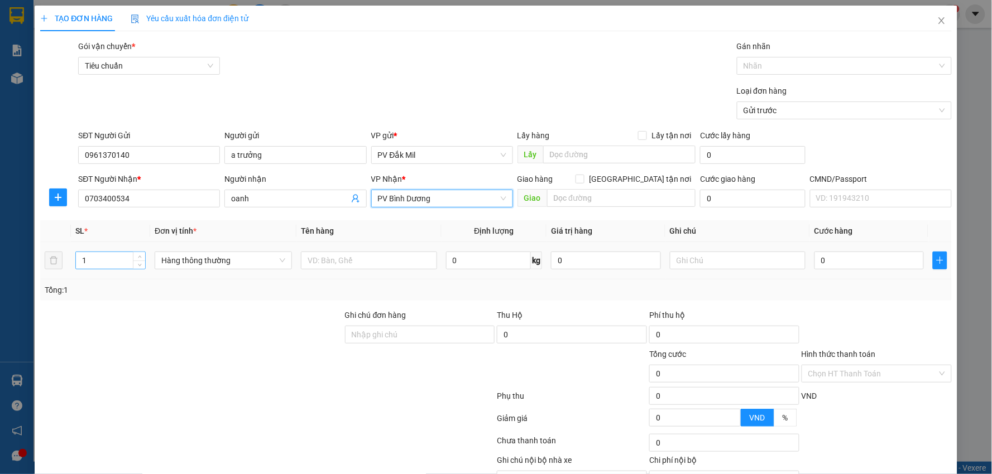
click at [93, 260] on input "1" at bounding box center [110, 260] width 69 height 17
type input "2"
click at [353, 263] on input "text" at bounding box center [369, 261] width 136 height 18
type input "tc"
click at [691, 260] on input "text" at bounding box center [738, 261] width 136 height 18
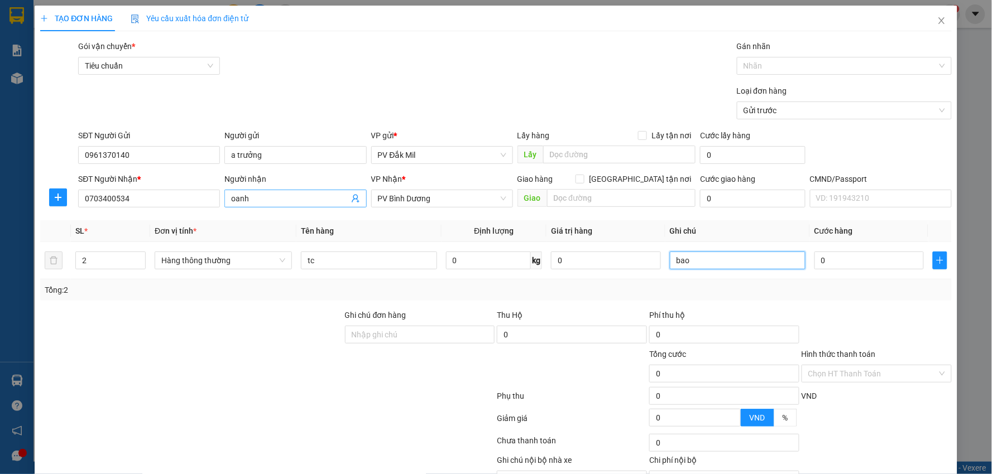
type input "bao"
click at [281, 199] on input "oanh" at bounding box center [289, 199] width 117 height 12
type input "oanh (khách đi)"
click at [836, 259] on input "0" at bounding box center [868, 261] width 109 height 18
type input "8"
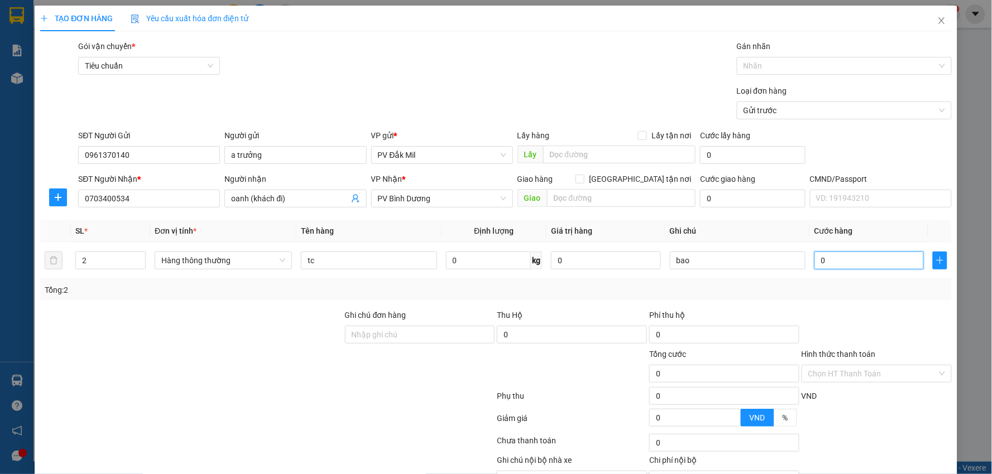
type input "8"
type input "80"
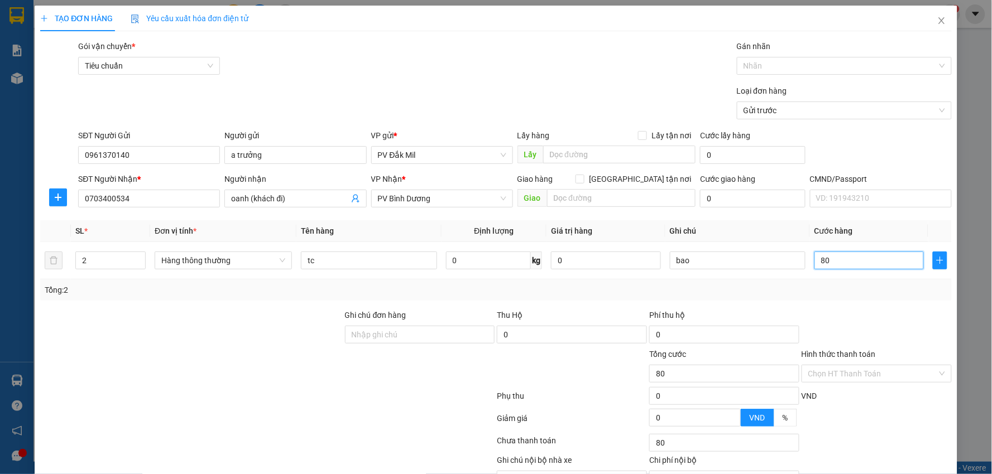
type input "800"
type input "8.000"
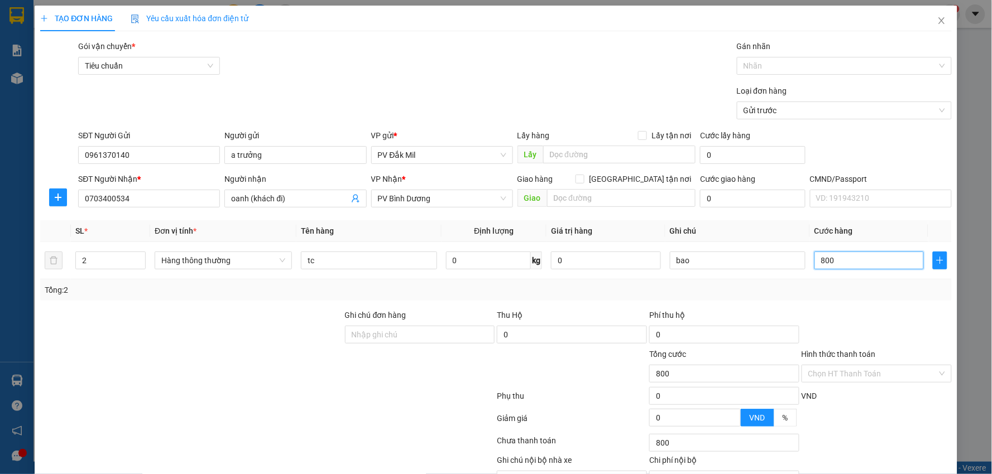
type input "8.000"
type input "80.000"
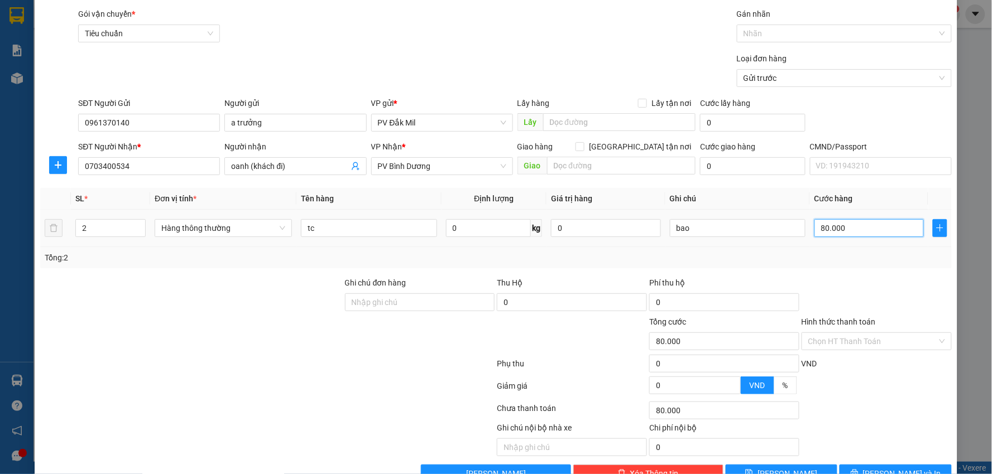
scroll to position [62, 0]
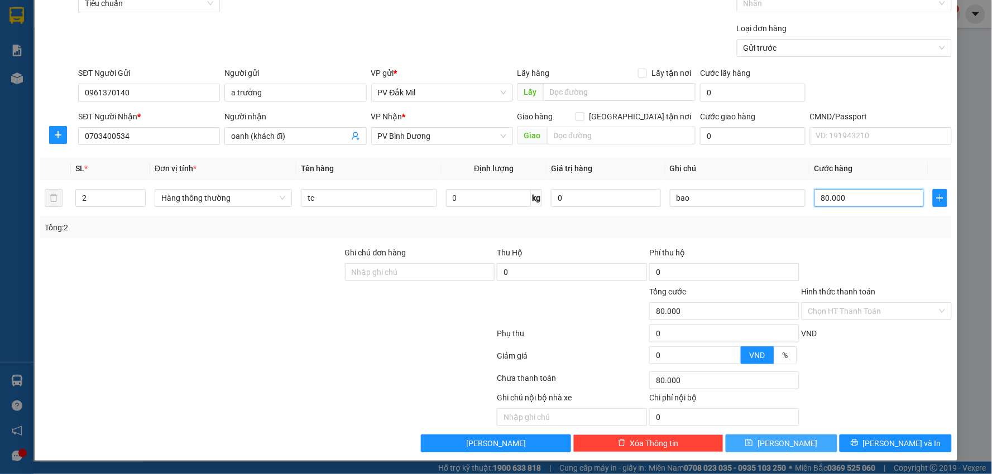
type input "80.000"
click at [777, 443] on span "[PERSON_NAME]" at bounding box center [787, 443] width 60 height 12
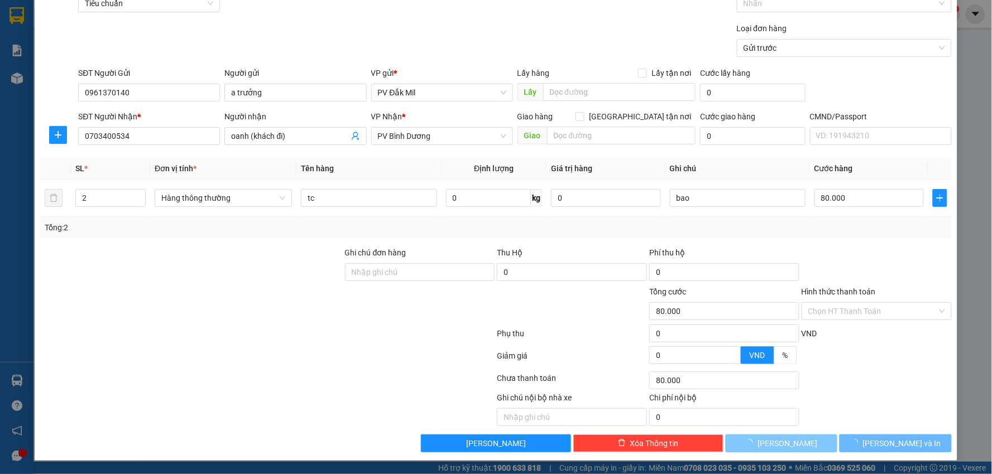
type input "1"
type input "0"
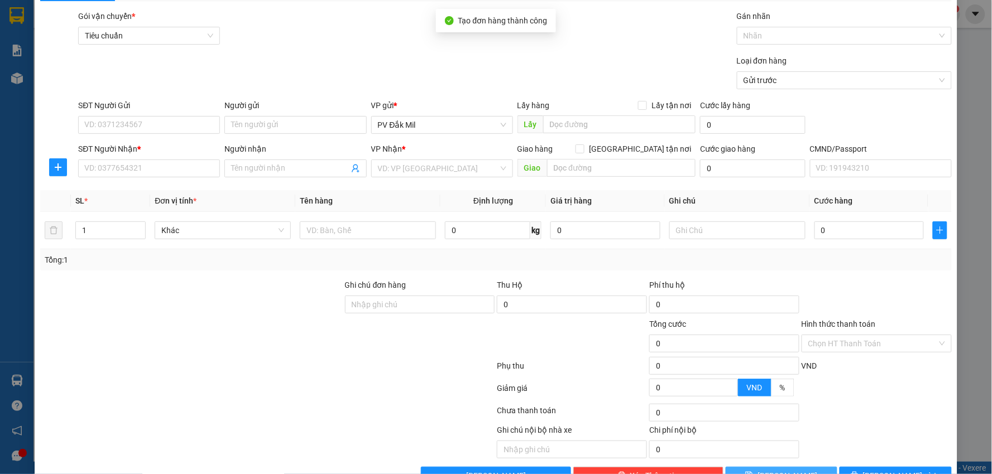
scroll to position [0, 0]
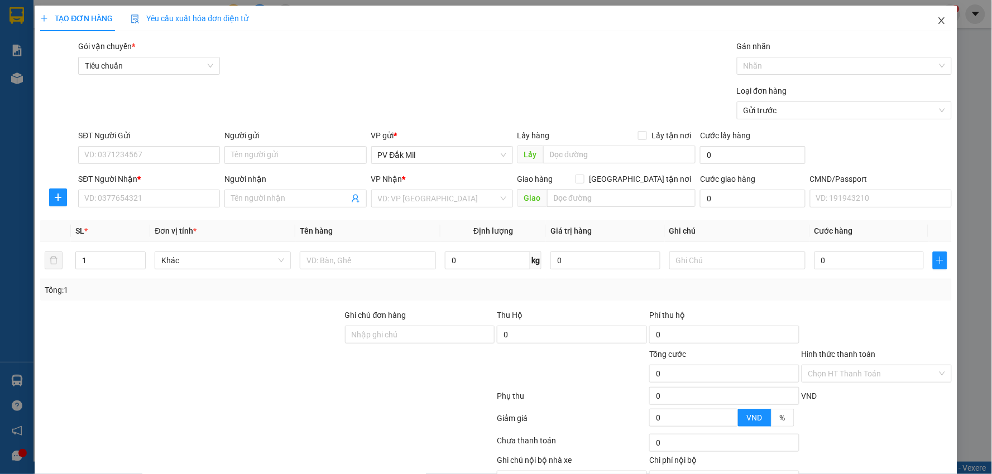
click at [938, 23] on icon "close" at bounding box center [941, 20] width 6 height 7
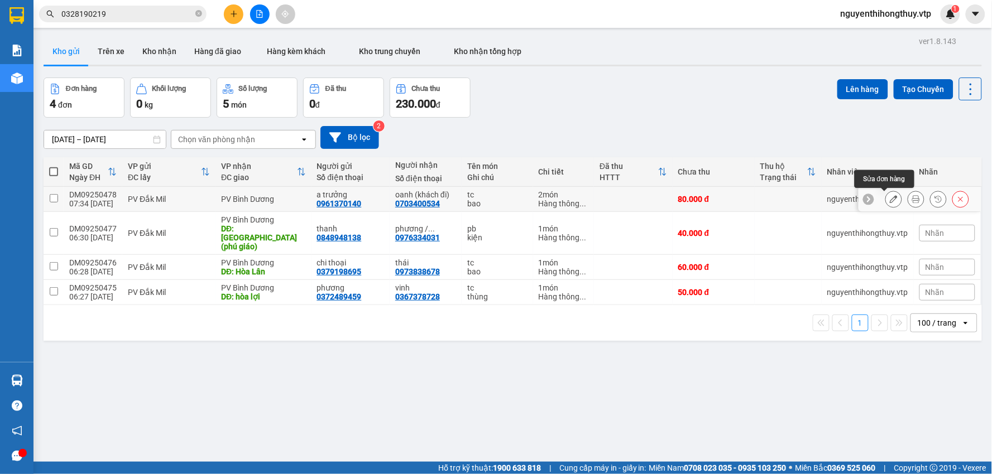
click at [889, 199] on icon at bounding box center [893, 199] width 8 height 8
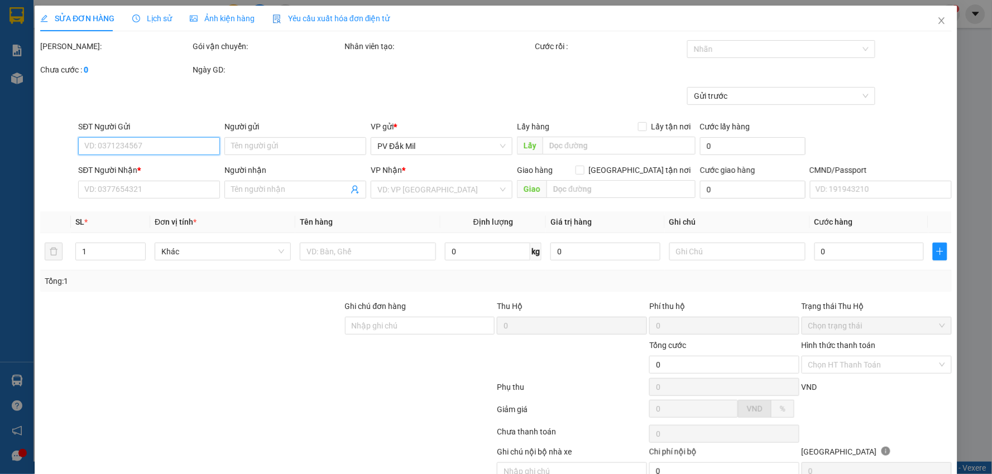
type input "0961370140"
type input "a trưởng"
type input "0703400534"
type input "oanh (khách đi)"
type input "80.000"
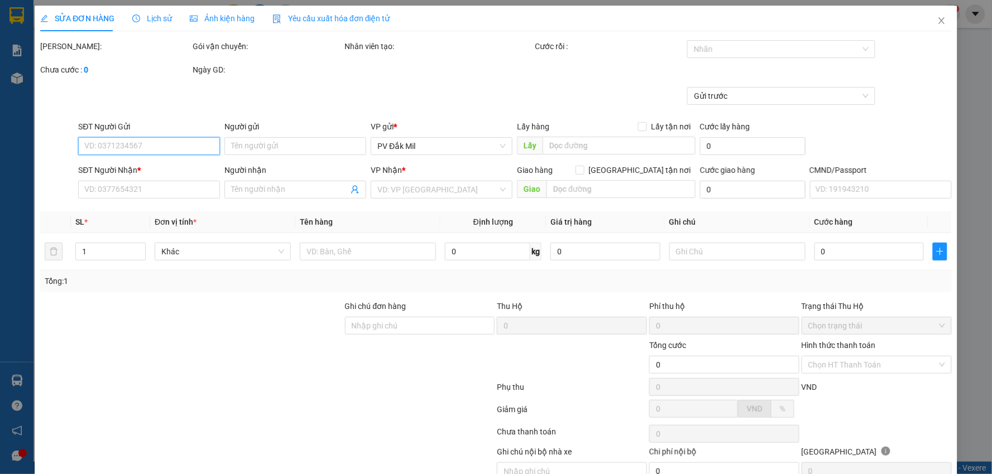
type input "80.000"
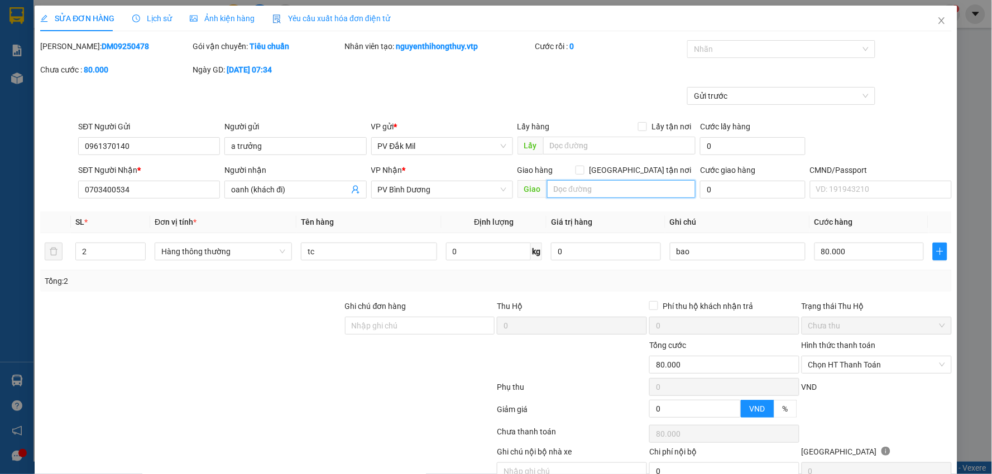
click at [582, 186] on input "text" at bounding box center [621, 189] width 149 height 18
click at [565, 189] on input "Khác đi" at bounding box center [621, 189] width 149 height 18
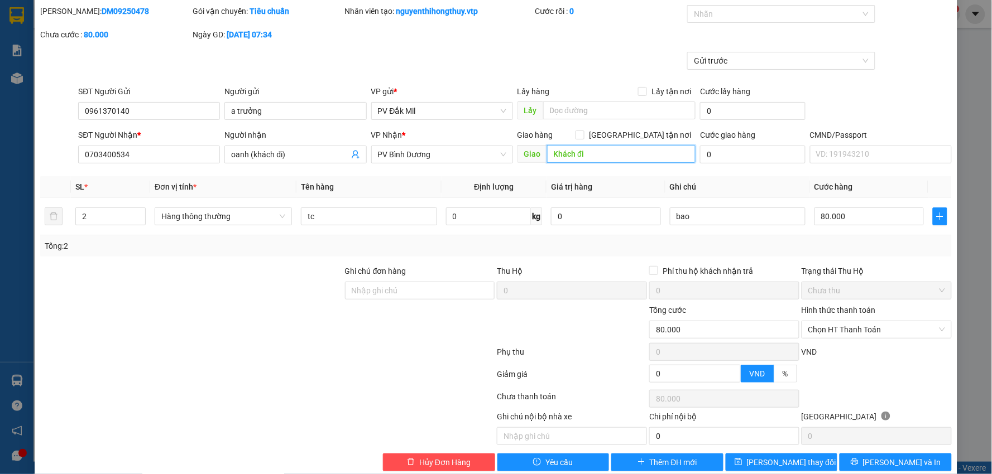
scroll to position [54, 0]
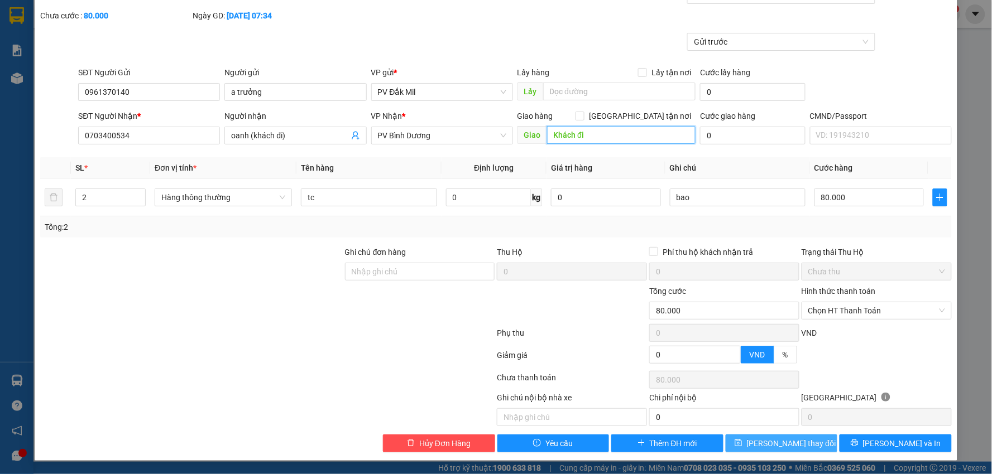
type input "Khách đi"
click at [742, 442] on icon "save" at bounding box center [738, 443] width 8 height 8
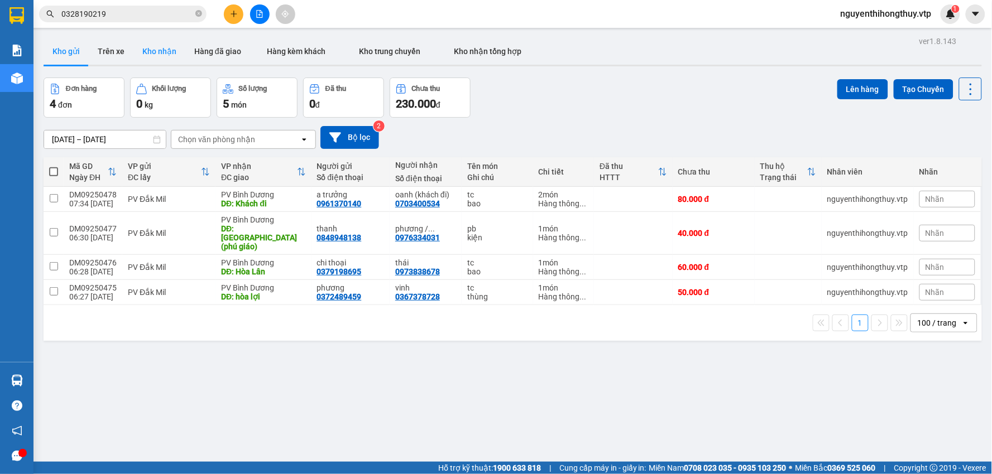
click at [149, 52] on button "Kho nhận" at bounding box center [159, 51] width 52 height 27
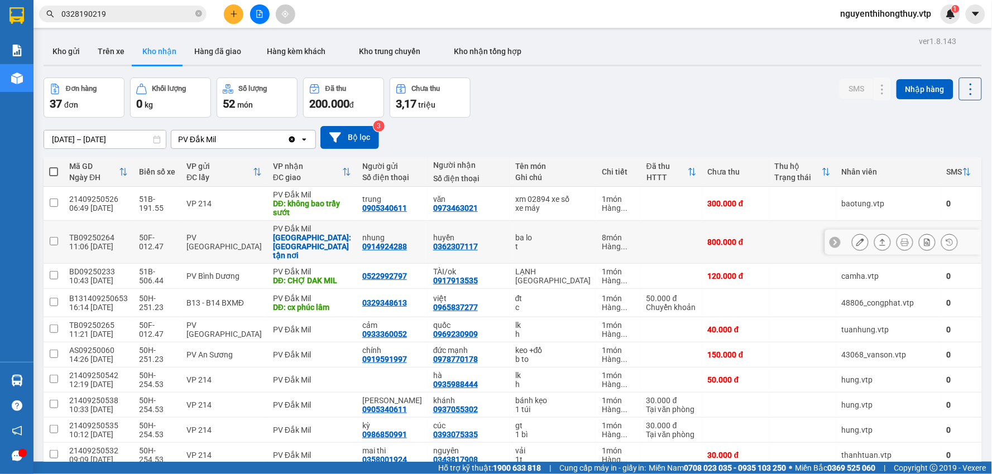
click at [856, 238] on icon at bounding box center [860, 242] width 8 height 8
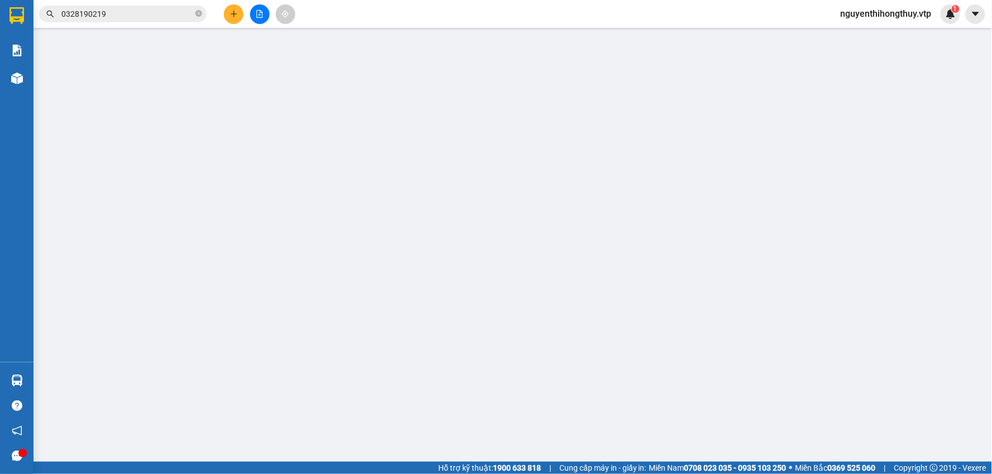
type input "0914924288"
type input "nhung"
type input "0362307117"
type input "huyền"
checkbox input "true"
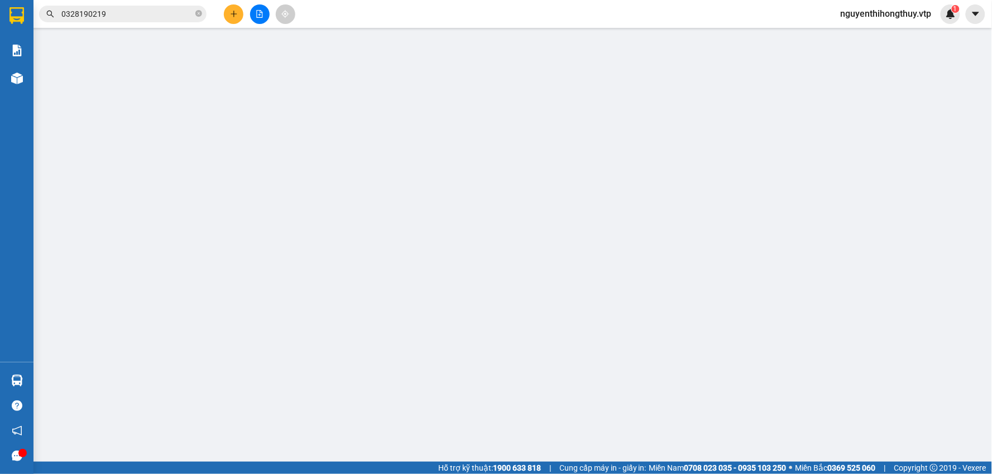
type input "[GEOGRAPHIC_DATA][PERSON_NAME] nơi"
type input "800.000"
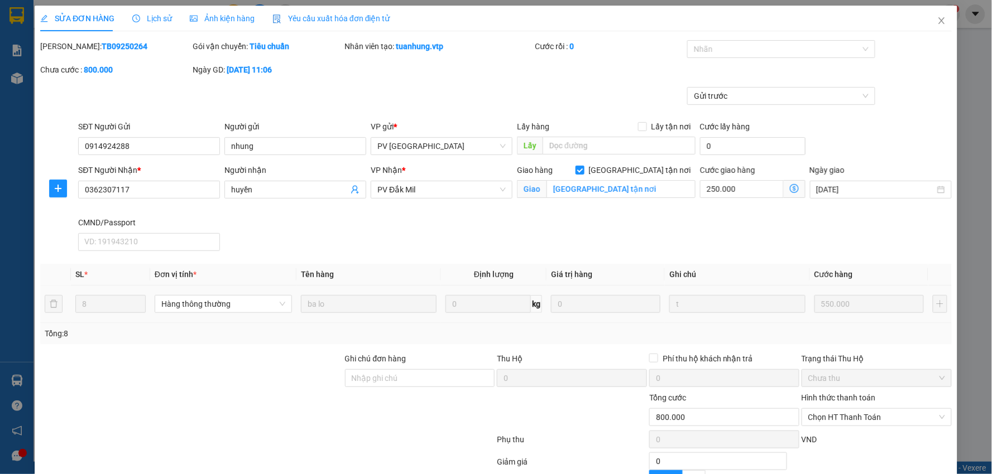
type input "27.500"
click at [937, 20] on icon "close" at bounding box center [941, 20] width 9 height 9
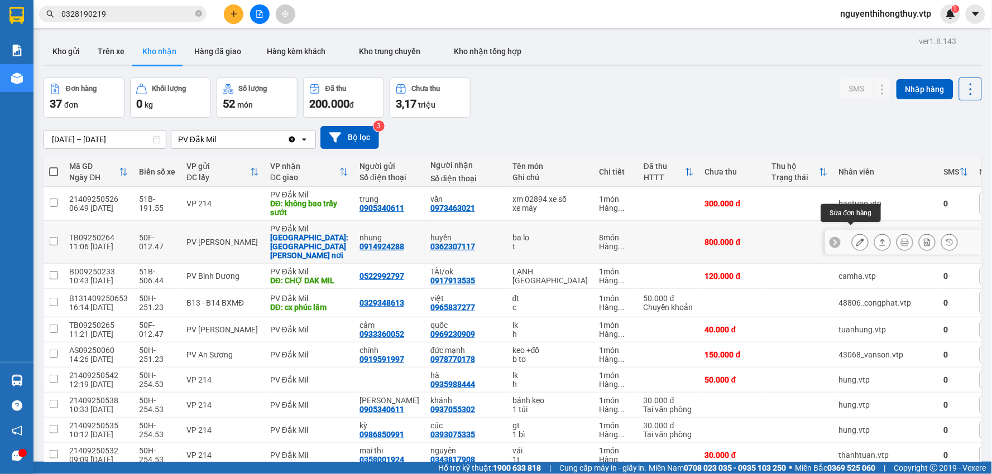
click at [856, 238] on icon at bounding box center [860, 242] width 8 height 8
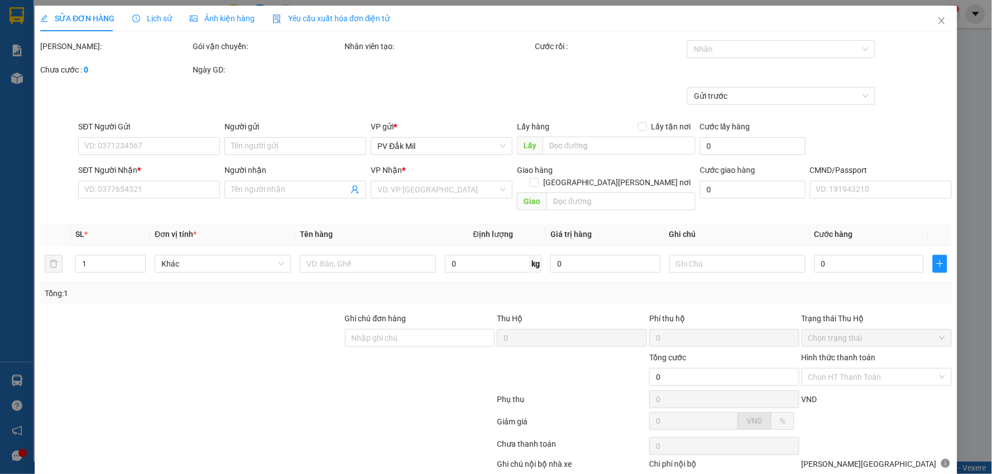
type input "0914924288"
type input "nhung"
type input "0362307117"
type input "huyền"
checkbox input "true"
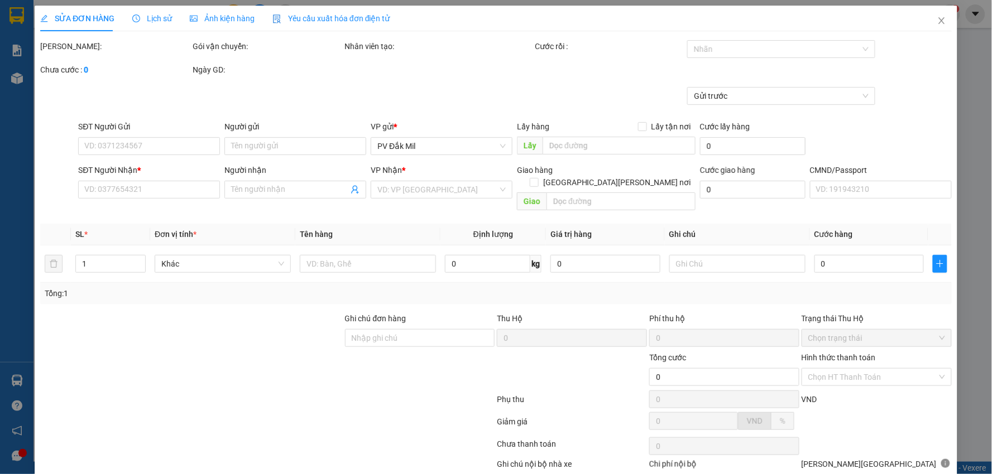
type input "[GEOGRAPHIC_DATA][PERSON_NAME] nơi"
type input "800.000"
type input "27.500"
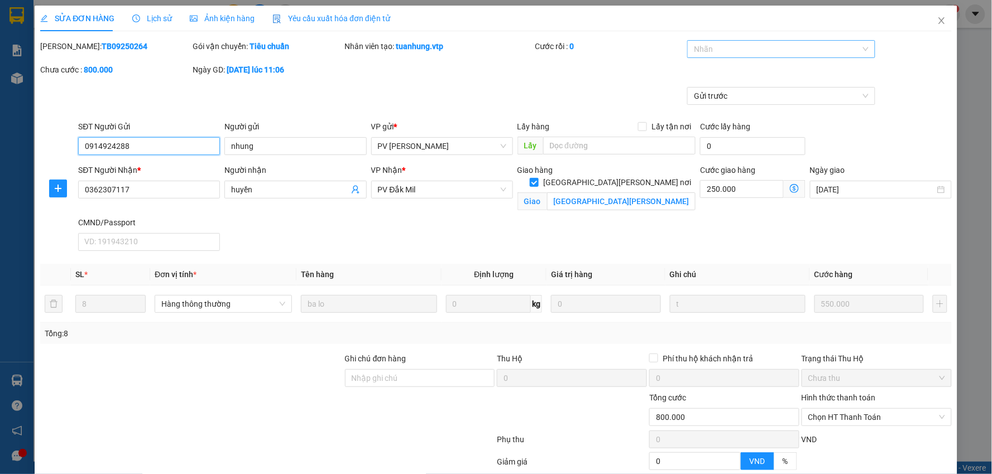
click at [794, 46] on div at bounding box center [775, 48] width 171 height 13
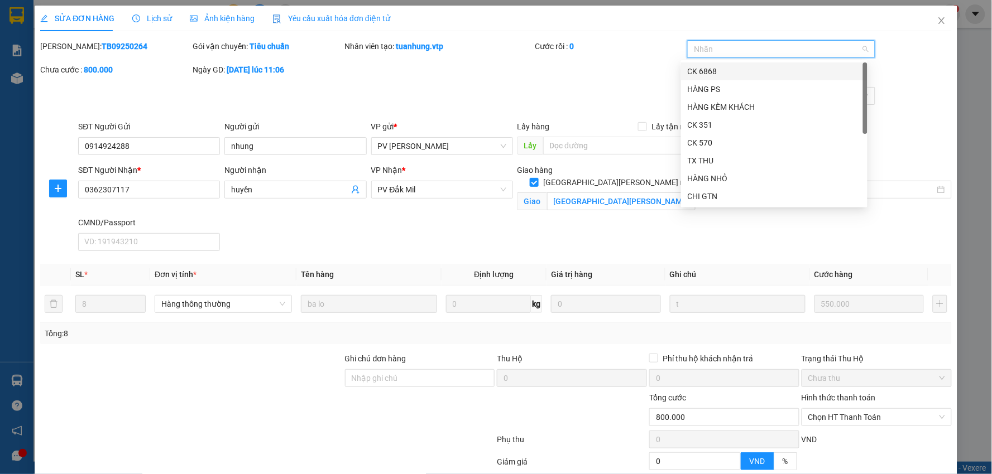
click at [728, 71] on div "CK 6868" at bounding box center [773, 71] width 173 height 12
click at [617, 94] on div "Gửi trước" at bounding box center [495, 103] width 913 height 33
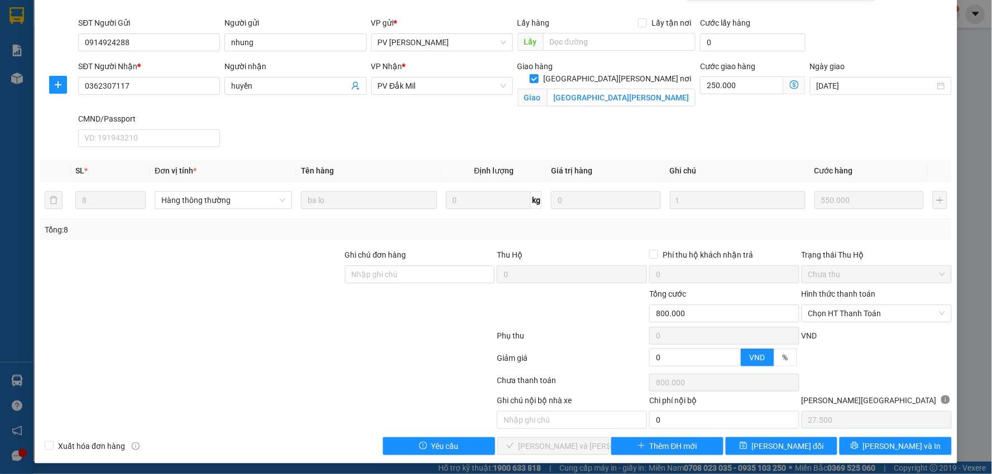
scroll to position [107, 0]
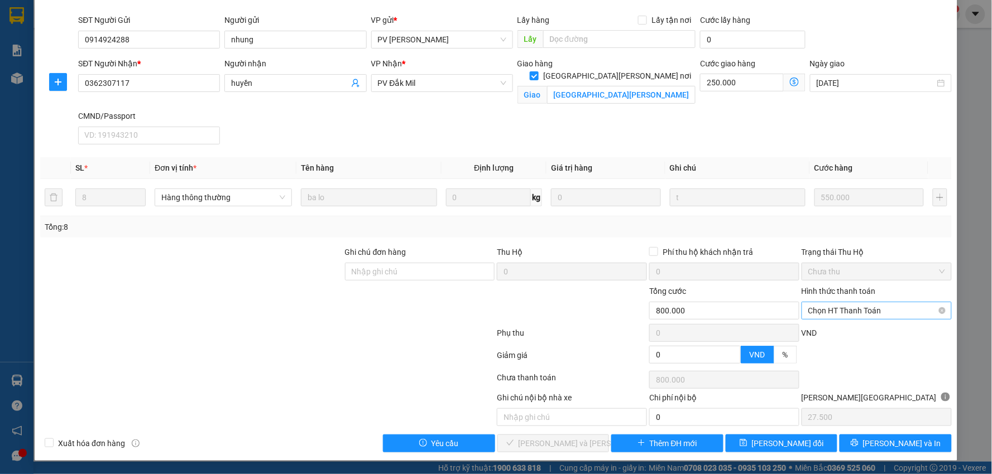
click at [849, 307] on span "Chọn HT Thanh Toán" at bounding box center [876, 310] width 137 height 17
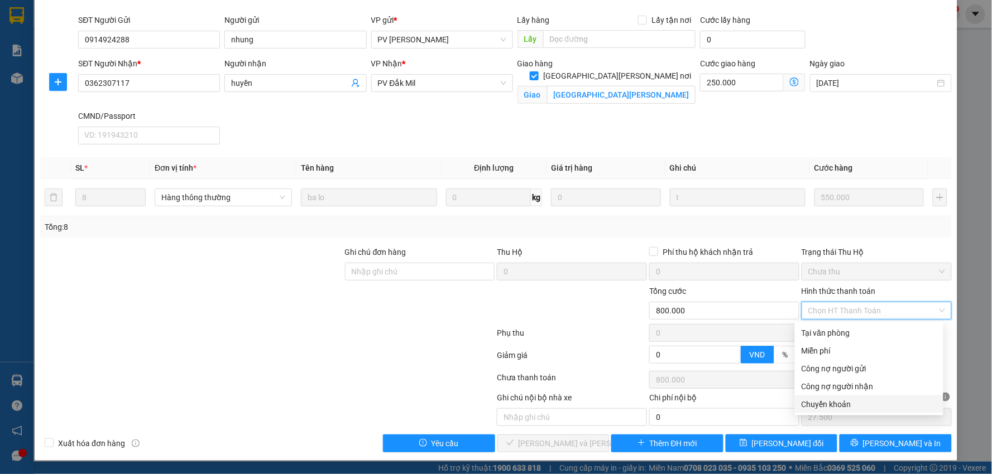
click at [823, 402] on div "Chuyển khoản" at bounding box center [868, 404] width 135 height 12
type input "0"
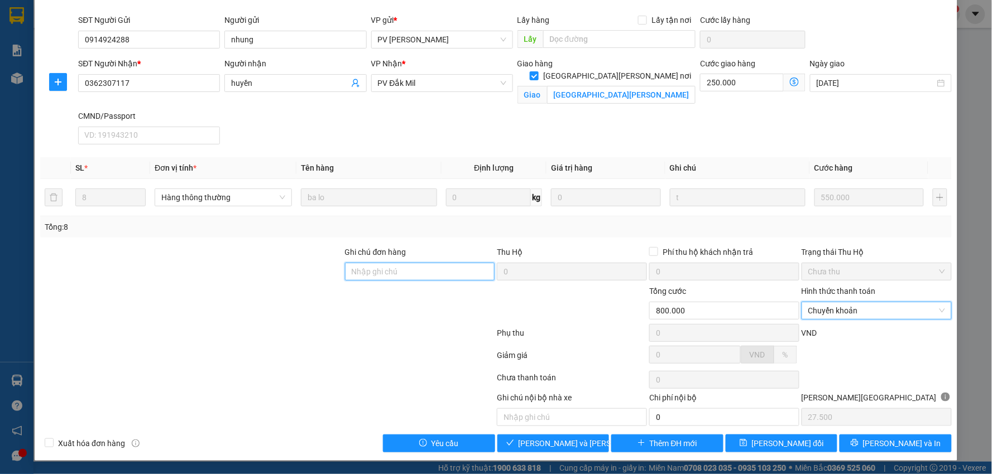
click at [377, 272] on input "Ghi chú đơn hàng" at bounding box center [420, 272] width 150 height 18
type input "ck 68-800k-15.09-8h11"
click at [553, 445] on span "[PERSON_NAME] và [PERSON_NAME] hàng" at bounding box center [593, 443] width 151 height 12
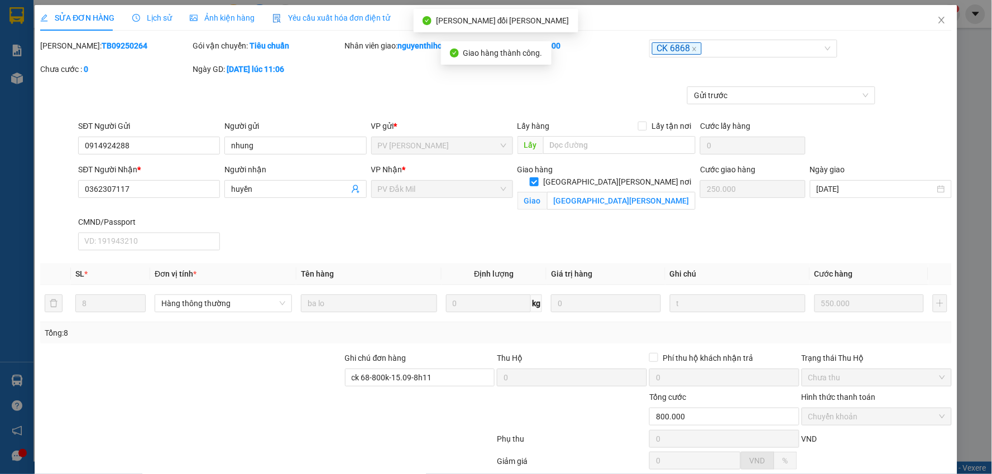
scroll to position [0, 0]
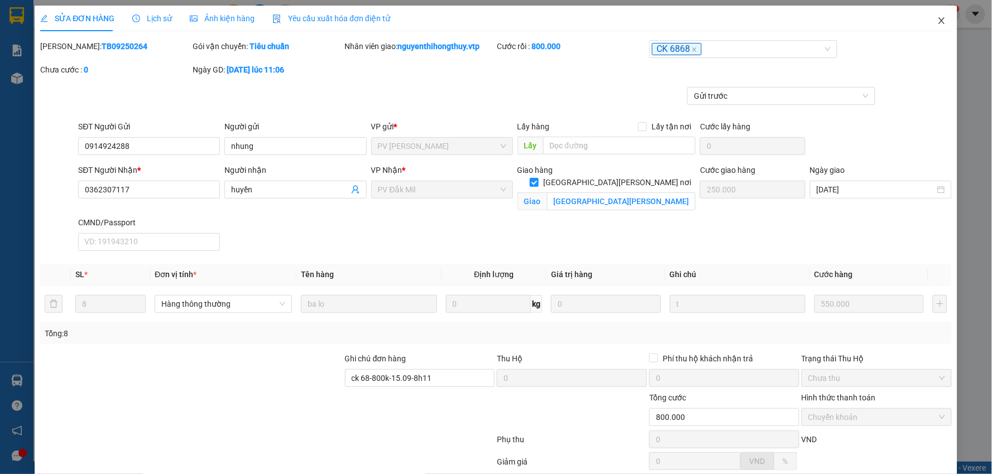
click at [938, 20] on icon "close" at bounding box center [941, 20] width 6 height 7
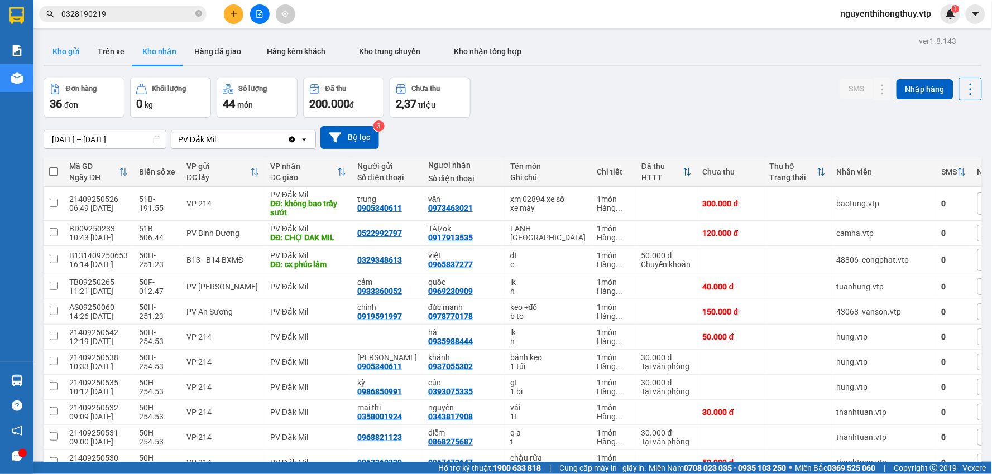
click at [68, 55] on button "Kho gửi" at bounding box center [66, 51] width 45 height 27
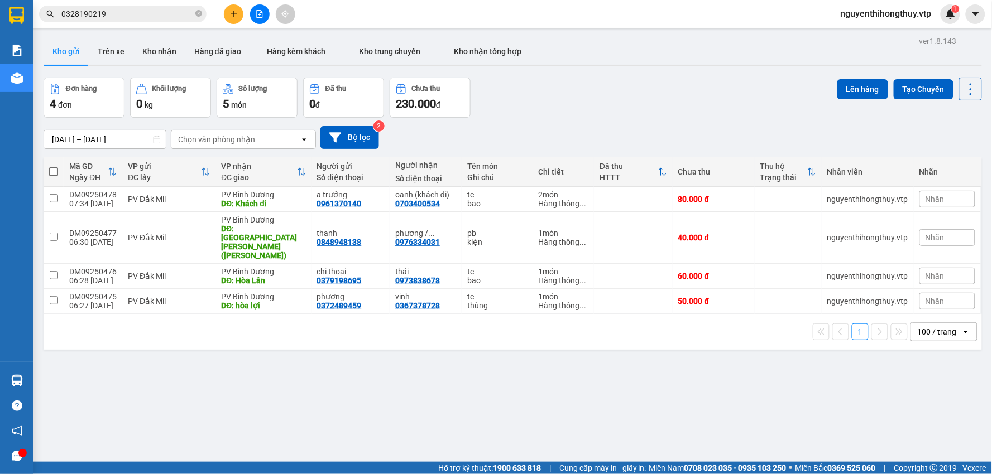
click at [52, 171] on span at bounding box center [53, 171] width 9 height 9
click at [54, 166] on input "checkbox" at bounding box center [54, 166] width 0 height 0
checkbox input "true"
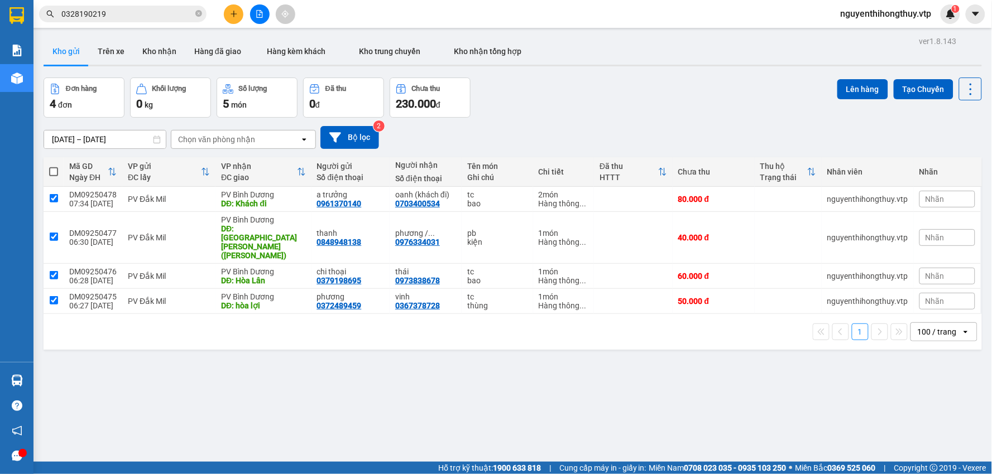
checkbox input "true"
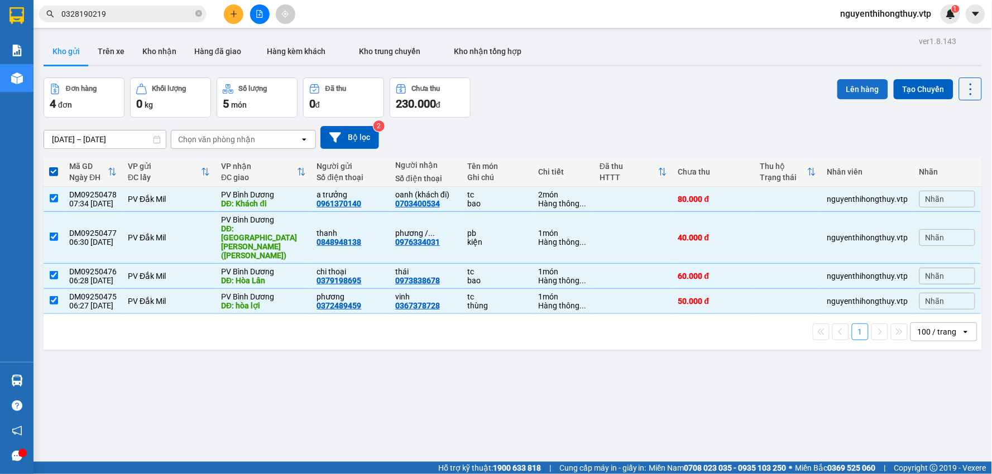
click at [854, 86] on button "Lên hàng" at bounding box center [862, 89] width 51 height 20
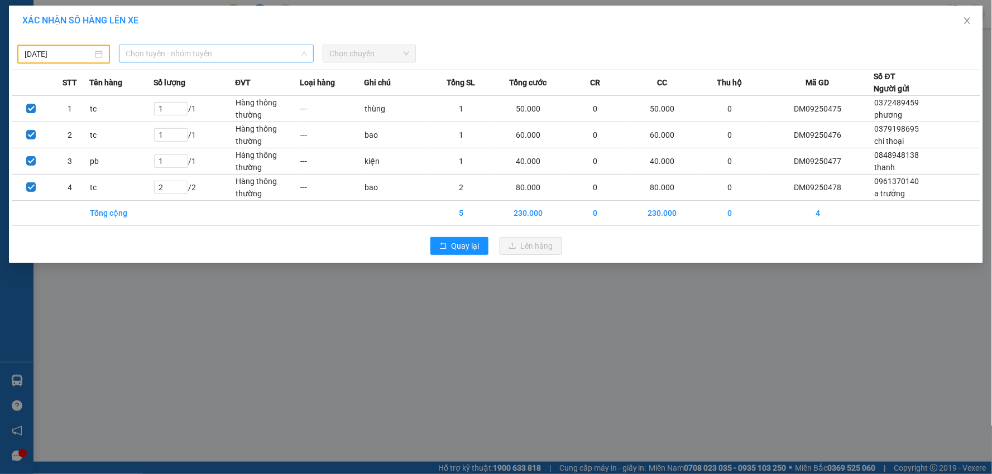
click at [260, 51] on span "Chọn tuyến - nhóm tuyến" at bounding box center [216, 53] width 181 height 17
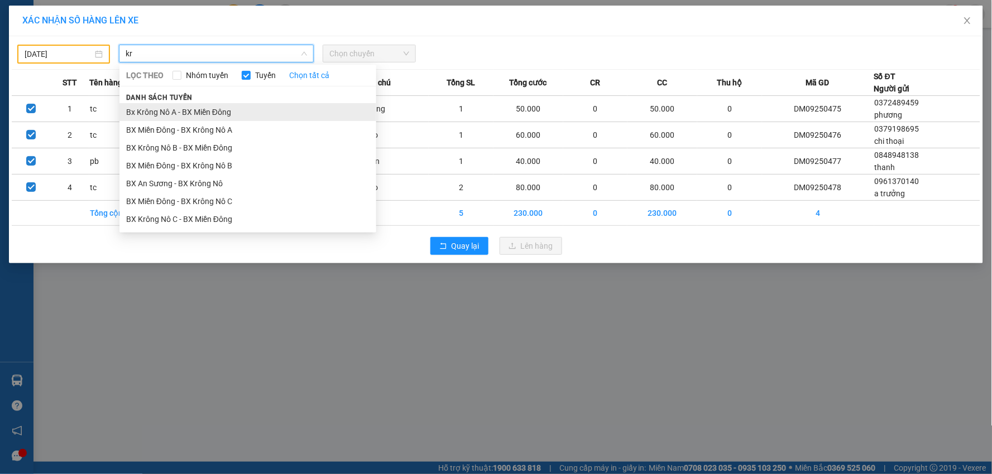
type input "kr"
click at [197, 112] on li "Bx Krông Nô A - BX Miền Đông" at bounding box center [247, 112] width 257 height 18
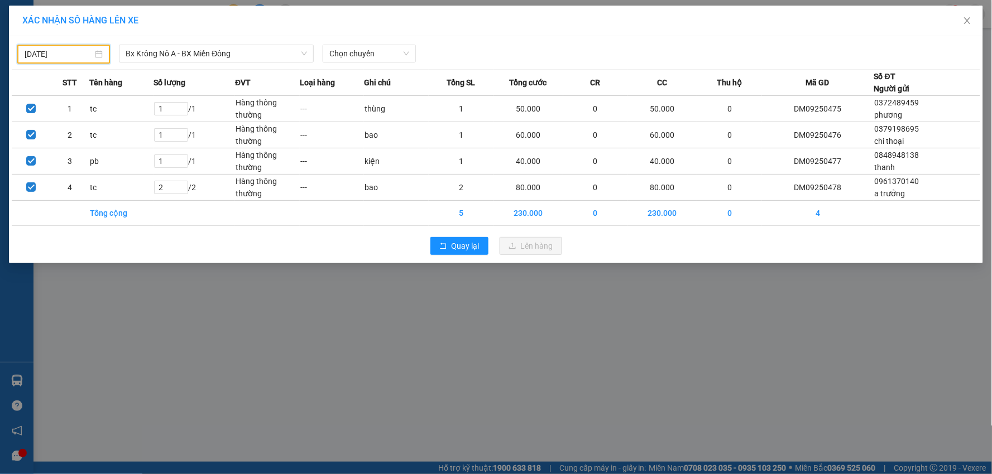
click at [70, 52] on input "[DATE]" at bounding box center [59, 54] width 68 height 12
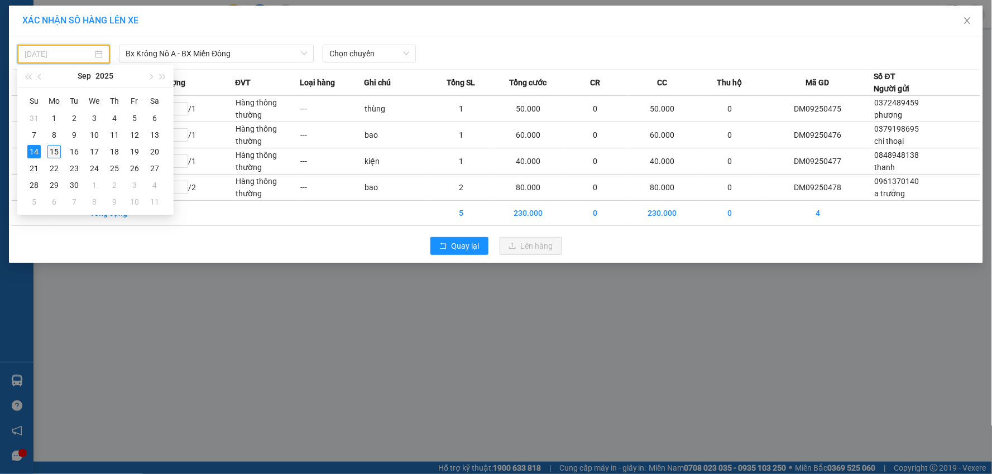
click at [56, 150] on div "15" at bounding box center [53, 151] width 13 height 13
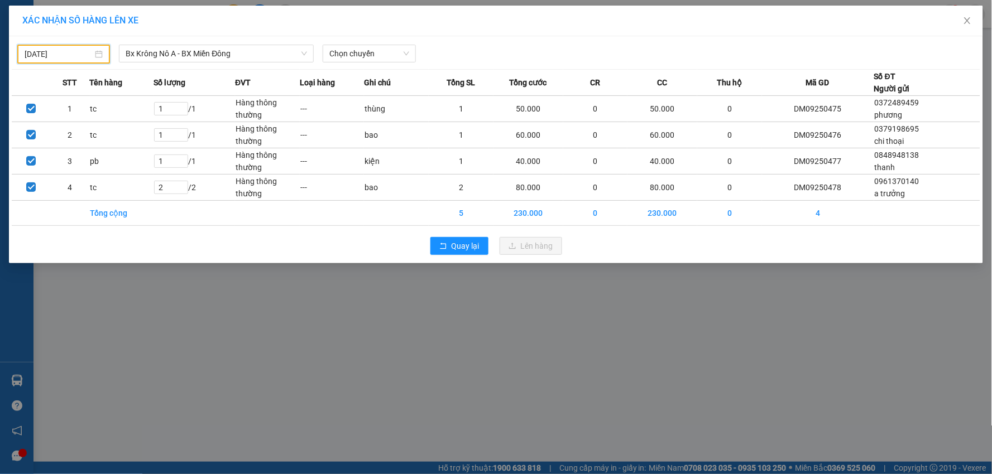
type input "[DATE]"
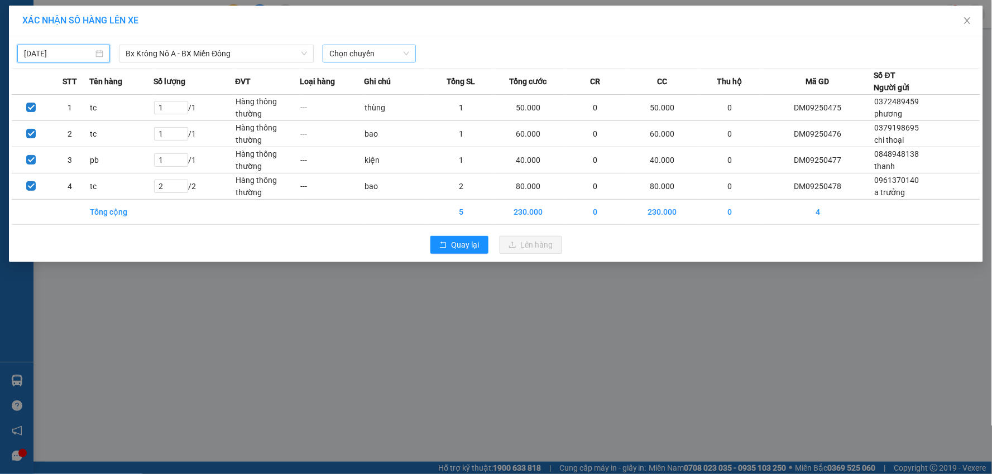
click at [347, 51] on span "Chọn chuyến" at bounding box center [368, 53] width 79 height 17
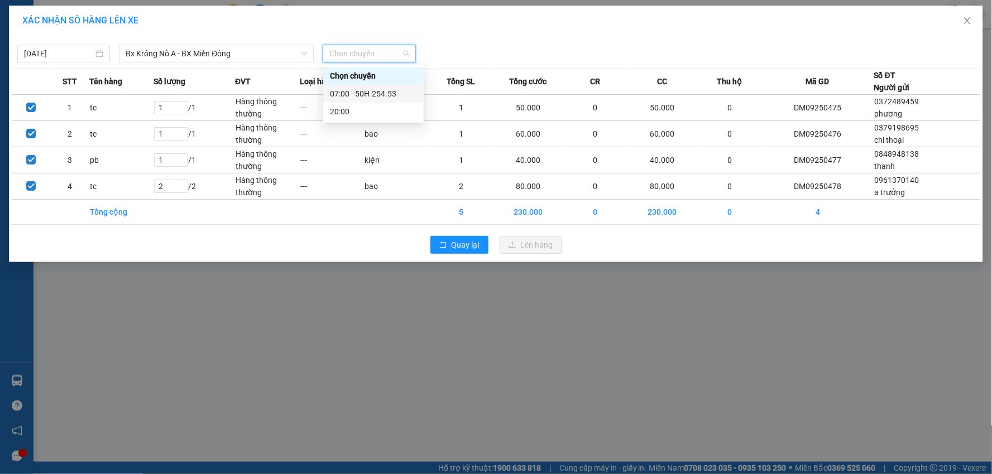
click at [381, 89] on div "07:00 - 50H-254.53" at bounding box center [373, 94] width 87 height 12
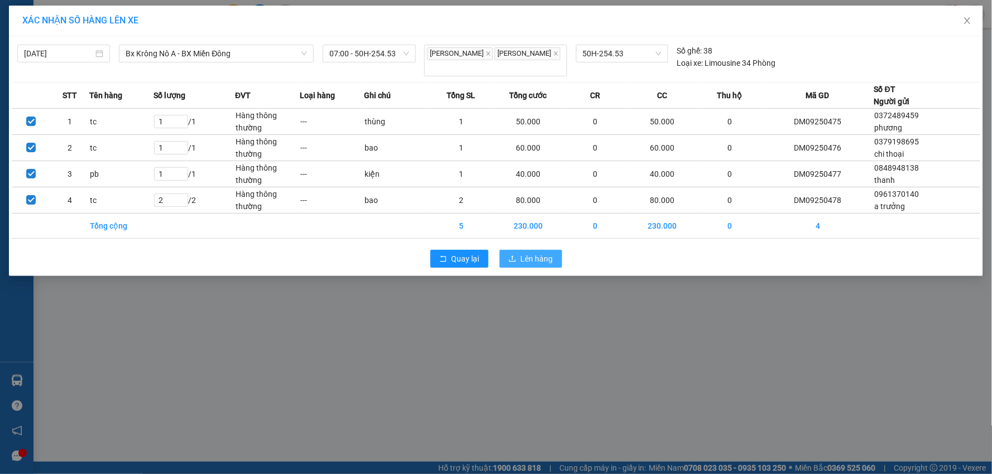
click at [532, 253] on span "Lên hàng" at bounding box center [537, 259] width 32 height 12
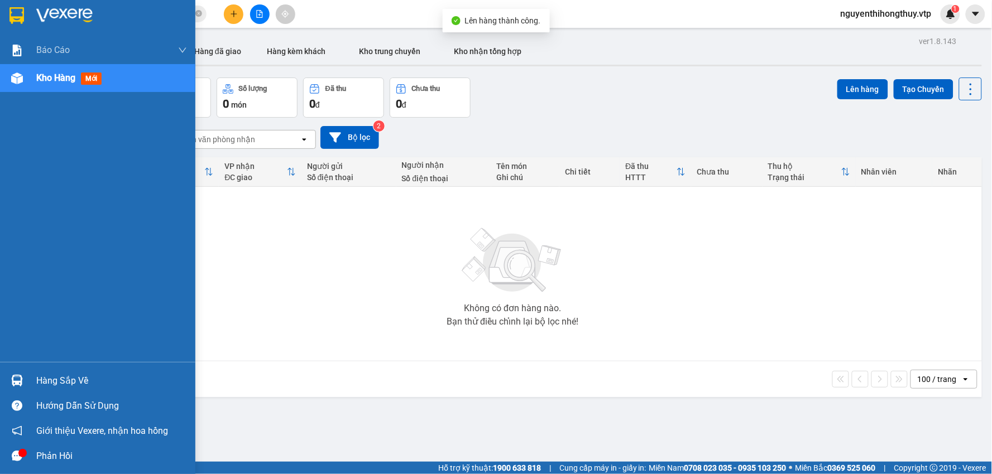
click at [10, 7] on img at bounding box center [16, 15] width 15 height 17
click at [20, 14] on img at bounding box center [16, 15] width 15 height 17
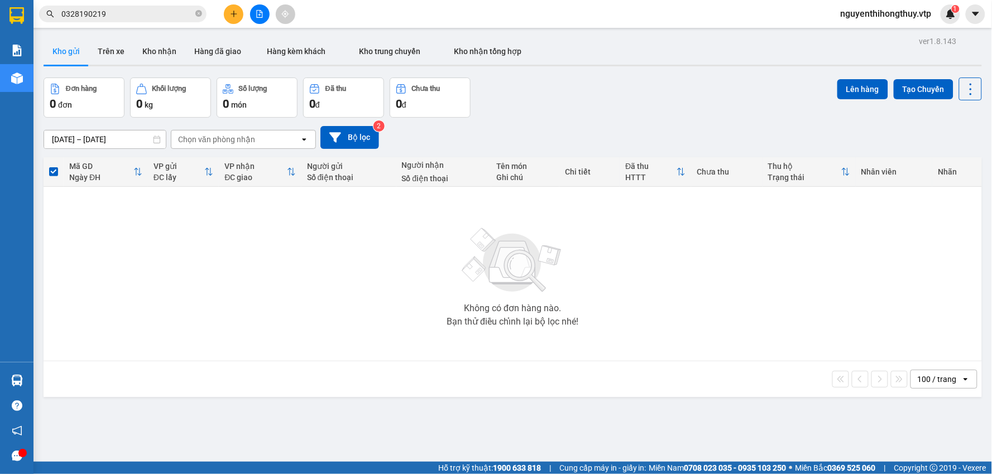
click at [155, 1] on div "Kết quả [PERSON_NAME] ( 2 ) Bộ lọc Mã ĐH Trạng thái Món hàng Thu hộ Tổng [PERSO…" at bounding box center [496, 14] width 992 height 28
click at [149, 51] on button "Kho nhận" at bounding box center [159, 51] width 52 height 27
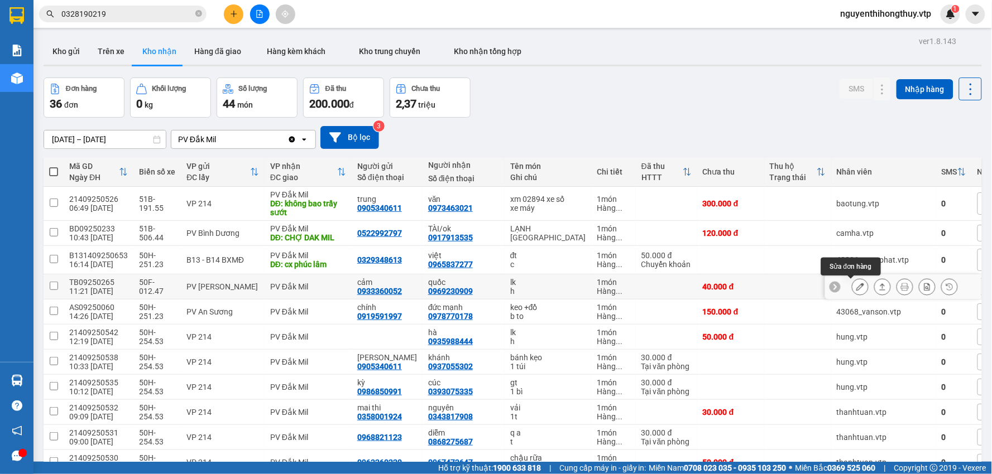
click at [856, 286] on icon at bounding box center [860, 287] width 8 height 8
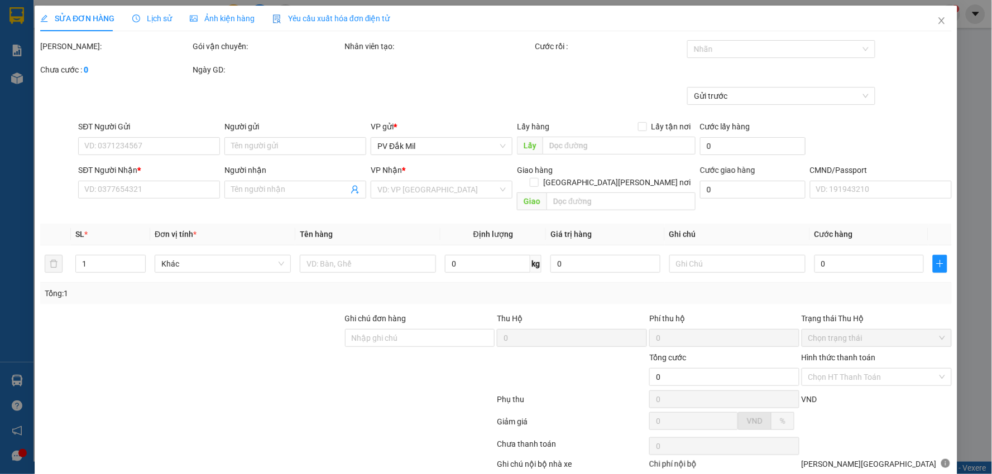
type input "0933360052"
type input "cảm"
type input "0969230909"
type input "quốc"
type input "40.000"
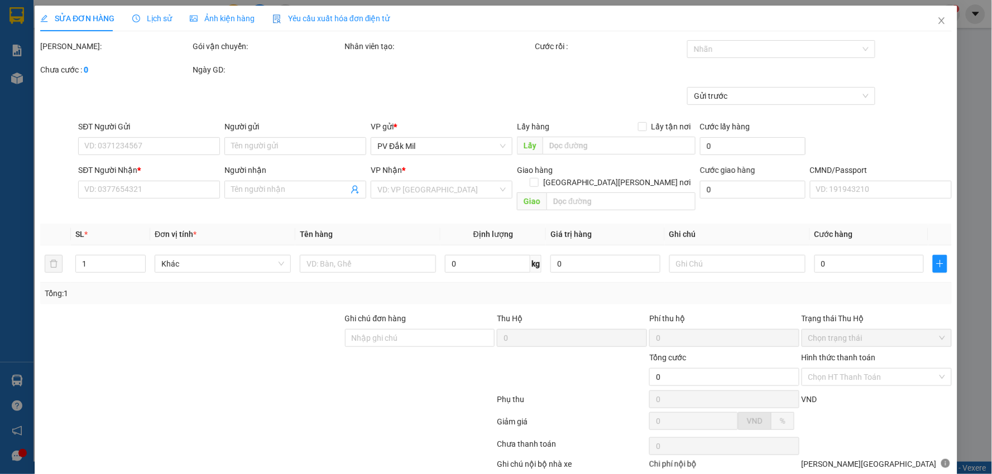
type input "40.000"
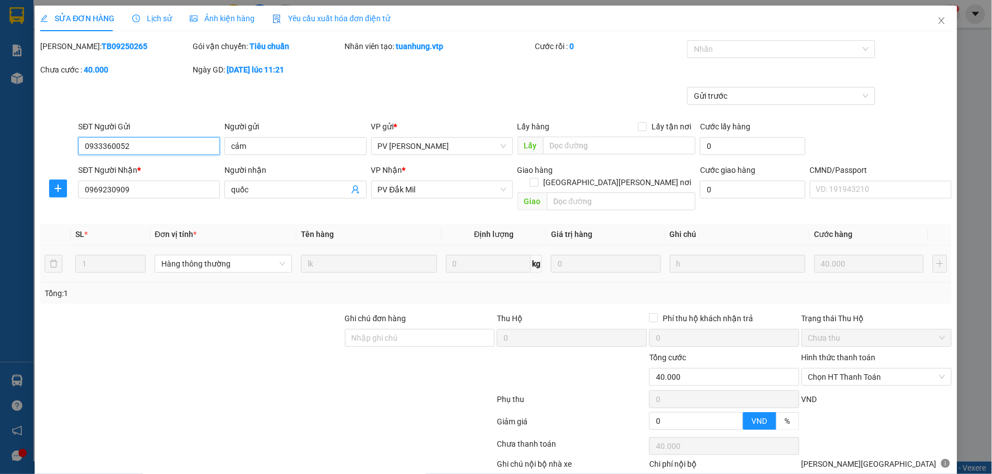
type input "2.000"
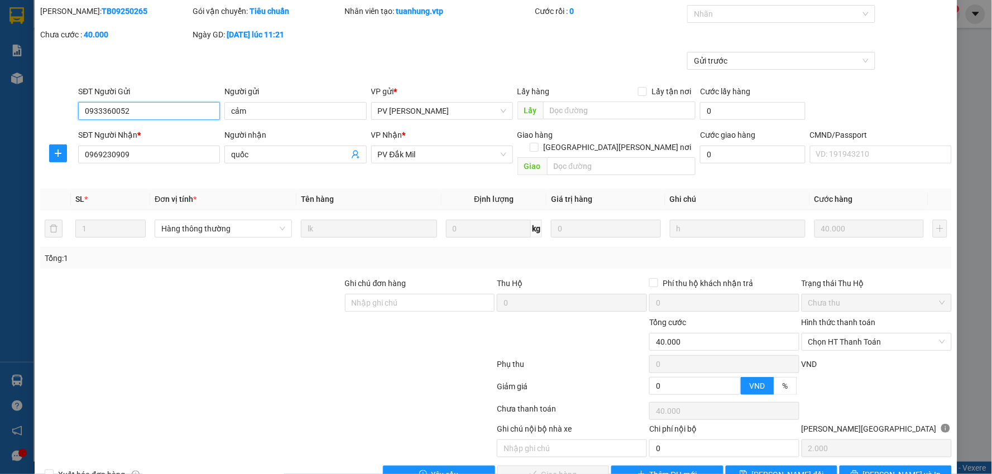
scroll to position [54, 0]
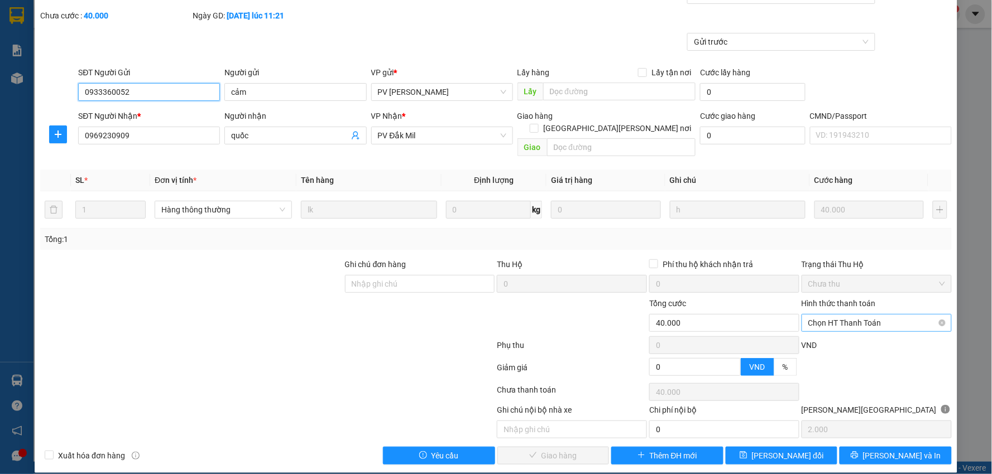
click at [865, 315] on span "Chọn HT Thanh Toán" at bounding box center [876, 323] width 137 height 17
drag, startPoint x: 825, startPoint y: 328, endPoint x: 795, endPoint y: 343, distance: 33.7
click at [825, 328] on div "Tại văn phòng" at bounding box center [868, 333] width 135 height 12
type input "0"
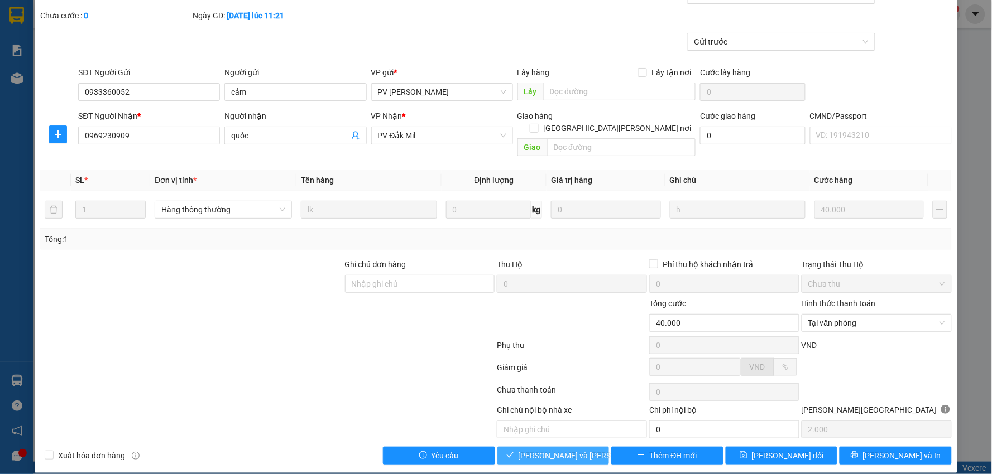
click at [552, 447] on button "[PERSON_NAME] và [PERSON_NAME] hàng" at bounding box center [553, 456] width 112 height 18
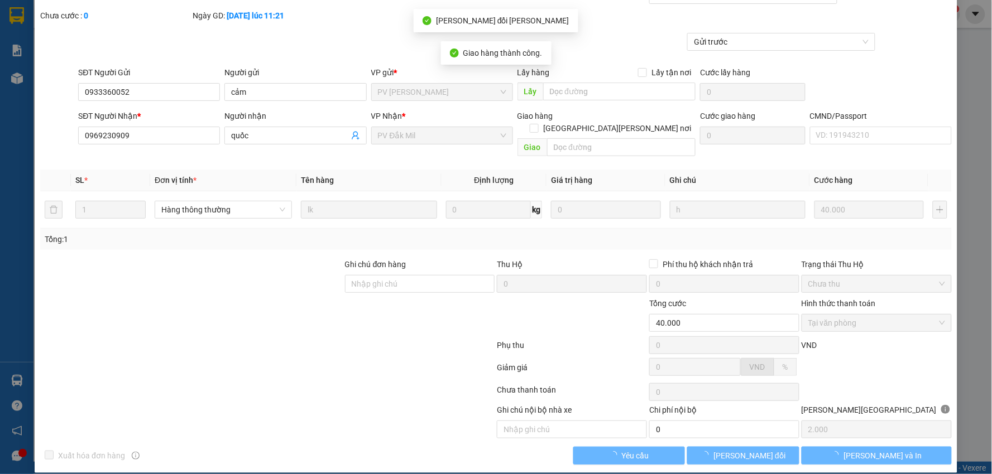
scroll to position [0, 0]
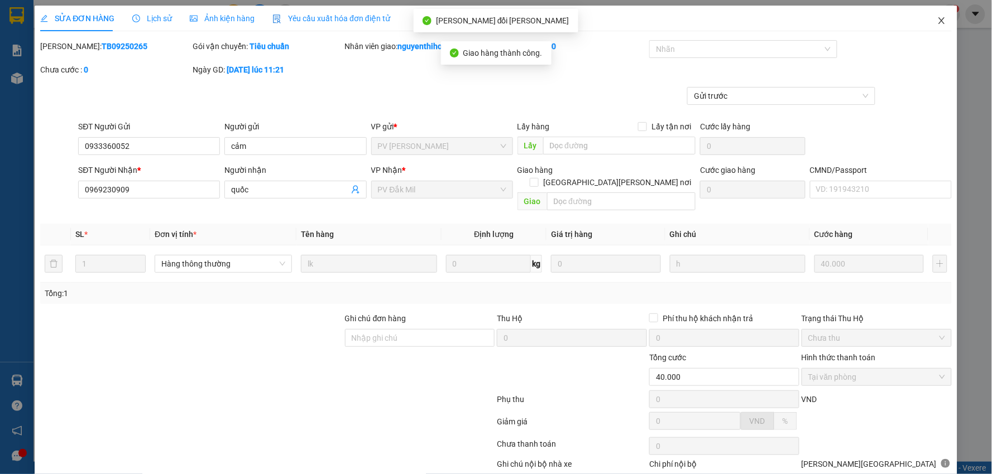
click at [937, 23] on icon "close" at bounding box center [941, 20] width 9 height 9
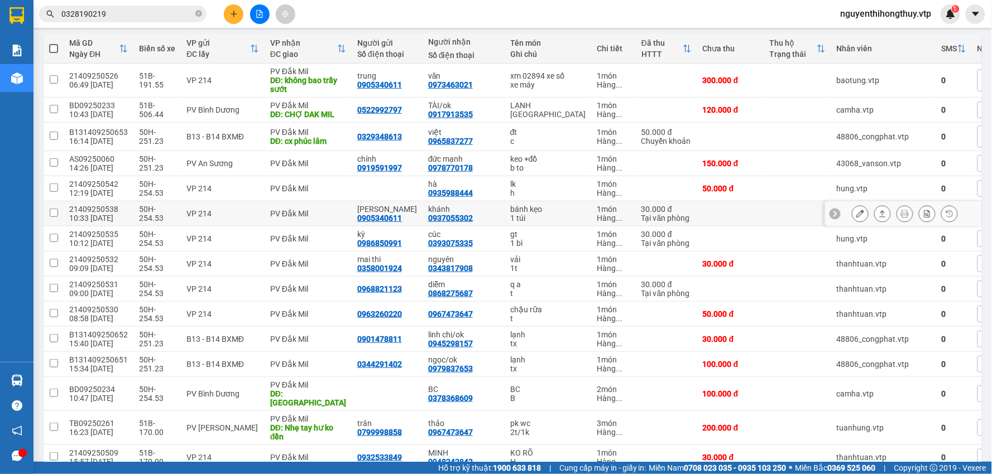
scroll to position [124, 0]
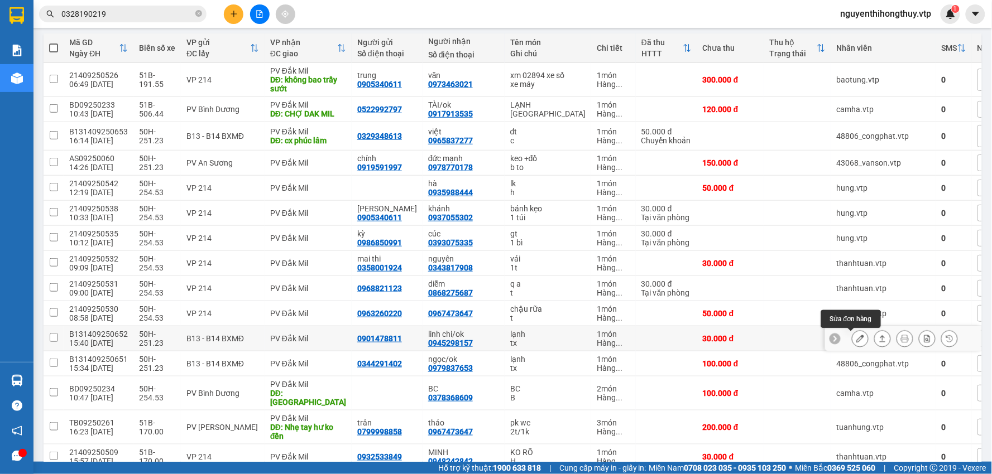
click at [856, 339] on icon at bounding box center [860, 339] width 8 height 8
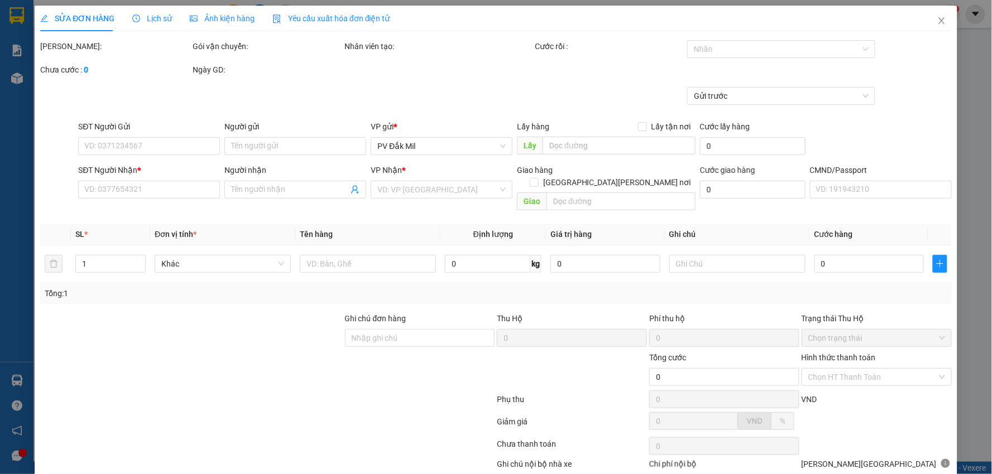
type input "0901478811"
type input "0945298157"
type input "linh chi/ok"
type input "30.000"
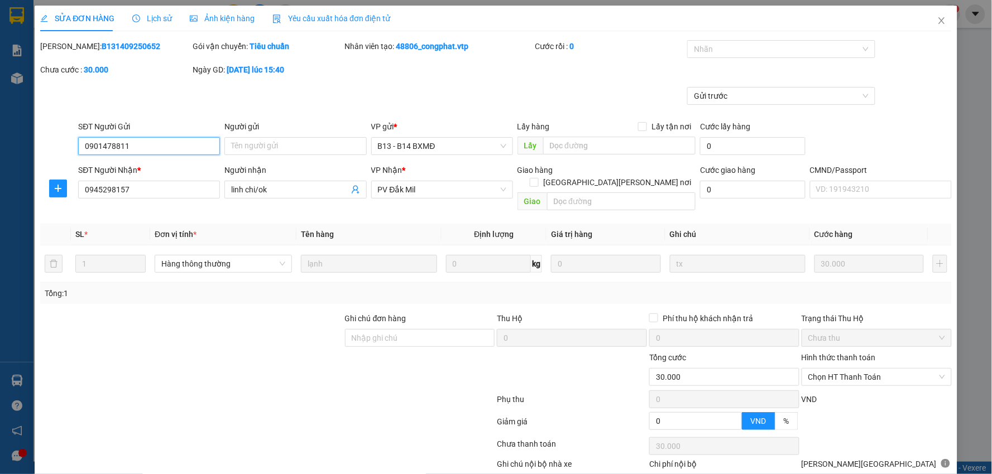
type input "1.500"
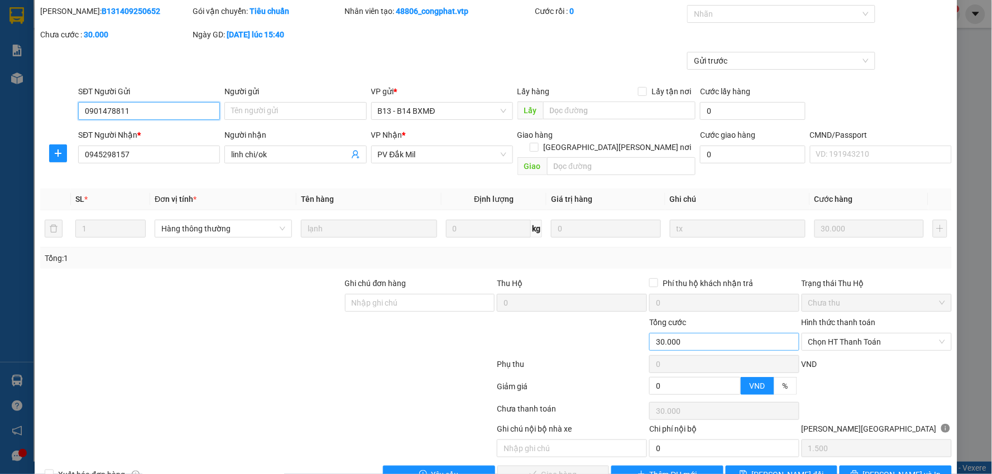
scroll to position [54, 0]
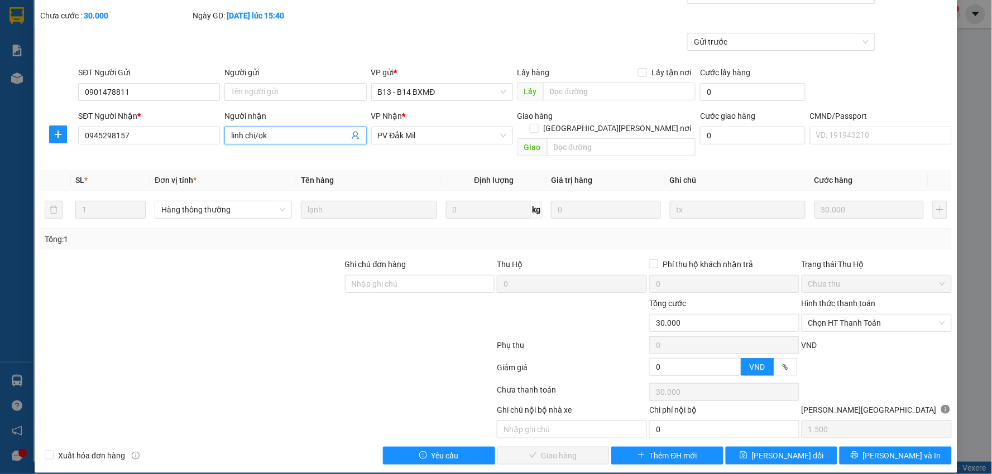
click at [297, 132] on input "linh chi/ok" at bounding box center [289, 135] width 117 height 12
click at [850, 315] on span "Chọn HT Thanh Toán" at bounding box center [876, 323] width 137 height 17
type input "linh chi"
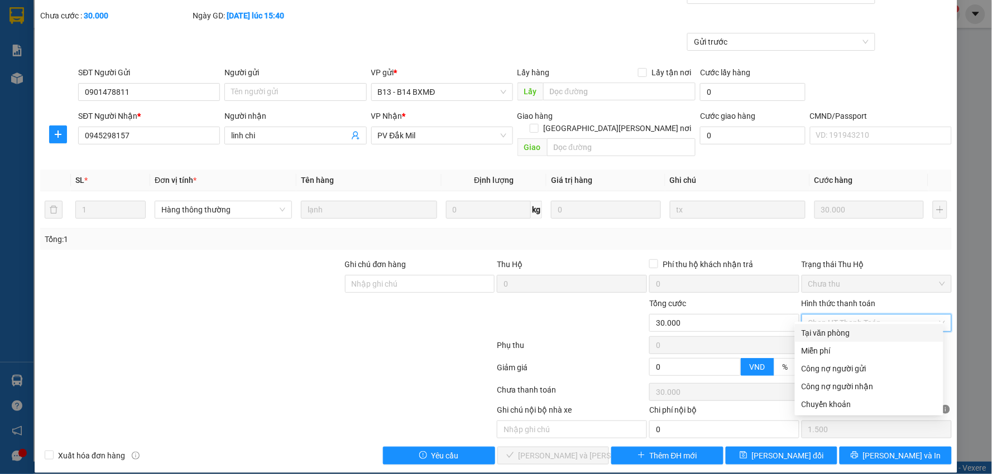
click at [844, 330] on div "Tại văn phòng" at bounding box center [868, 333] width 135 height 12
type input "0"
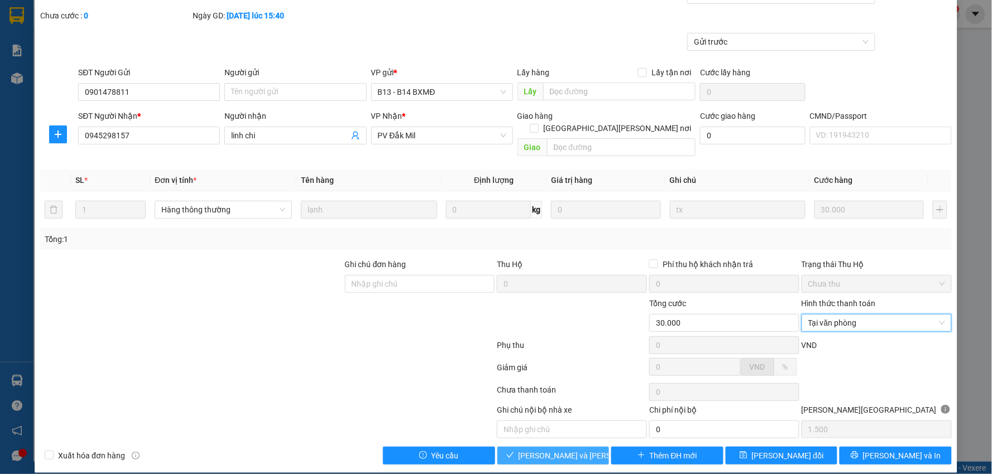
click at [550, 450] on span "[PERSON_NAME] và [PERSON_NAME] hàng" at bounding box center [593, 456] width 151 height 12
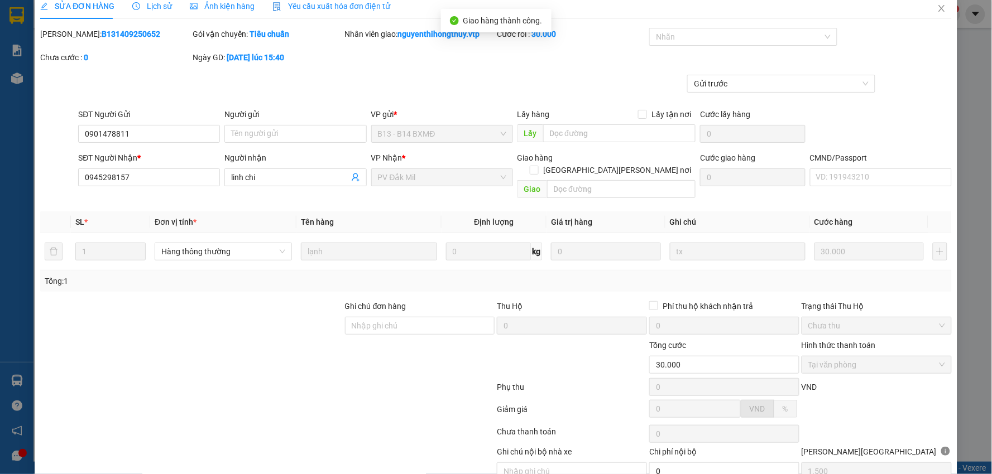
scroll to position [0, 0]
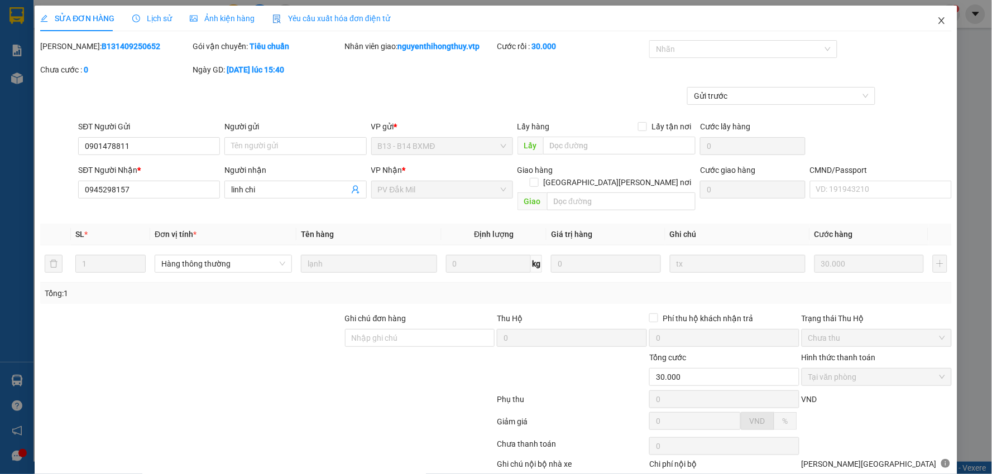
click at [937, 19] on icon "close" at bounding box center [941, 20] width 9 height 9
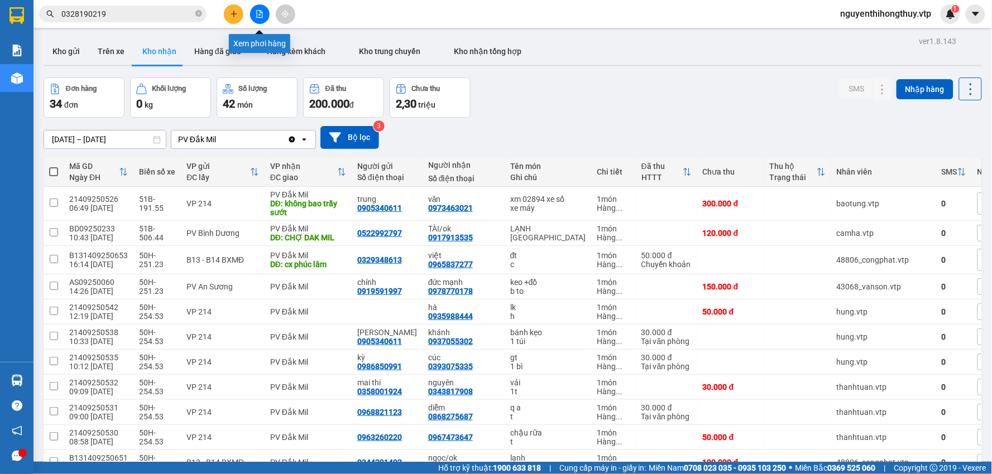
click at [259, 15] on icon "file-add" at bounding box center [260, 14] width 8 height 8
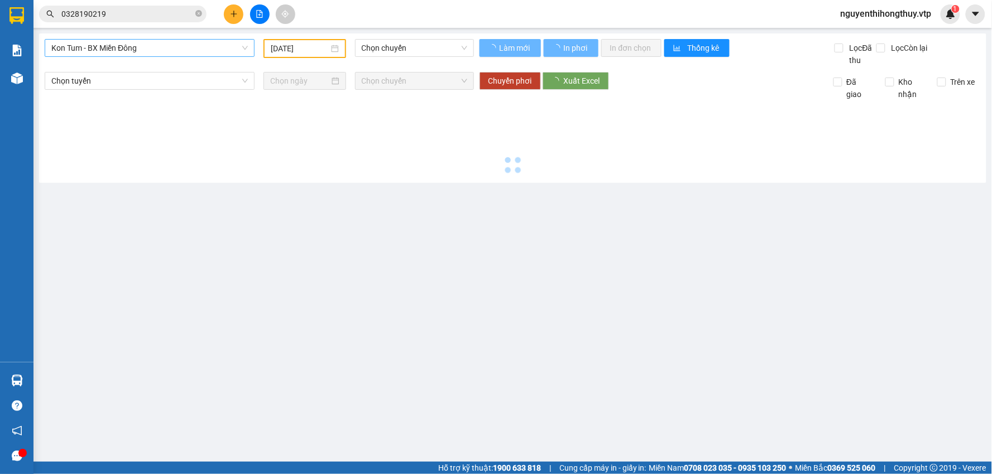
type input "[DATE]"
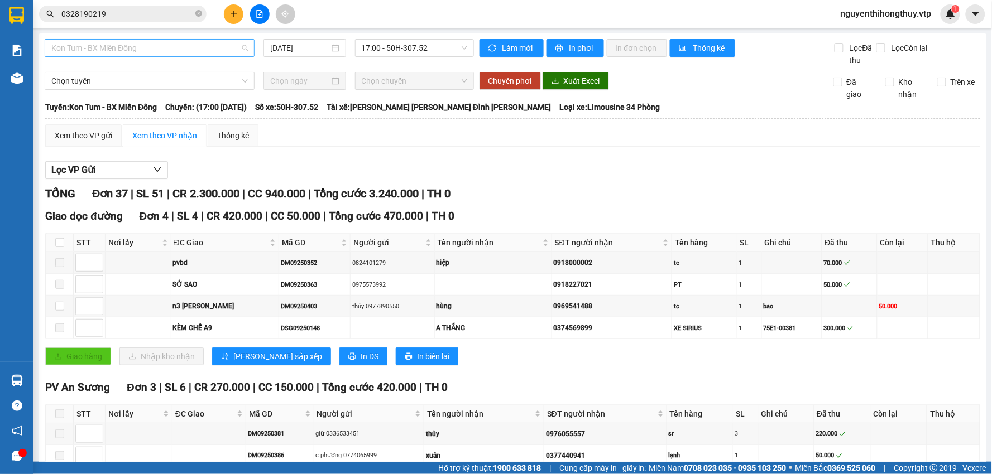
click at [167, 48] on span "Kon Tum - BX Miền Đông" at bounding box center [149, 48] width 196 height 17
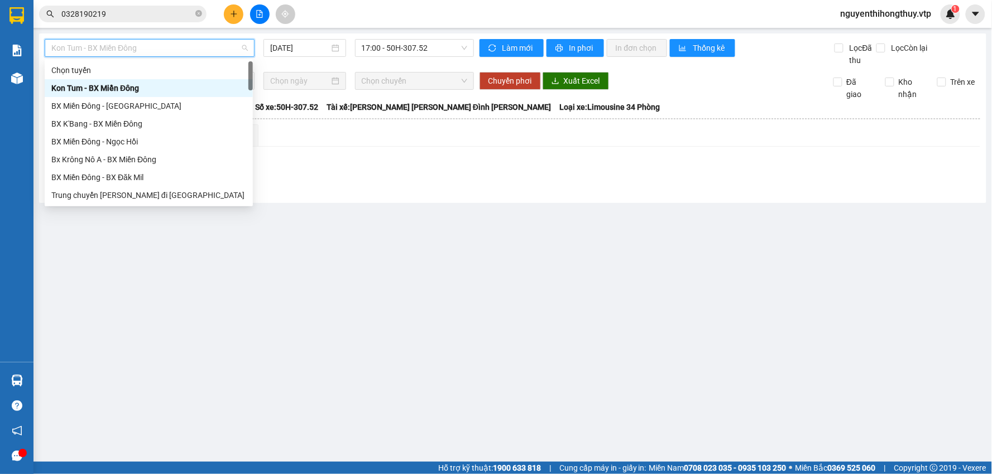
type input "d"
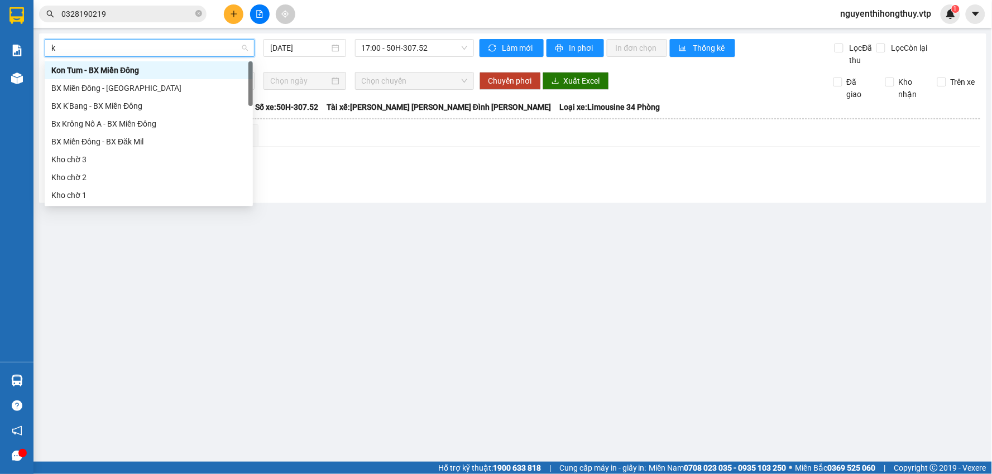
type input "kr"
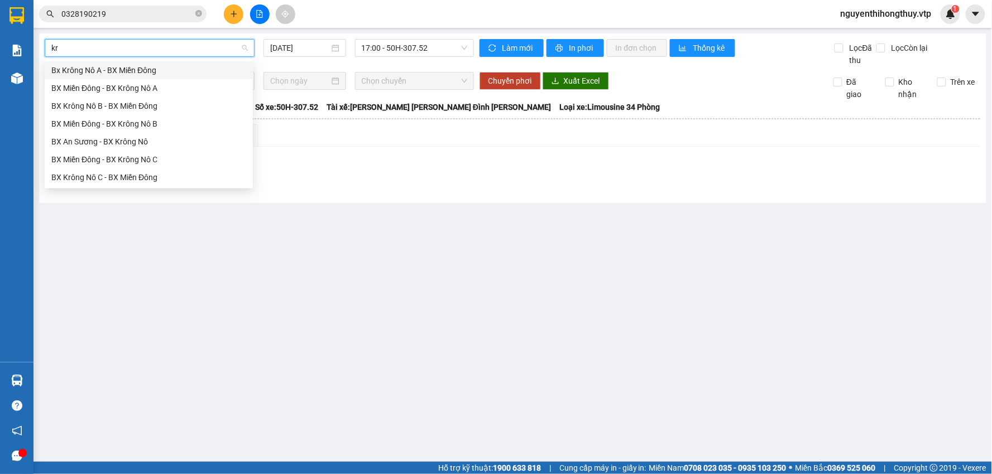
click at [157, 77] on div "Bx Krông Nô A - BX Miền Đông" at bounding box center [149, 70] width 208 height 18
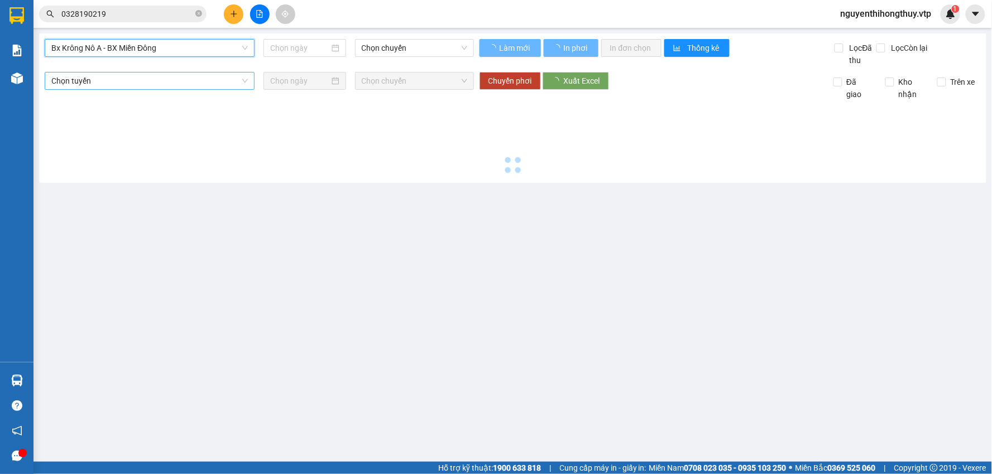
type input "[DATE]"
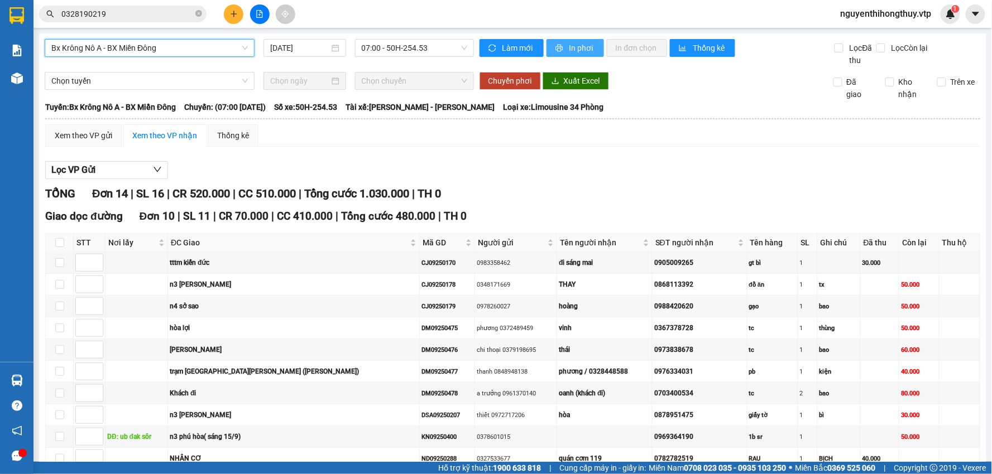
click at [571, 44] on span "In phơi" at bounding box center [582, 48] width 26 height 12
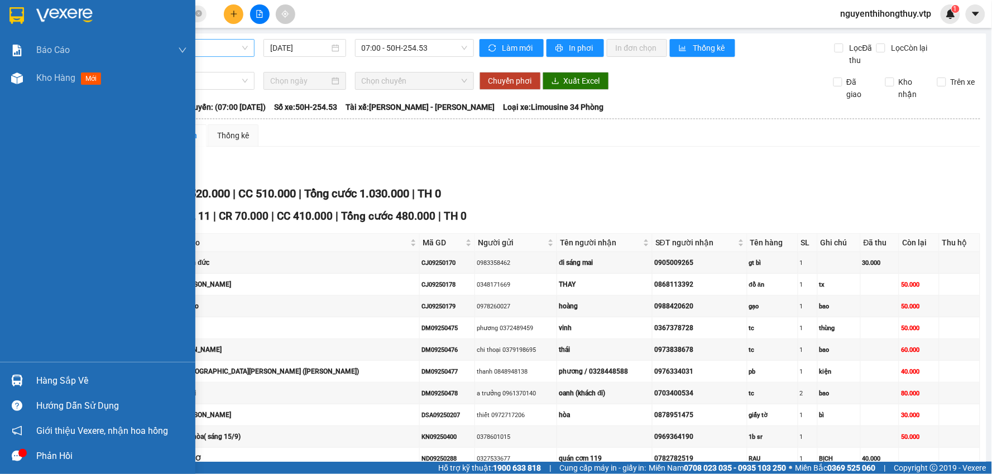
click at [23, 19] on img at bounding box center [16, 15] width 15 height 17
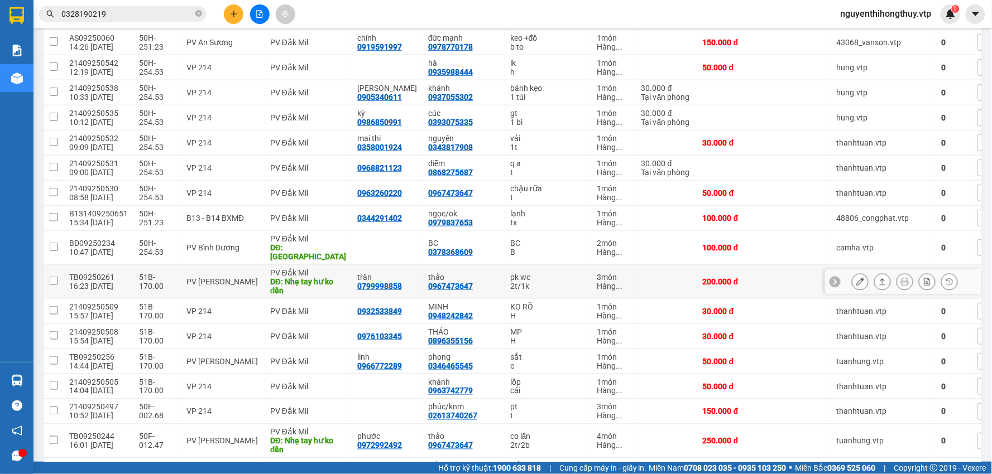
scroll to position [248, 0]
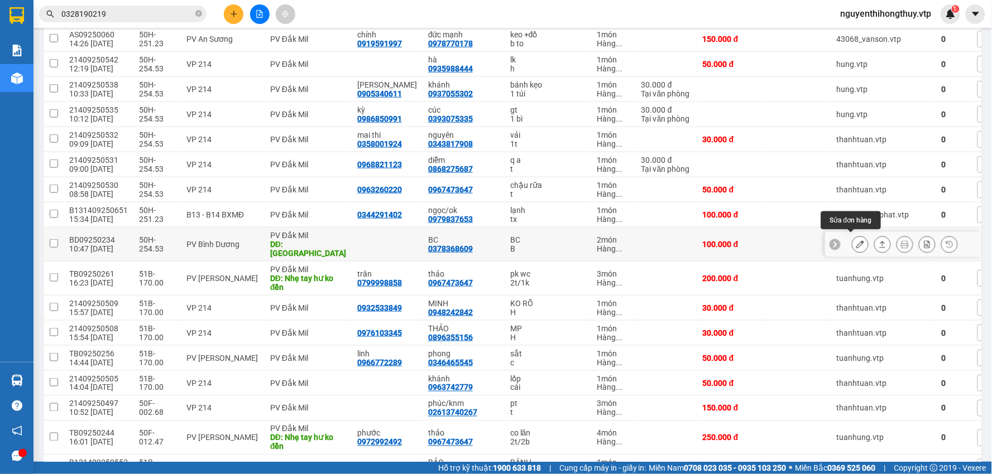
click at [857, 240] on button at bounding box center [860, 245] width 16 height 20
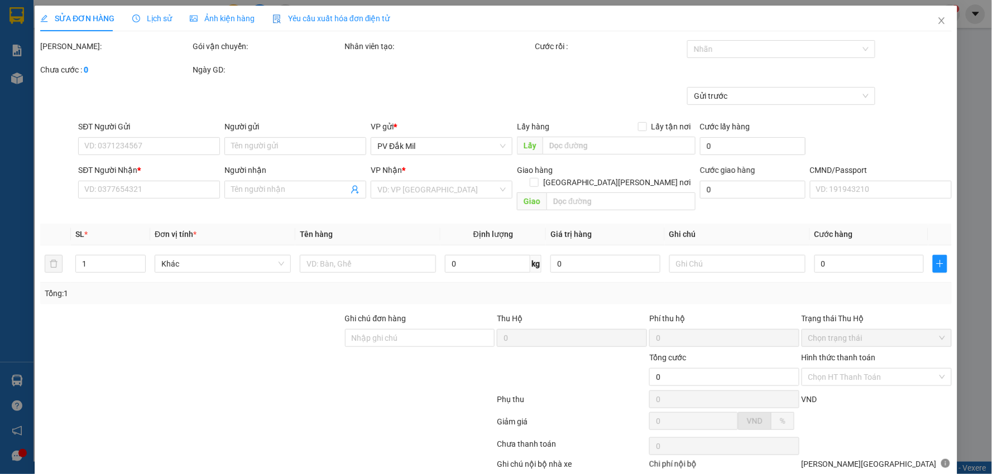
type input "0378368609"
type input "BC"
type input "[GEOGRAPHIC_DATA]"
type input "100.000"
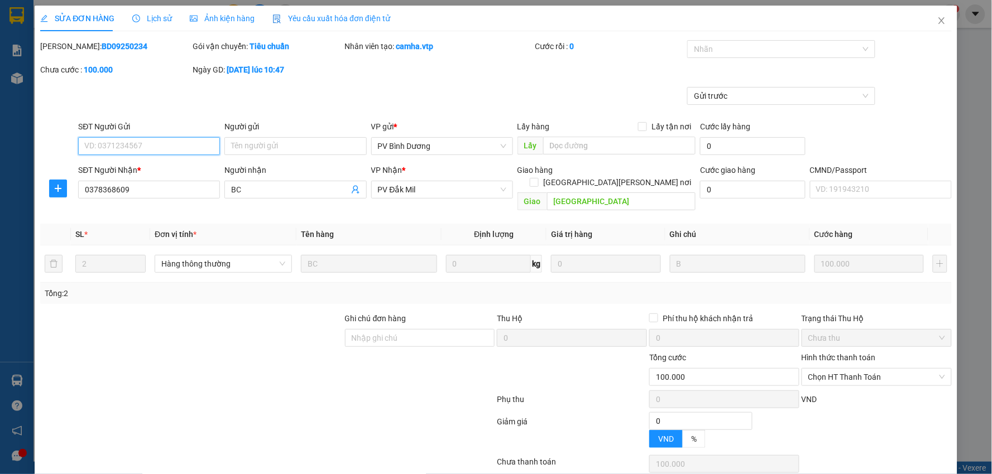
type input "5.000"
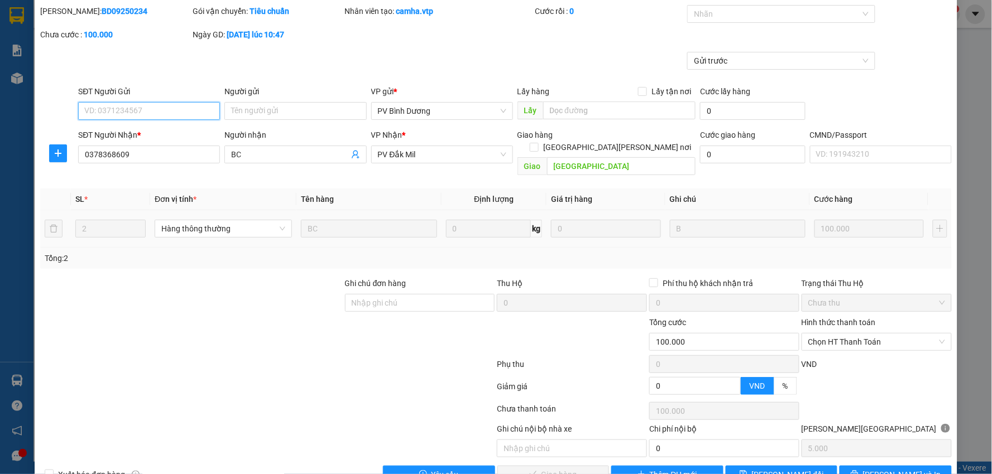
scroll to position [54, 0]
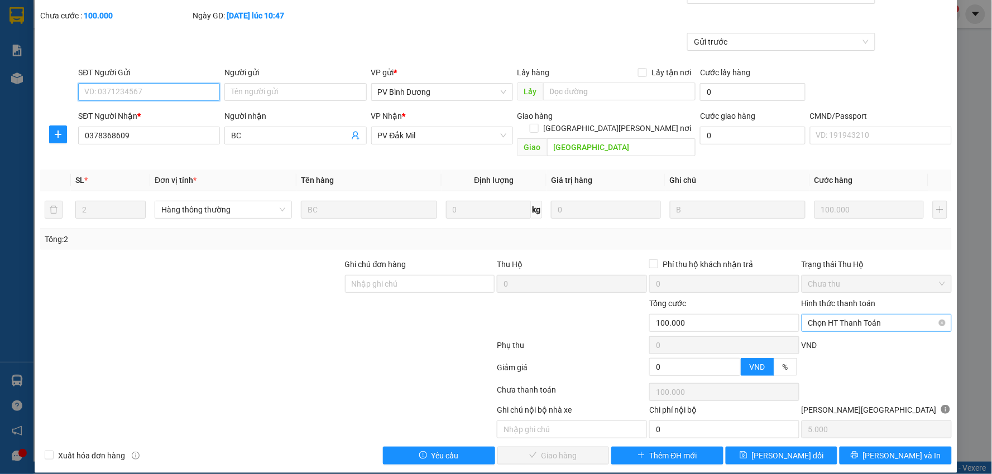
click at [849, 315] on span "Chọn HT Thanh Toán" at bounding box center [876, 323] width 137 height 17
click at [806, 328] on div "Tại văn phòng" at bounding box center [868, 333] width 135 height 12
type input "0"
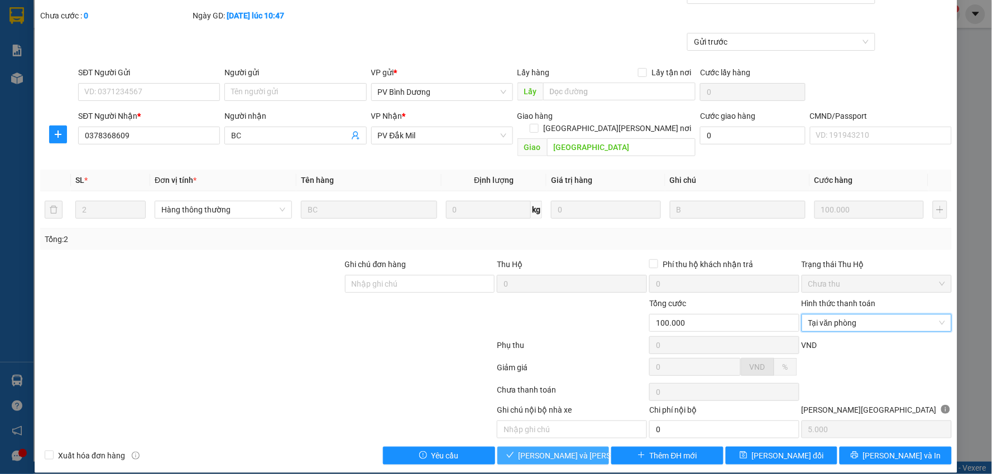
click at [527, 450] on span "[PERSON_NAME] và [PERSON_NAME] hàng" at bounding box center [593, 456] width 151 height 12
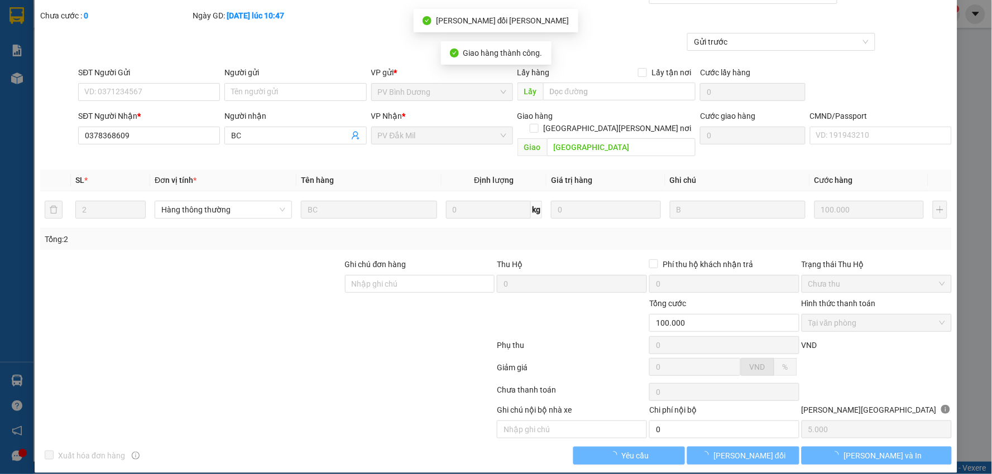
scroll to position [0, 0]
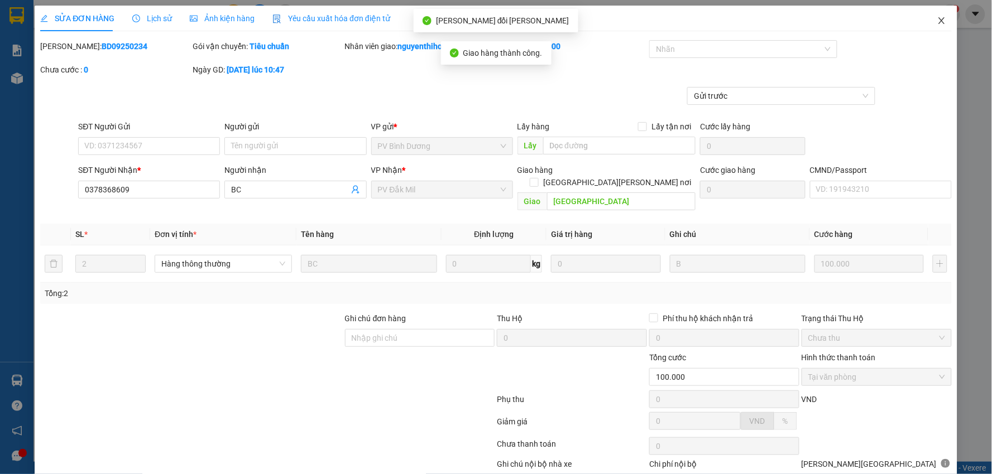
click at [938, 19] on icon "close" at bounding box center [941, 20] width 6 height 7
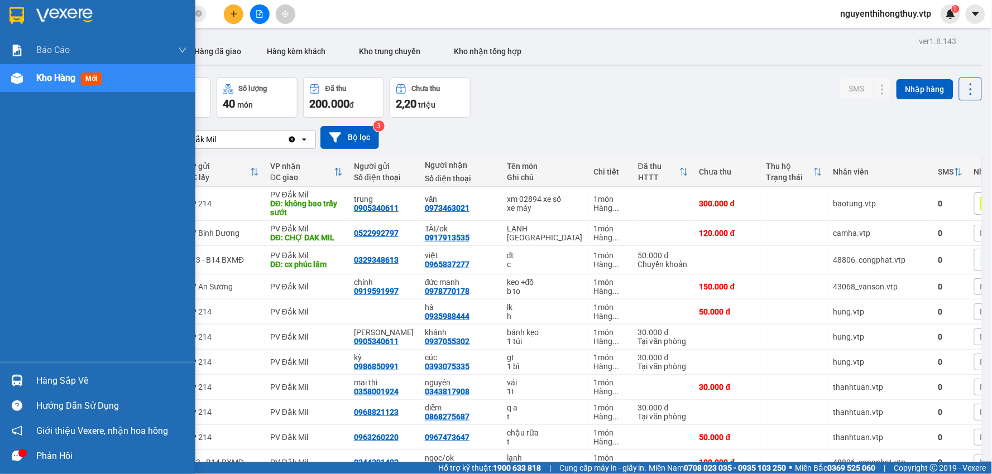
click at [13, 17] on img at bounding box center [16, 15] width 15 height 17
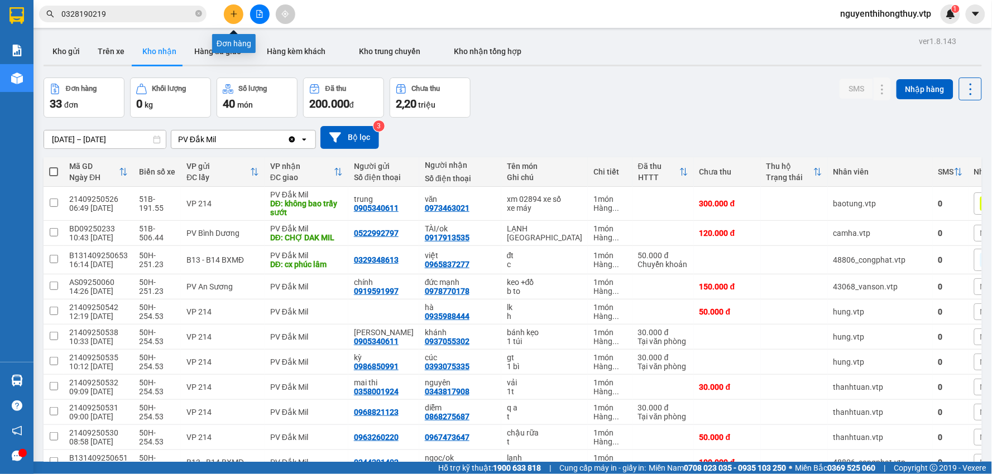
click at [229, 18] on button at bounding box center [234, 14] width 20 height 20
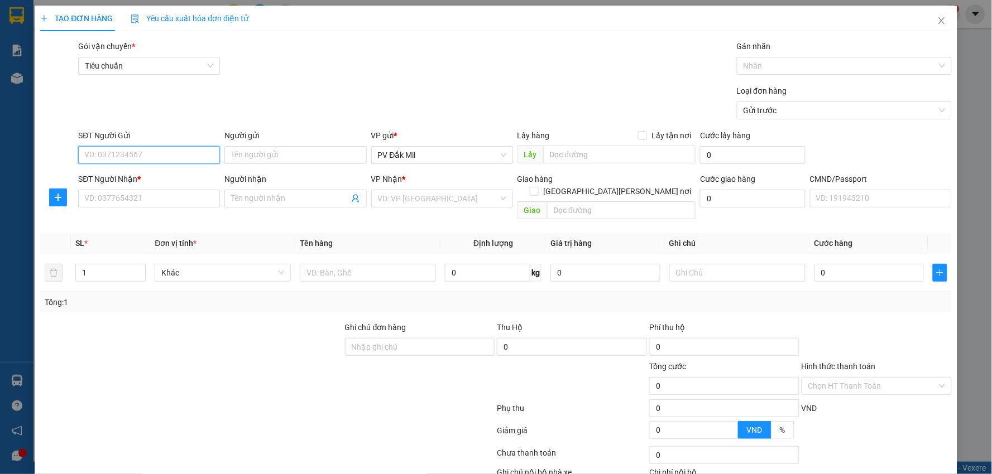
click at [155, 159] on input "SĐT Người Gửi" at bounding box center [149, 155] width 142 height 18
type input "0866384153"
click at [160, 196] on input "SĐT Người Nhận *" at bounding box center [149, 199] width 142 height 18
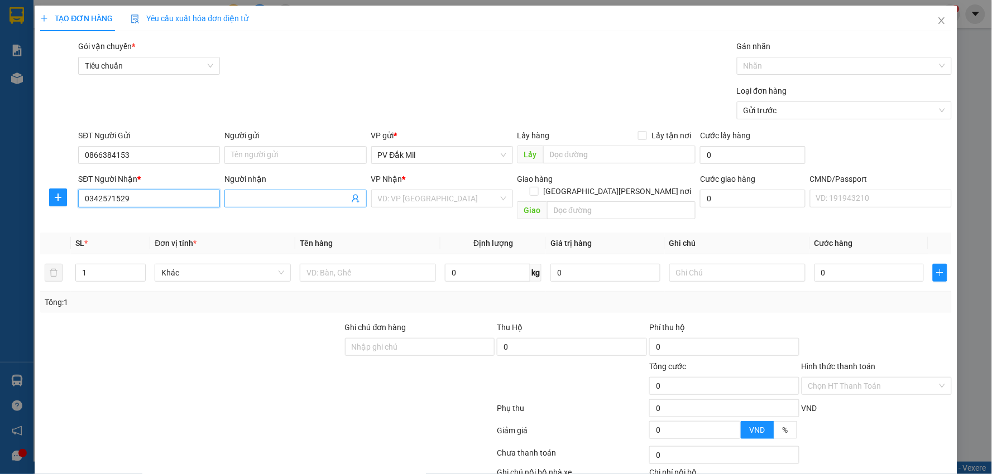
type input "0342571529"
click at [292, 194] on input "Người nhận" at bounding box center [289, 199] width 117 height 12
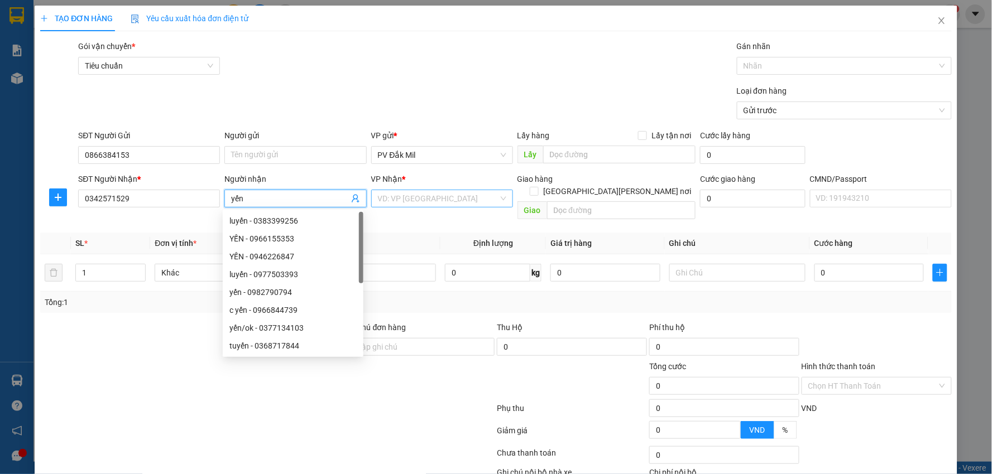
type input "yến"
click at [427, 199] on input "search" at bounding box center [438, 198] width 121 height 17
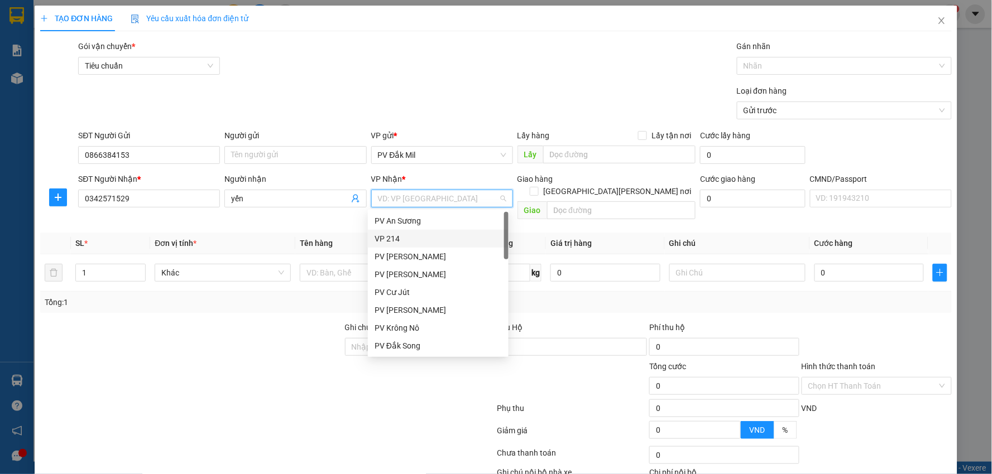
click at [401, 238] on div "VP 214" at bounding box center [437, 239] width 127 height 12
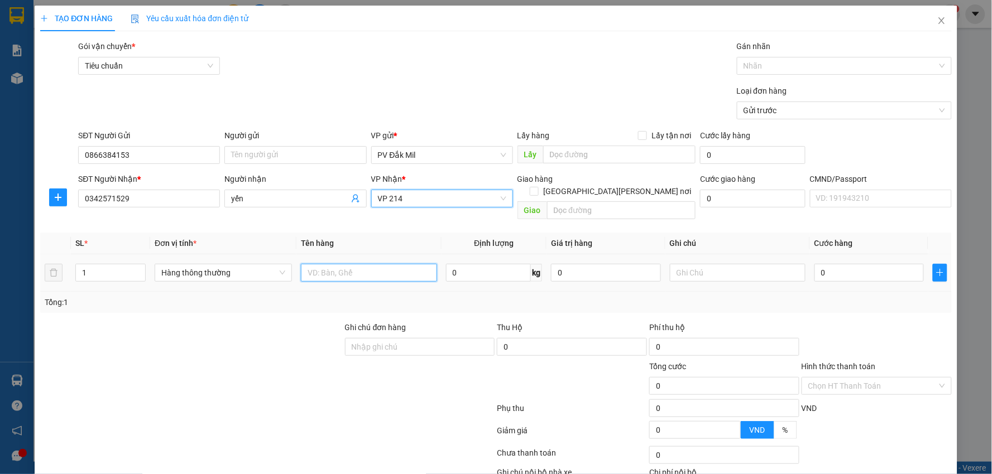
click at [369, 264] on input "text" at bounding box center [369, 273] width 136 height 18
type input "gt"
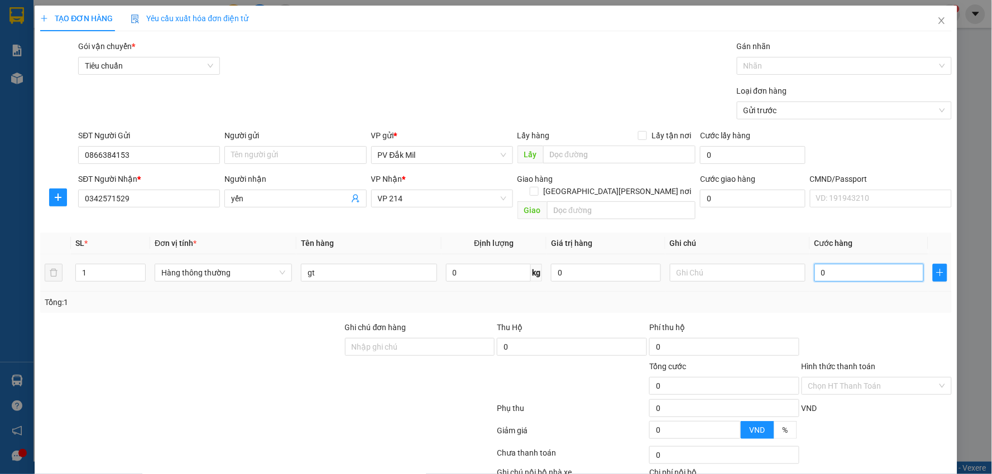
click at [835, 264] on input "0" at bounding box center [868, 273] width 109 height 18
type input "3"
type input "30"
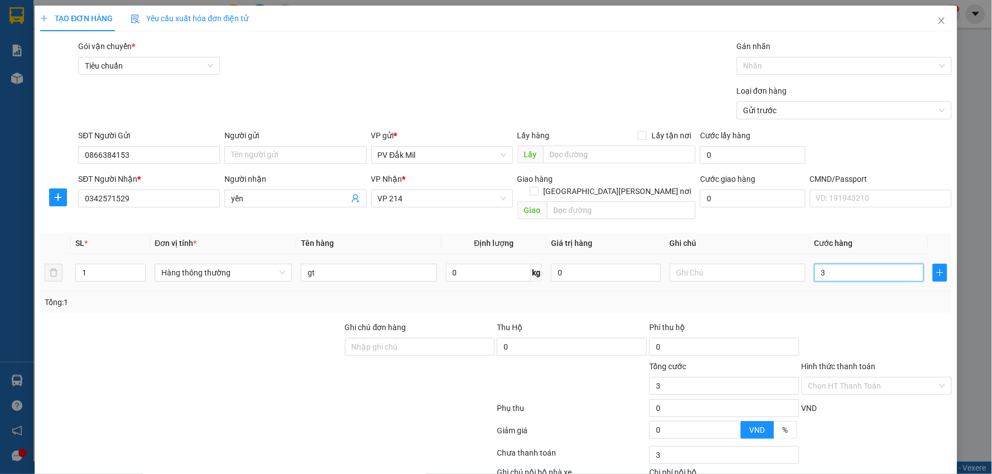
type input "30"
type input "300"
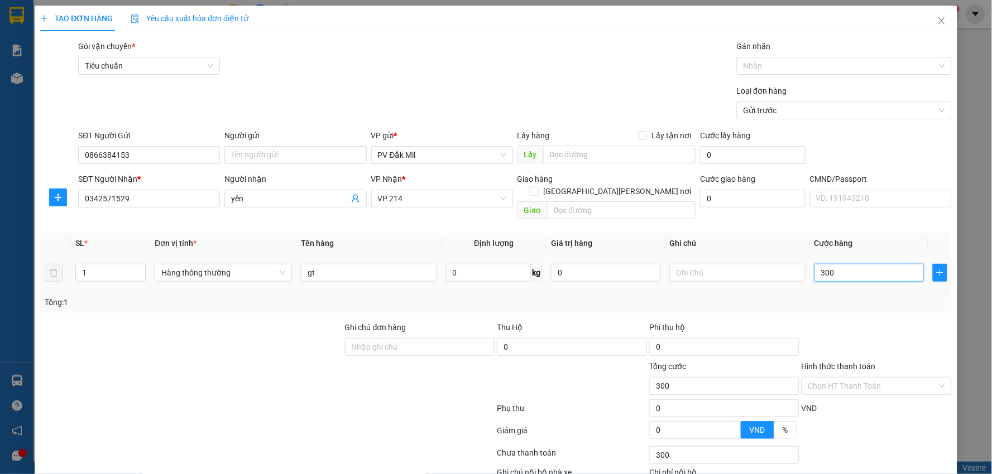
type input "3.000"
type input "30.000"
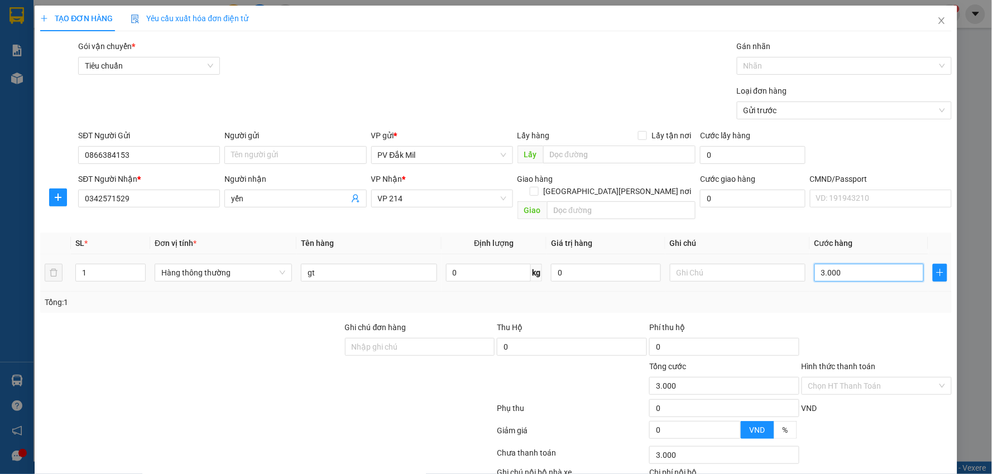
type input "30.000"
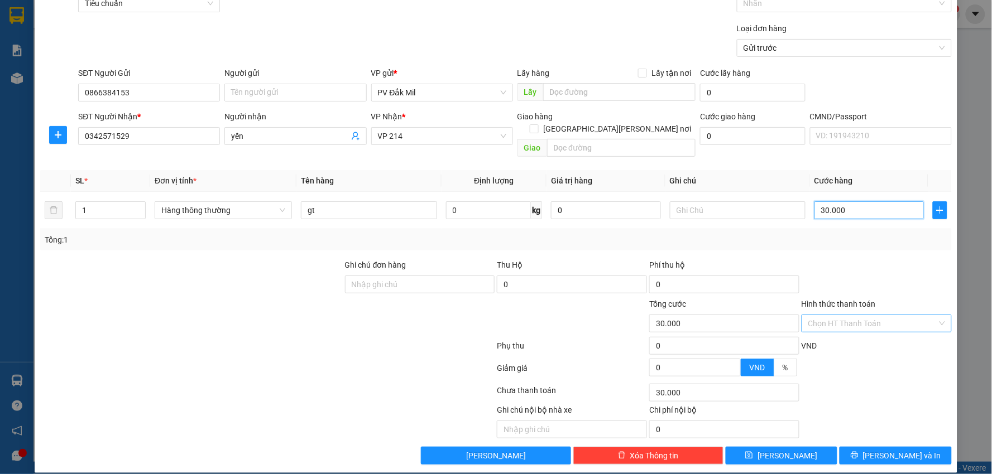
type input "30.000"
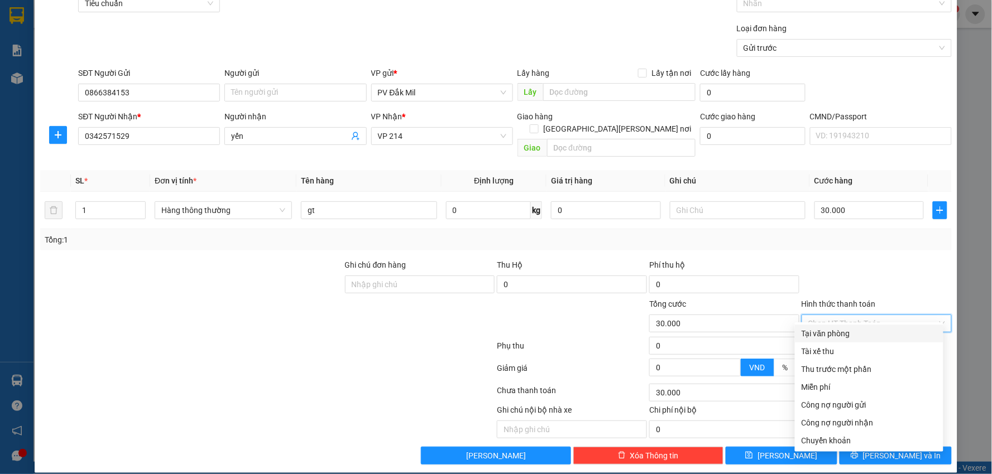
click at [855, 317] on input "Hình thức thanh toán" at bounding box center [872, 323] width 129 height 17
click at [839, 335] on div "Tại văn phòng" at bounding box center [868, 334] width 135 height 12
type input "0"
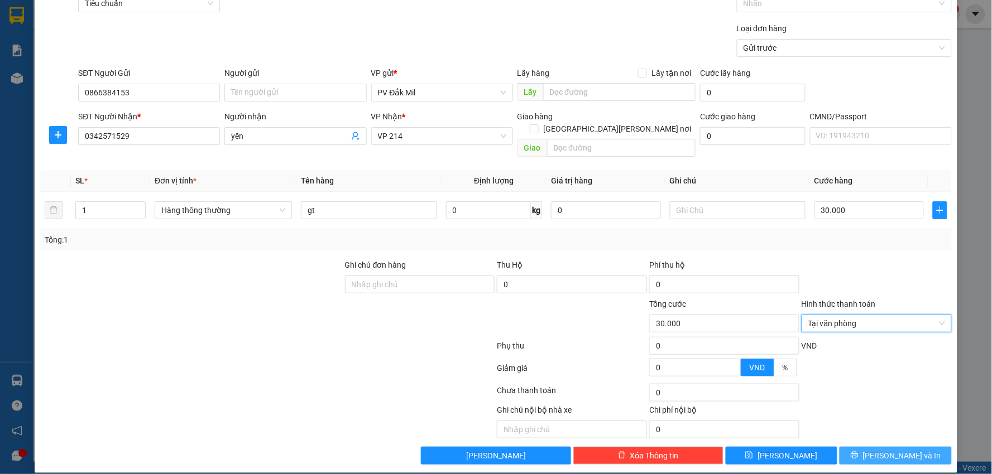
click at [886, 450] on span "[PERSON_NAME] và In" at bounding box center [902, 456] width 78 height 12
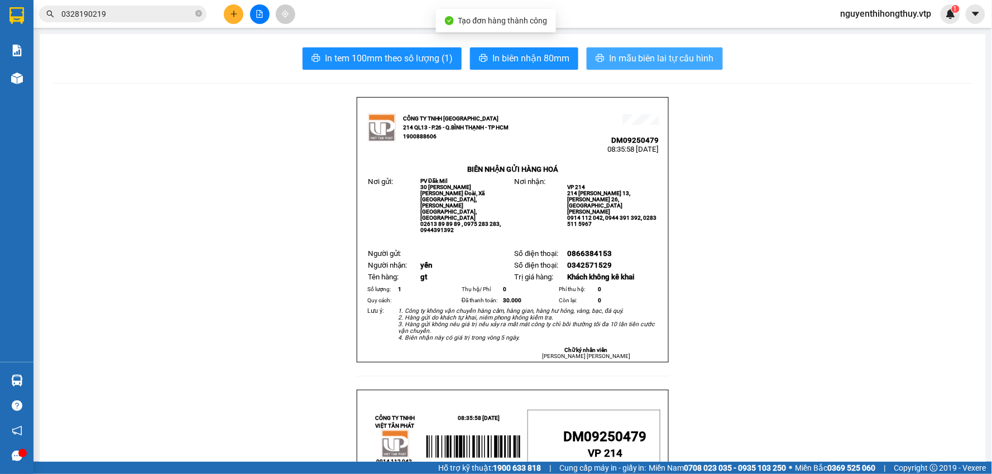
click at [671, 64] on span "In mẫu biên lai tự cấu hình" at bounding box center [661, 58] width 105 height 14
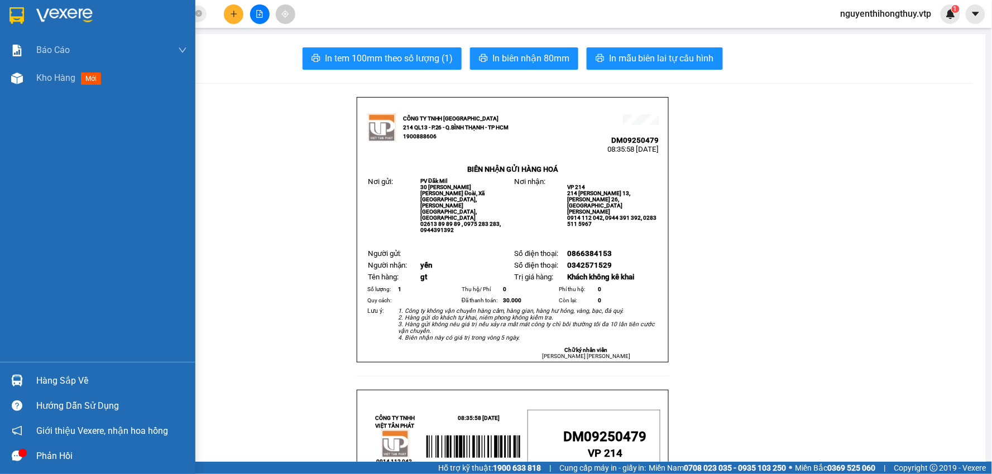
click at [18, 13] on img at bounding box center [16, 15] width 15 height 17
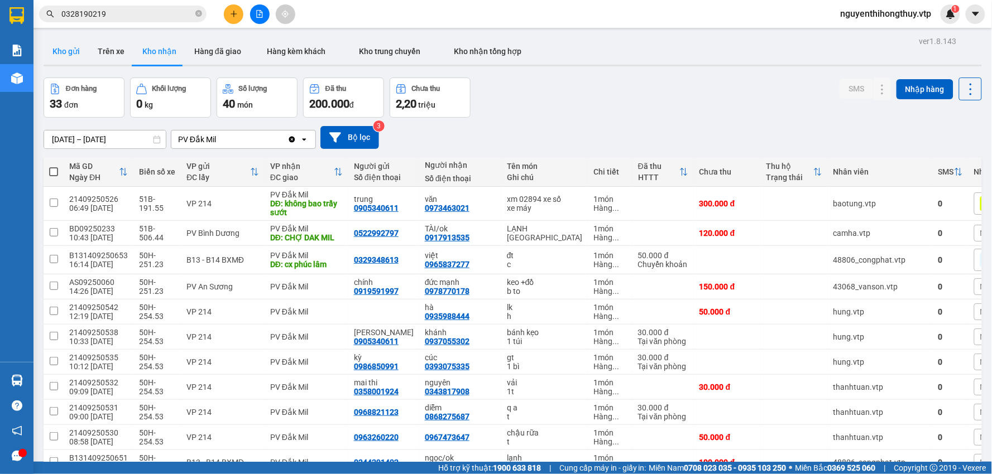
click at [65, 57] on button "Kho gửi" at bounding box center [66, 51] width 45 height 27
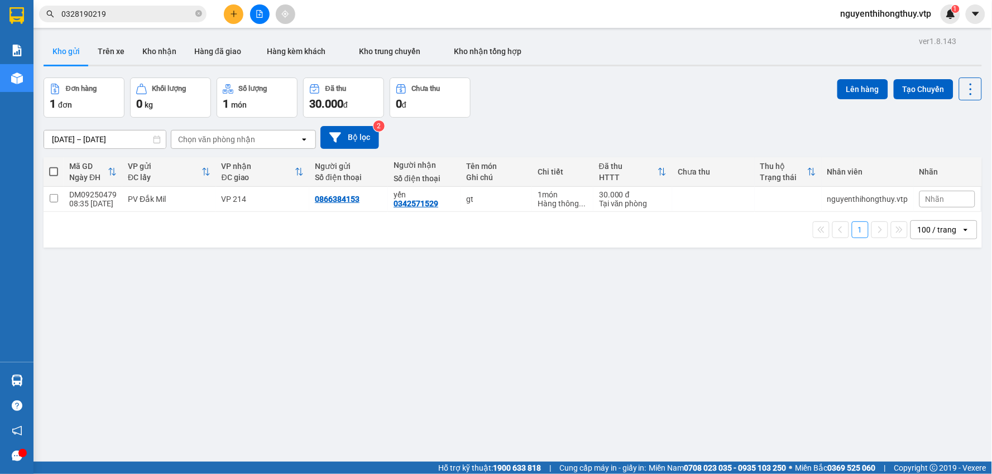
click at [54, 173] on span at bounding box center [53, 171] width 9 height 9
click at [54, 166] on input "checkbox" at bounding box center [54, 166] width 0 height 0
checkbox input "true"
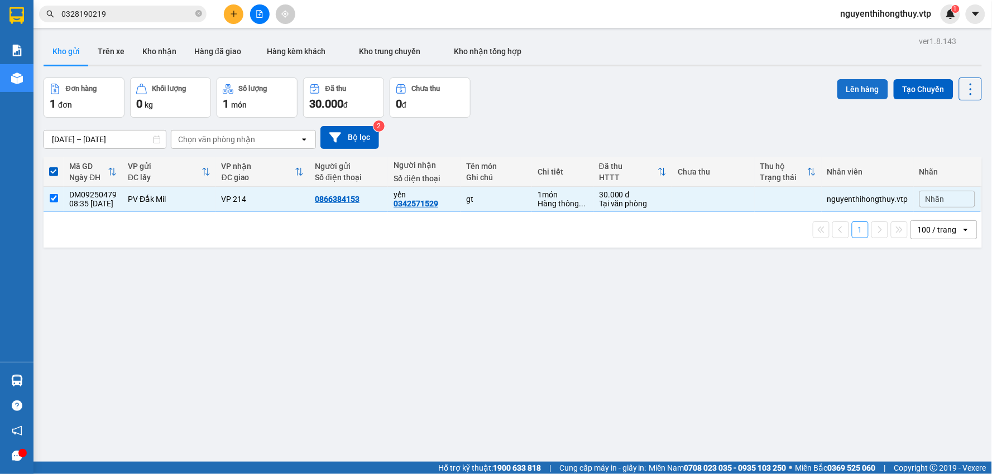
click at [858, 88] on button "Lên hàng" at bounding box center [862, 89] width 51 height 20
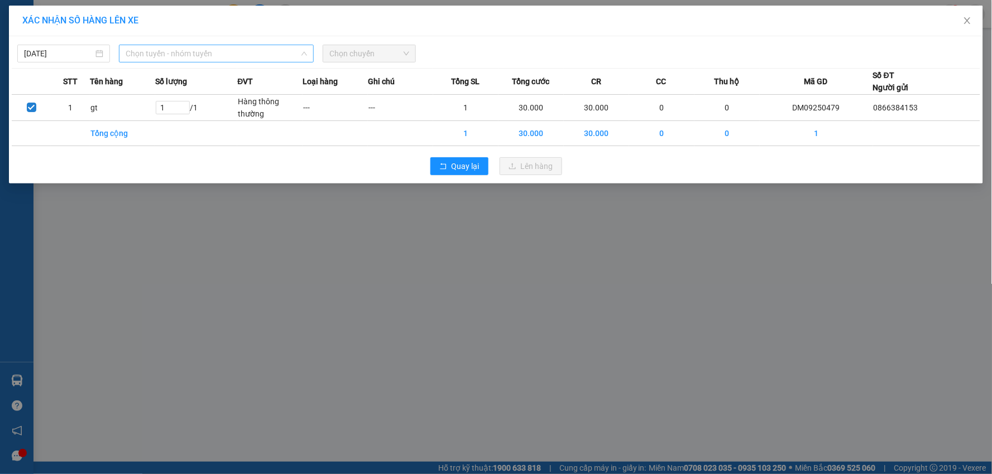
click at [254, 52] on span "Chọn tuyến - nhóm tuyến" at bounding box center [216, 53] width 181 height 17
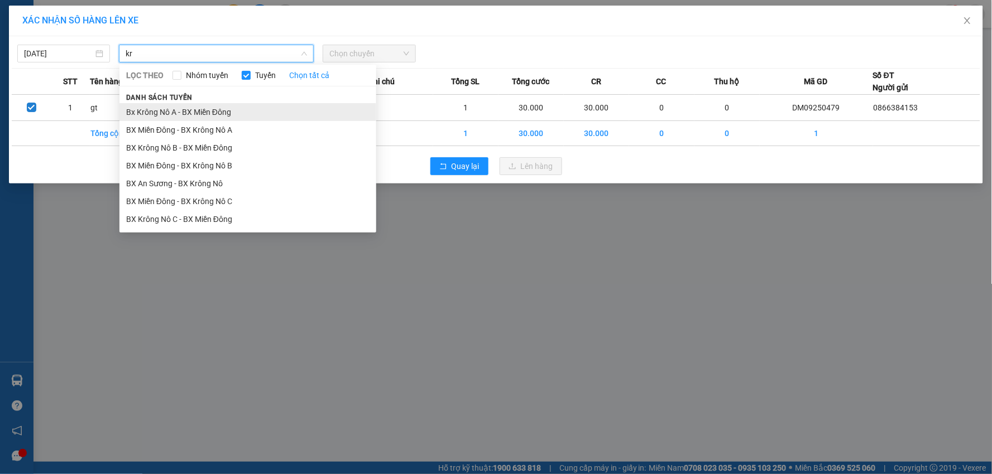
type input "kr"
click at [216, 112] on li "Bx Krông Nô A - BX Miền Đông" at bounding box center [247, 112] width 257 height 18
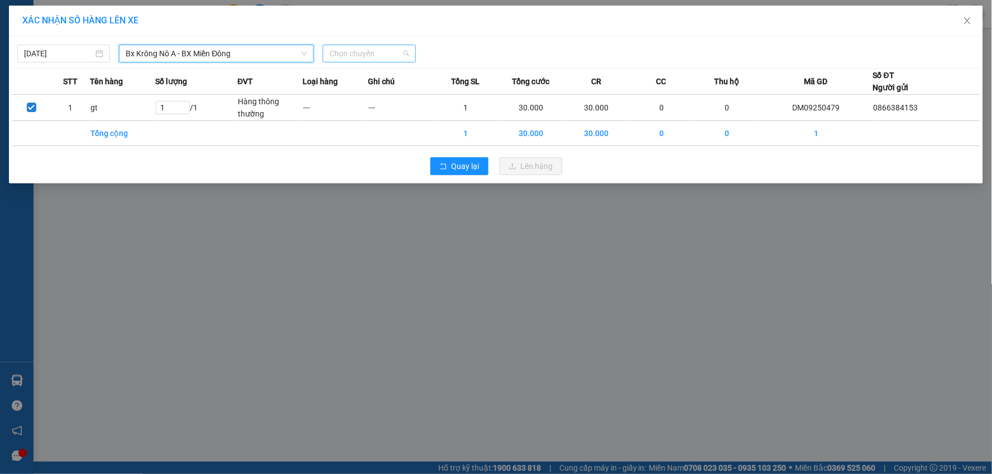
click at [367, 50] on span "Chọn chuyến" at bounding box center [368, 53] width 79 height 17
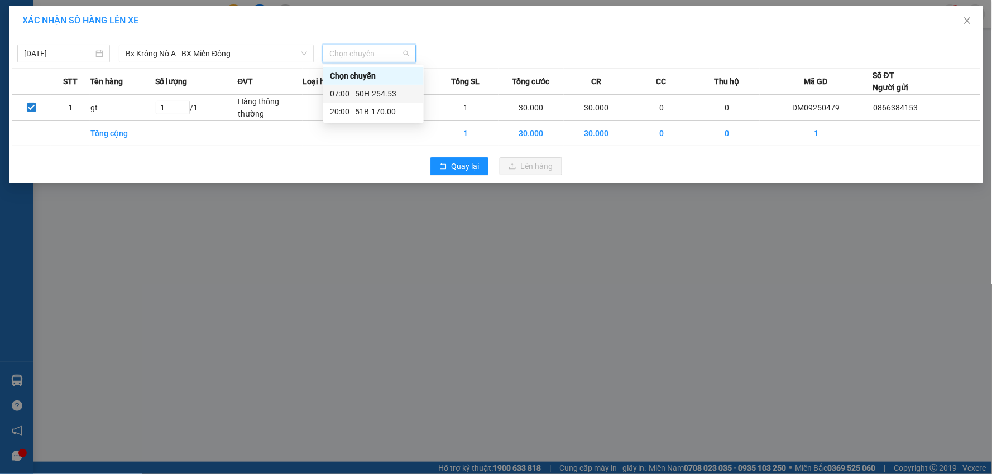
click at [394, 92] on div "07:00 - 50H-254.53" at bounding box center [373, 94] width 87 height 12
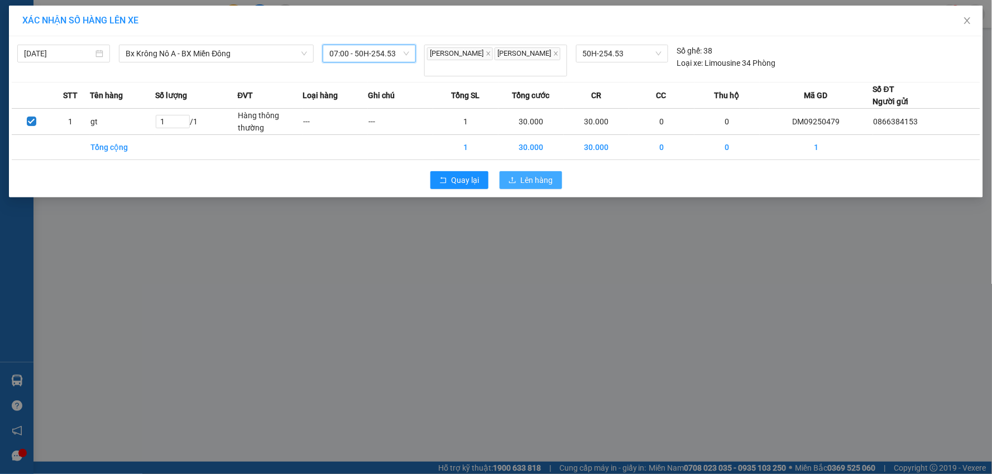
click at [547, 174] on span "Lên hàng" at bounding box center [537, 180] width 32 height 12
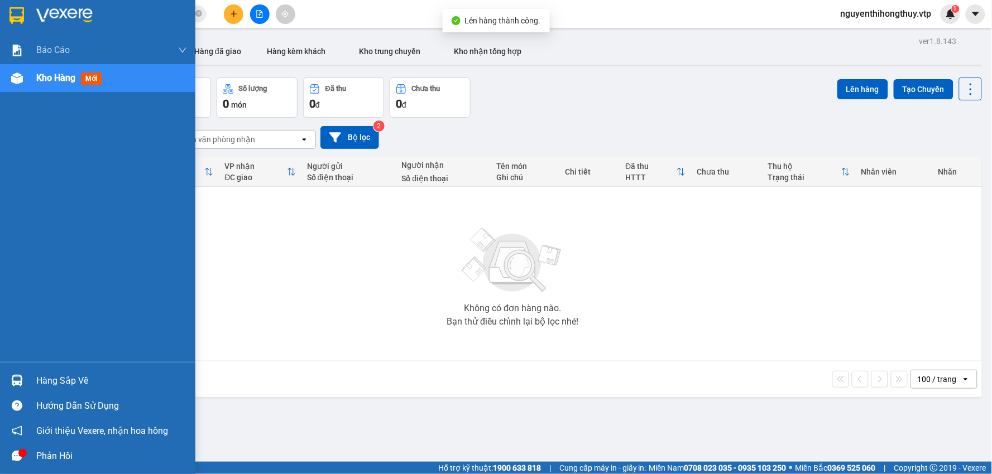
click at [19, 10] on img at bounding box center [16, 15] width 15 height 17
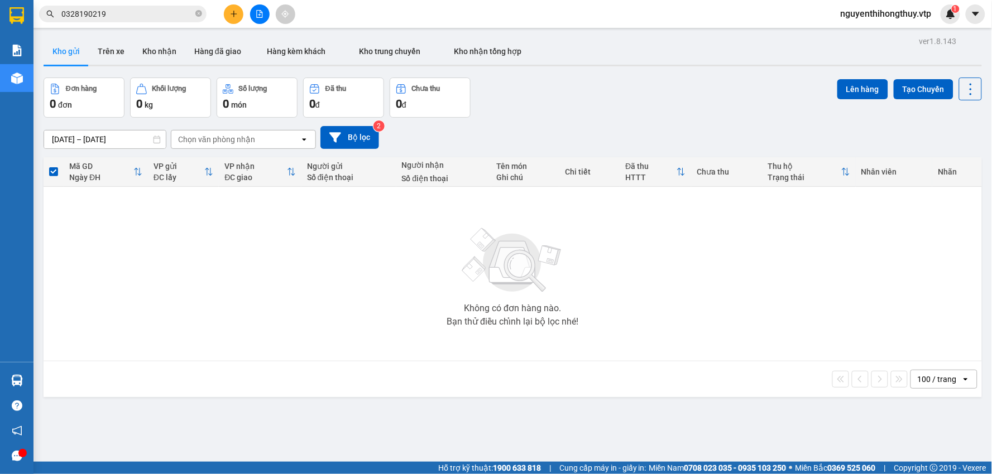
click at [135, 15] on input "0328190219" at bounding box center [127, 14] width 132 height 12
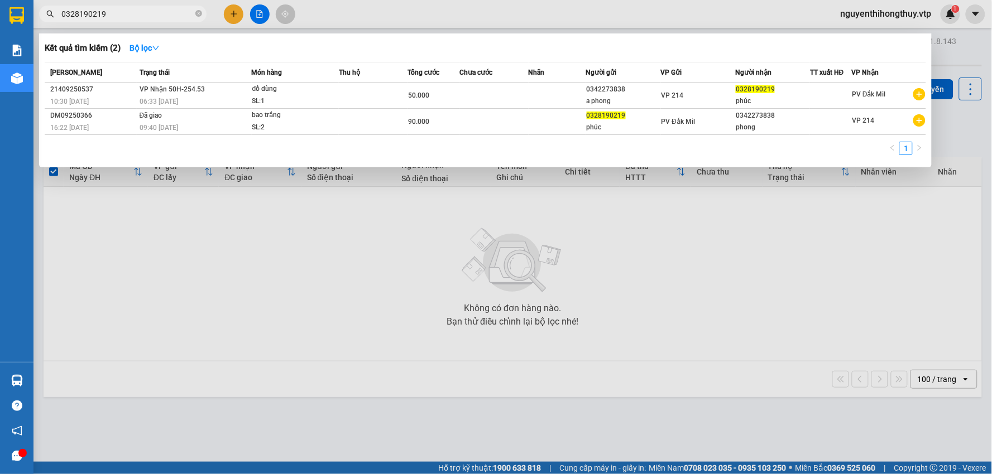
click at [135, 15] on input "0328190219" at bounding box center [127, 14] width 132 height 12
click at [339, 10] on div at bounding box center [496, 237] width 992 height 474
